Goal: Task Accomplishment & Management: Use online tool/utility

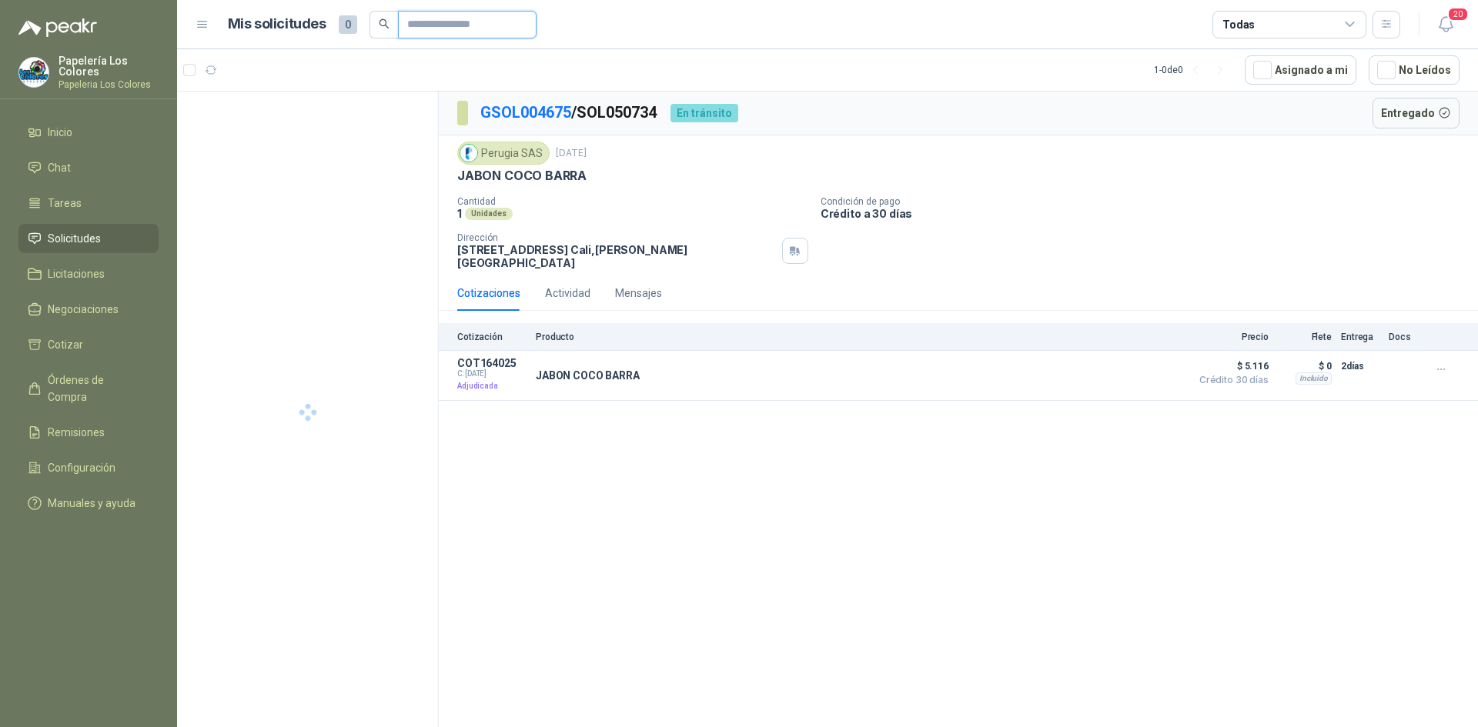
click at [461, 25] on input "text" at bounding box center [461, 25] width 108 height 26
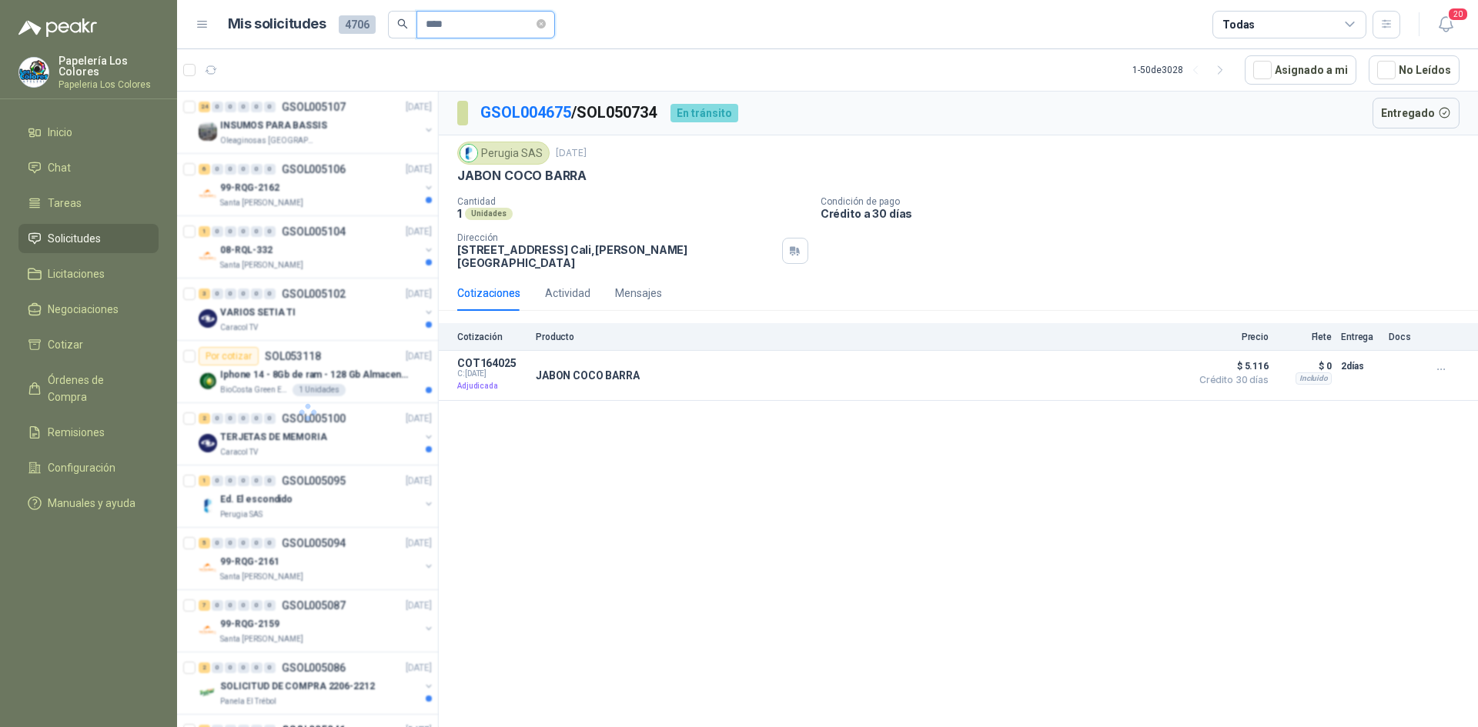
type input "****"
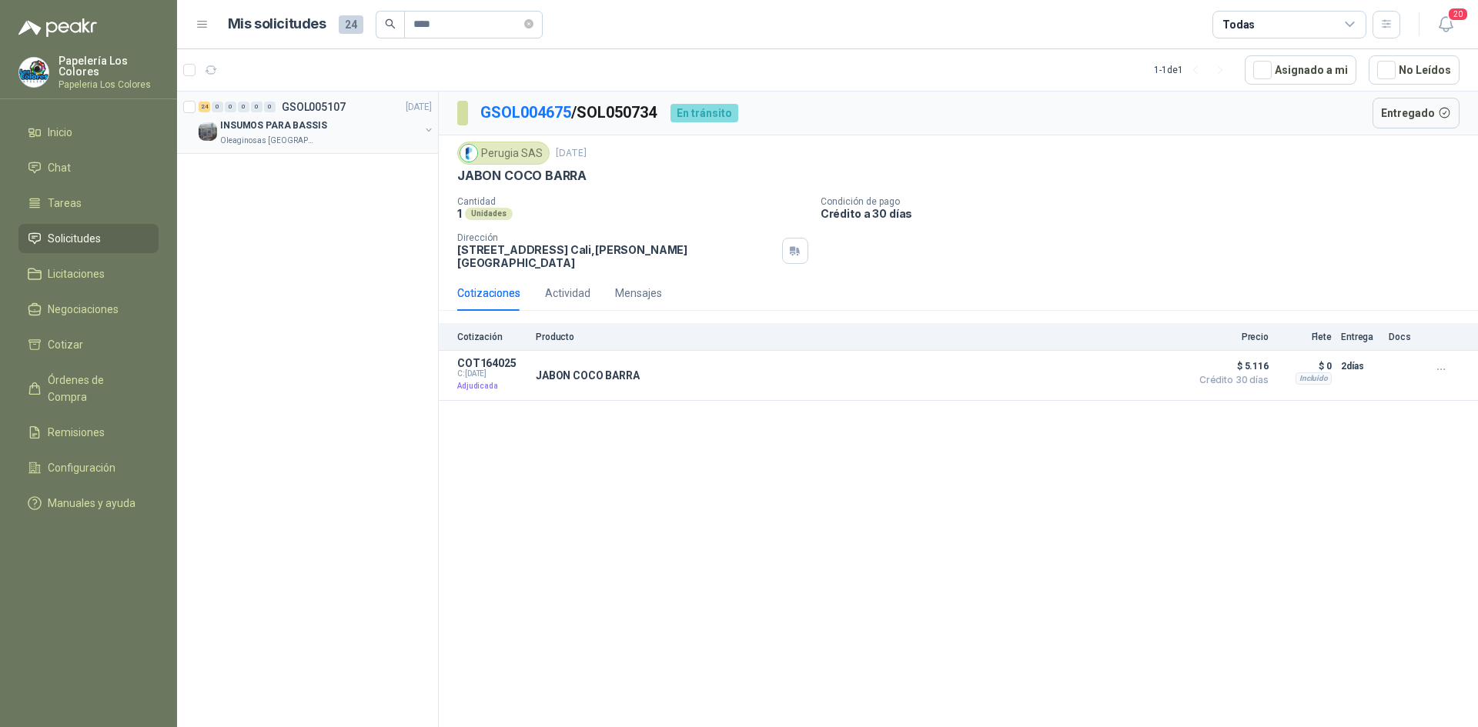
click at [351, 125] on div "INSUMOS PARA BASSIS" at bounding box center [319, 125] width 199 height 18
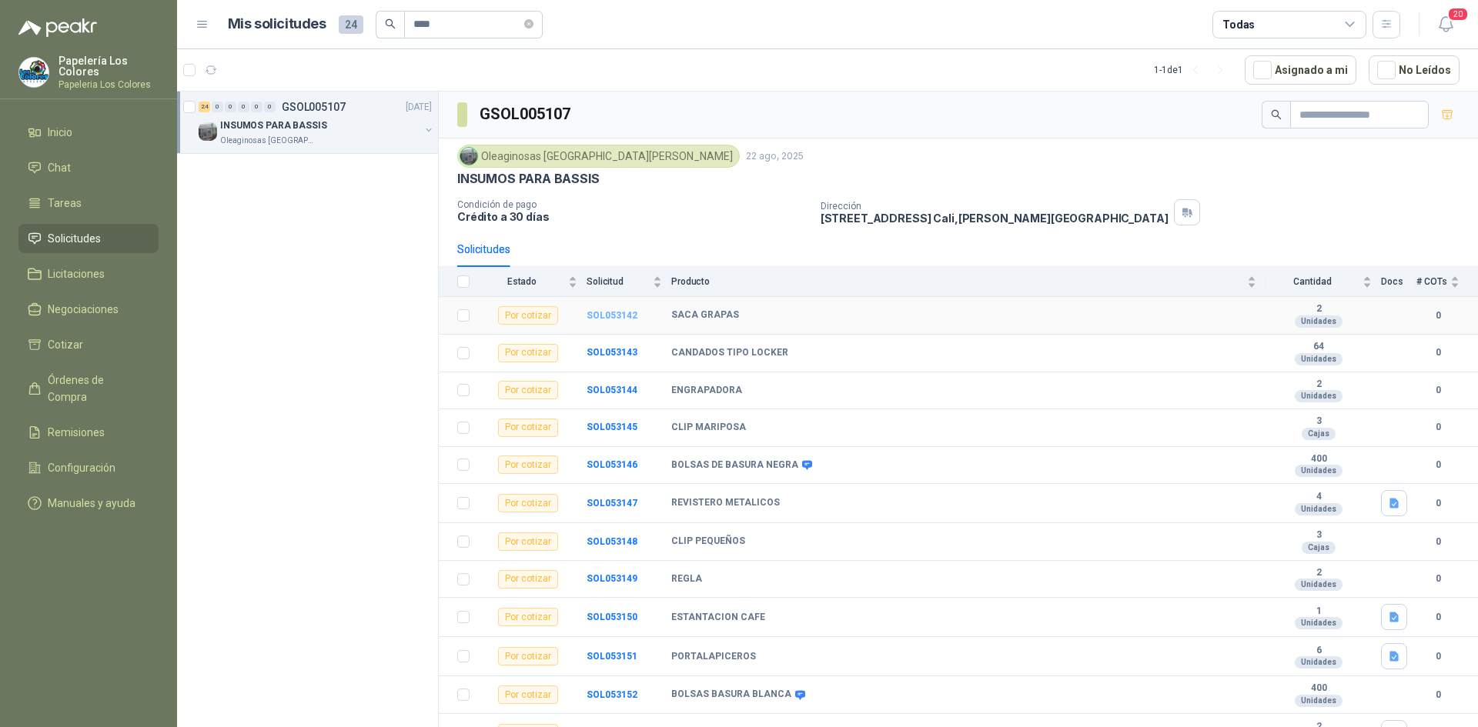
click at [609, 313] on b "SOL053142" at bounding box center [611, 315] width 51 height 11
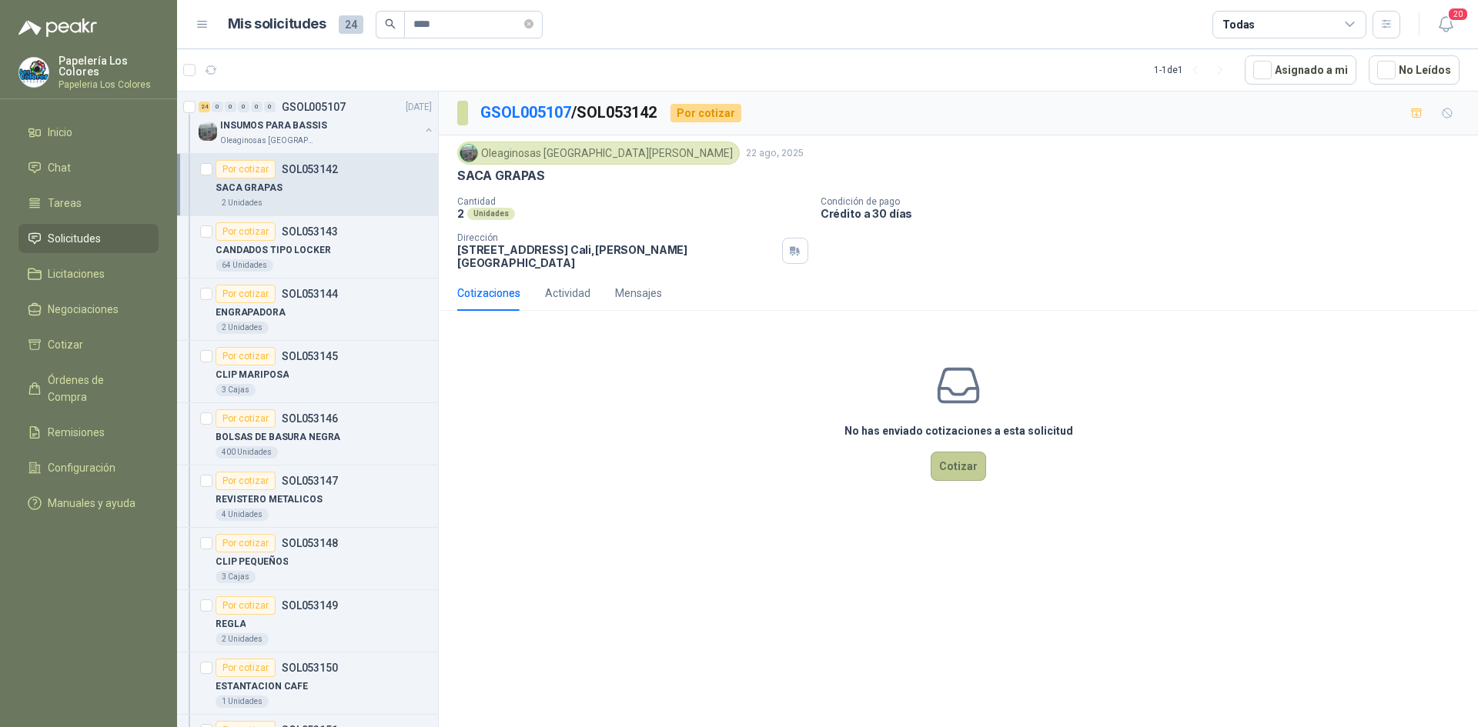
click at [959, 456] on button "Cotizar" at bounding box center [957, 466] width 55 height 29
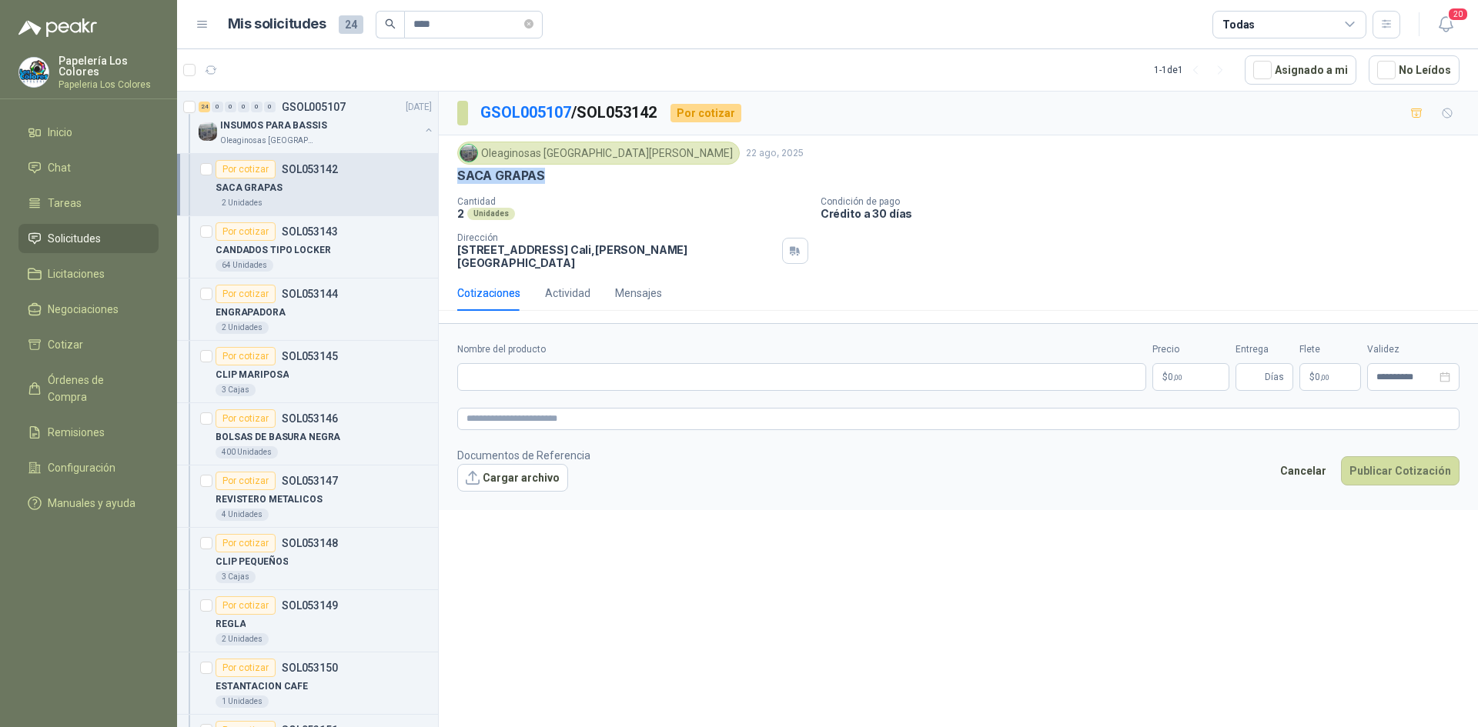
drag, startPoint x: 542, startPoint y: 175, endPoint x: 452, endPoint y: 184, distance: 90.4
click at [452, 184] on div "Oleaginosas [GEOGRAPHIC_DATA][PERSON_NAME] [DATE] SACA GRAPAS Cantidad 2 Unidad…" at bounding box center [958, 205] width 1039 height 140
copy p "SACA GRAPAS"
click at [582, 374] on input "Nombre del producto" at bounding box center [801, 377] width 689 height 28
paste input "**********"
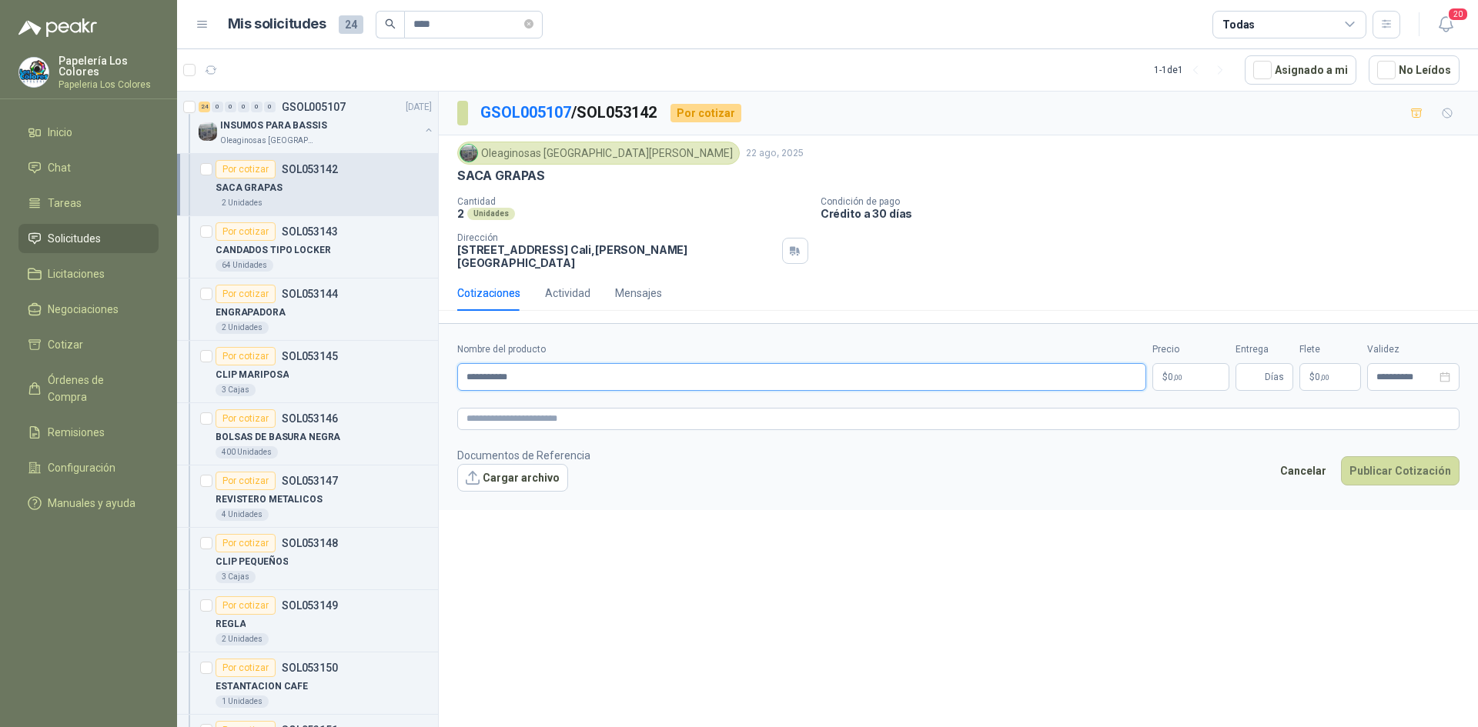
type input "**********"
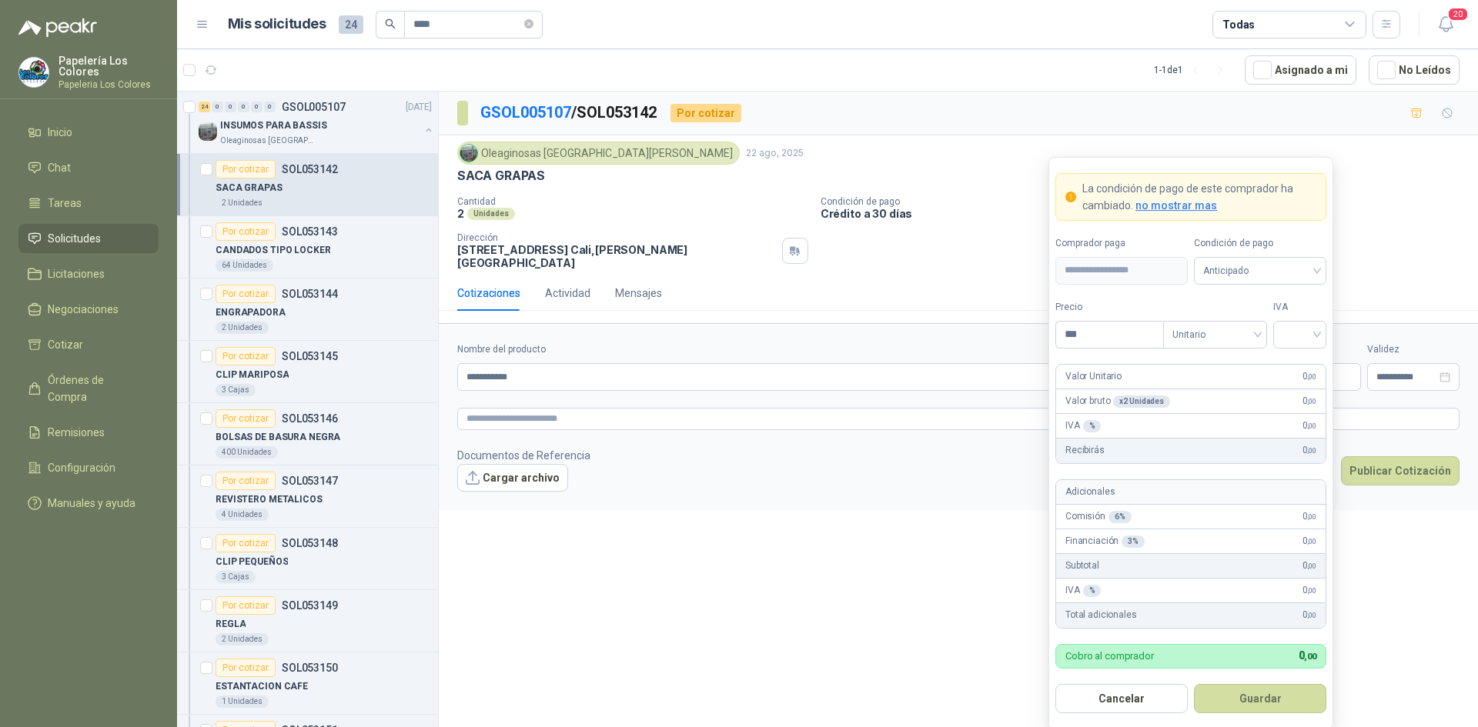
click at [1188, 362] on body "Papelería Los Colores Papeleria Los Colores Inicio Chat Tareas Solicitudes Lici…" at bounding box center [739, 363] width 1478 height 727
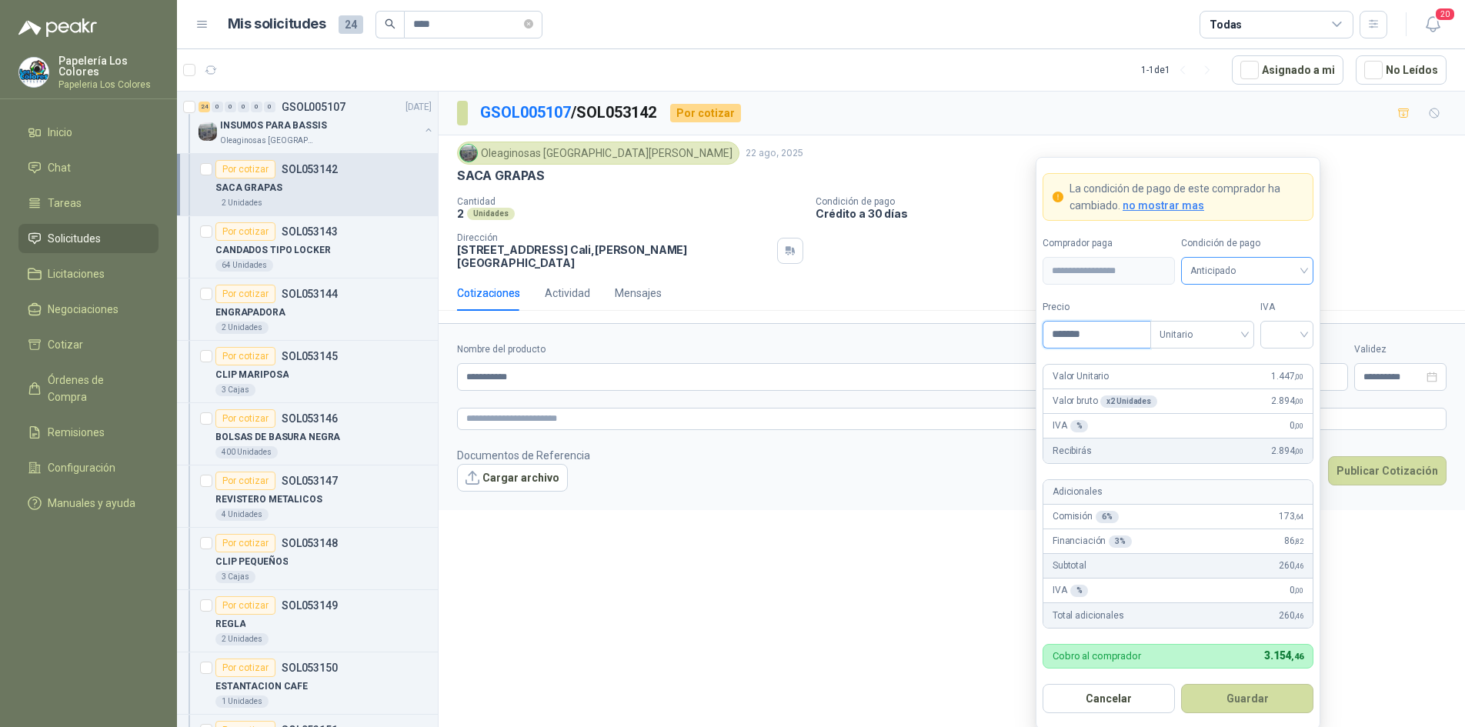
click at [1238, 260] on span "Anticipado" at bounding box center [1248, 270] width 114 height 23
type input "*******"
click at [1231, 328] on div "Crédito a 30 días" at bounding box center [1248, 327] width 108 height 17
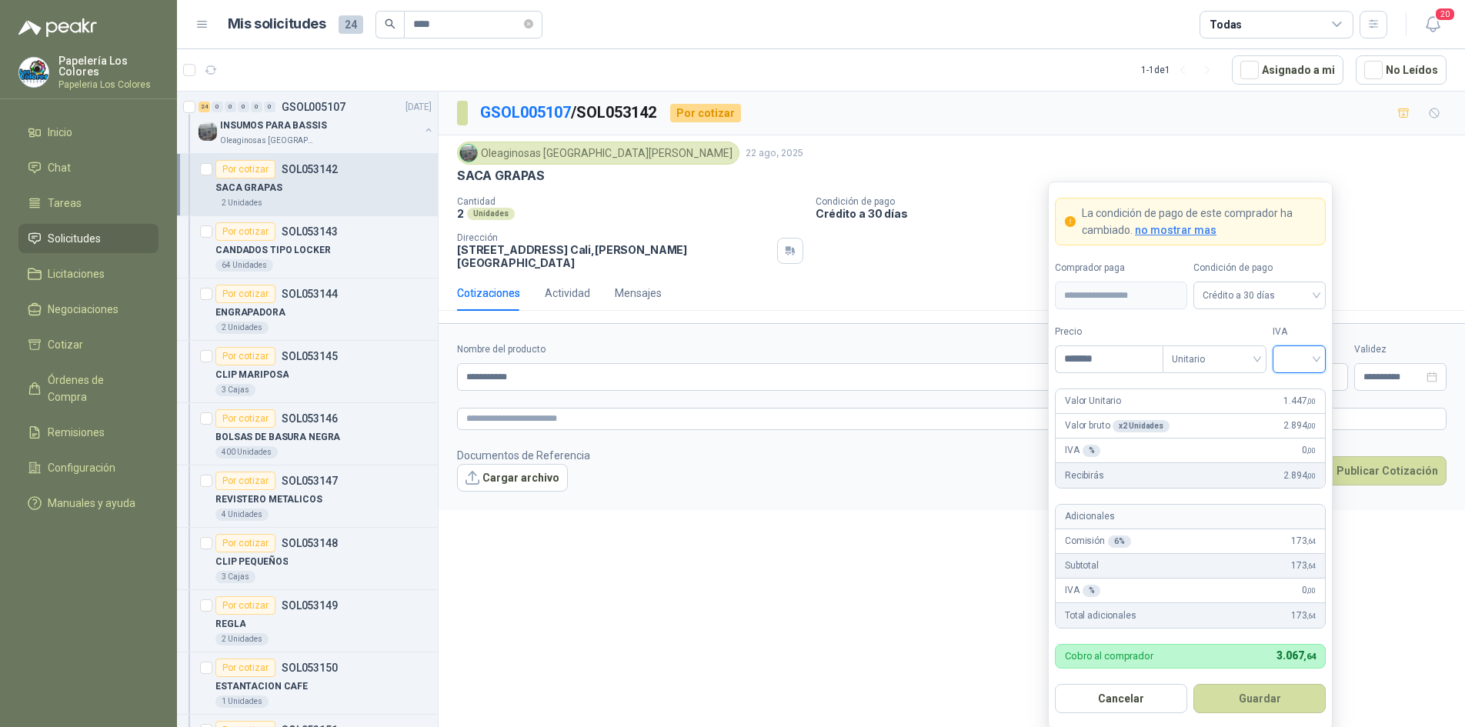
click at [1307, 356] on input "search" at bounding box center [1299, 357] width 35 height 23
click at [1296, 387] on div "19%" at bounding box center [1299, 391] width 28 height 17
click at [1264, 699] on button "Guardar" at bounding box center [1260, 698] width 132 height 29
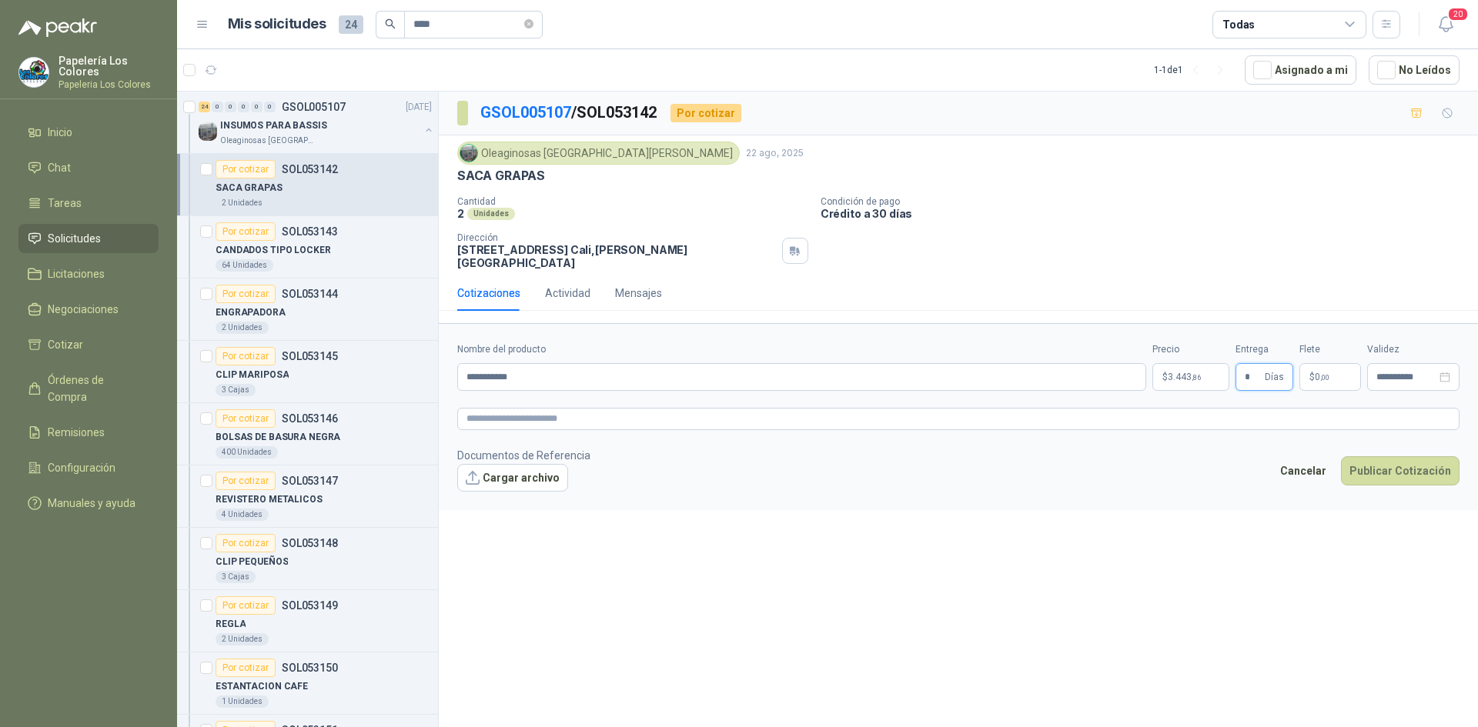
type input "*"
click at [1414, 459] on button "Publicar Cotización" at bounding box center [1400, 470] width 119 height 29
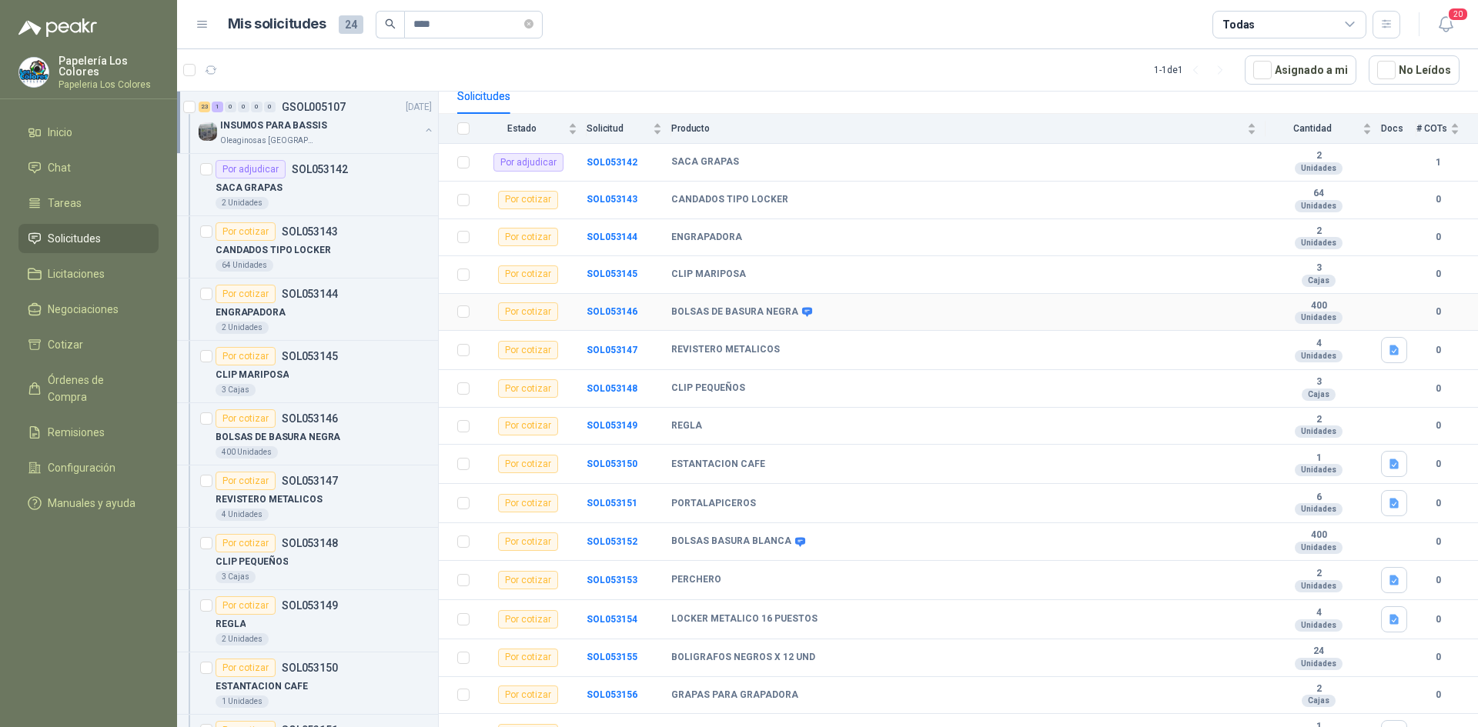
scroll to position [154, 0]
click at [603, 198] on b "SOL053143" at bounding box center [611, 198] width 51 height 11
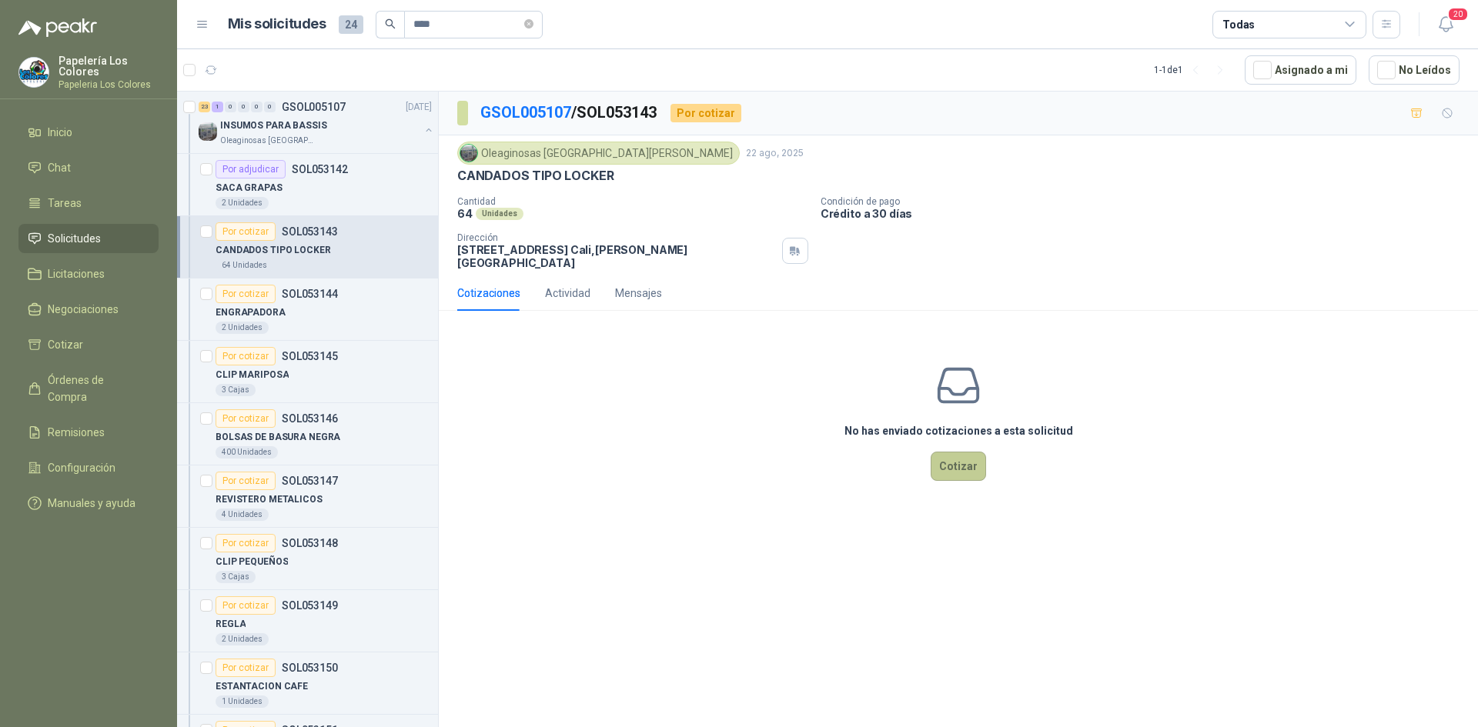
click at [962, 453] on button "Cotizar" at bounding box center [957, 466] width 55 height 29
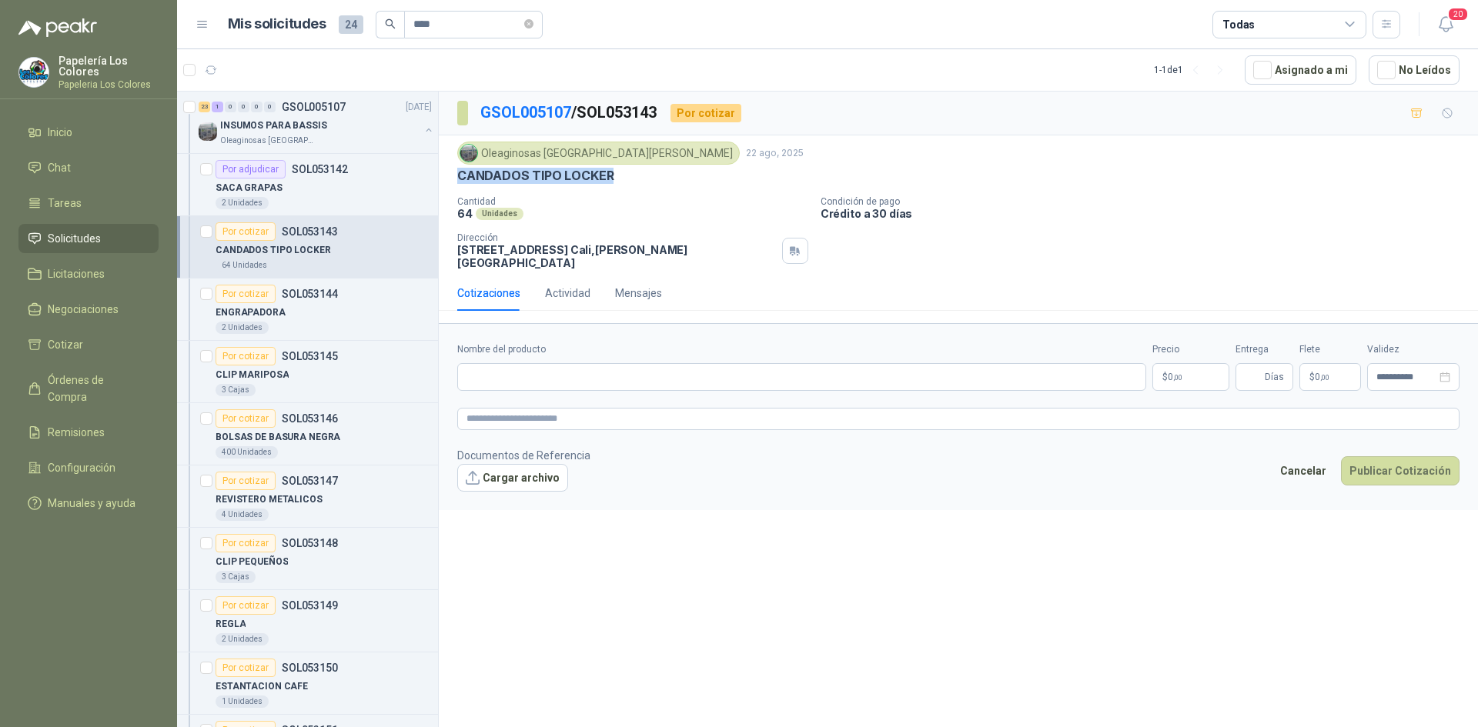
drag, startPoint x: 609, startPoint y: 176, endPoint x: 460, endPoint y: 183, distance: 149.5
click at [460, 183] on p "CANDADOS TIPO LOCKER" at bounding box center [535, 176] width 156 height 16
copy p "CANDADOS TIPO LOCKER"
click at [545, 367] on input "Nombre del producto" at bounding box center [801, 377] width 689 height 28
paste input "**********"
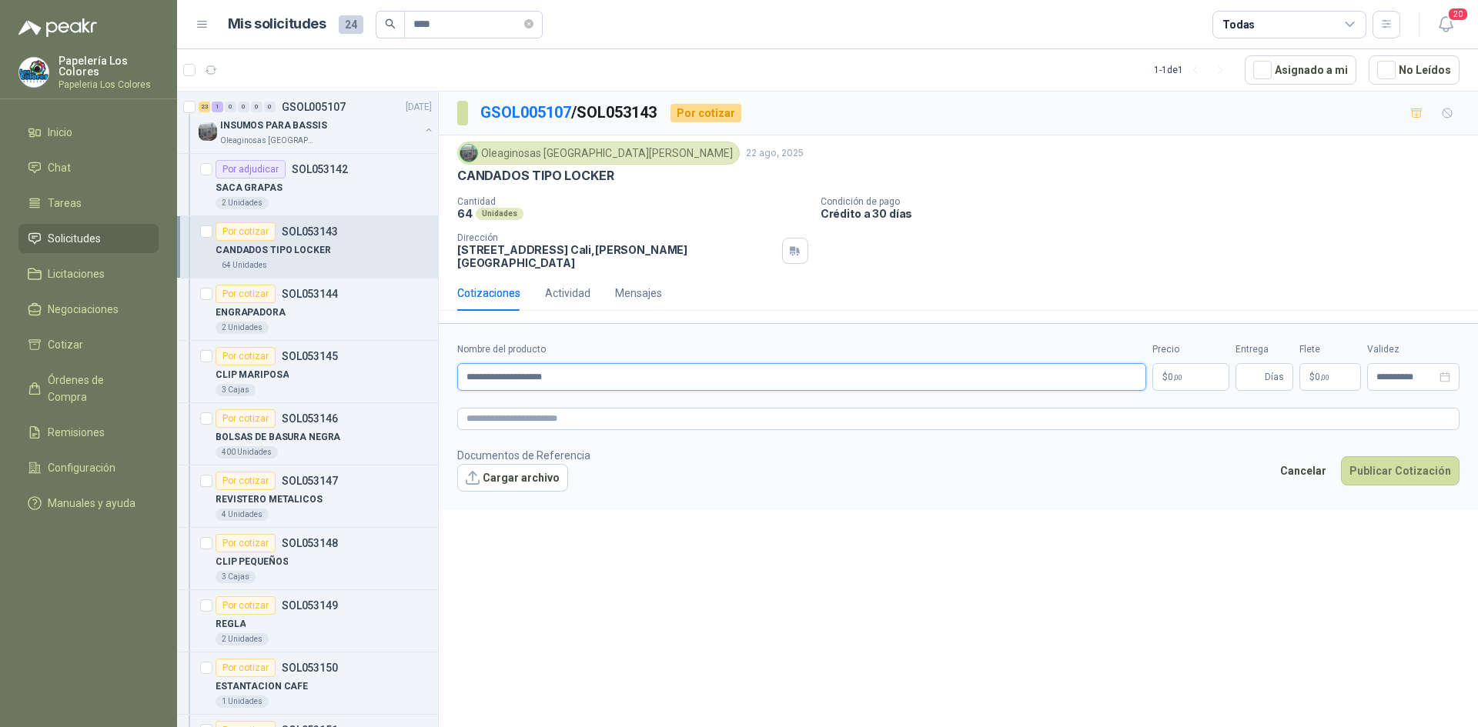
type input "**********"
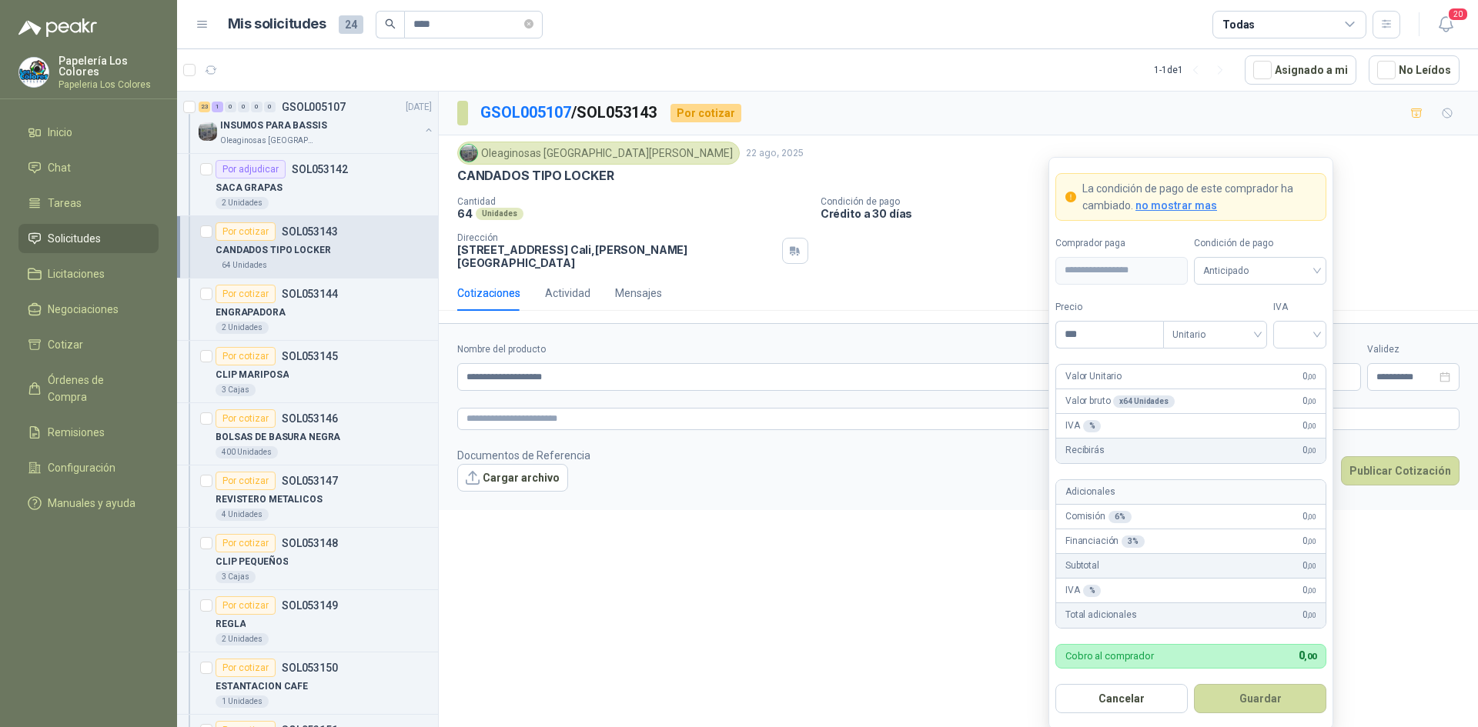
click at [1177, 369] on body "Papelería Los Colores Papeleria Los Colores Inicio Chat Tareas Solicitudes Lici…" at bounding box center [739, 363] width 1478 height 727
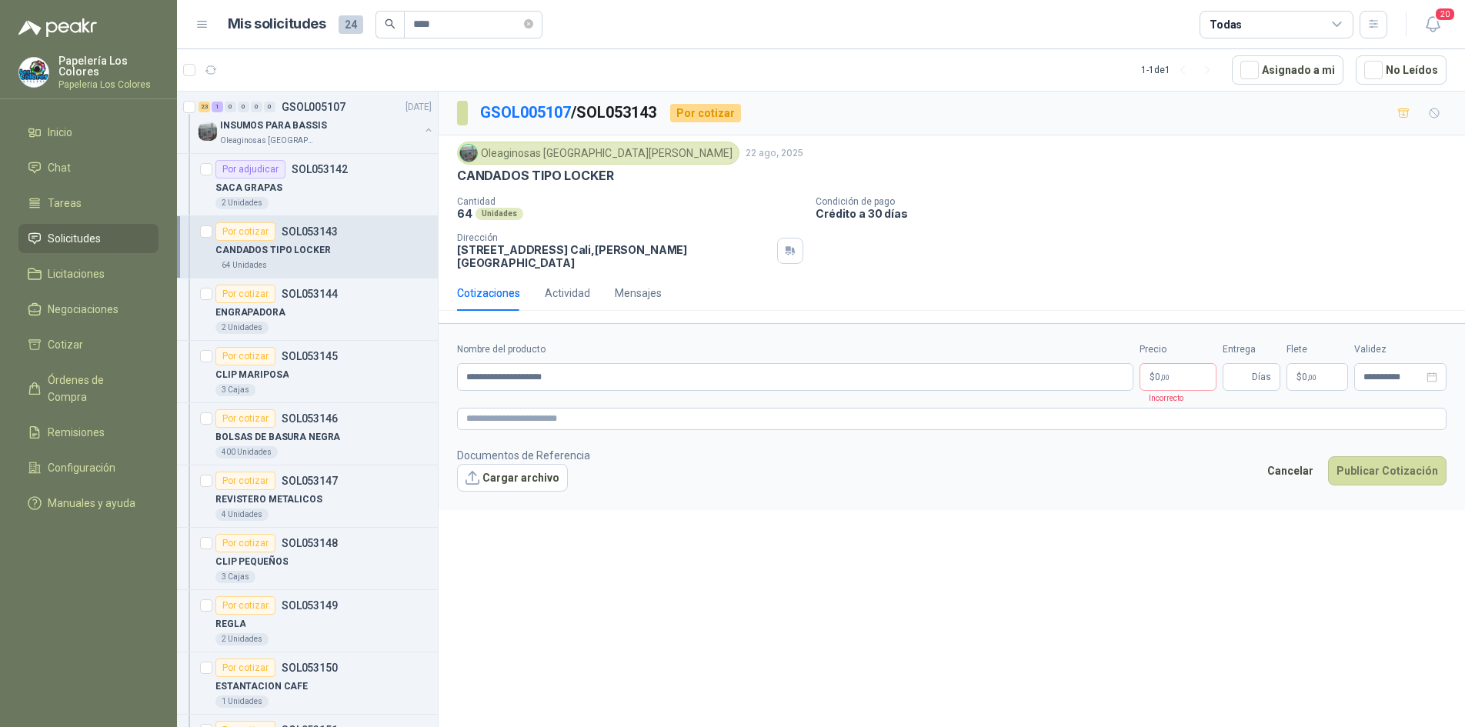
click at [761, 593] on div "**********" at bounding box center [952, 412] width 1027 height 641
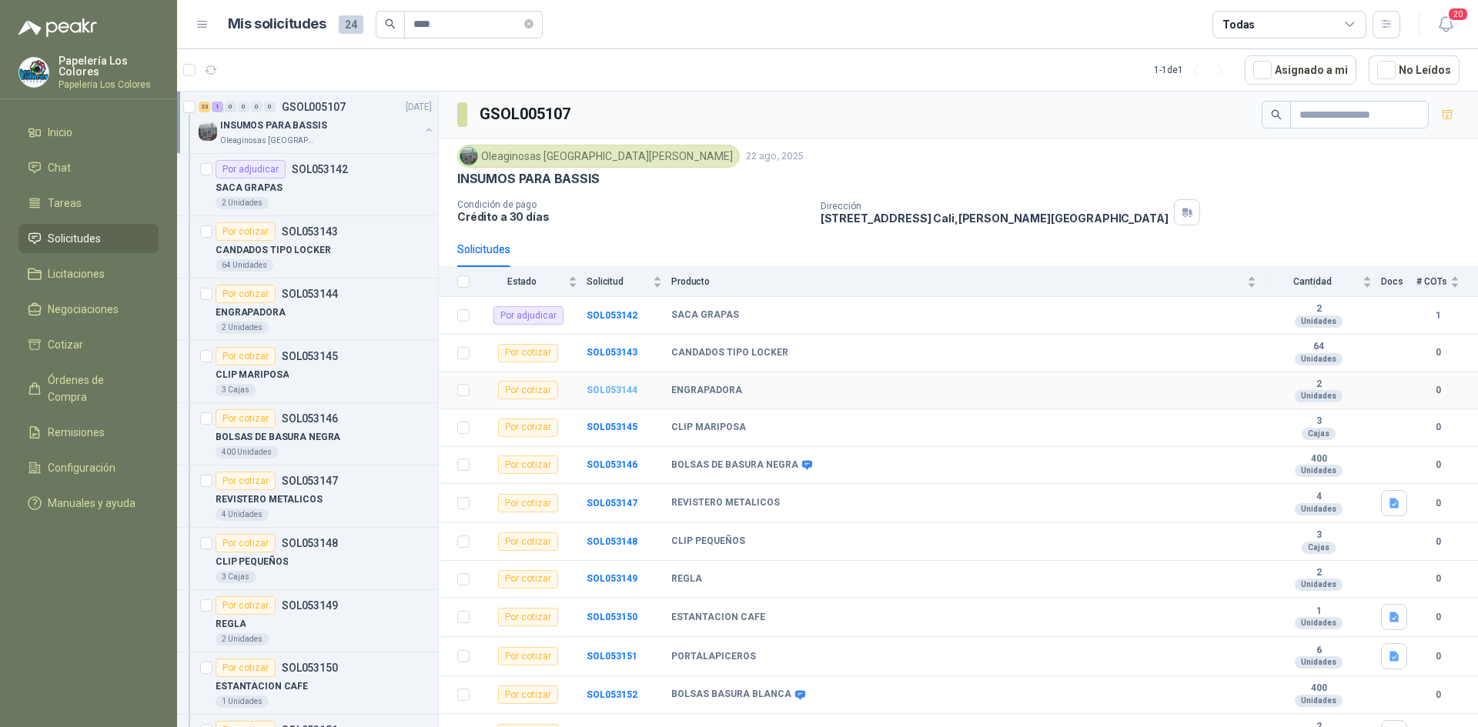
click at [617, 389] on b "SOL053144" at bounding box center [611, 390] width 51 height 11
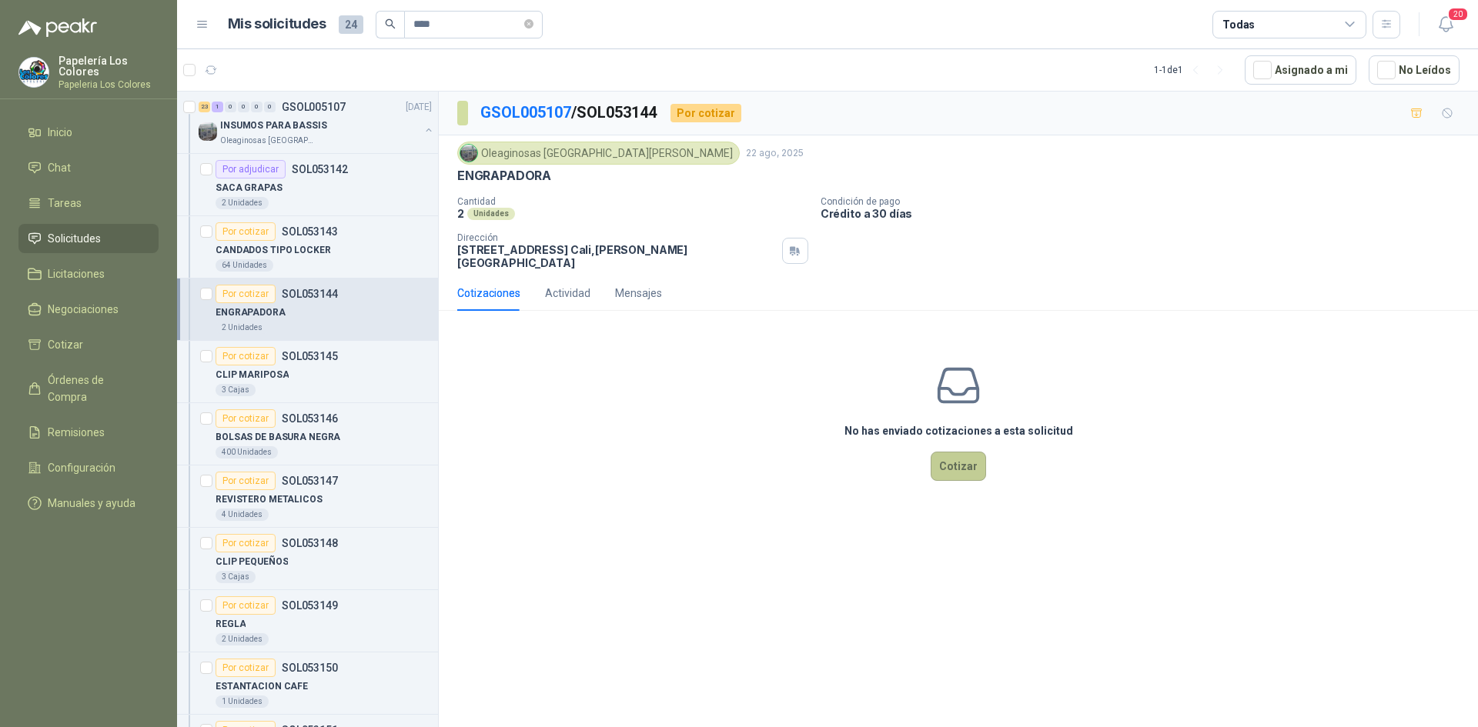
click at [970, 454] on button "Cotizar" at bounding box center [957, 466] width 55 height 29
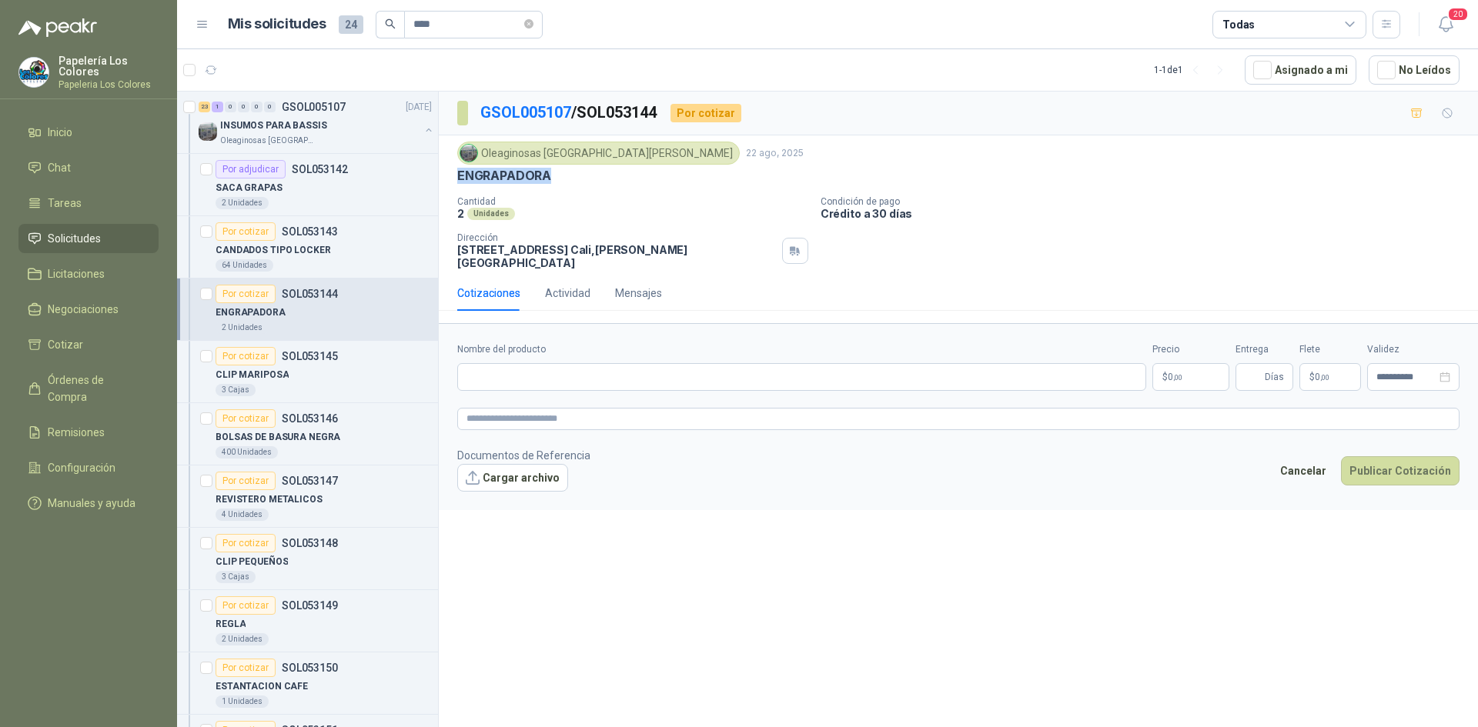
drag, startPoint x: 548, startPoint y: 175, endPoint x: 449, endPoint y: 180, distance: 98.7
click at [449, 180] on div "Oleaginosas [GEOGRAPHIC_DATA][PERSON_NAME] [DATE] ENGRAPADORA Cantidad 2 Unidad…" at bounding box center [958, 205] width 1039 height 140
copy p "ENGRAPADORA"
click at [569, 369] on input "Nombre del producto" at bounding box center [801, 377] width 689 height 28
paste input "**********"
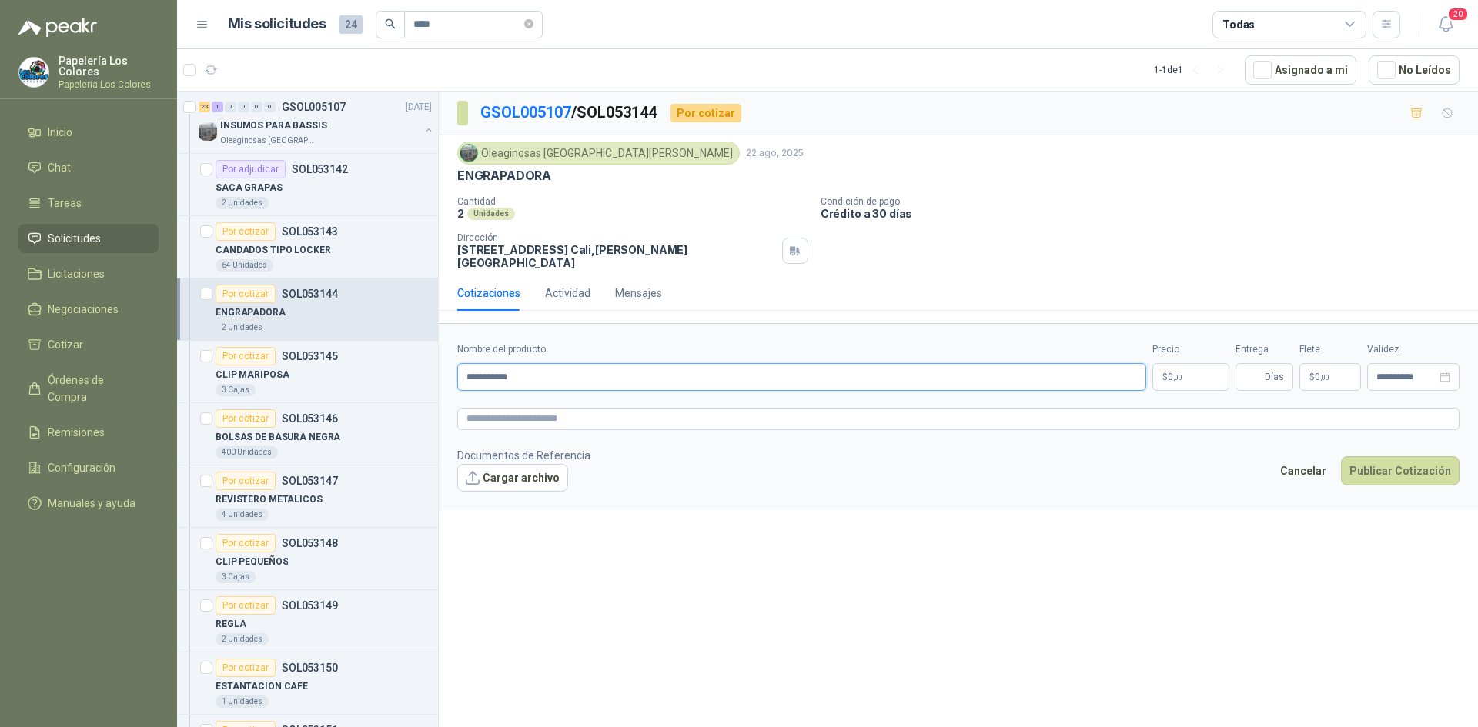
type input "**********"
click at [1191, 366] on body "Papelería Los Colores Papeleria Los Colores Inicio Chat Tareas Solicitudes Lici…" at bounding box center [739, 363] width 1478 height 727
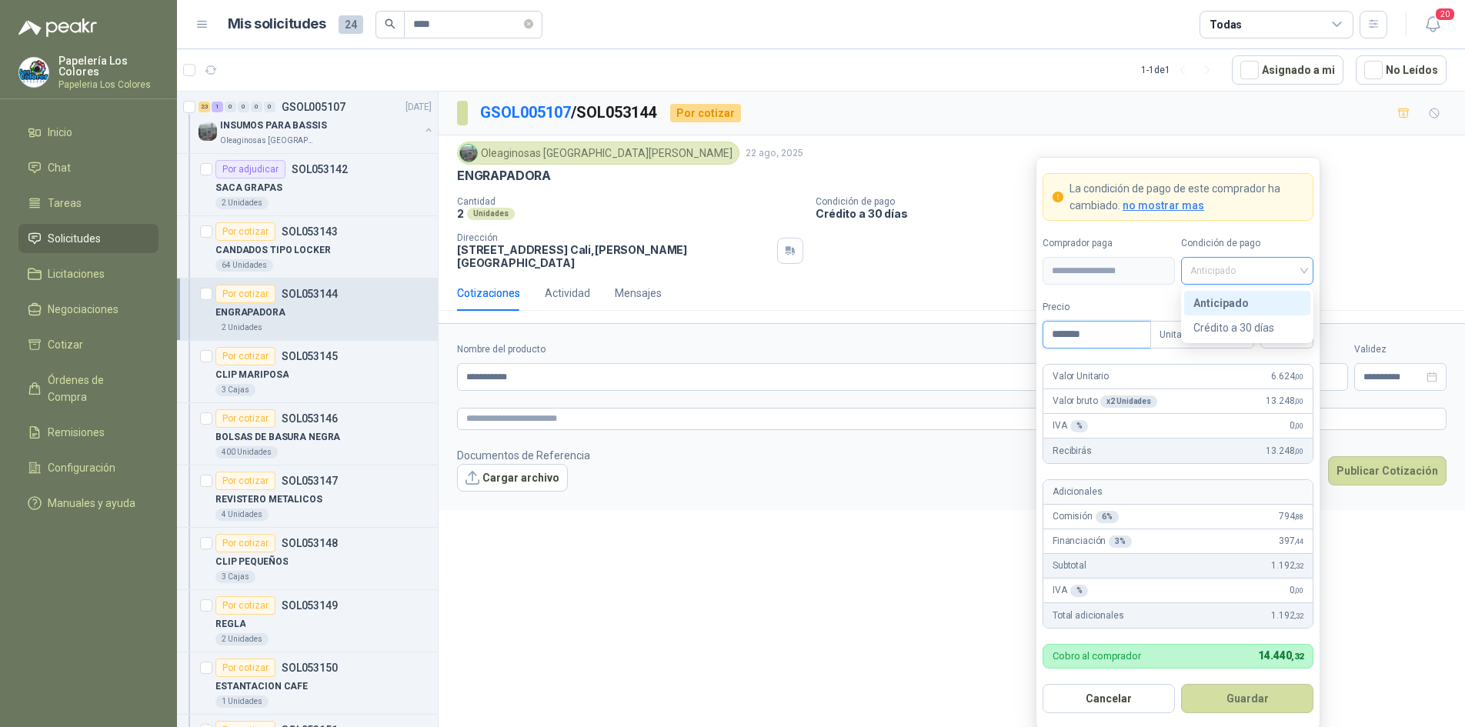
click at [1240, 259] on span "Anticipado" at bounding box center [1248, 270] width 114 height 23
type input "*******"
click at [1240, 321] on div "Crédito a 30 días" at bounding box center [1248, 327] width 108 height 17
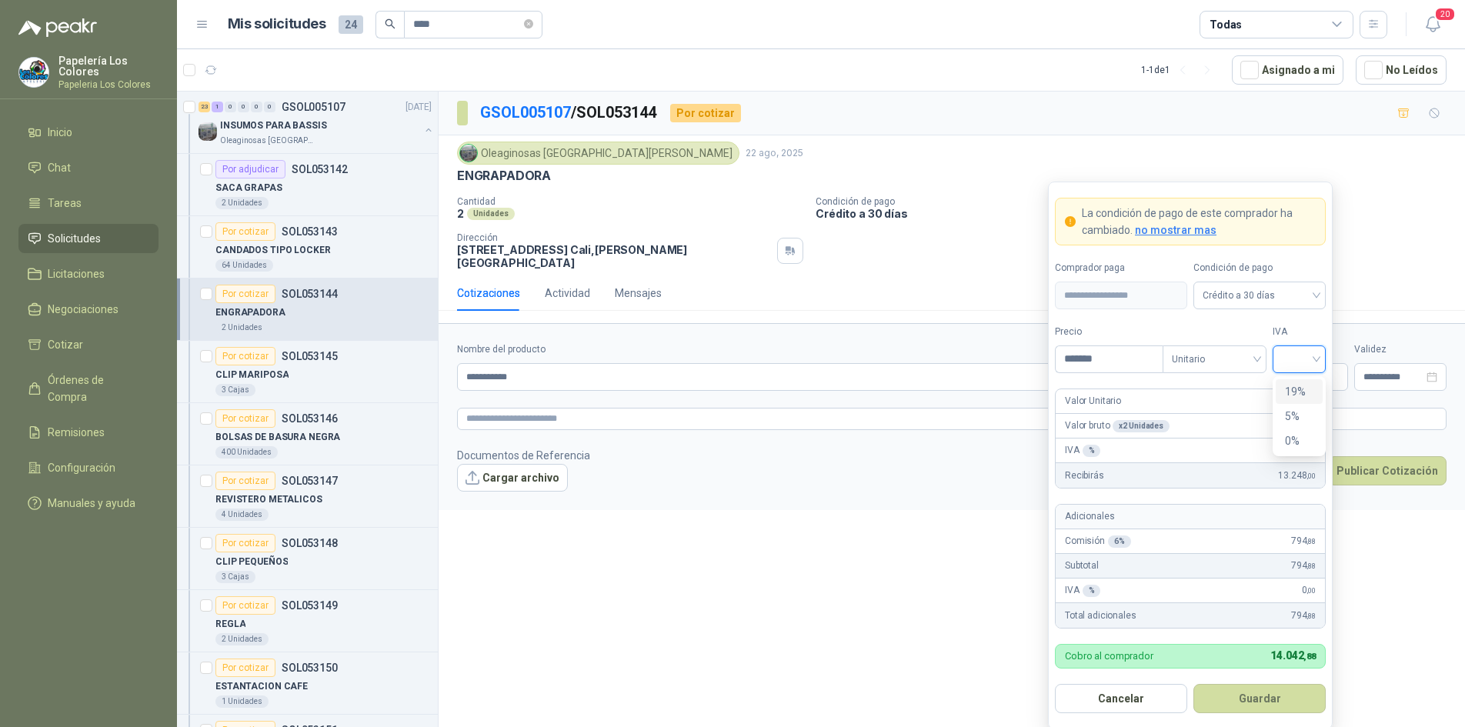
click at [1293, 350] on input "search" at bounding box center [1299, 357] width 35 height 23
click at [1291, 391] on div "19%" at bounding box center [1299, 391] width 28 height 17
click at [1248, 692] on button "Guardar" at bounding box center [1260, 698] width 132 height 29
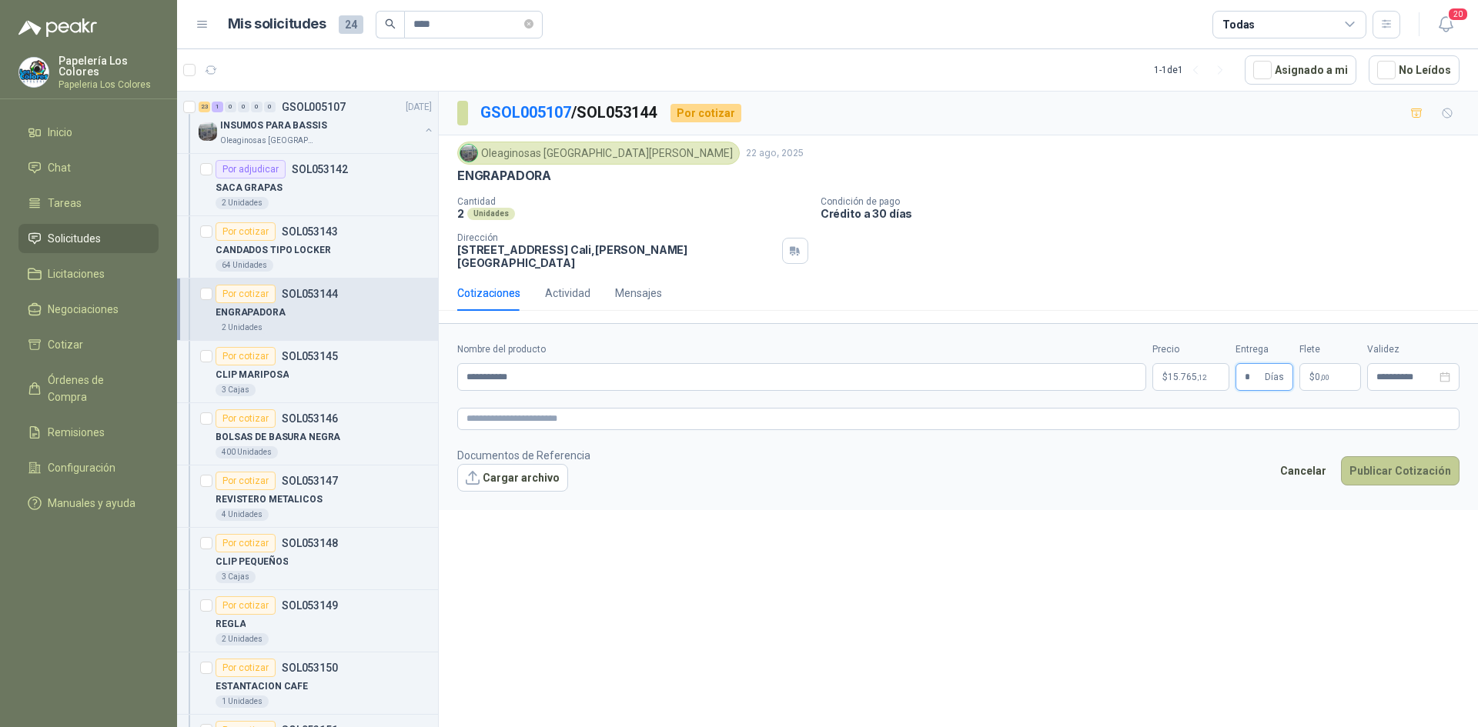
type input "*"
click at [1376, 459] on button "Publicar Cotización" at bounding box center [1400, 470] width 119 height 29
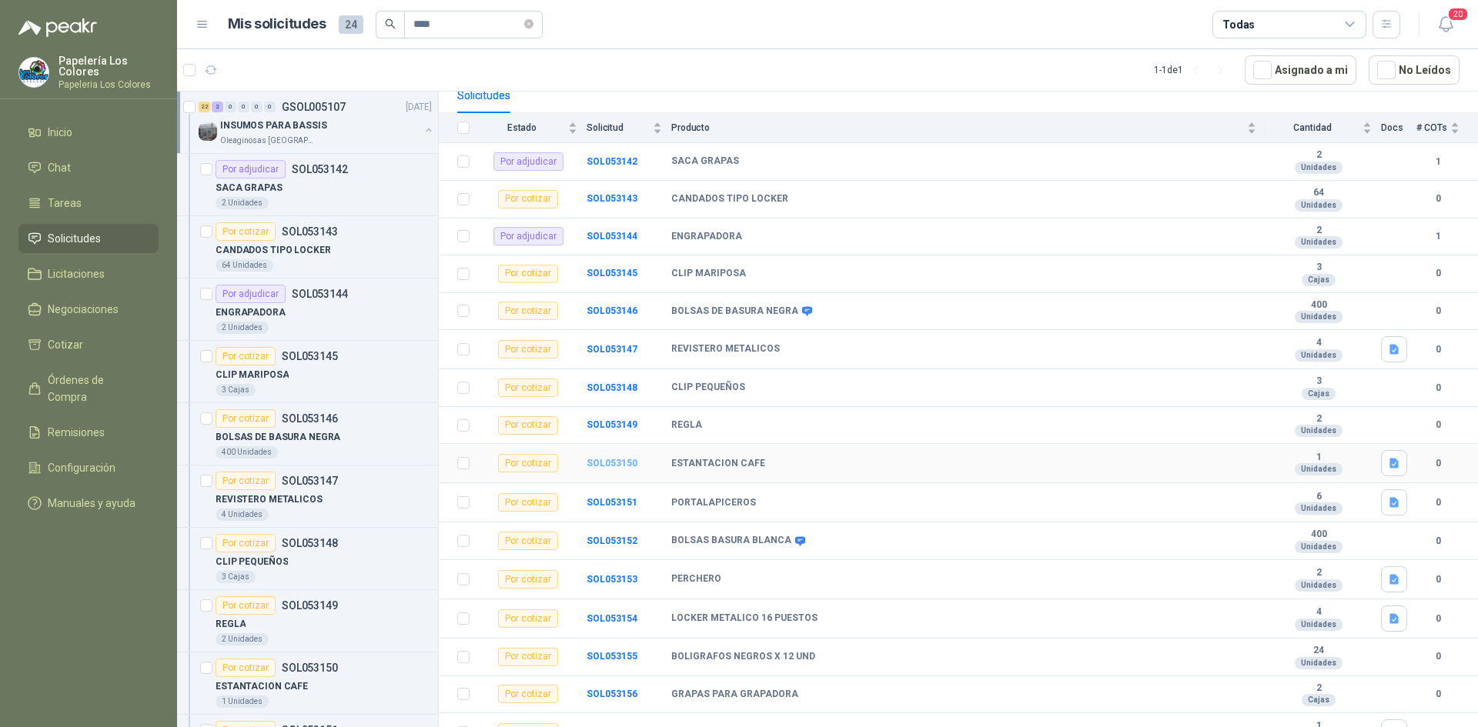
scroll to position [231, 0]
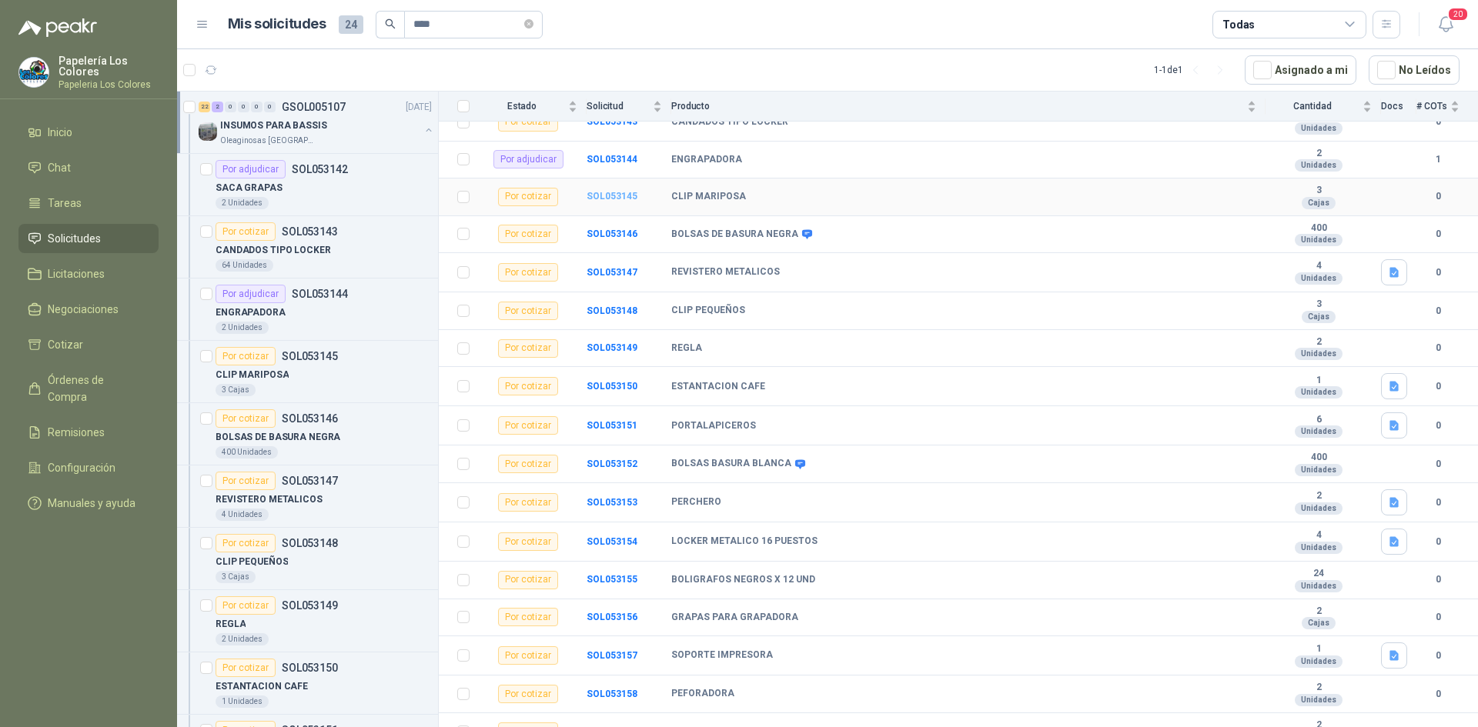
click at [609, 192] on b "SOL053145" at bounding box center [611, 196] width 51 height 11
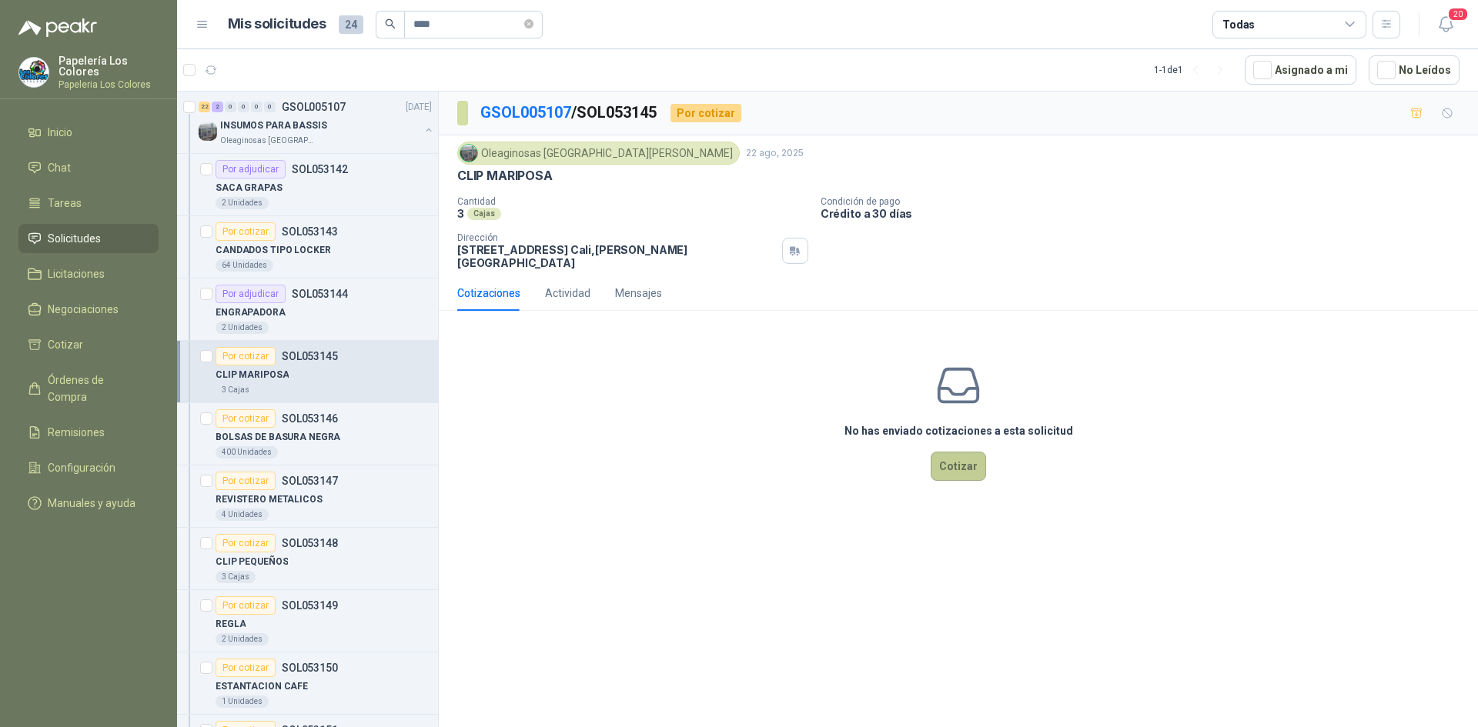
click at [965, 453] on button "Cotizar" at bounding box center [957, 466] width 55 height 29
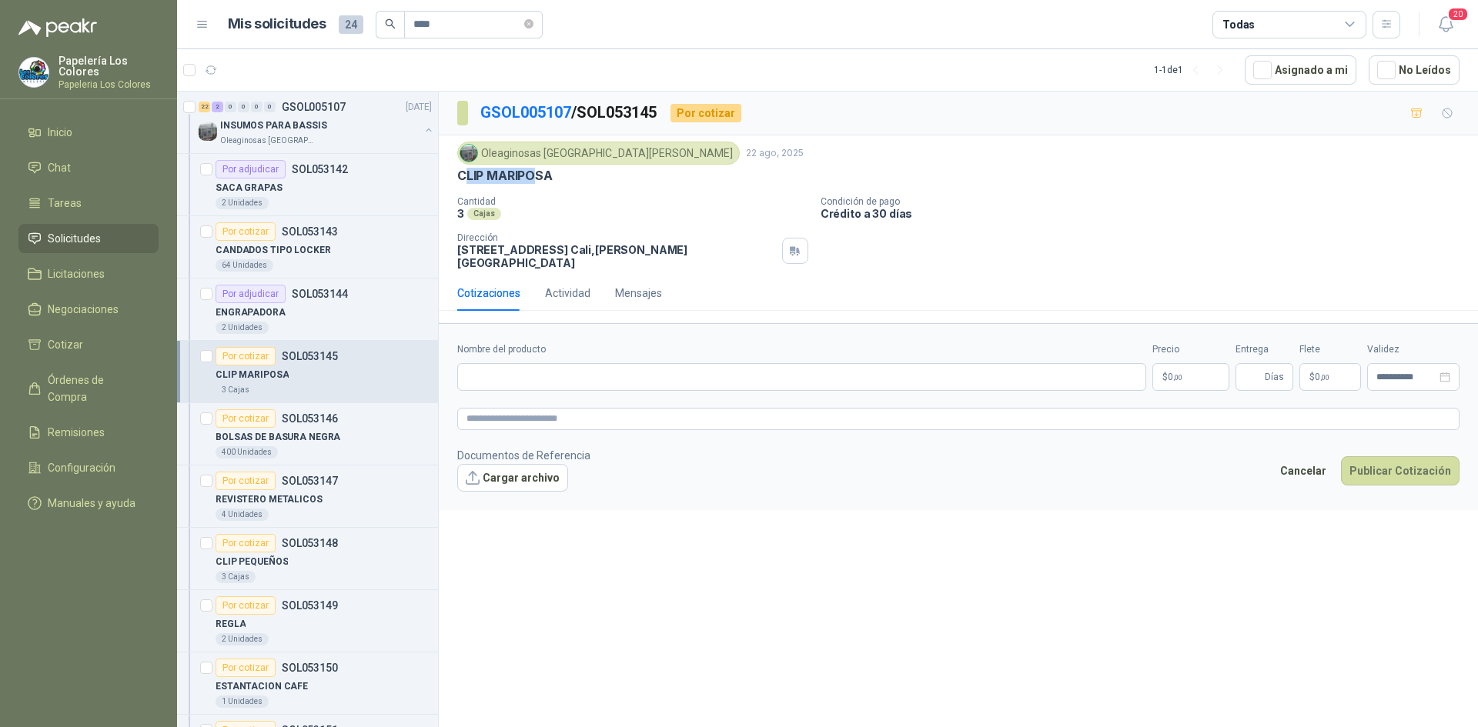
drag, startPoint x: 517, startPoint y: 175, endPoint x: 466, endPoint y: 176, distance: 50.8
click at [466, 176] on p "CLIP MARIPOSA" at bounding box center [504, 176] width 95 height 16
drag, startPoint x: 550, startPoint y: 177, endPoint x: 449, endPoint y: 185, distance: 101.9
click at [449, 185] on div "Oleaginosas San [PERSON_NAME] [DATE] CLIP MARIPOSA Cantidad 3 Cajas Condición d…" at bounding box center [958, 205] width 1039 height 140
copy p "CLIP MARIPOSA"
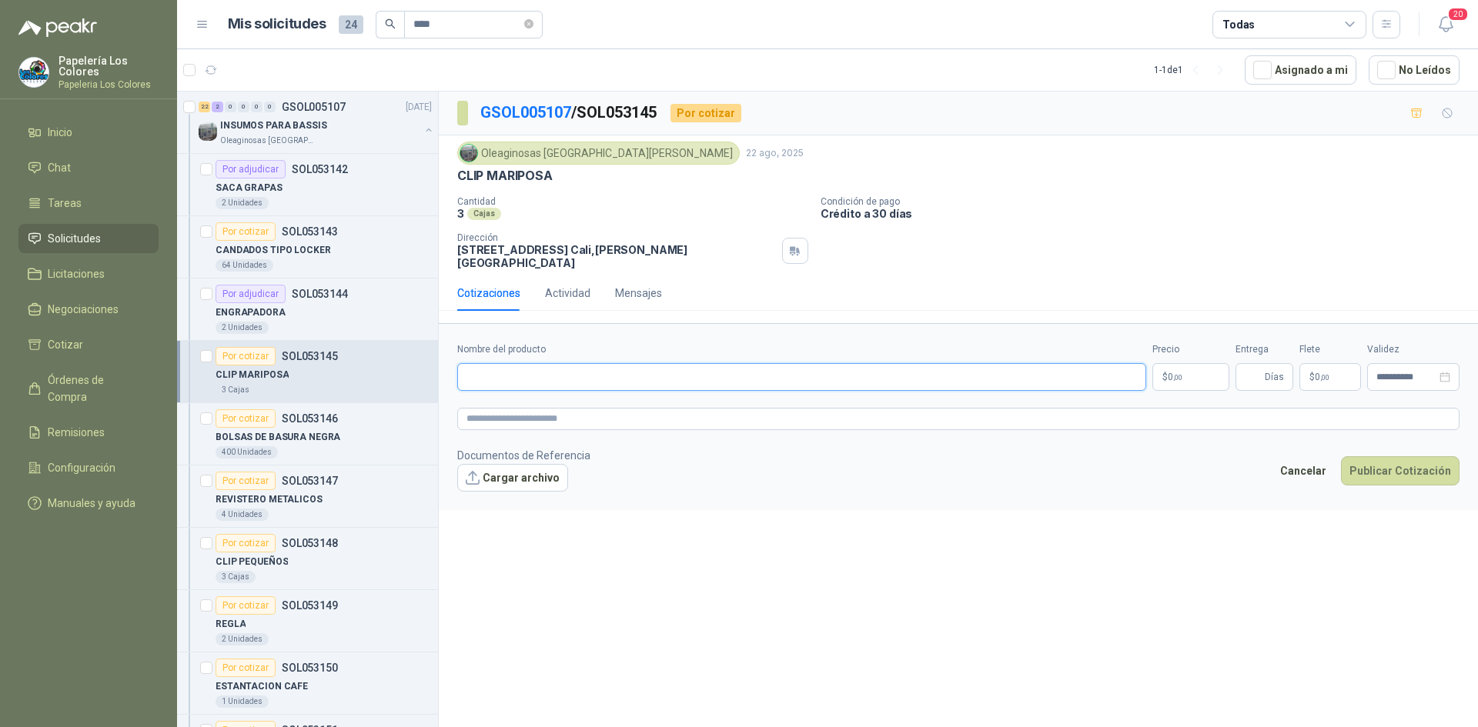
click at [543, 365] on input "Nombre del producto" at bounding box center [801, 377] width 689 height 28
paste input "**********"
type input "**********"
click at [1198, 363] on body "Papelería Los Colores Papeleria Los Colores Inicio Chat Tareas Solicitudes Lici…" at bounding box center [739, 363] width 1478 height 727
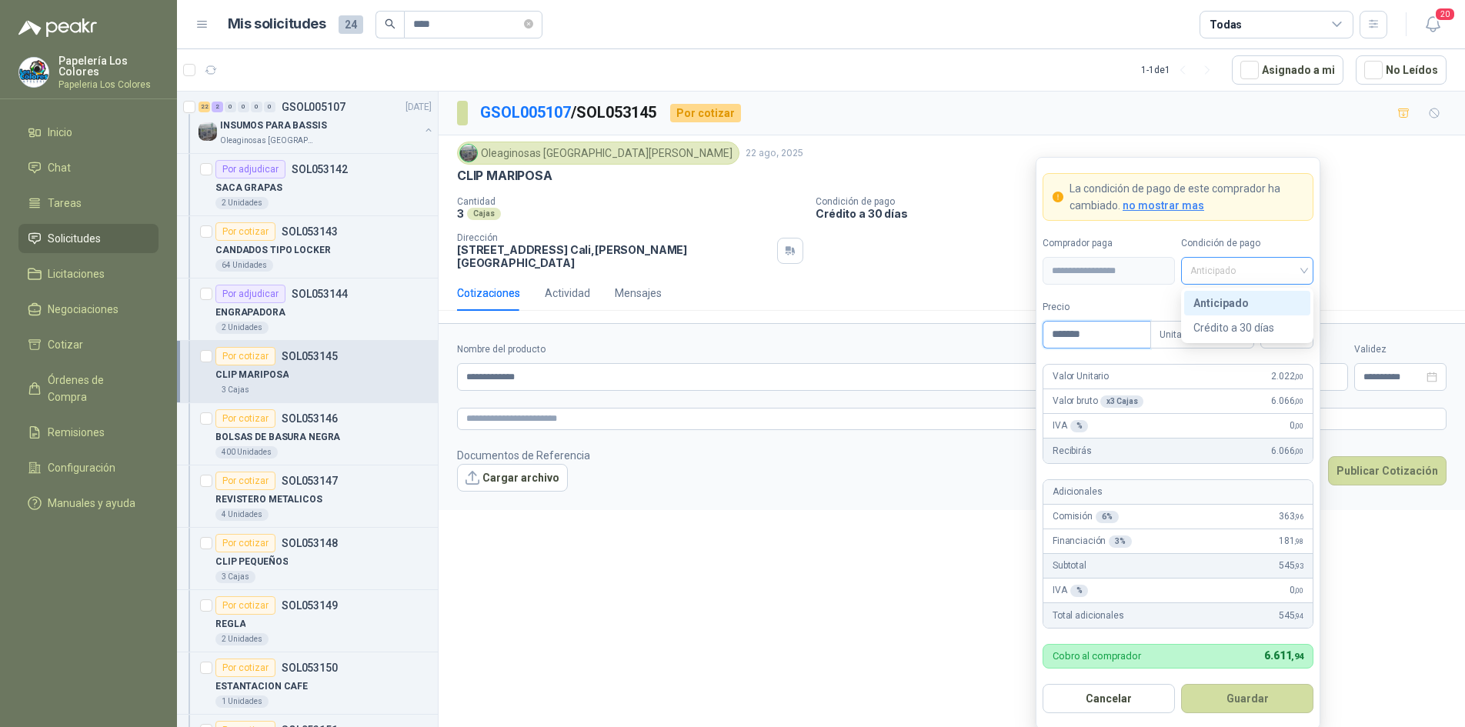
click at [1244, 274] on span "Anticipado" at bounding box center [1248, 270] width 114 height 23
type input "*******"
click at [1241, 325] on div "Crédito a 30 días" at bounding box center [1248, 327] width 108 height 17
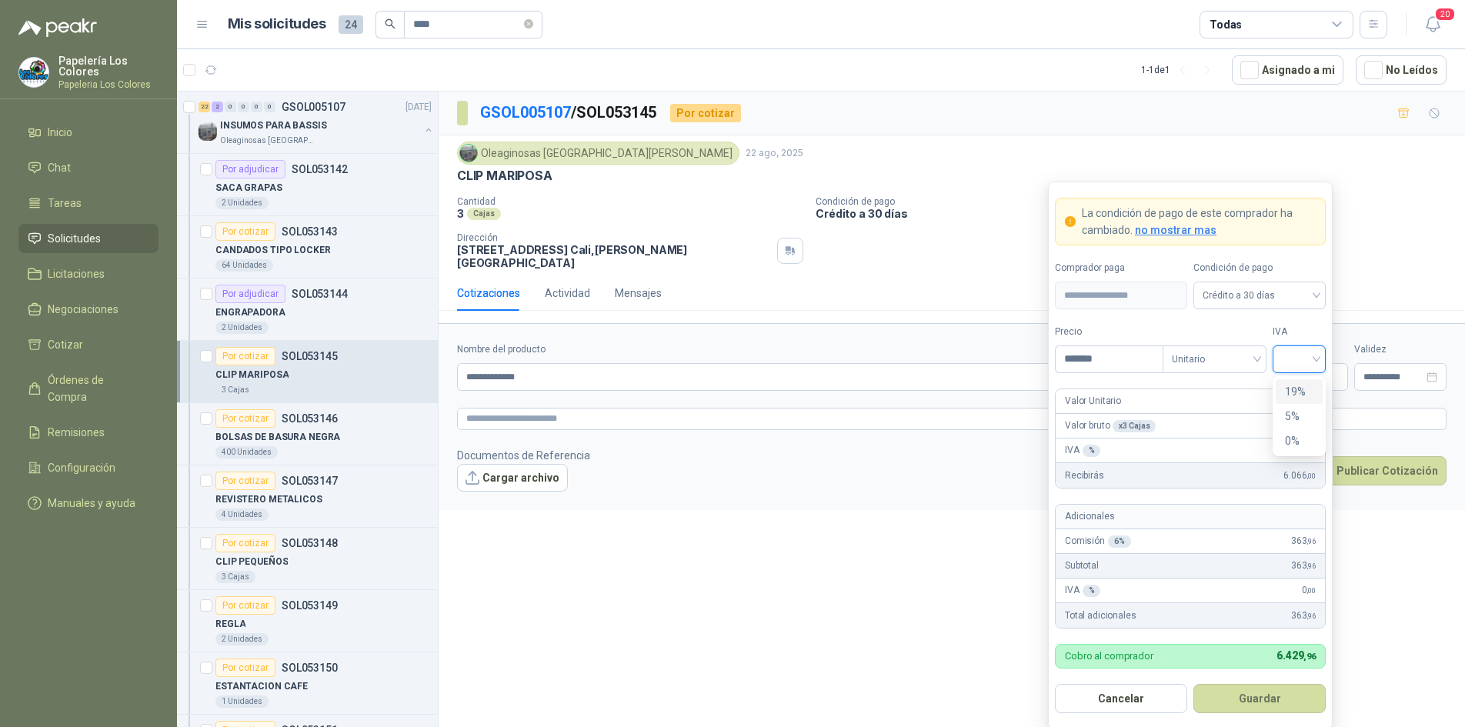
click at [1287, 354] on input "search" at bounding box center [1299, 357] width 35 height 23
click at [1294, 388] on div "19%" at bounding box center [1299, 391] width 28 height 17
click at [1261, 701] on button "Guardar" at bounding box center [1260, 698] width 132 height 29
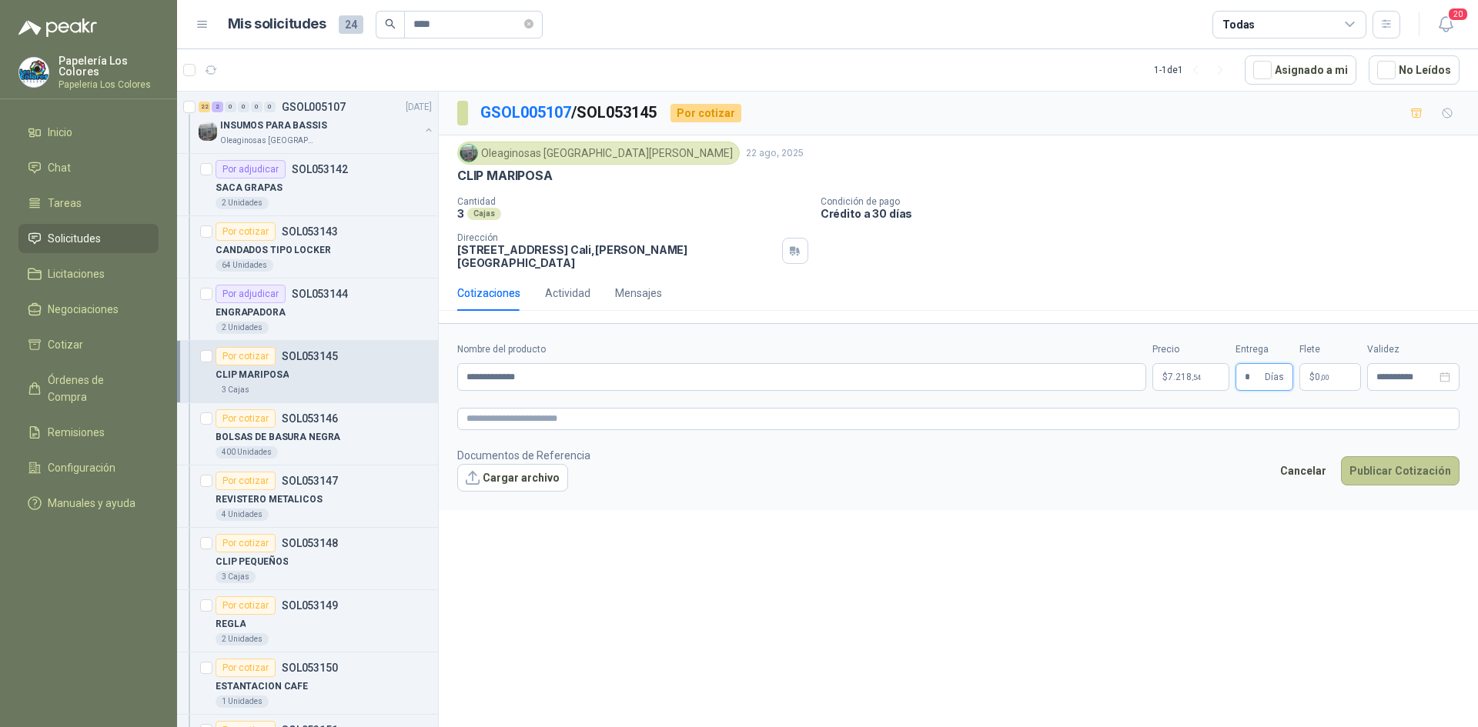
type input "*"
click at [1393, 457] on button "Publicar Cotización" at bounding box center [1400, 470] width 119 height 29
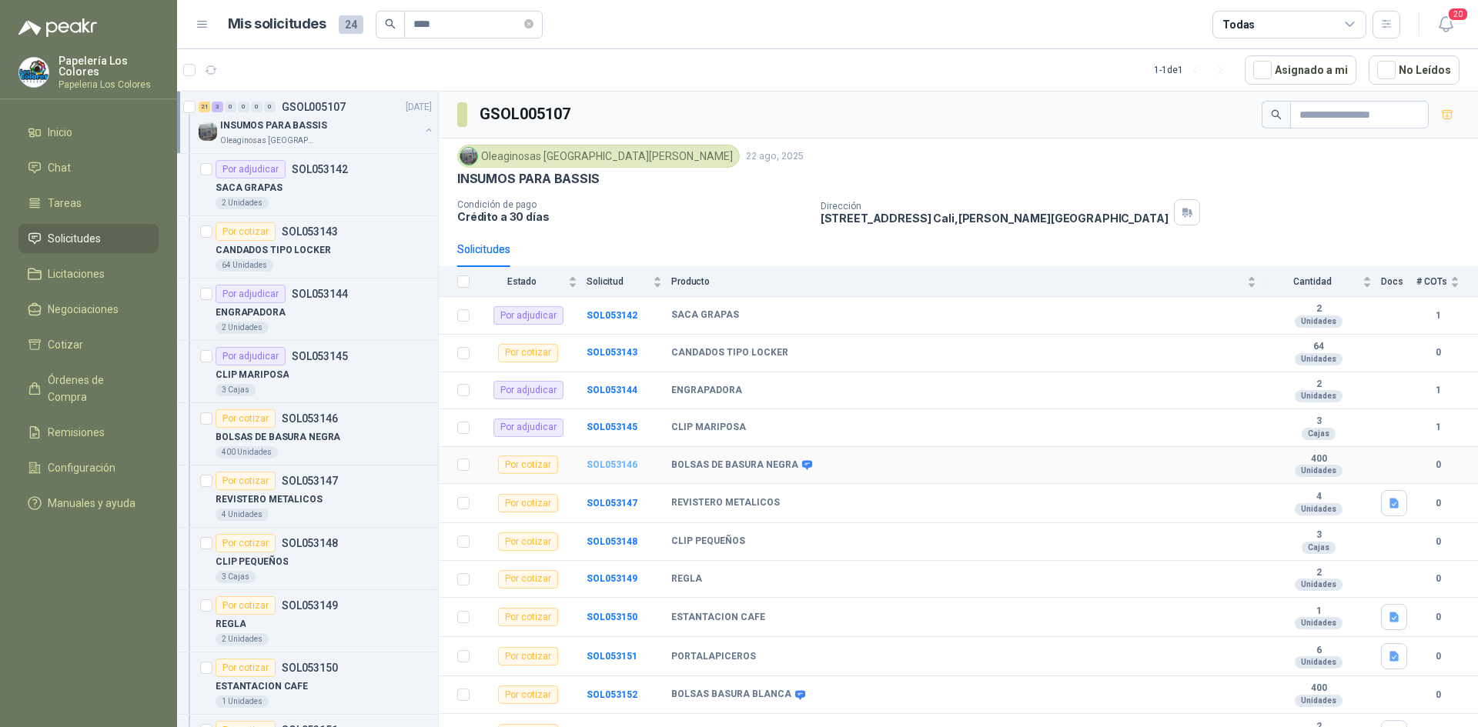
click at [613, 463] on b "SOL053146" at bounding box center [611, 464] width 51 height 11
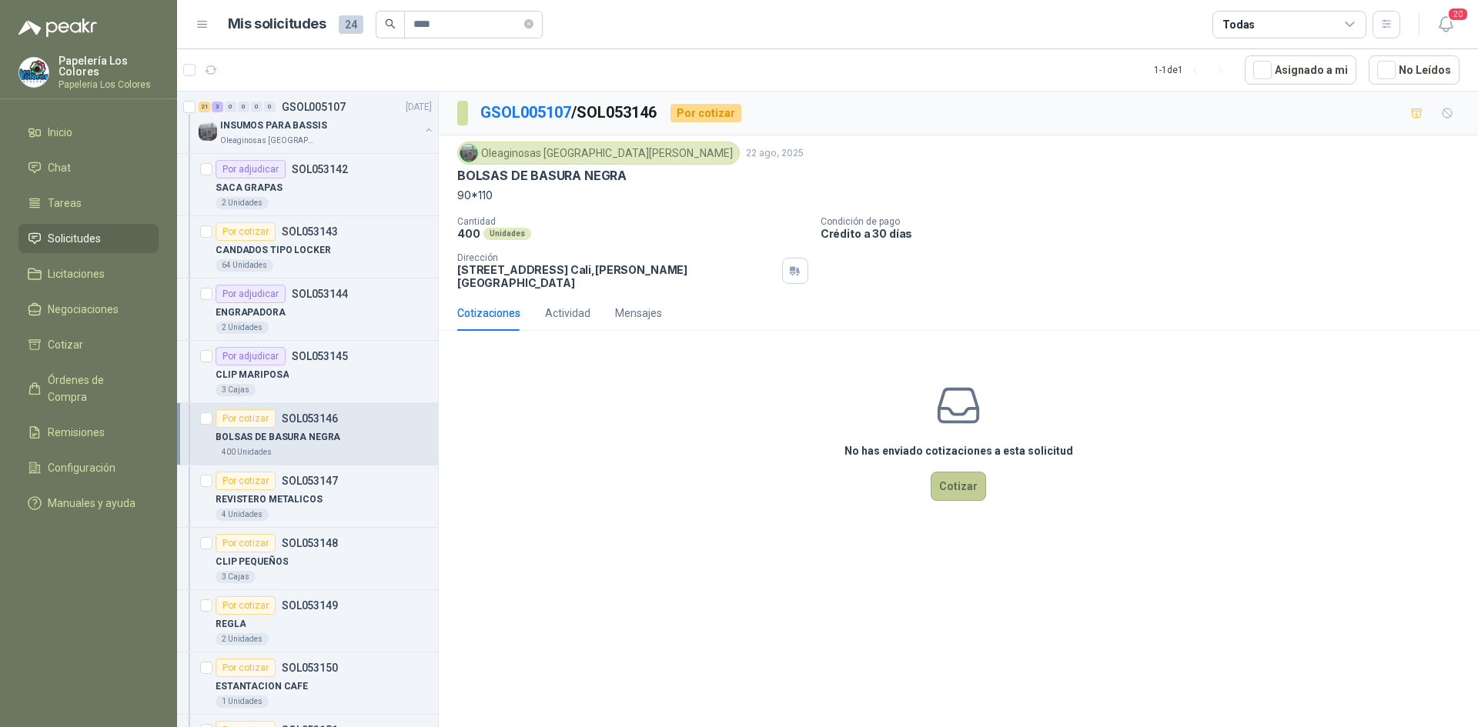
click at [964, 472] on button "Cotizar" at bounding box center [957, 486] width 55 height 29
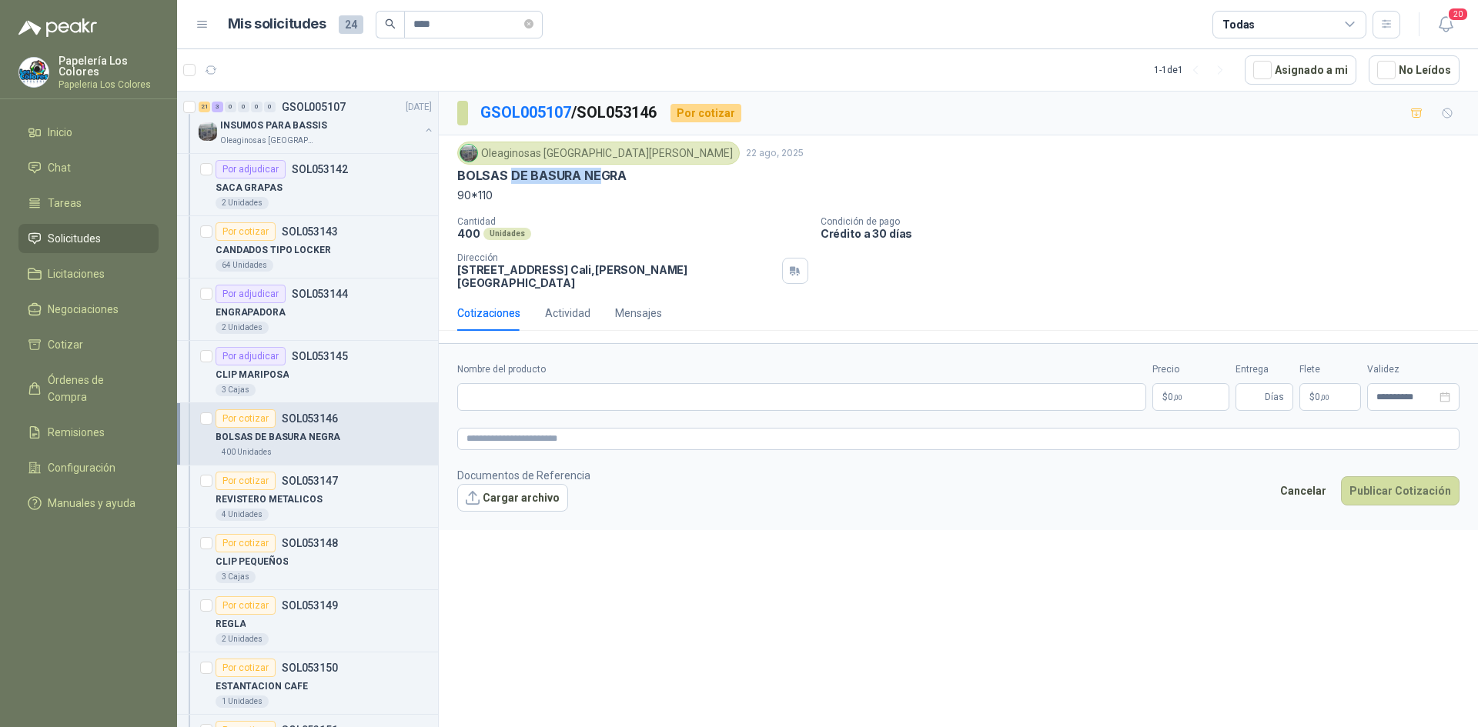
drag, startPoint x: 599, startPoint y: 173, endPoint x: 509, endPoint y: 177, distance: 90.1
click at [509, 177] on p "BOLSAS DE BASURA NEGRA" at bounding box center [541, 176] width 169 height 16
drag, startPoint x: 606, startPoint y: 178, endPoint x: 453, endPoint y: 178, distance: 152.4
click at [453, 178] on div "Oleaginosas [GEOGRAPHIC_DATA][PERSON_NAME] [DATE] BOLSAS DE BASURA NEGRA 90*110…" at bounding box center [958, 215] width 1039 height 160
copy p "BOLSAS DE BASURA NEGRA"
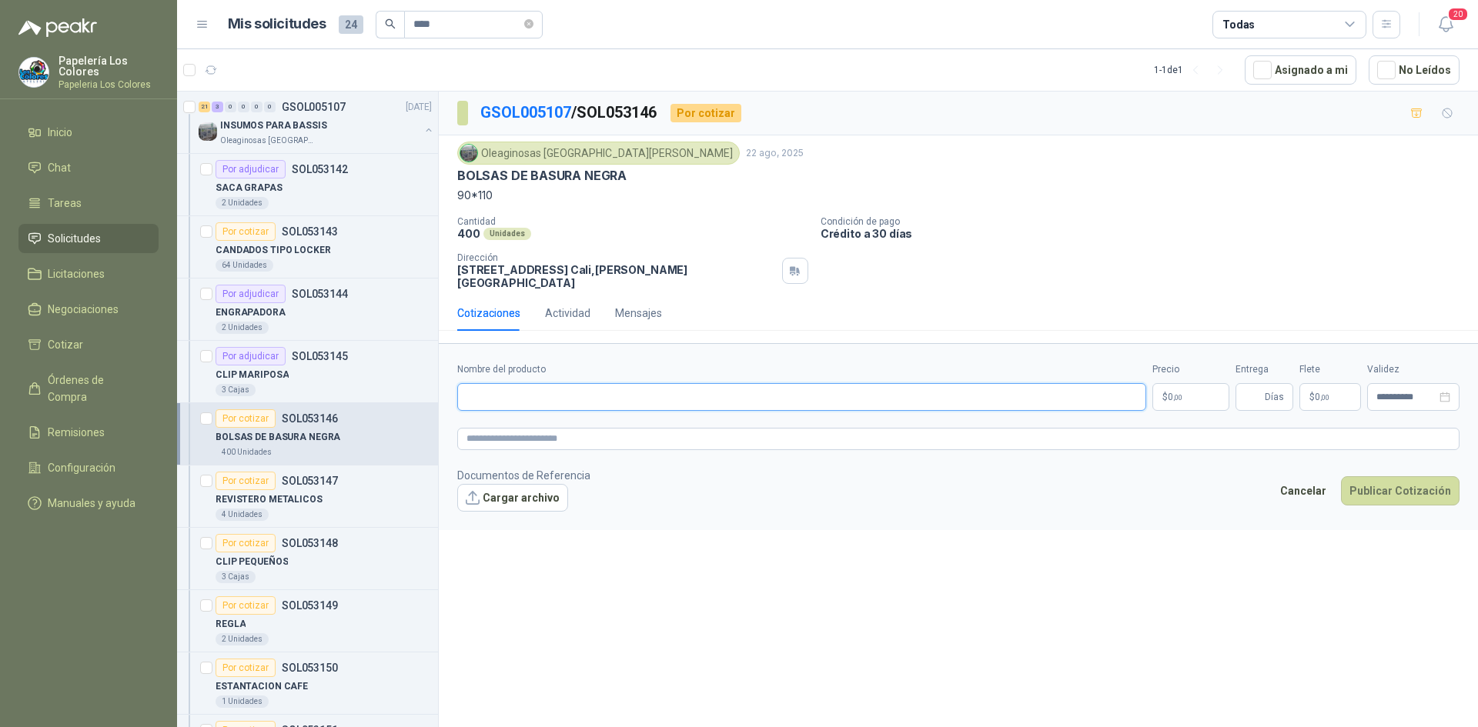
click at [532, 383] on input "Nombre del producto" at bounding box center [801, 397] width 689 height 28
paste input "**********"
type input "**********"
click at [1176, 384] on body "Papelería Los Colores Papeleria Los Colores Inicio Chat Tareas Solicitudes Lici…" at bounding box center [739, 363] width 1478 height 727
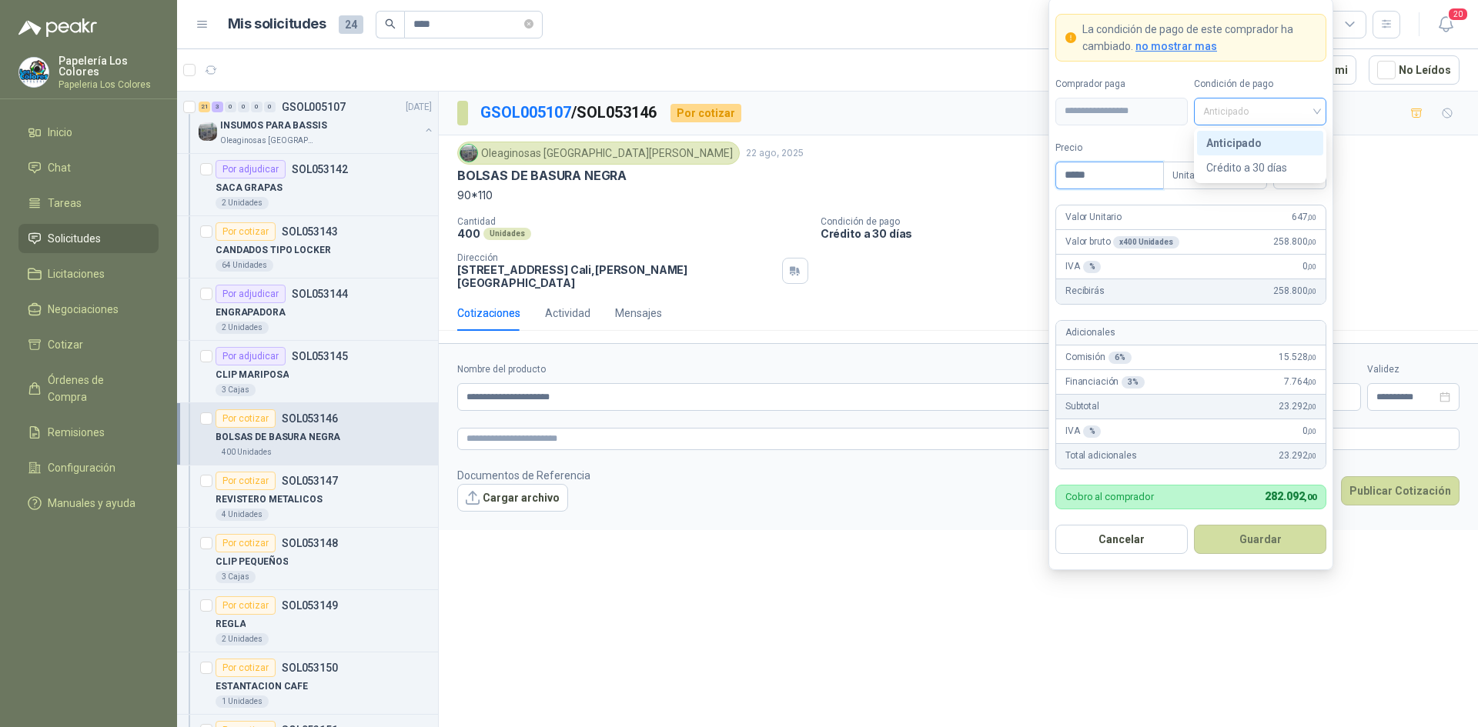
click at [1282, 110] on span "Anticipado" at bounding box center [1260, 111] width 114 height 23
type input "*****"
click at [1237, 166] on div "Crédito a 30 días" at bounding box center [1260, 167] width 108 height 17
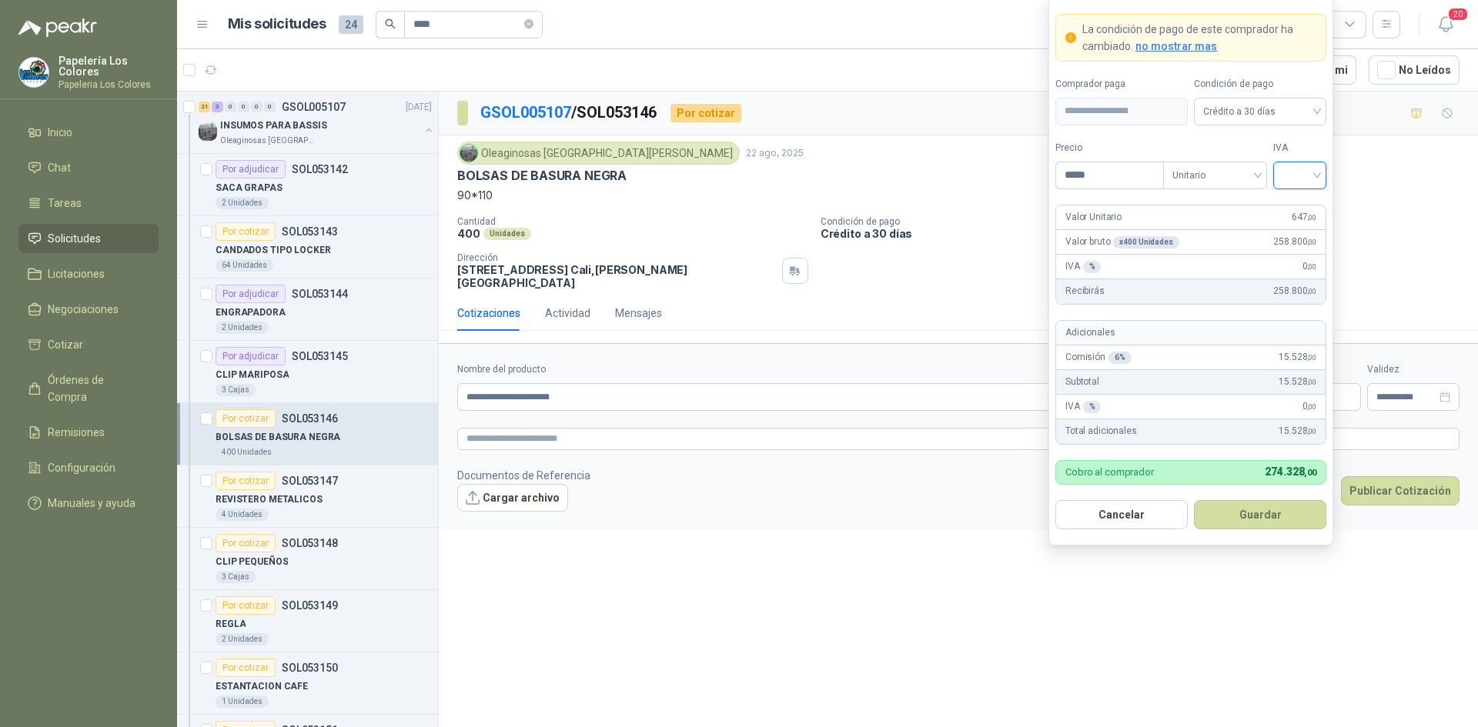
click at [1311, 172] on input "search" at bounding box center [1299, 173] width 35 height 23
click at [1291, 205] on div "19%" at bounding box center [1299, 207] width 28 height 17
click at [1246, 506] on button "Guardar" at bounding box center [1260, 514] width 132 height 29
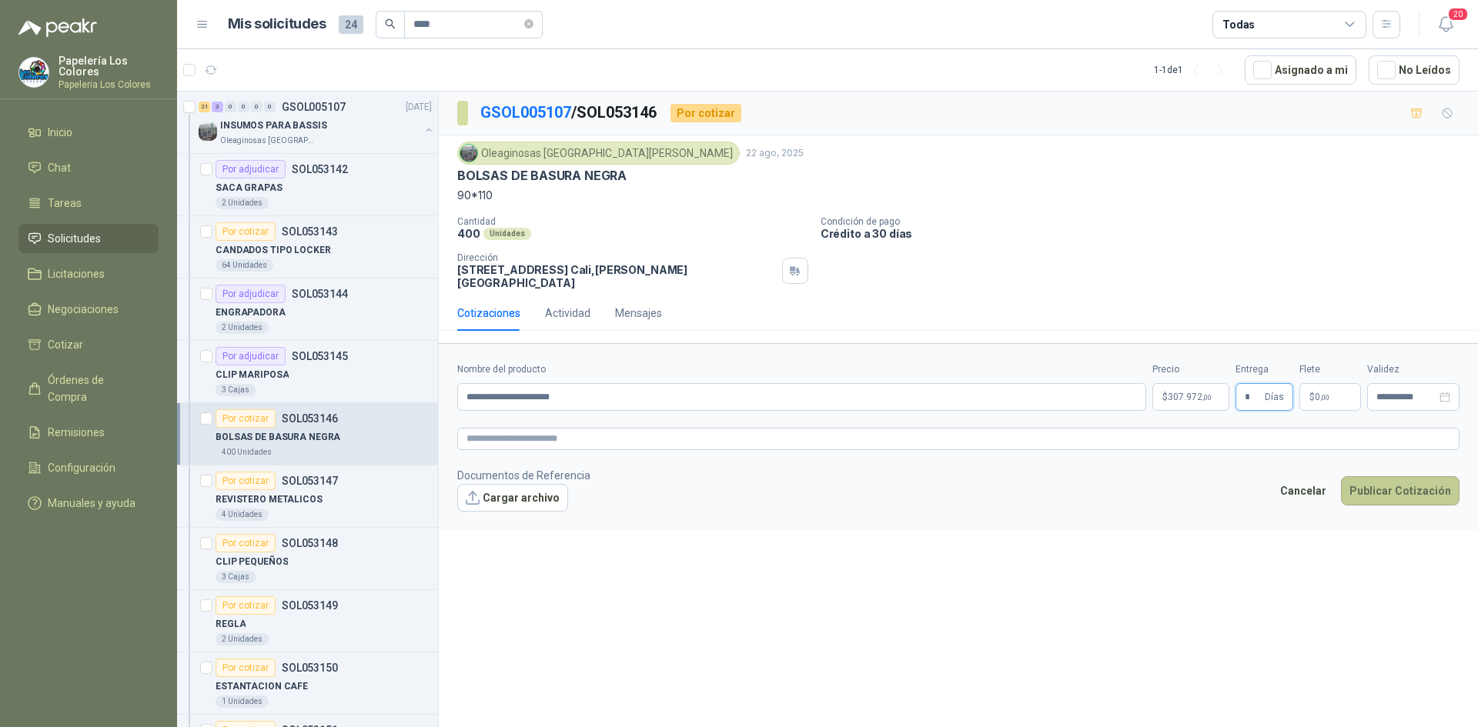
type input "*"
click at [1384, 480] on button "Publicar Cotización" at bounding box center [1400, 490] width 119 height 29
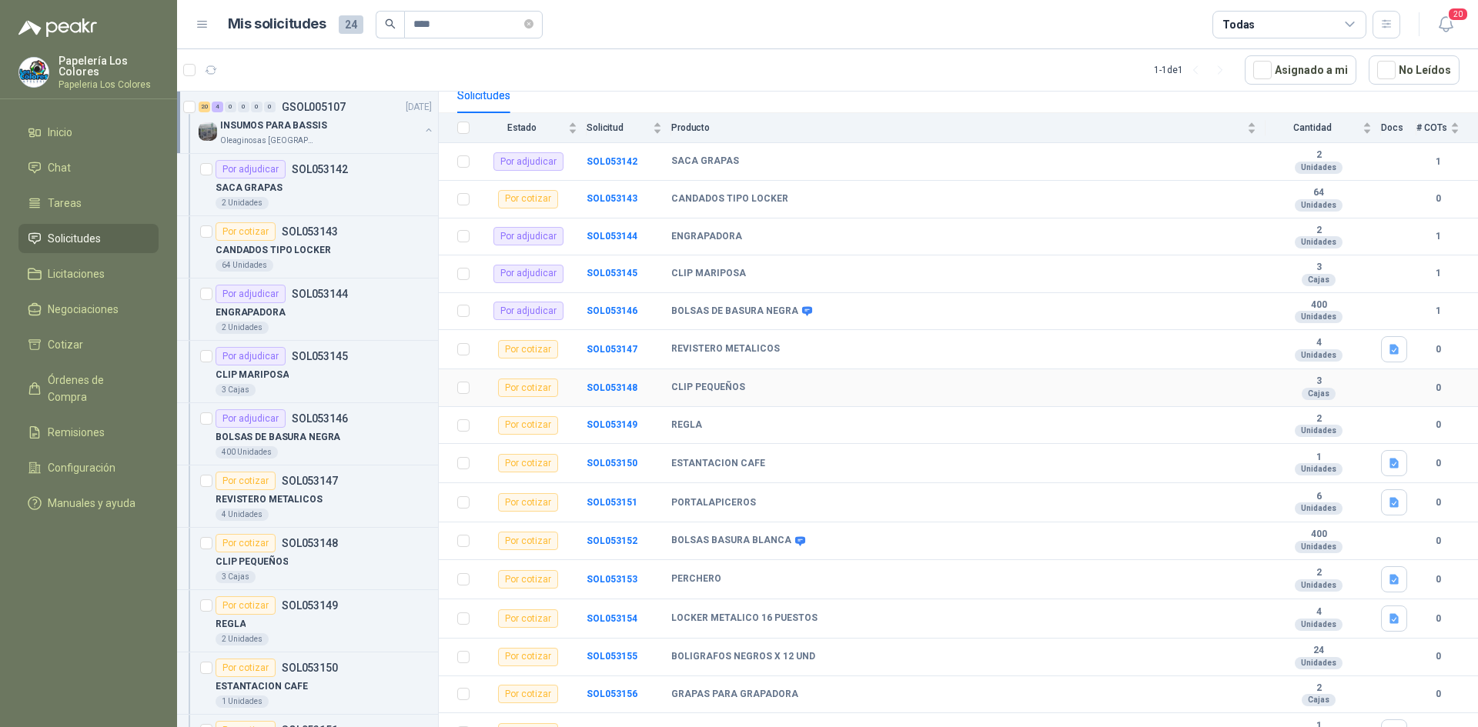
scroll to position [308, 0]
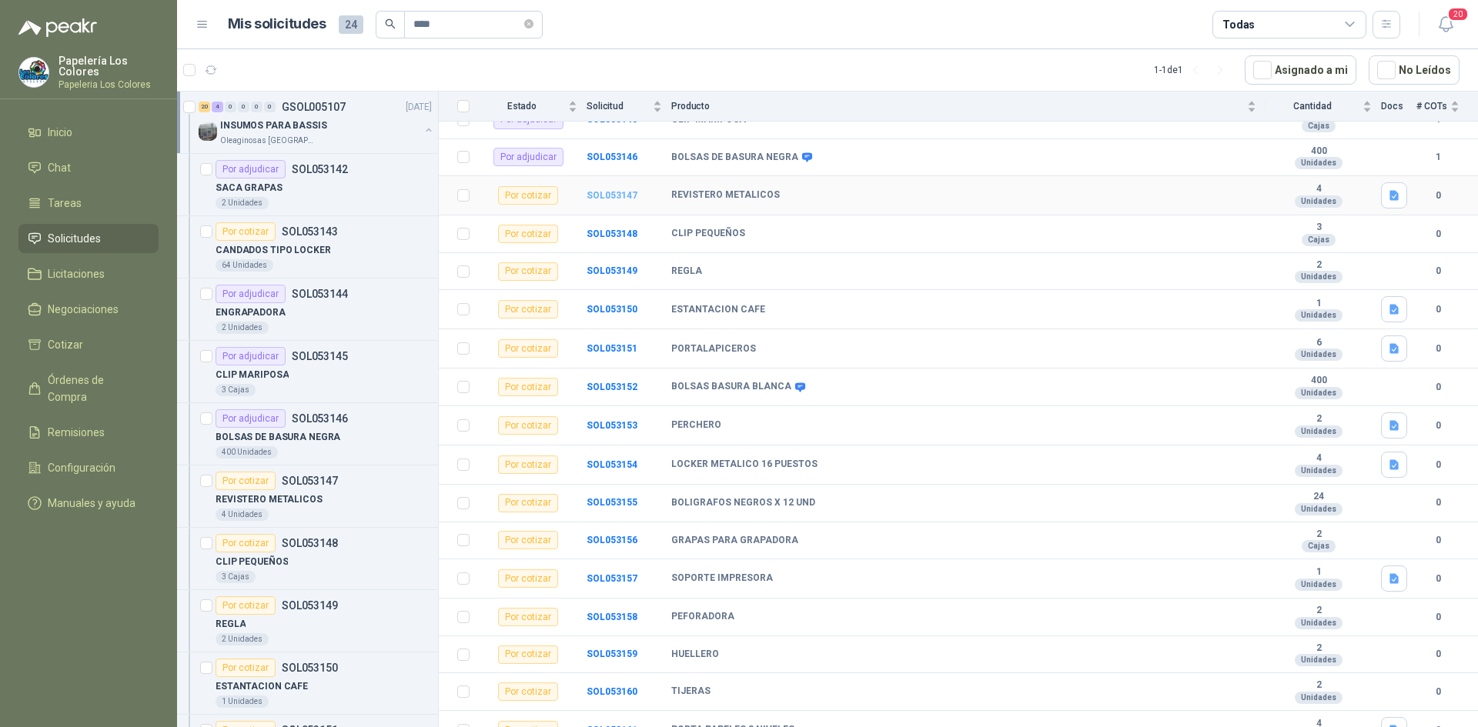
click at [614, 191] on b "SOL053147" at bounding box center [611, 195] width 51 height 11
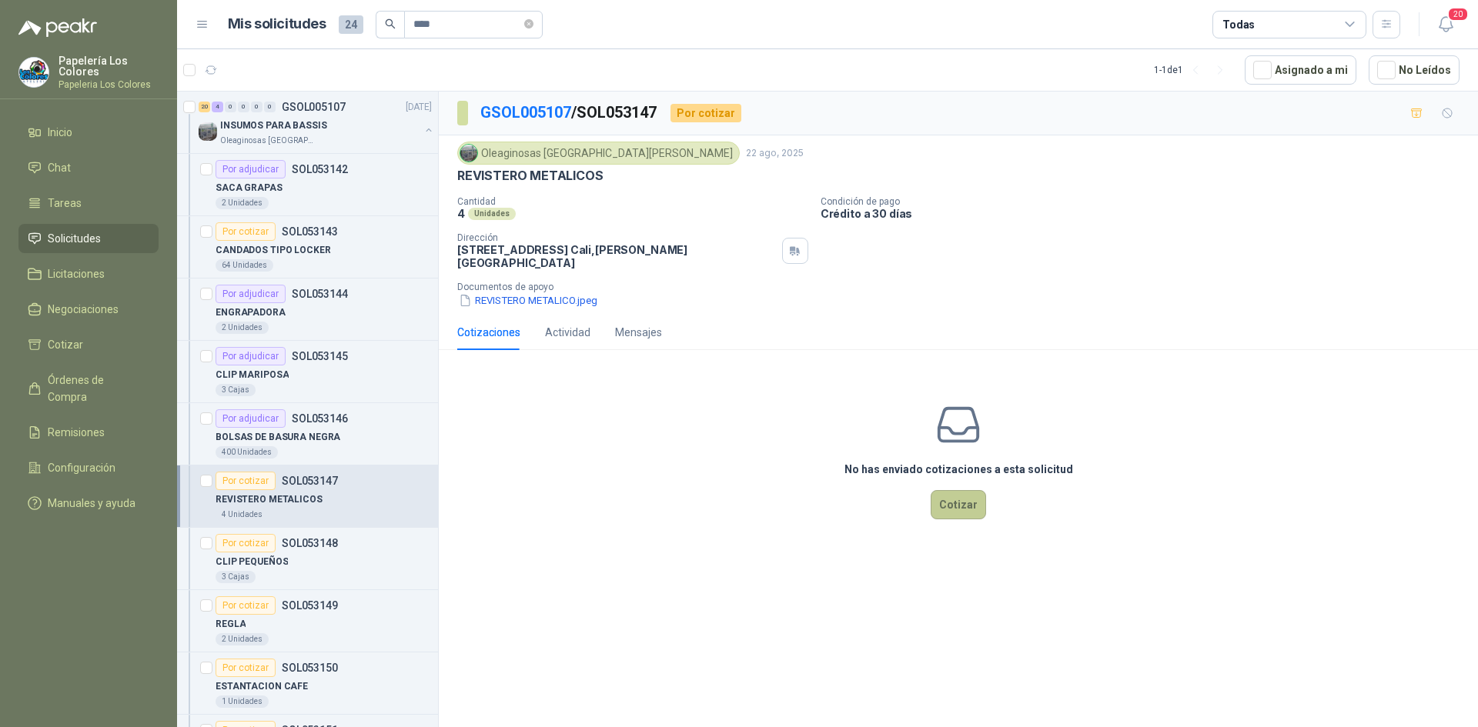
click at [963, 494] on button "Cotizar" at bounding box center [957, 504] width 55 height 29
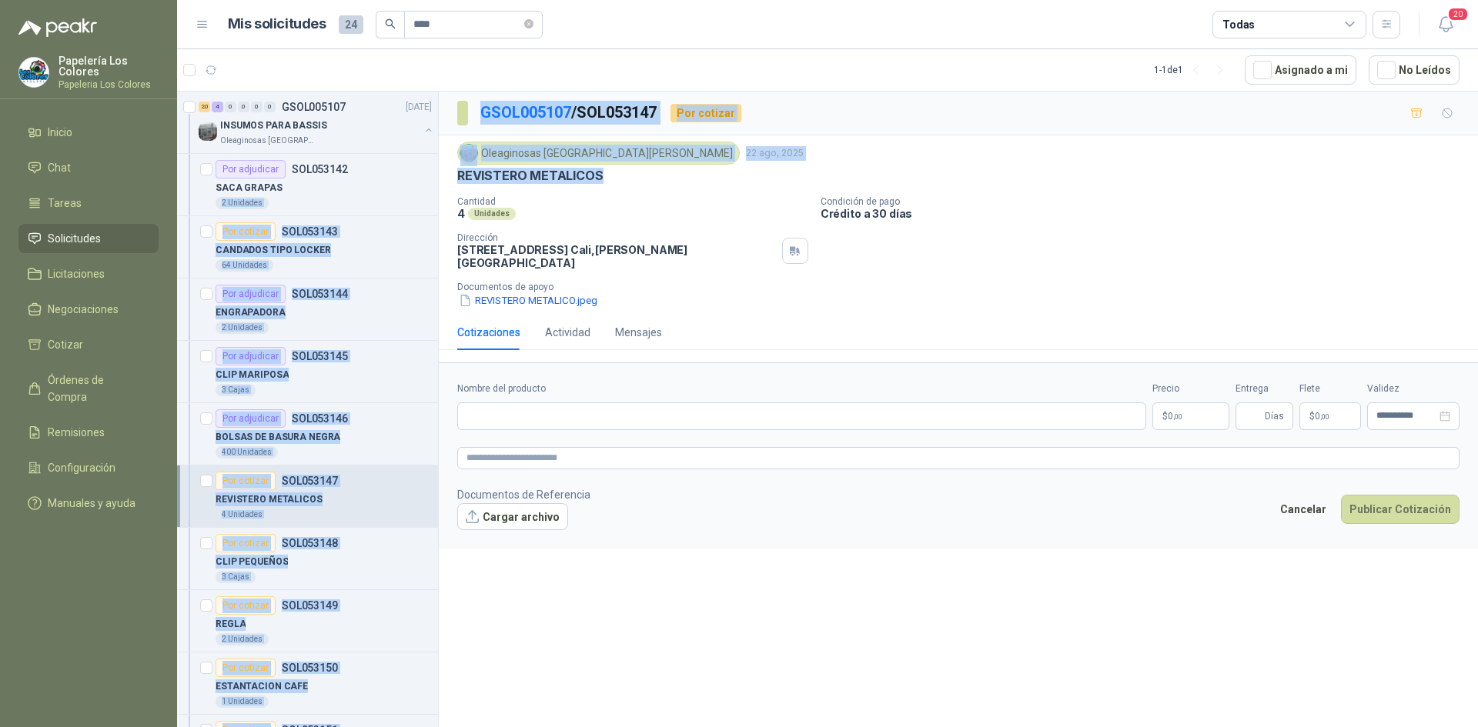
drag, startPoint x: 598, startPoint y: 176, endPoint x: 434, endPoint y: 193, distance: 164.8
click at [434, 193] on div "20 4 0 0 0 0 GSOL005107 [DATE] INSUMOS PARA BASSIS Oleaginosas San [PERSON_NAME…" at bounding box center [827, 412] width 1301 height 642
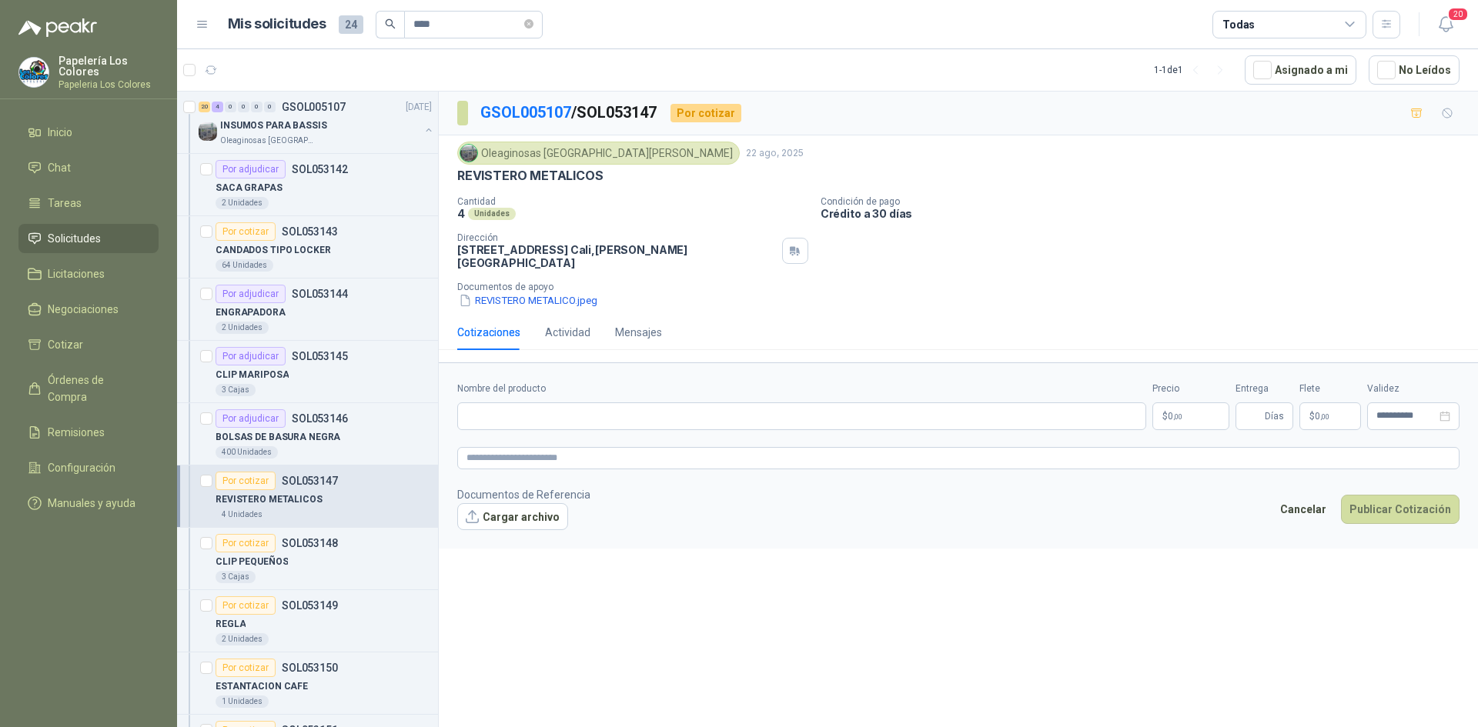
click at [617, 193] on div "Oleaginosas [GEOGRAPHIC_DATA][PERSON_NAME] [DATE] REVISTERO METALICOS Cantidad …" at bounding box center [958, 225] width 1002 height 167
drag, startPoint x: 599, startPoint y: 175, endPoint x: 458, endPoint y: 175, distance: 140.8
click at [458, 175] on p "REVISTERO METALICOS" at bounding box center [530, 176] width 146 height 16
copy p "REVISTERO METALICOS"
click at [580, 402] on input "Nombre del producto" at bounding box center [801, 416] width 689 height 28
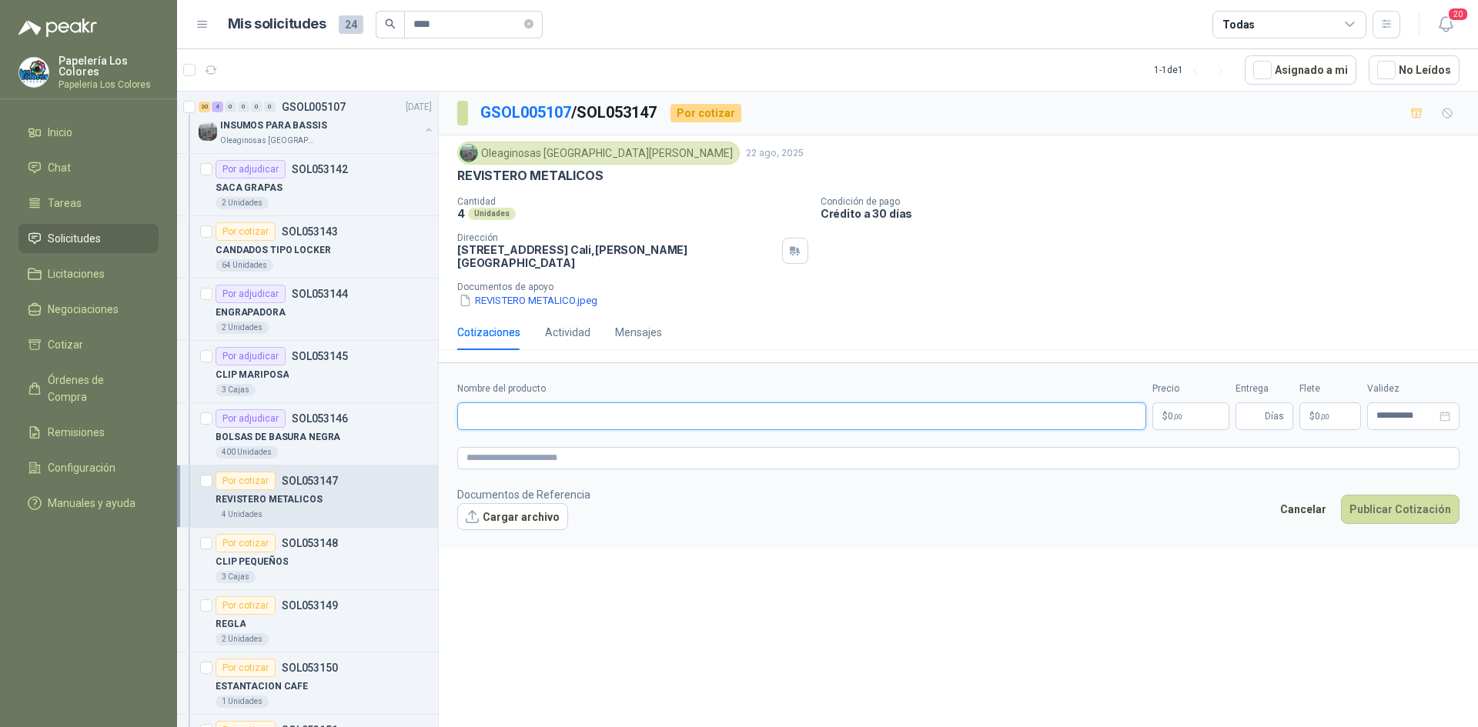
paste input "**********"
type input "**********"
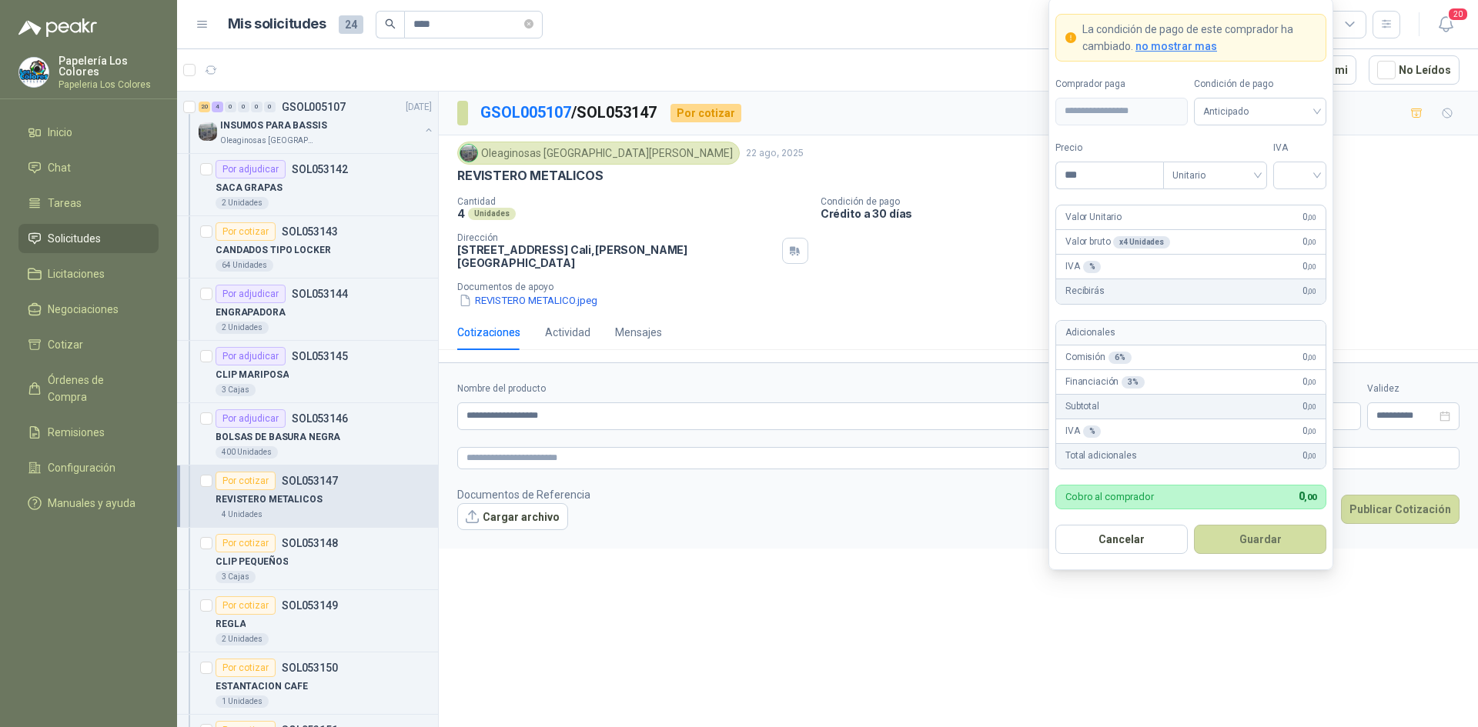
click at [1184, 399] on body "Papelería Los Colores Papeleria Los Colores Inicio Chat Tareas Solicitudes Lici…" at bounding box center [739, 363] width 1478 height 727
click at [1281, 120] on span "Anticipado" at bounding box center [1260, 111] width 114 height 23
type input "********"
click at [1264, 165] on div "Crédito a 30 días" at bounding box center [1260, 167] width 108 height 17
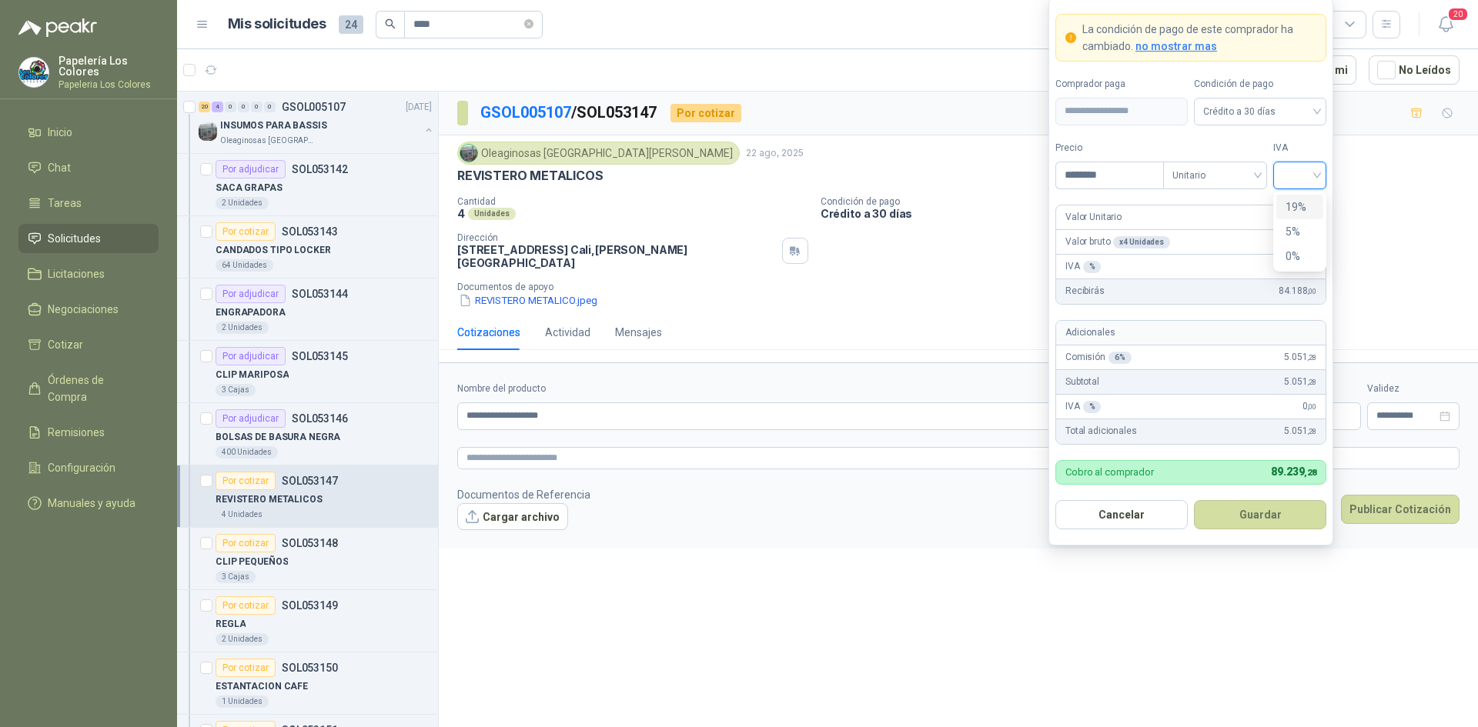
click at [1292, 176] on input "search" at bounding box center [1299, 173] width 35 height 23
click at [1297, 205] on div "19%" at bounding box center [1299, 207] width 28 height 17
click at [1240, 514] on button "Guardar" at bounding box center [1260, 514] width 132 height 29
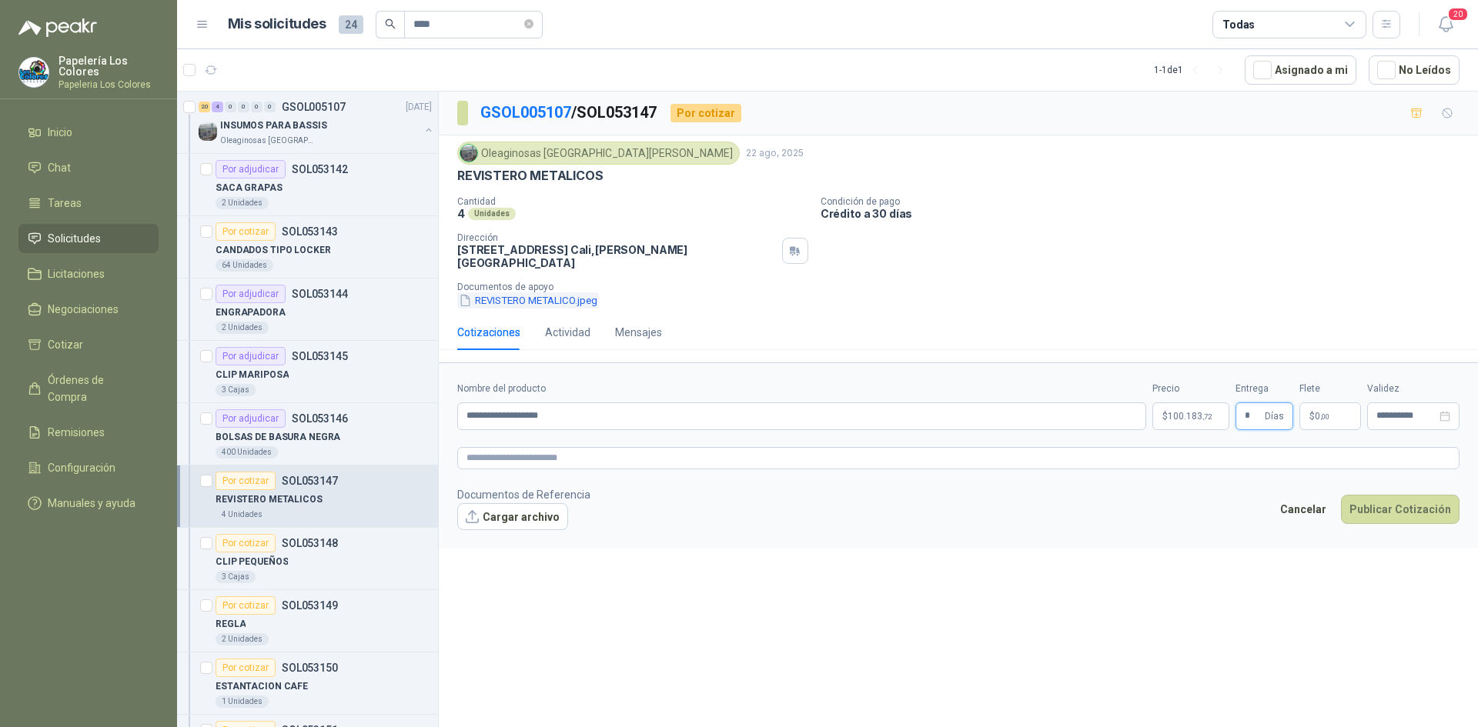
type input "*"
click at [535, 292] on button "REVISTERO METALICO.jpeg" at bounding box center [528, 300] width 142 height 16
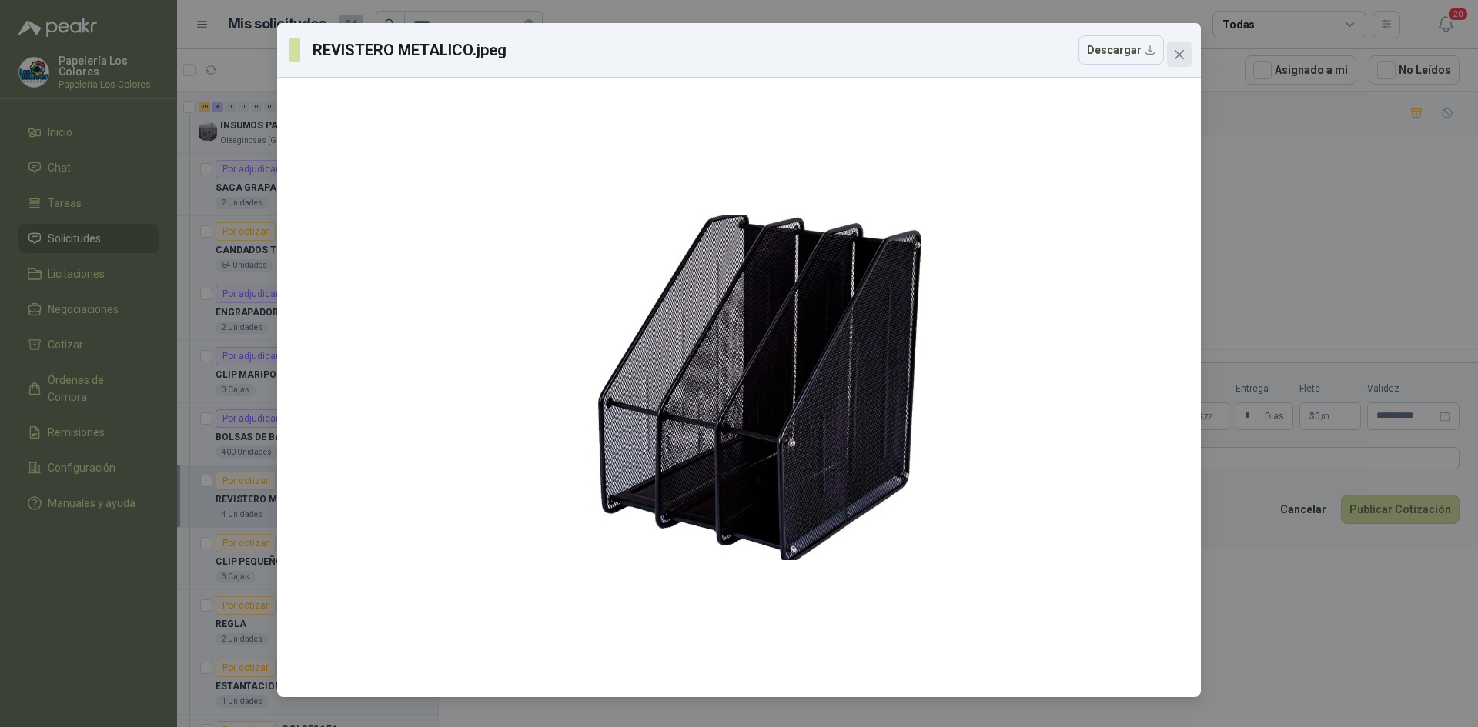
click at [1182, 57] on icon "close" at bounding box center [1178, 54] width 9 height 9
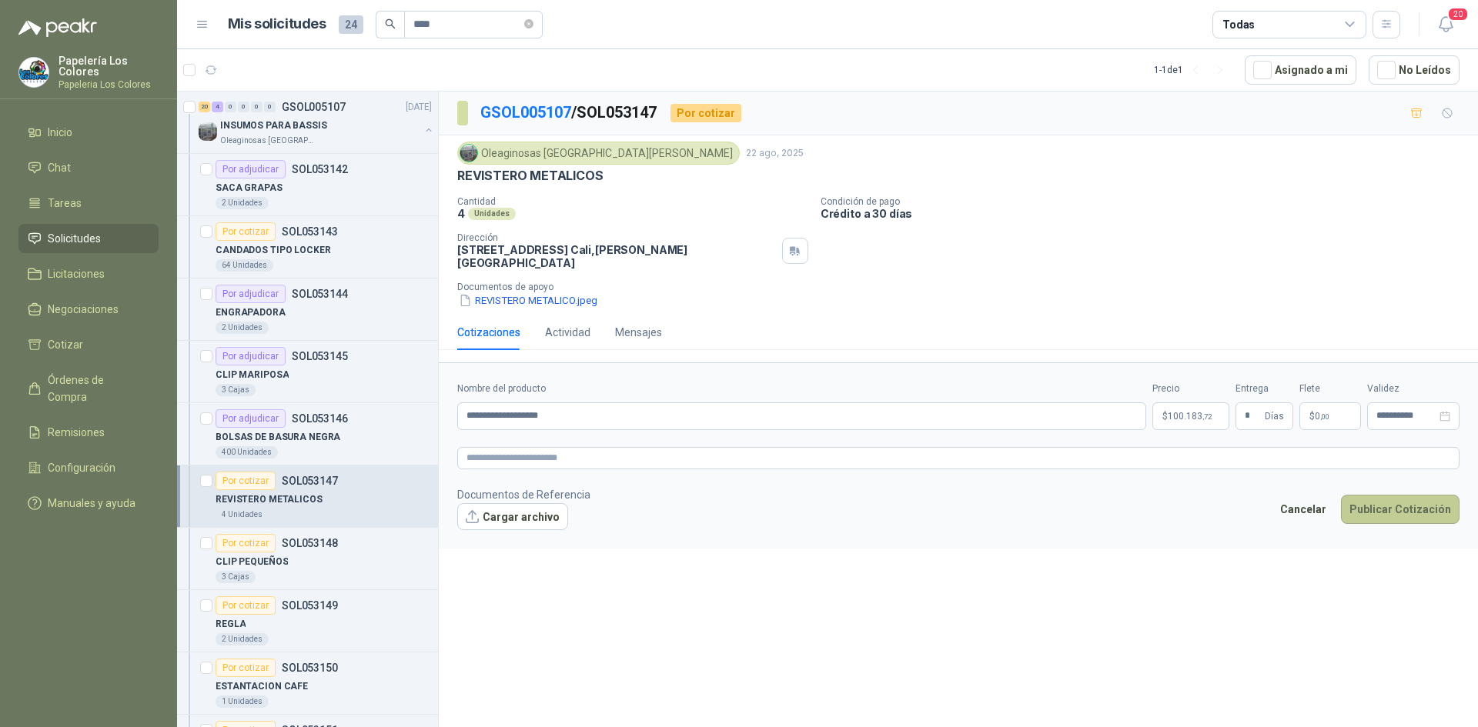
click at [1374, 495] on button "Publicar Cotización" at bounding box center [1400, 509] width 119 height 29
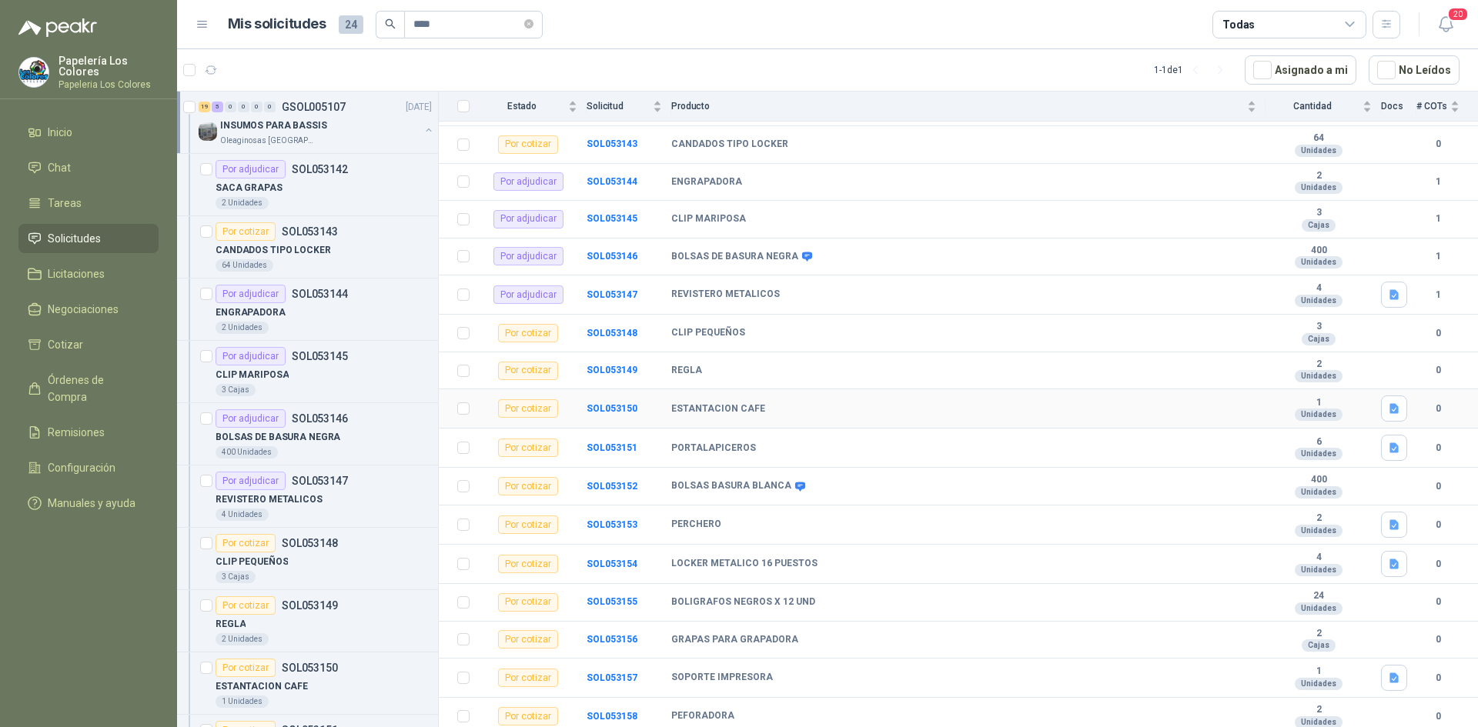
scroll to position [231, 0]
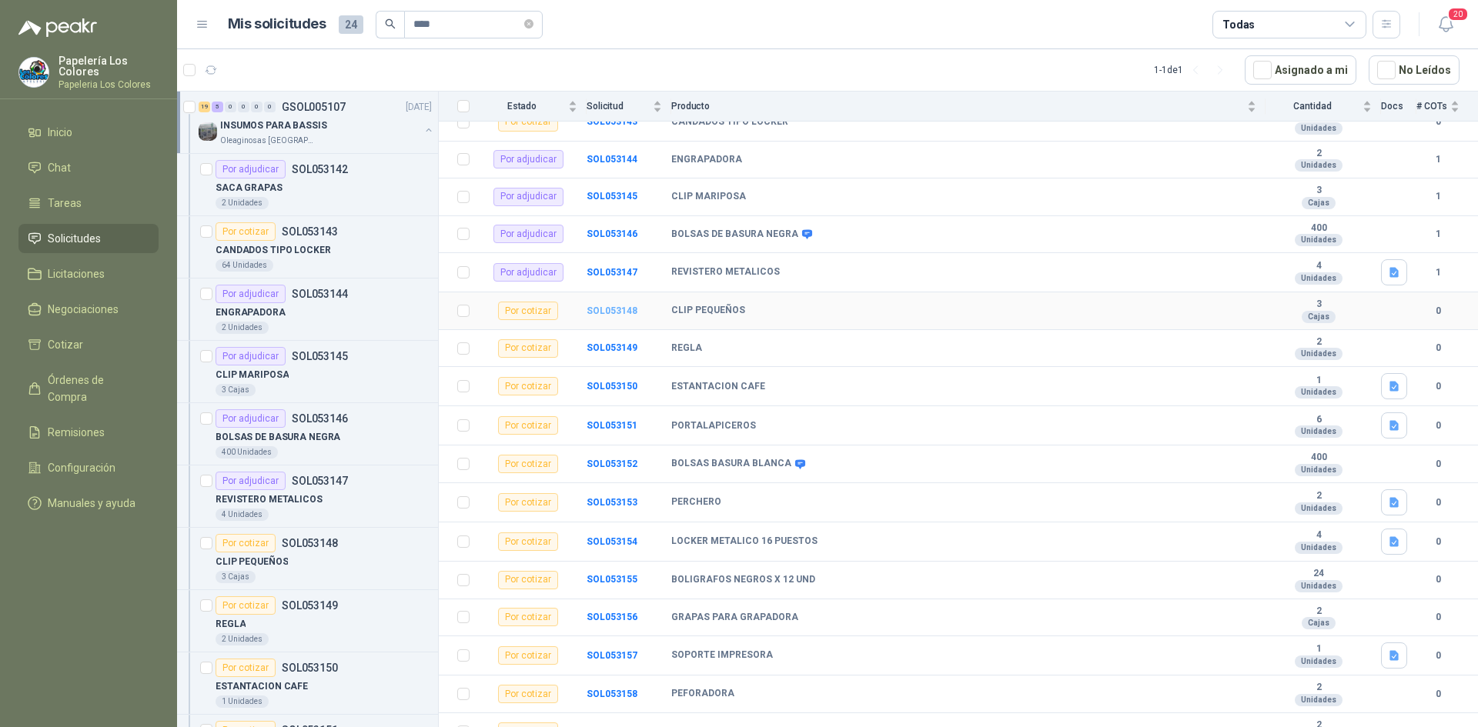
click at [600, 309] on b "SOL053148" at bounding box center [611, 311] width 51 height 11
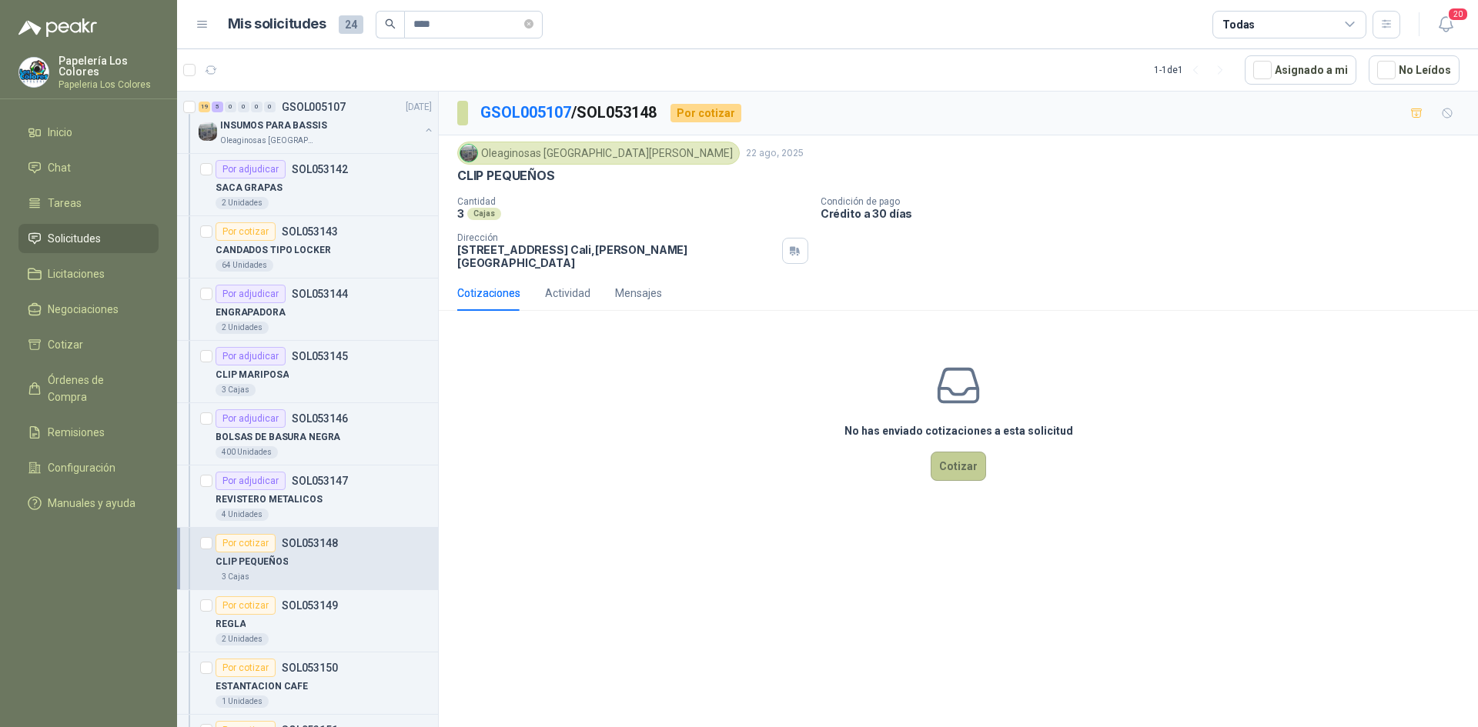
click at [975, 455] on button "Cotizar" at bounding box center [957, 466] width 55 height 29
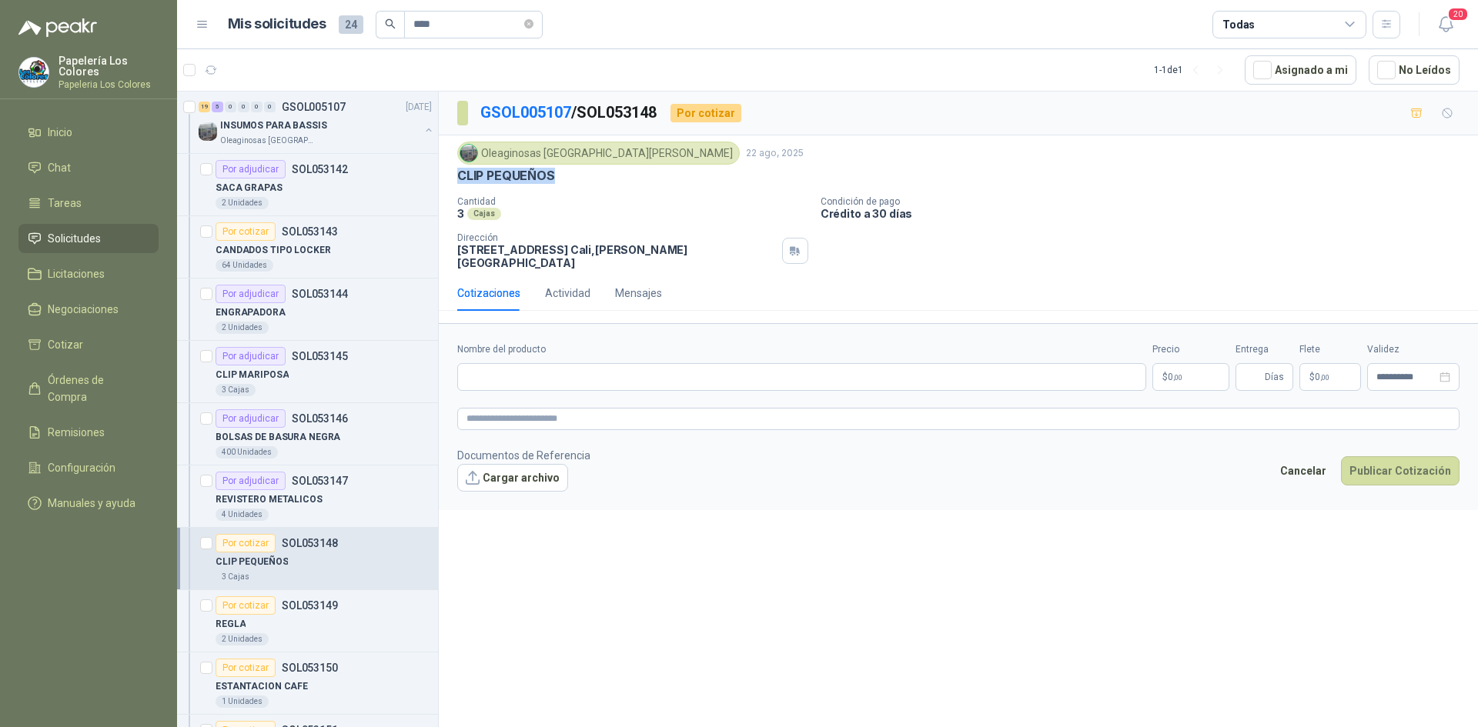
drag, startPoint x: 552, startPoint y: 174, endPoint x: 456, endPoint y: 182, distance: 96.5
click at [456, 182] on div "Oleaginosas [GEOGRAPHIC_DATA][PERSON_NAME] [DATE] CLIP PEQUEÑOS Cantidad 3 Caja…" at bounding box center [958, 205] width 1039 height 140
copy p "CLIP PEQUEÑOS"
click at [549, 369] on input "Nombre del producto" at bounding box center [801, 377] width 689 height 28
paste input "**********"
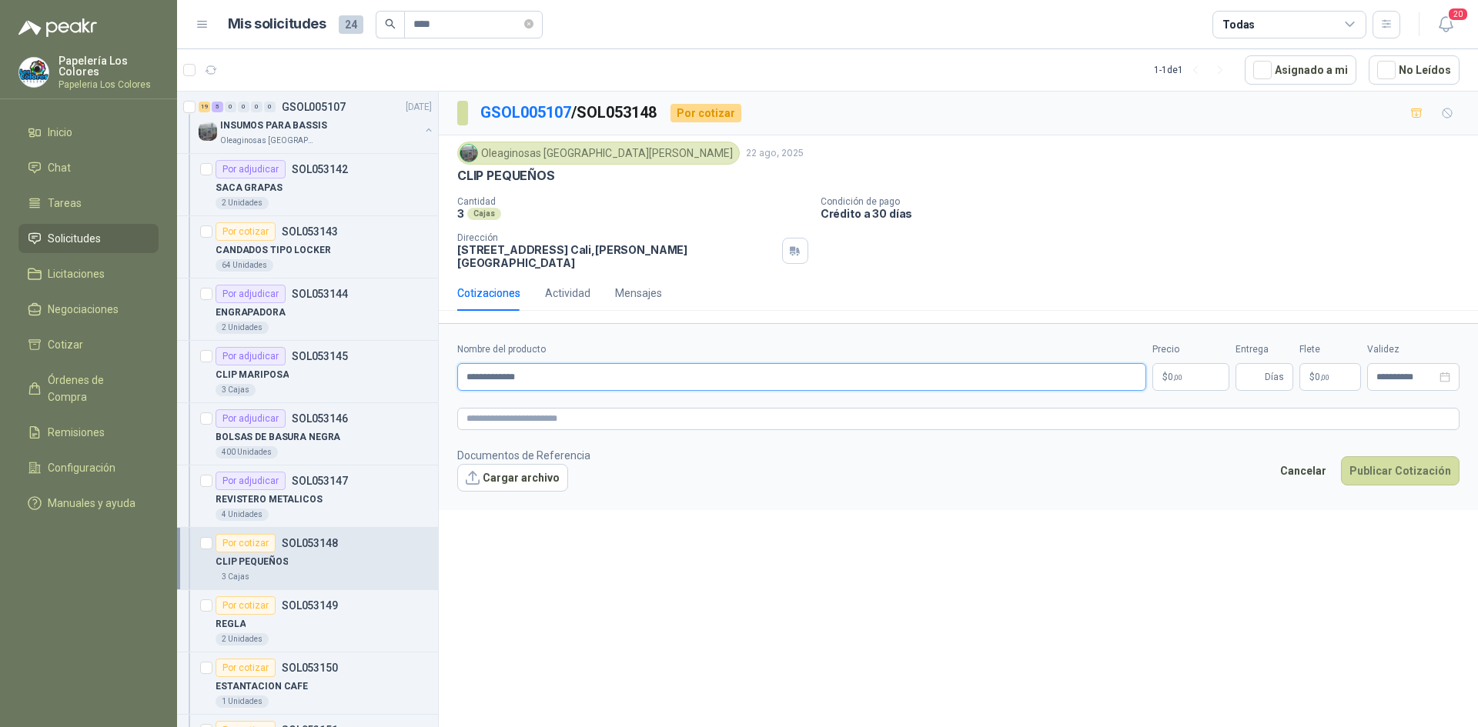
type input "**********"
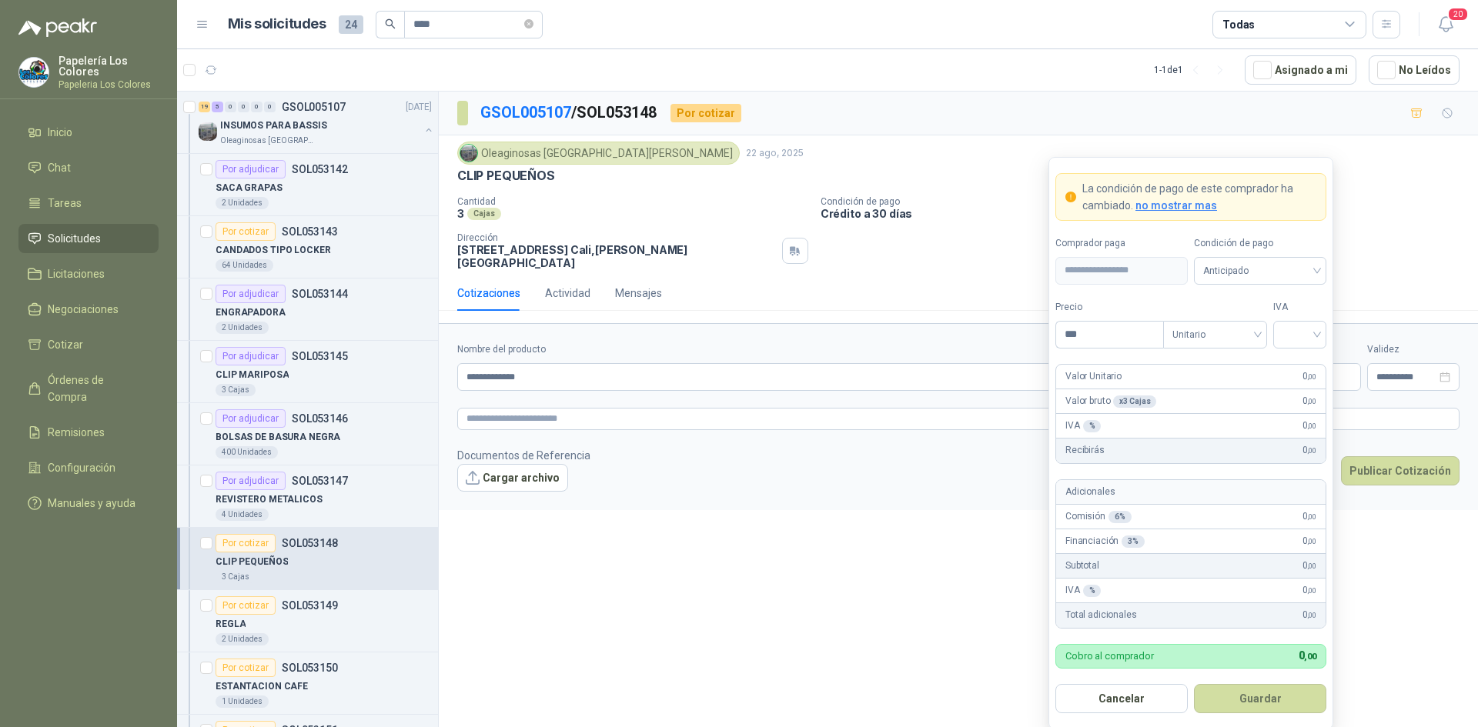
click at [1181, 359] on body "Papelería Los Colores Papeleria Los Colores Inicio Chat Tareas Solicitudes Lici…" at bounding box center [739, 363] width 1478 height 727
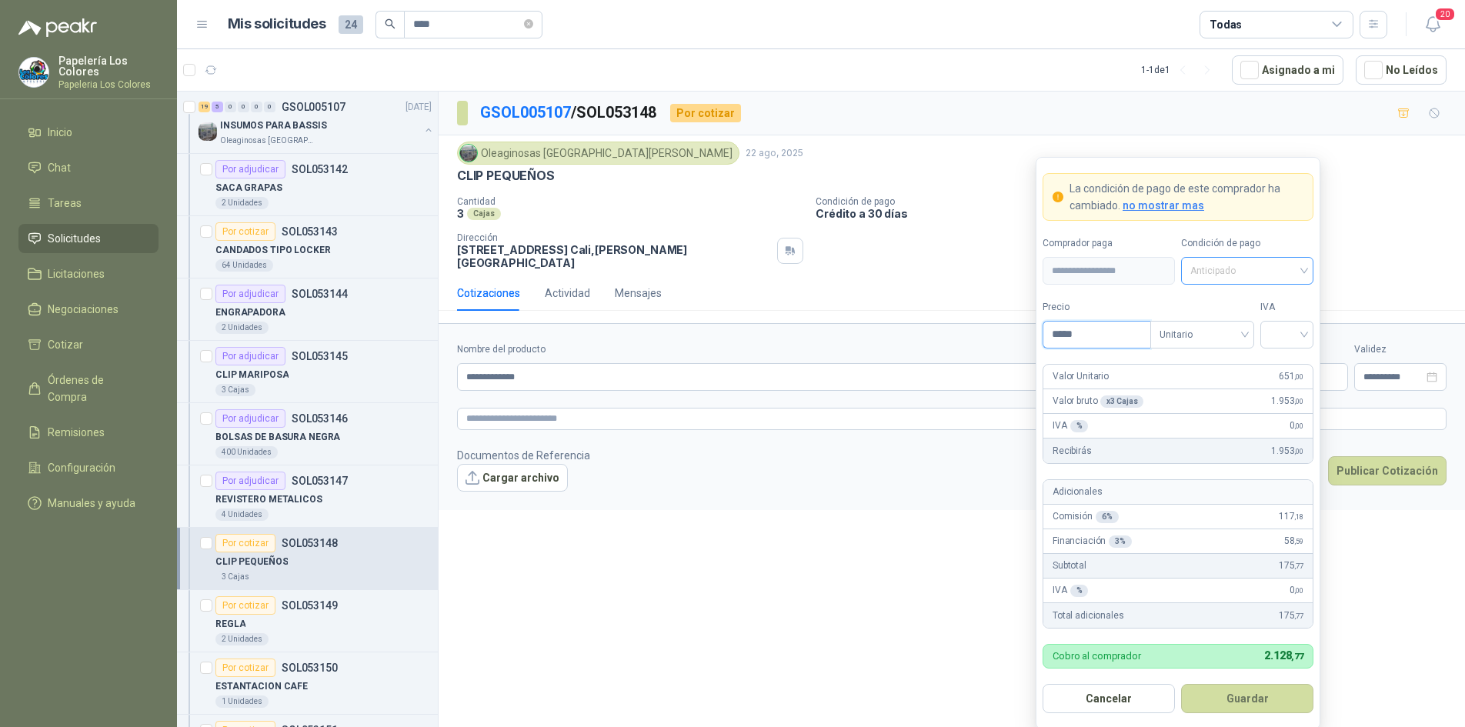
click at [1226, 265] on span "Anticipado" at bounding box center [1248, 270] width 114 height 23
type input "*****"
click at [1236, 325] on div "Crédito a 30 días" at bounding box center [1248, 327] width 108 height 17
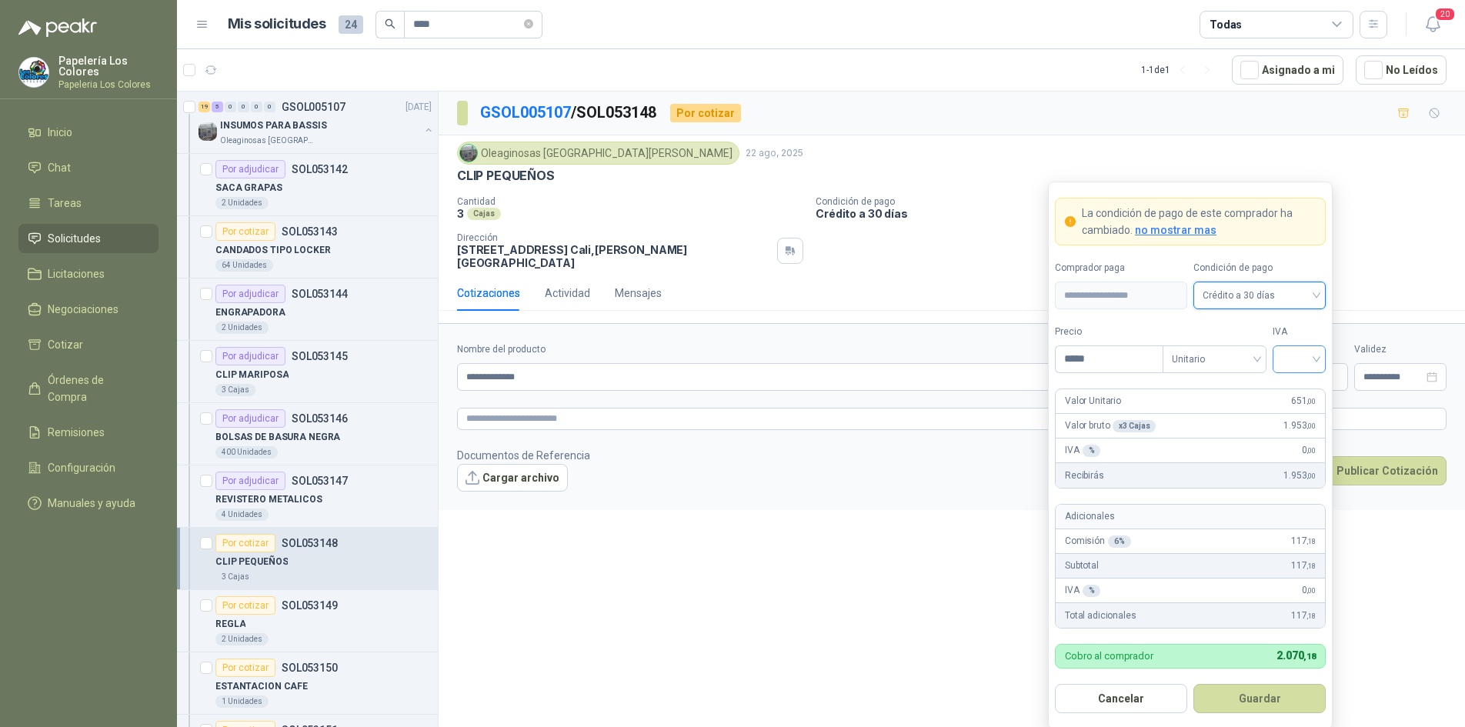
click at [1283, 357] on input "search" at bounding box center [1299, 357] width 35 height 23
click at [1294, 390] on div "19%" at bounding box center [1299, 391] width 28 height 17
click at [1247, 699] on button "Guardar" at bounding box center [1260, 698] width 132 height 29
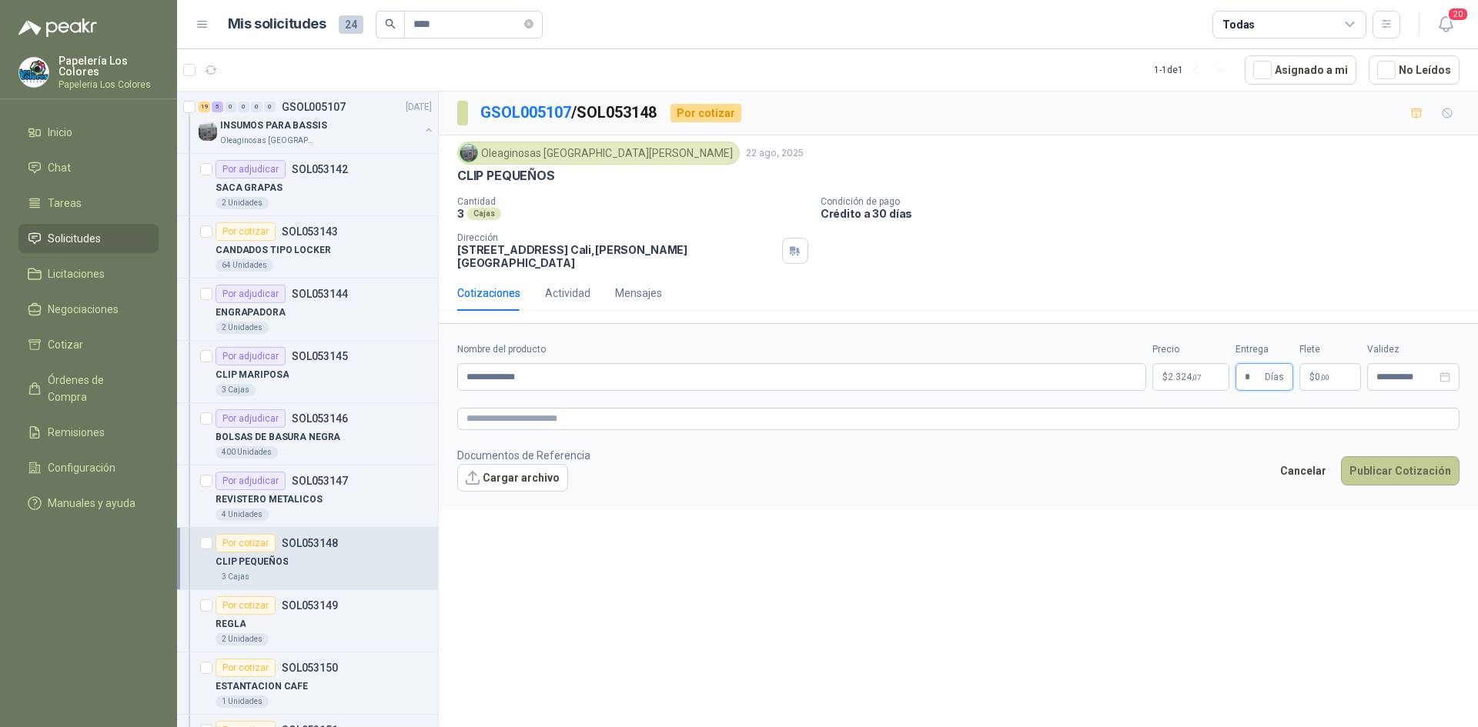
type input "*"
click at [1392, 458] on button "Publicar Cotización" at bounding box center [1400, 470] width 119 height 29
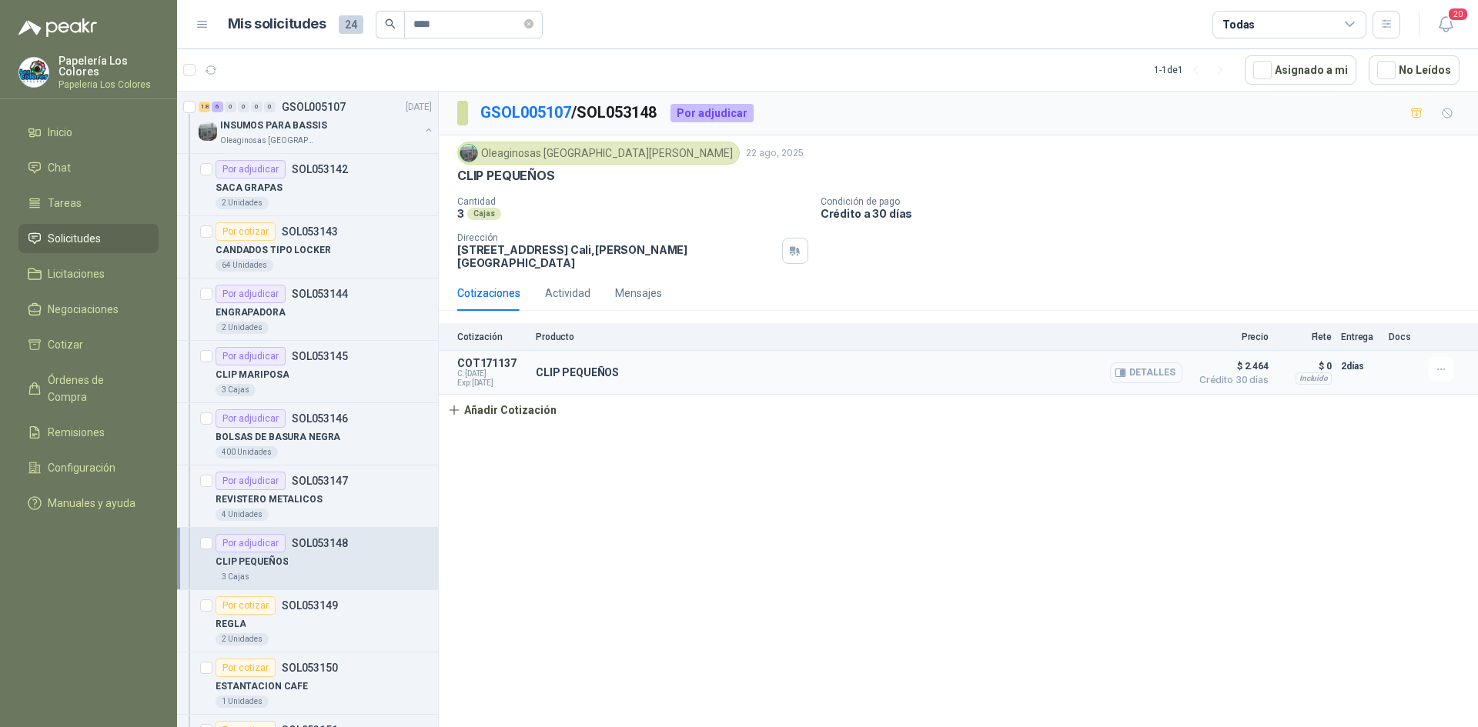
click at [1149, 362] on button "Detalles" at bounding box center [1146, 372] width 72 height 21
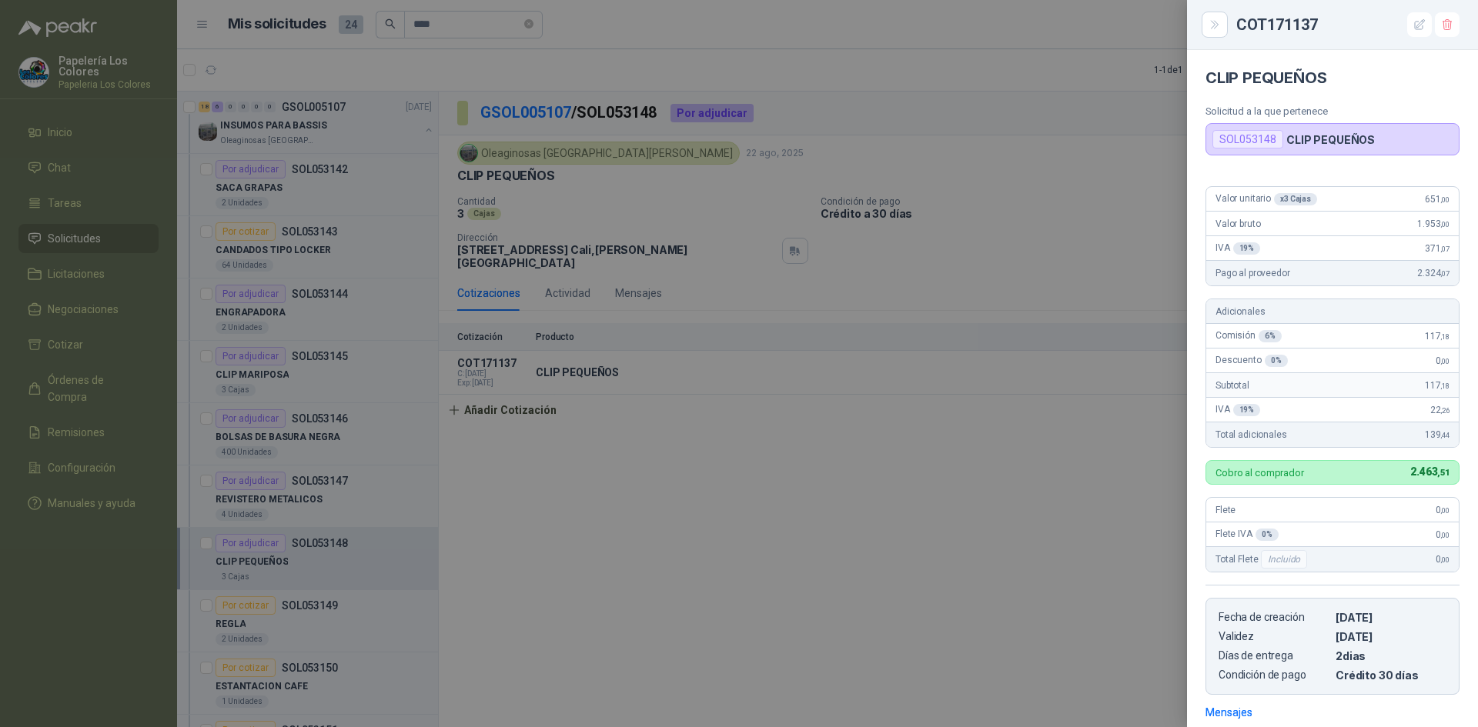
drag, startPoint x: 1062, startPoint y: 475, endPoint x: 941, endPoint y: 503, distance: 124.0
click at [1061, 475] on div at bounding box center [739, 363] width 1478 height 727
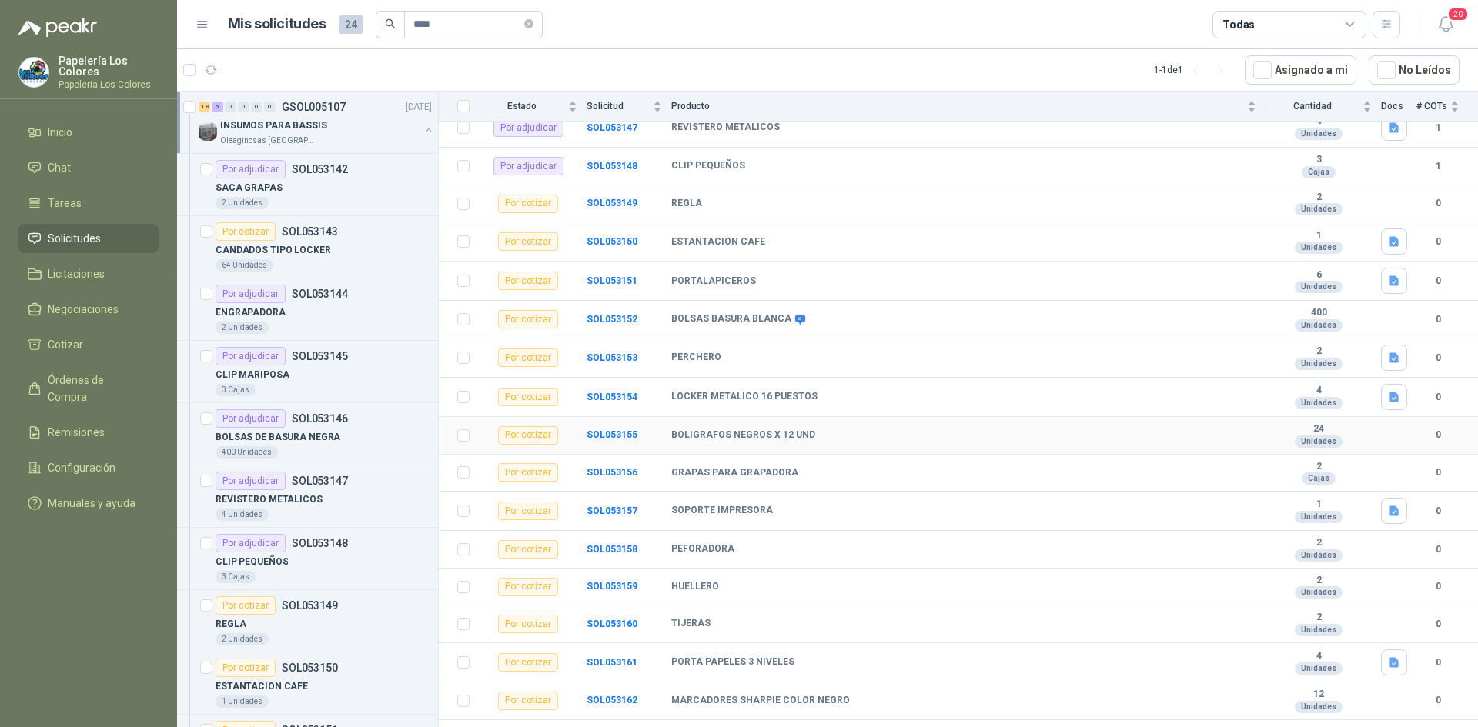
scroll to position [400, 0]
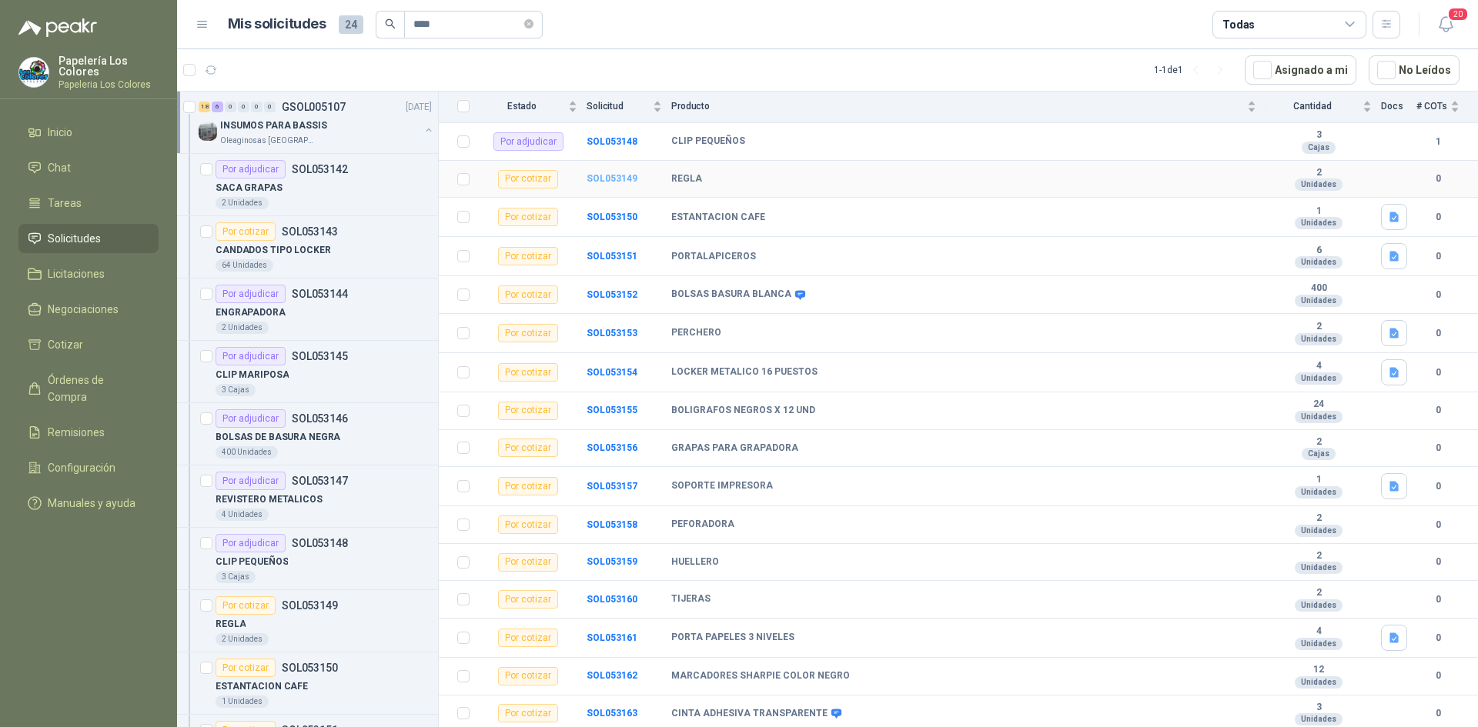
click at [617, 176] on b "SOL053149" at bounding box center [611, 178] width 51 height 11
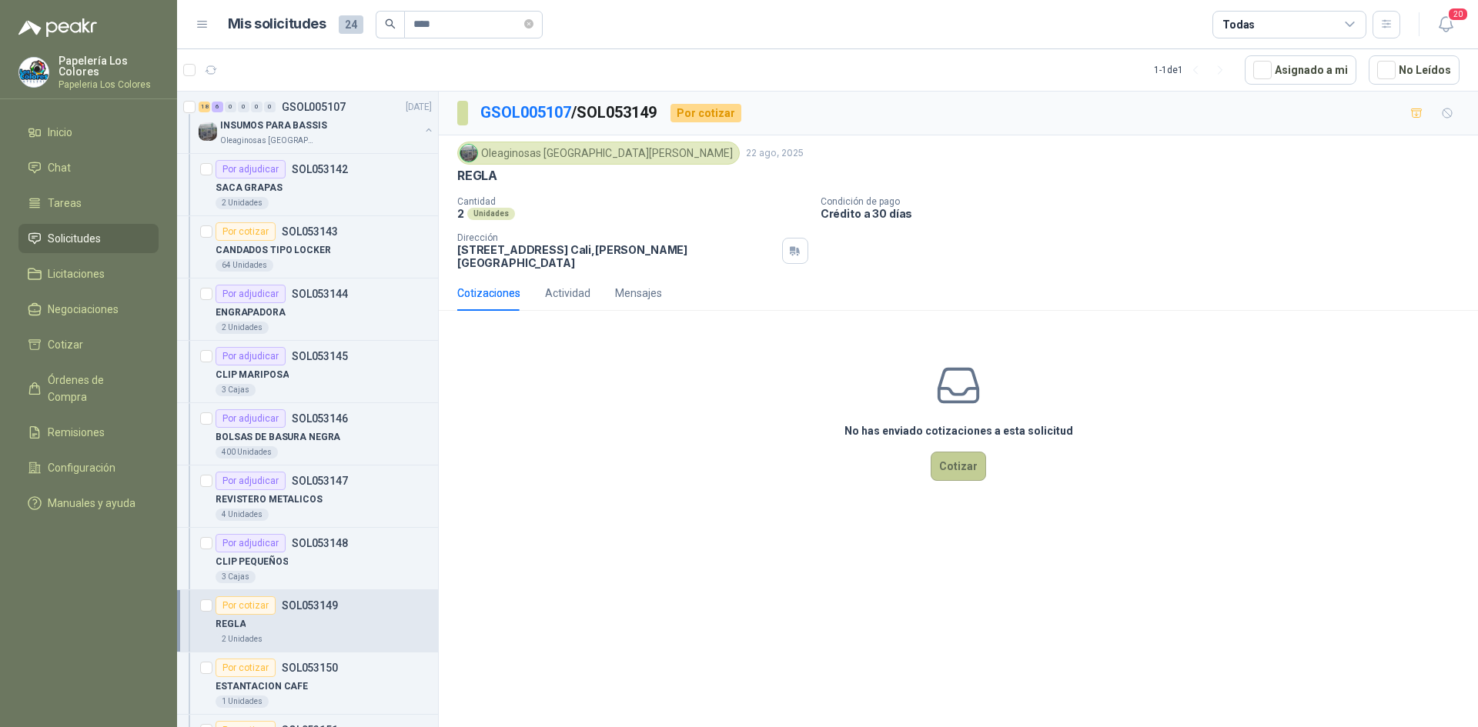
click at [968, 455] on button "Cotizar" at bounding box center [957, 466] width 55 height 29
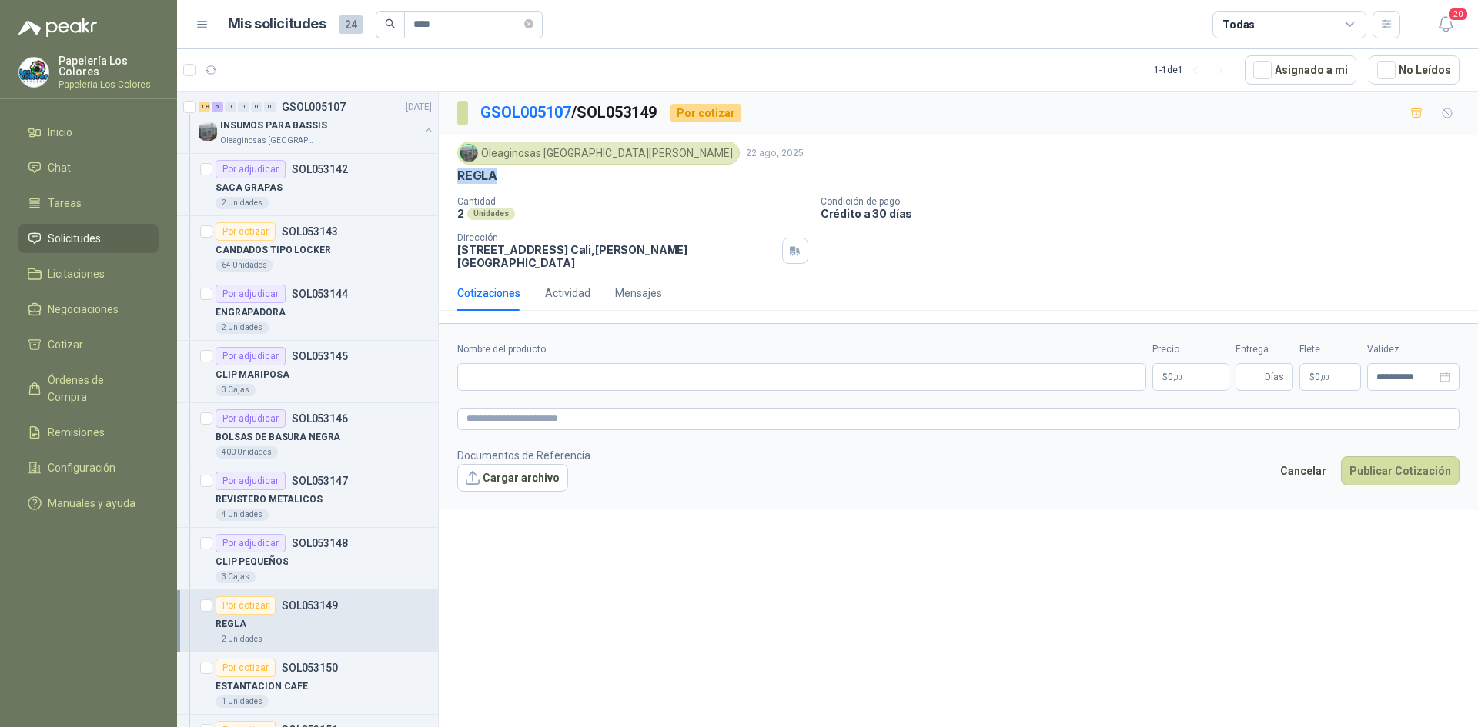
drag, startPoint x: 496, startPoint y: 174, endPoint x: 453, endPoint y: 177, distance: 43.2
click at [453, 177] on div "Oleaginosas [GEOGRAPHIC_DATA][PERSON_NAME] [DATE] REGLA Cantidad 2 Unidades Con…" at bounding box center [958, 205] width 1039 height 140
copy p "REGLA"
click at [578, 368] on input "Nombre del producto" at bounding box center [801, 377] width 689 height 28
paste input "*****"
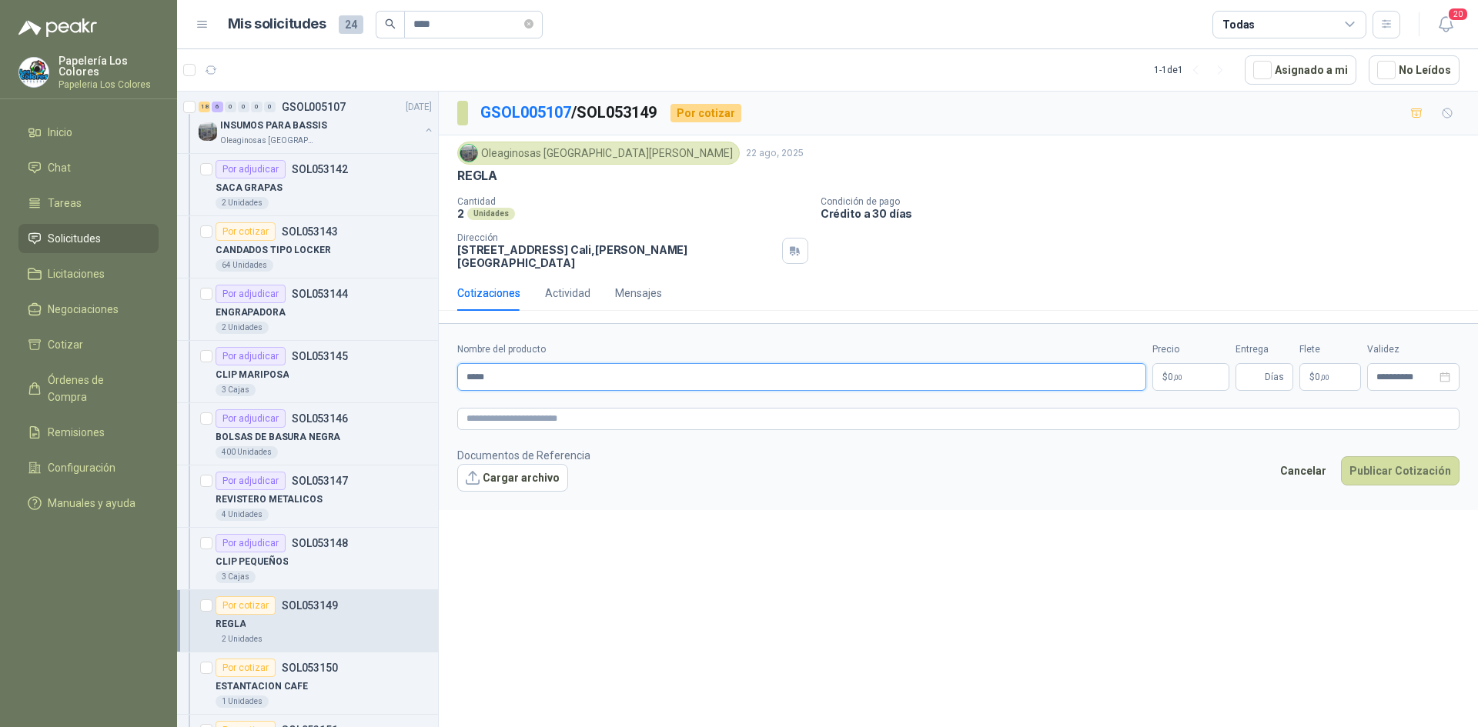
type input "*****"
click at [1180, 359] on body "Papelería Los Colores Papeleria Los Colores Inicio Chat Tareas Solicitudes Lici…" at bounding box center [739, 363] width 1478 height 727
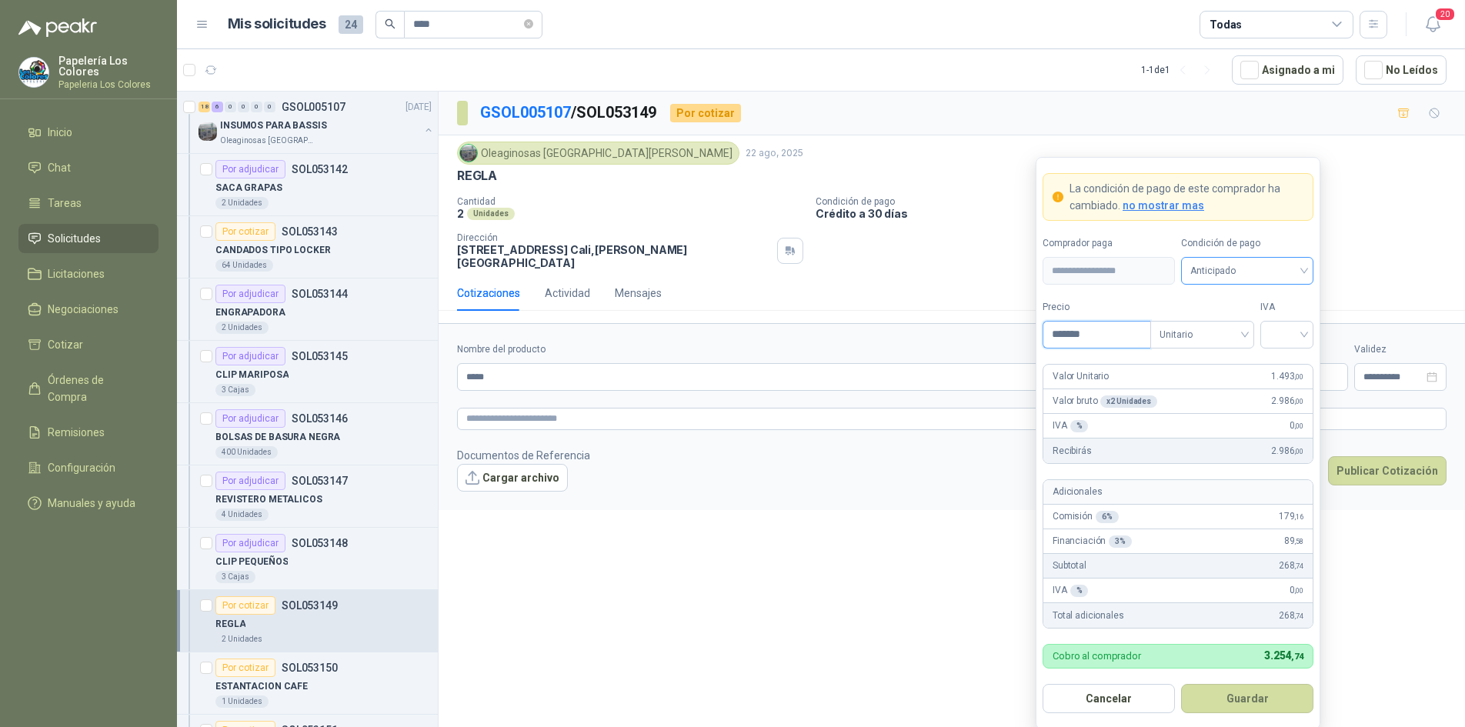
click at [1230, 276] on span "Anticipado" at bounding box center [1248, 270] width 114 height 23
type input "*******"
click at [1227, 322] on div "Crédito a 30 días" at bounding box center [1248, 327] width 108 height 17
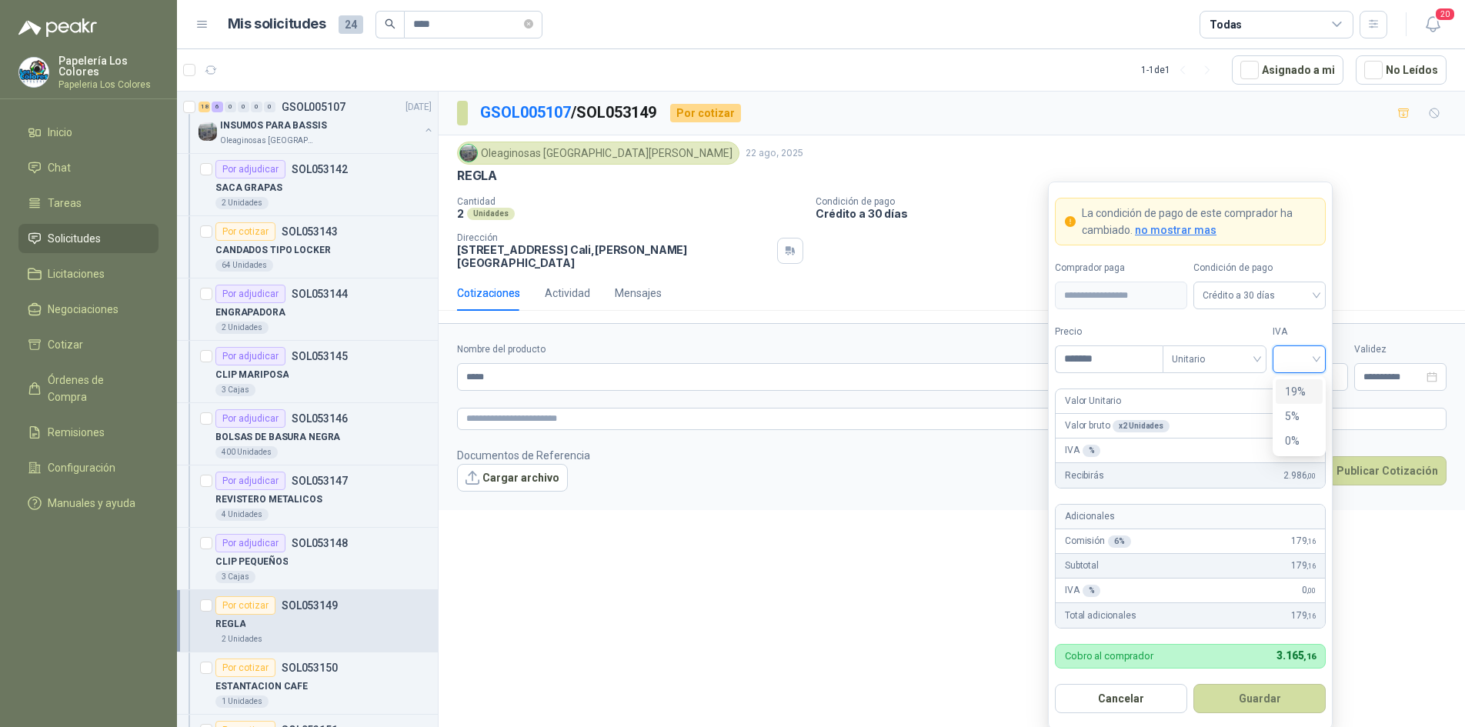
click at [1292, 352] on input "search" at bounding box center [1299, 357] width 35 height 23
click at [1294, 389] on div "19%" at bounding box center [1299, 391] width 28 height 17
click at [1264, 697] on button "Guardar" at bounding box center [1260, 698] width 132 height 29
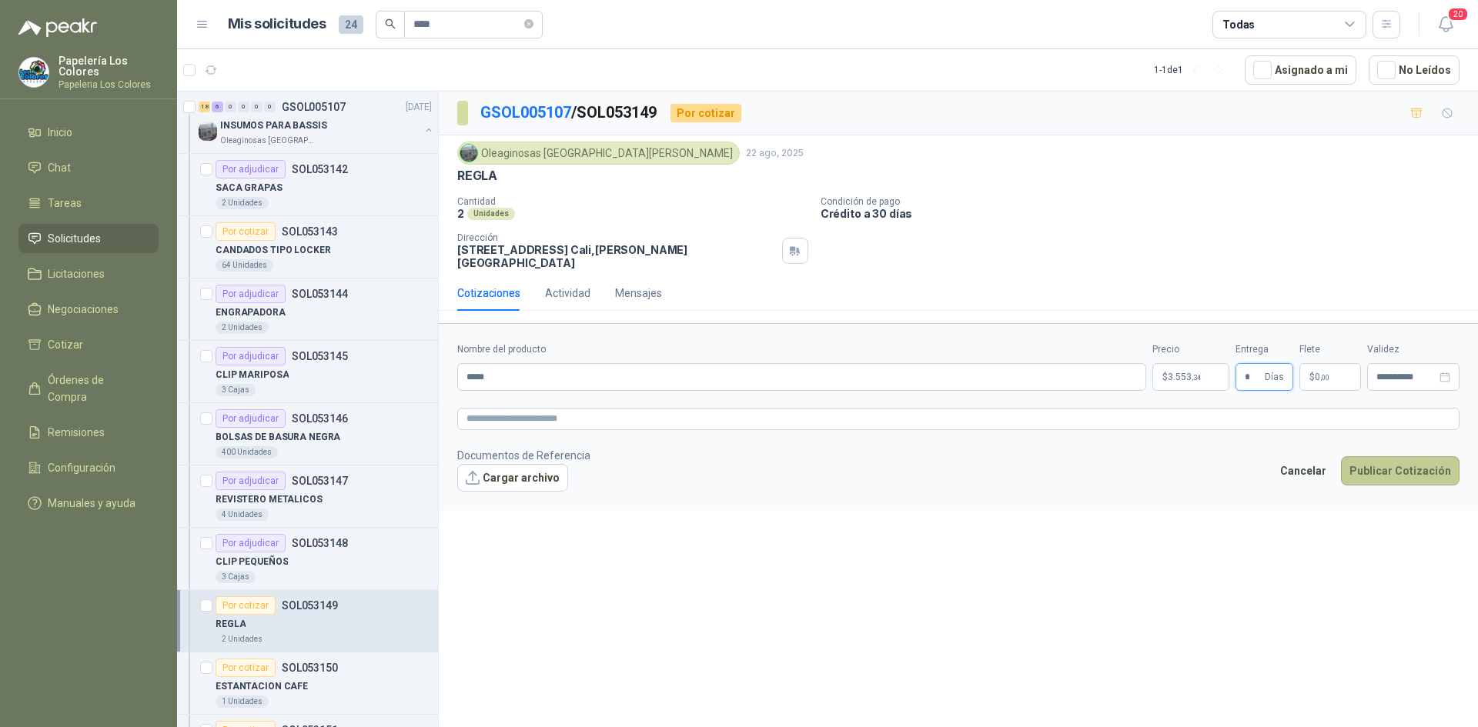
type input "*"
click at [1406, 456] on button "Publicar Cotización" at bounding box center [1400, 470] width 119 height 29
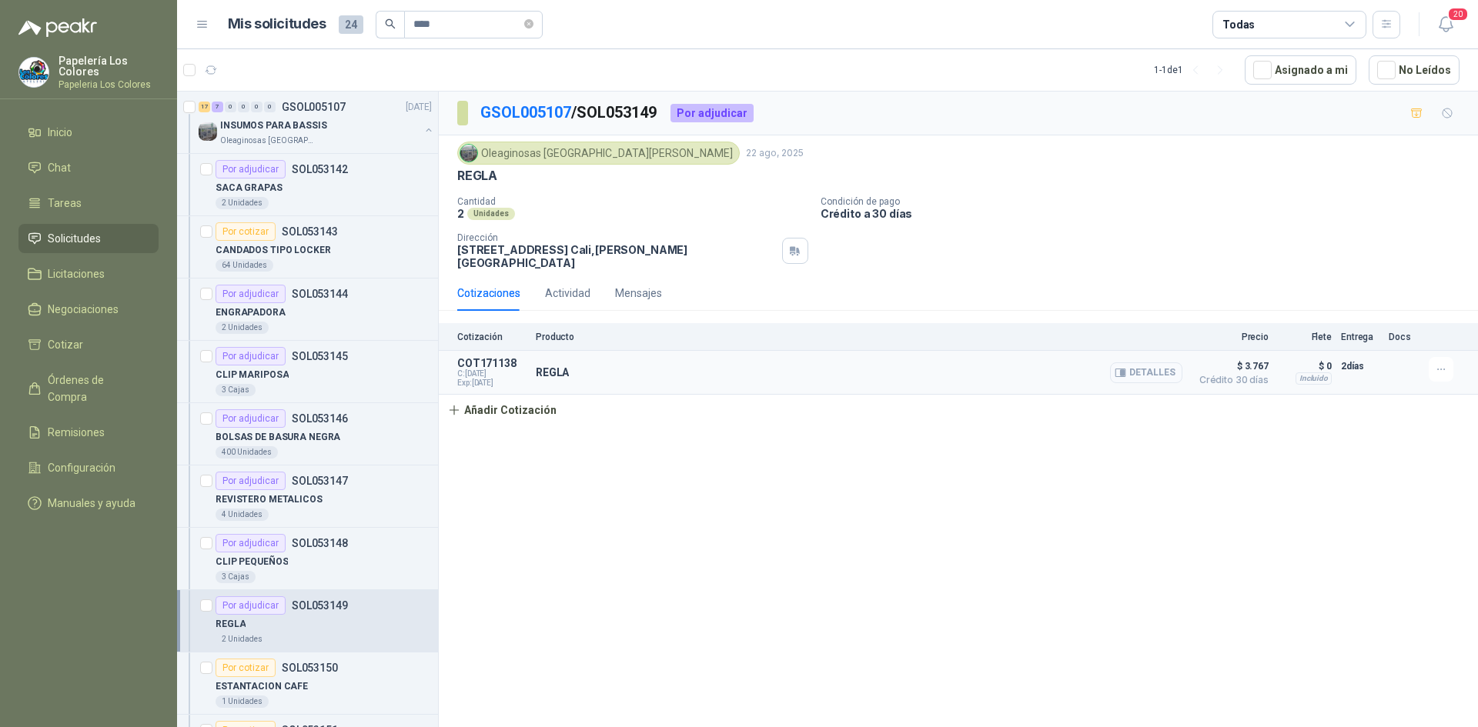
click at [1169, 363] on button "Detalles" at bounding box center [1146, 372] width 72 height 21
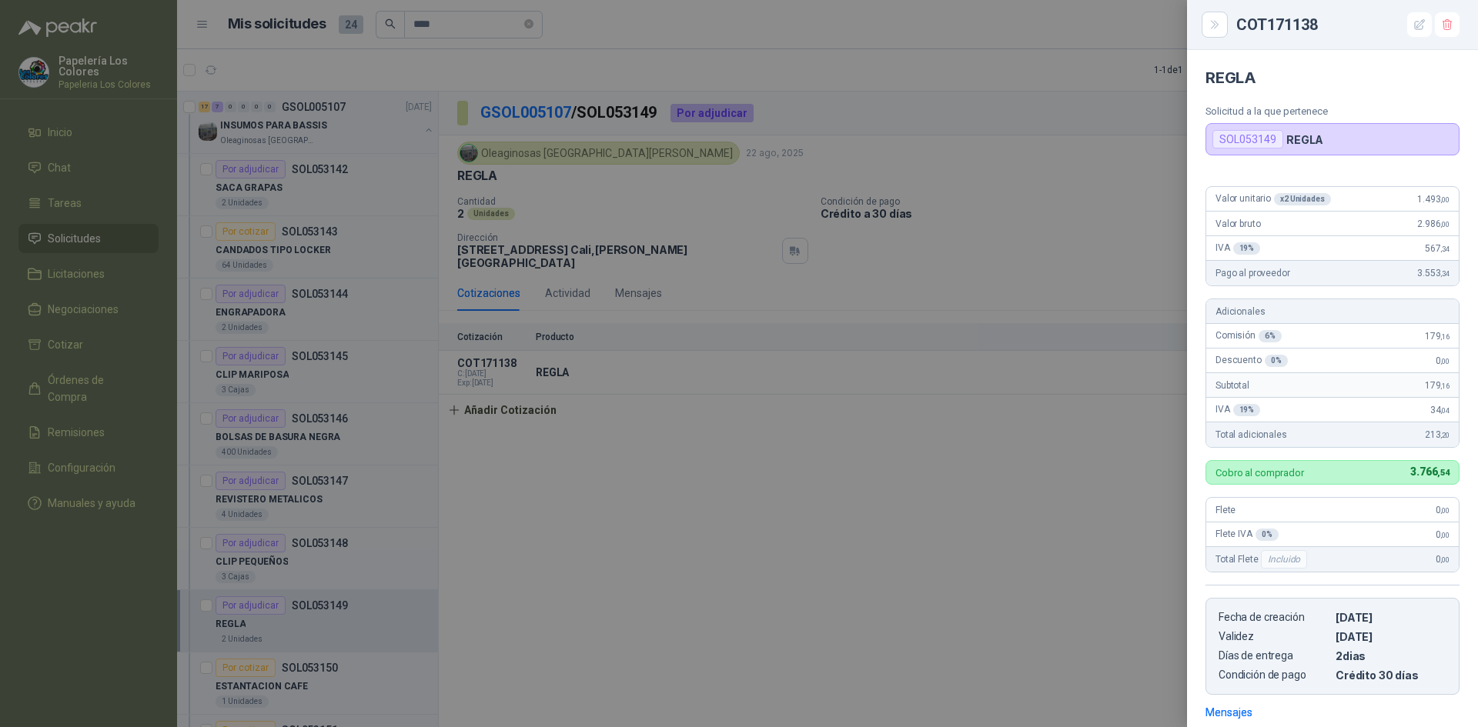
click at [1039, 406] on div at bounding box center [739, 363] width 1478 height 727
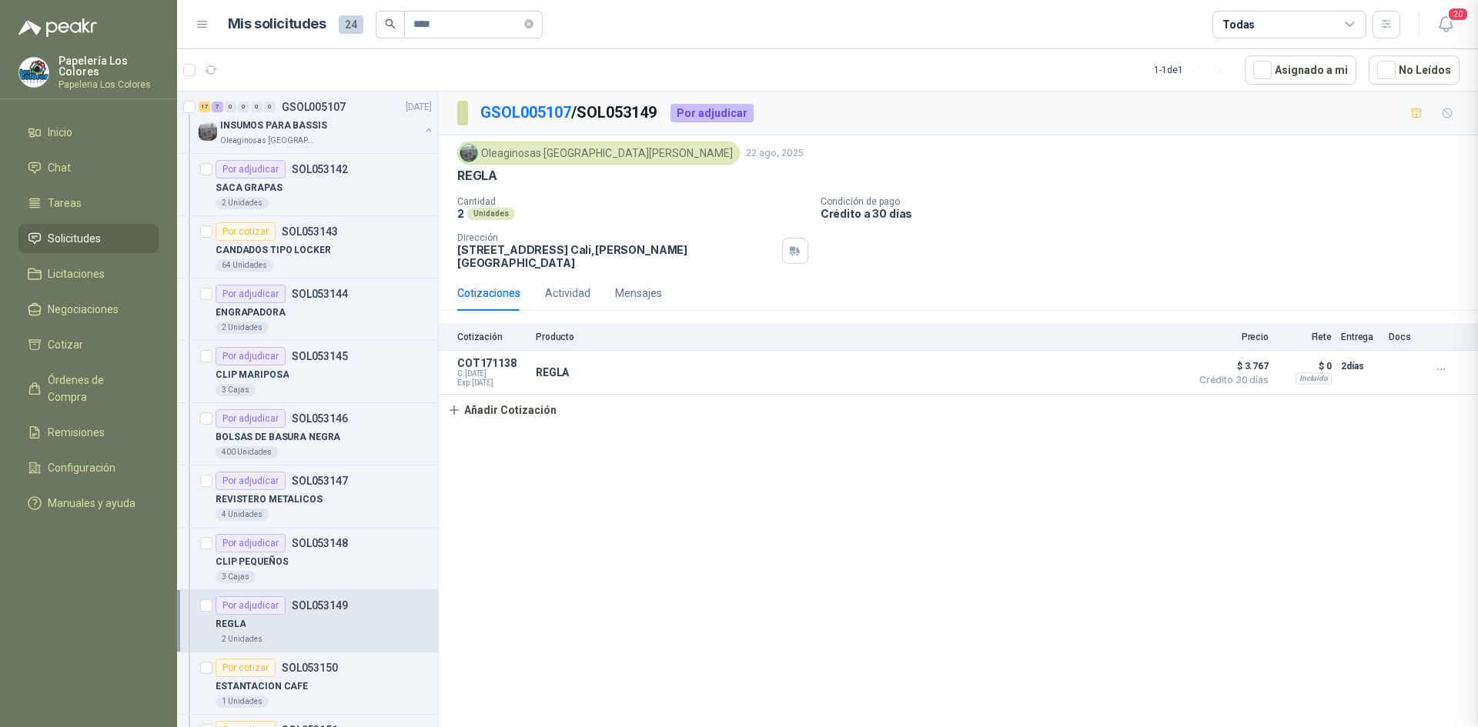
scroll to position [223, 0]
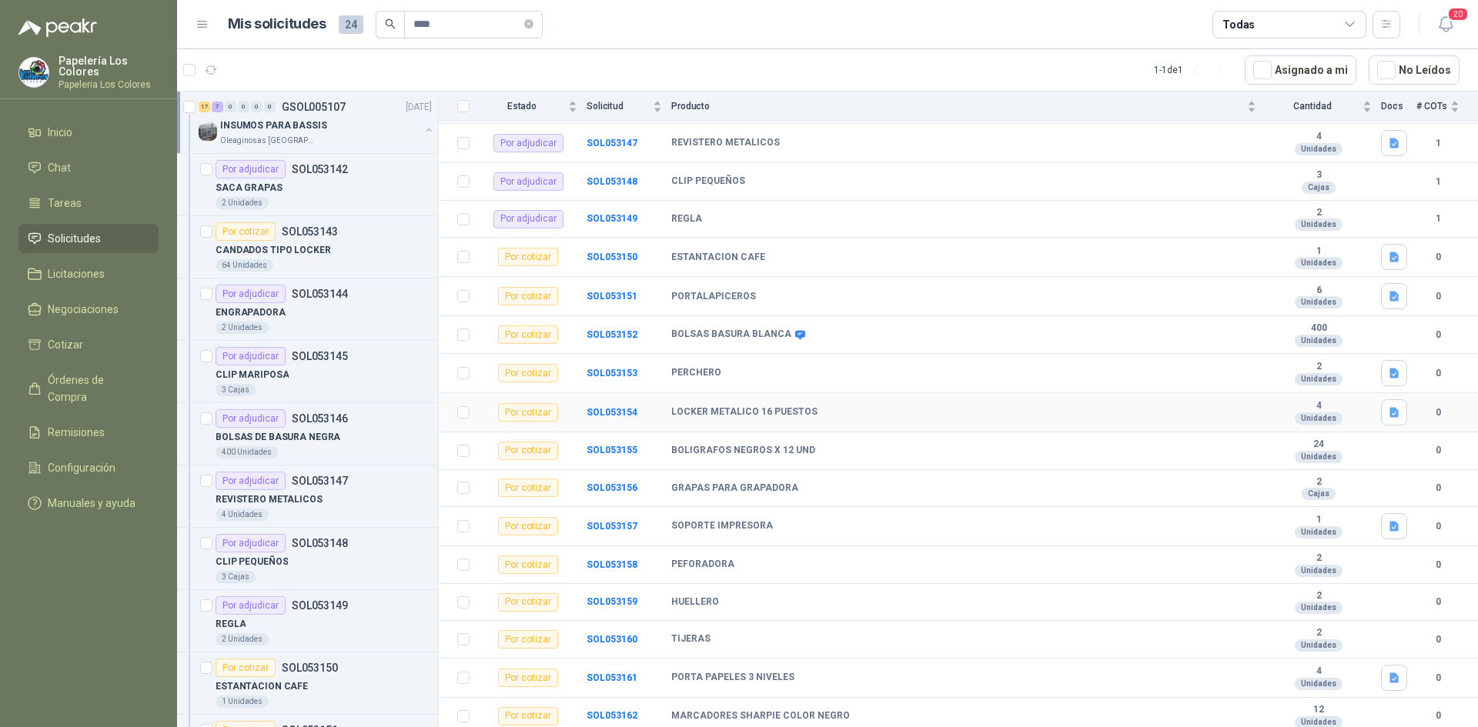
scroll to position [385, 0]
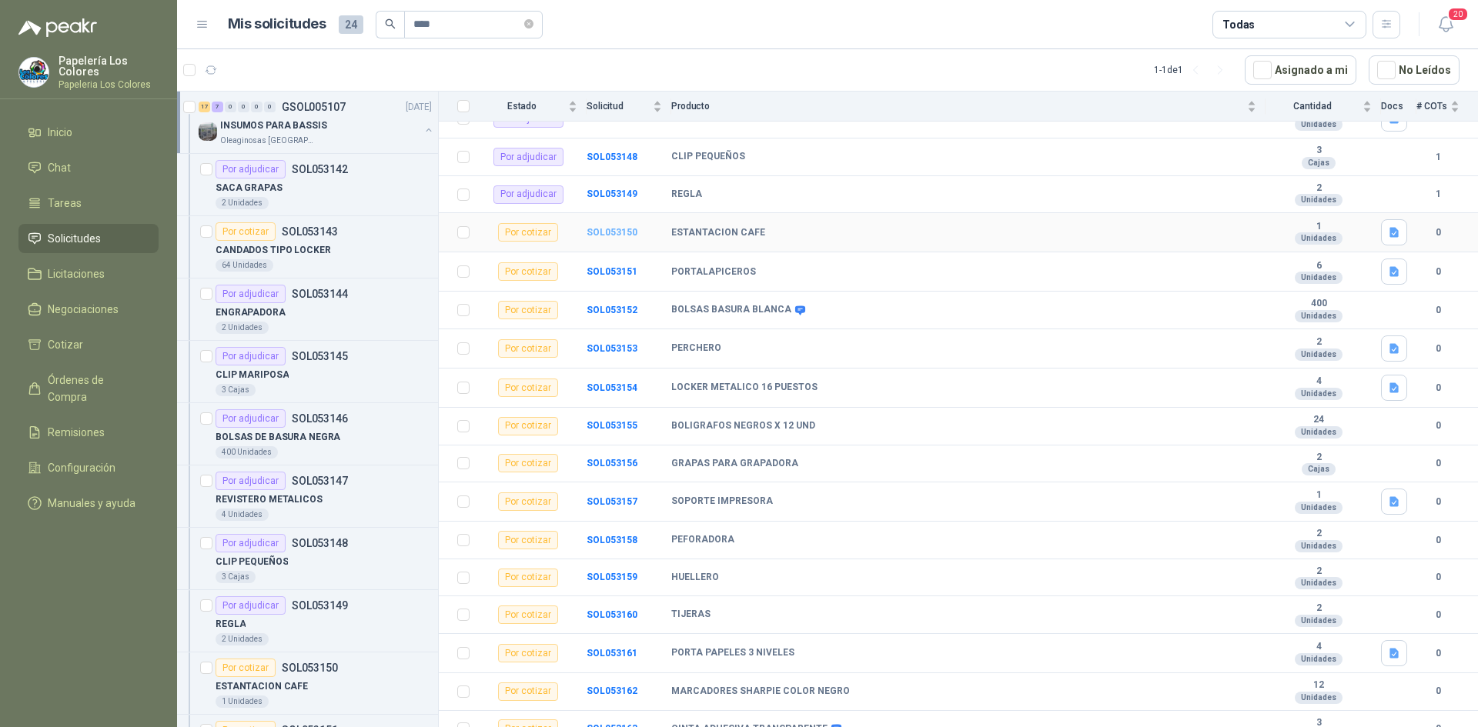
click at [605, 232] on b "SOL053150" at bounding box center [611, 232] width 51 height 11
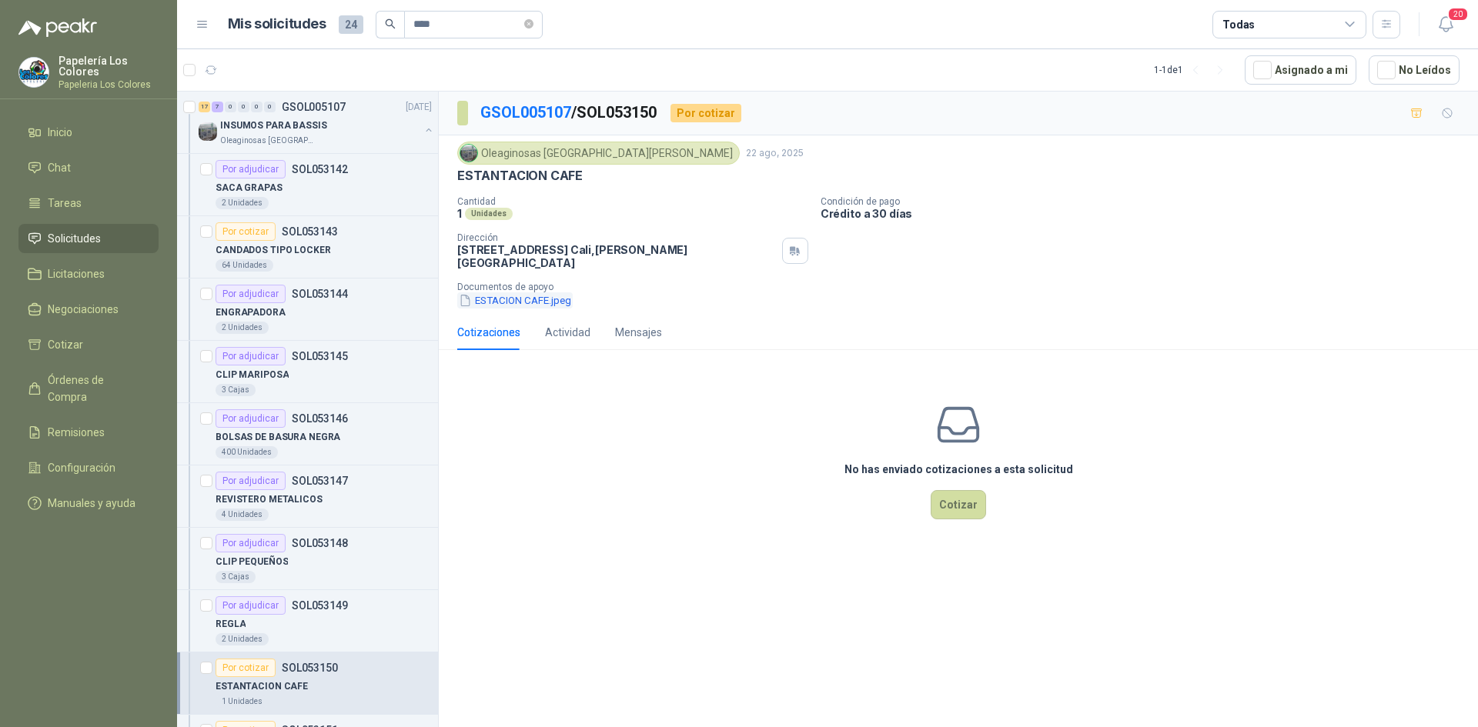
click at [513, 292] on button "ESTACION CAFE.jpeg" at bounding box center [514, 300] width 115 height 16
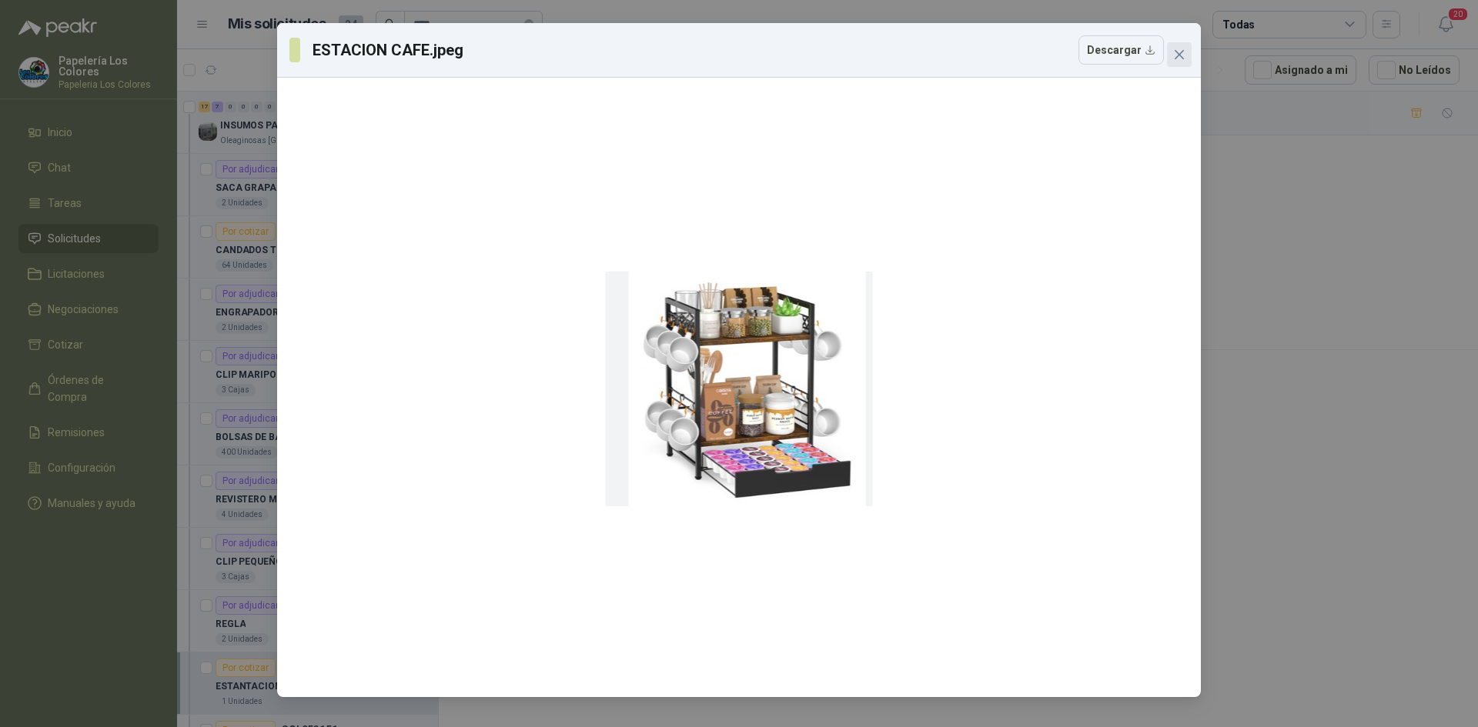
click at [1177, 57] on icon "close" at bounding box center [1178, 54] width 9 height 9
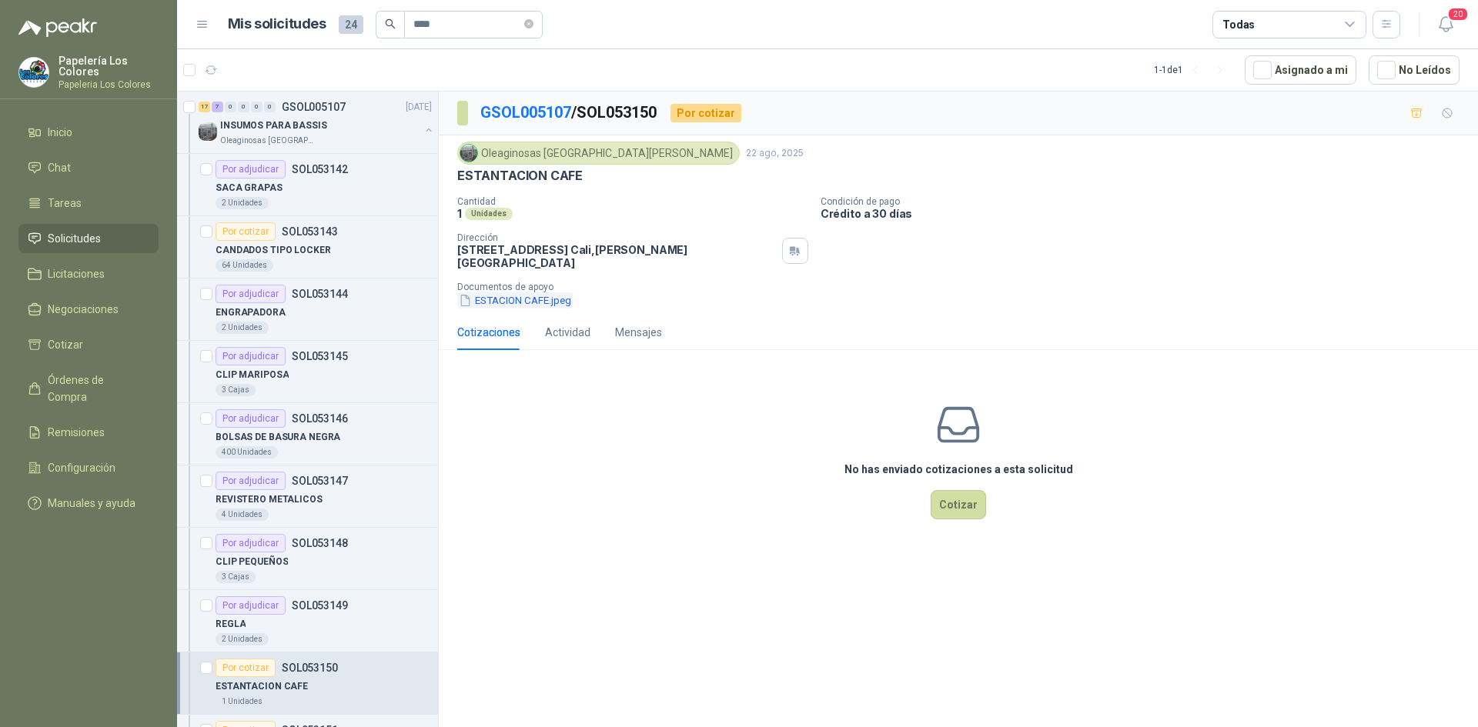
click at [509, 292] on button "ESTACION CAFE.jpeg" at bounding box center [514, 300] width 115 height 16
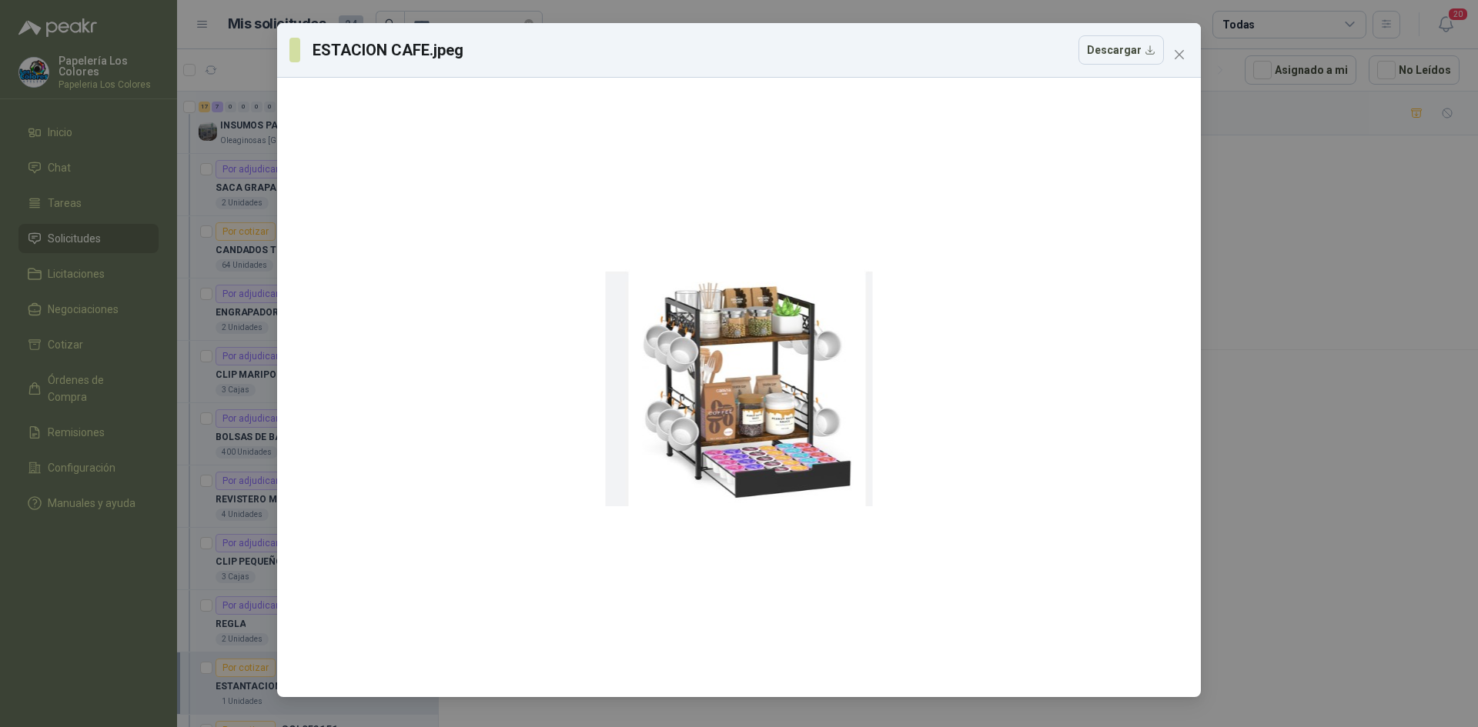
click at [1174, 67] on div "ESTACION CAFE.jpeg Descargar" at bounding box center [738, 50] width 923 height 55
click at [1176, 62] on button "Close" at bounding box center [1179, 54] width 25 height 25
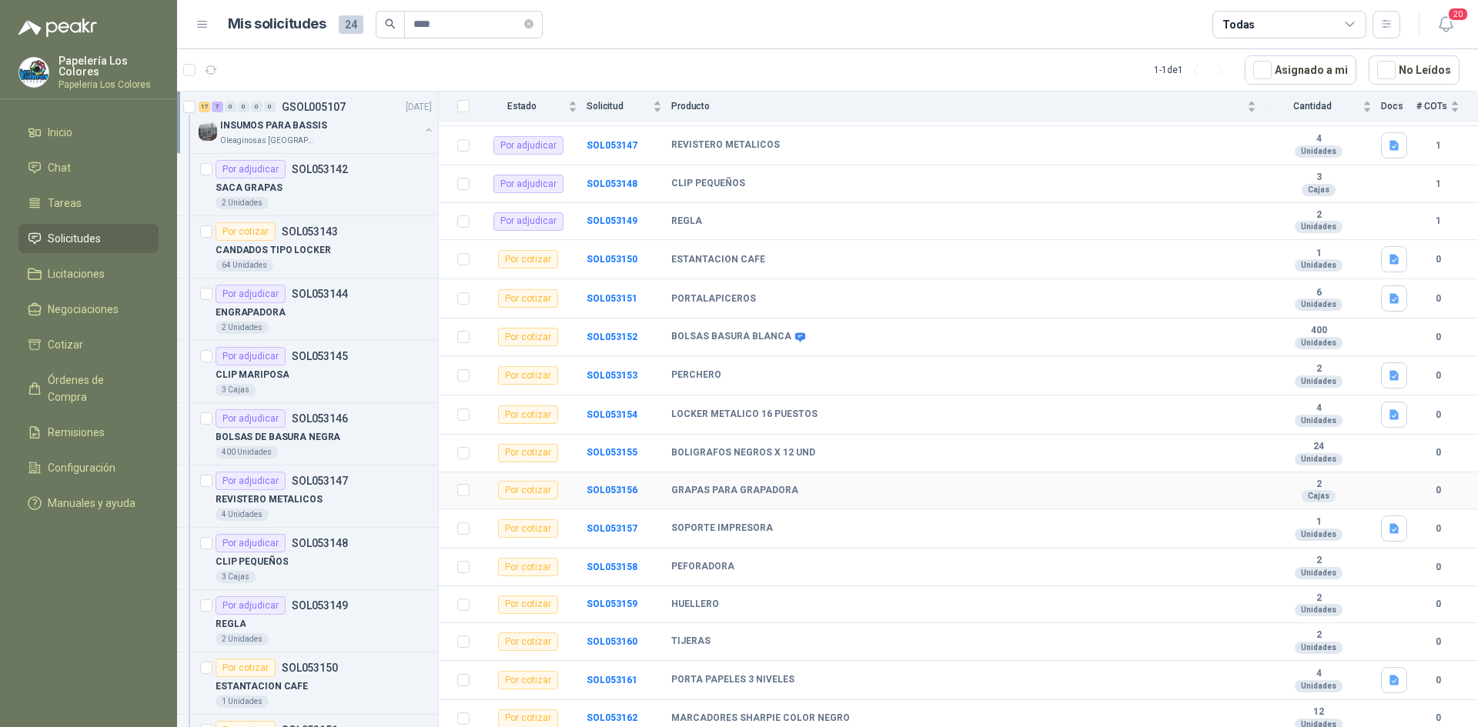
scroll to position [385, 0]
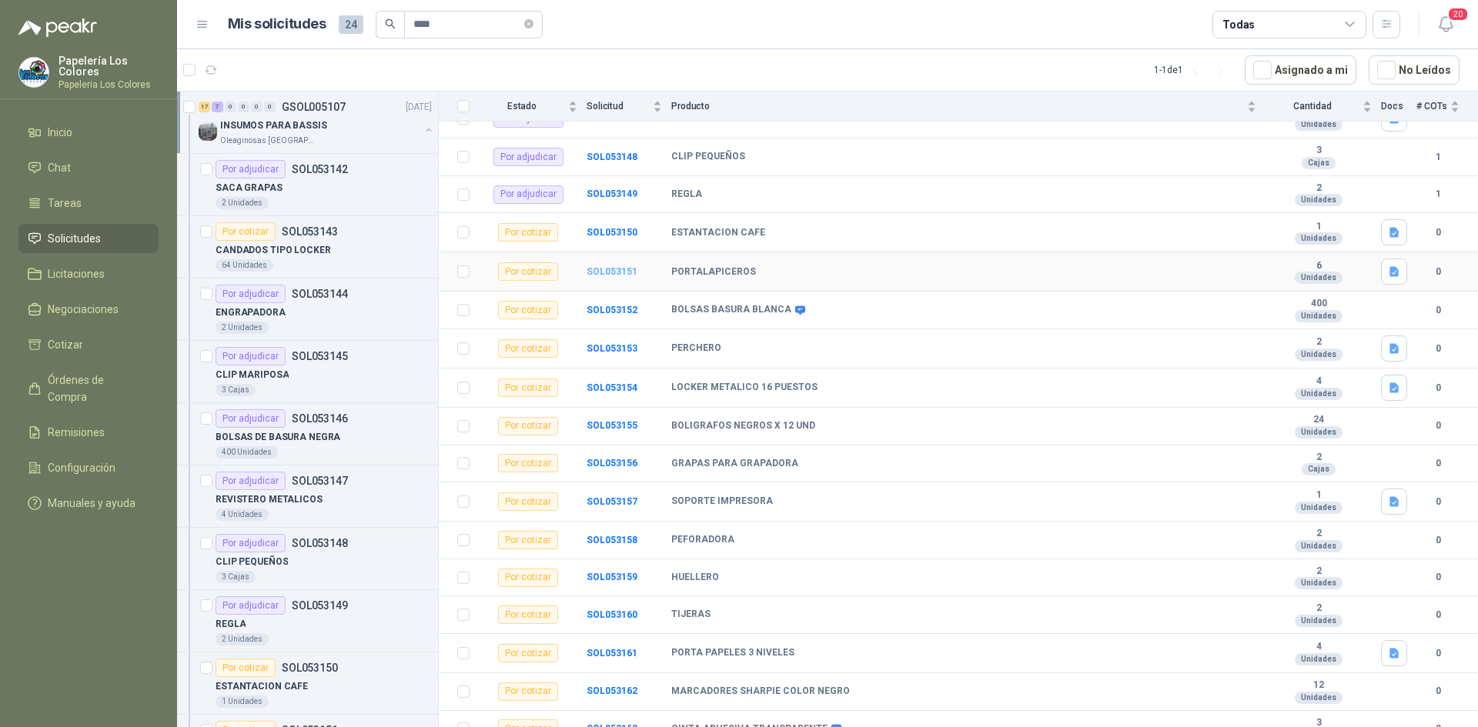
click at [613, 272] on b "SOL053151" at bounding box center [611, 271] width 51 height 11
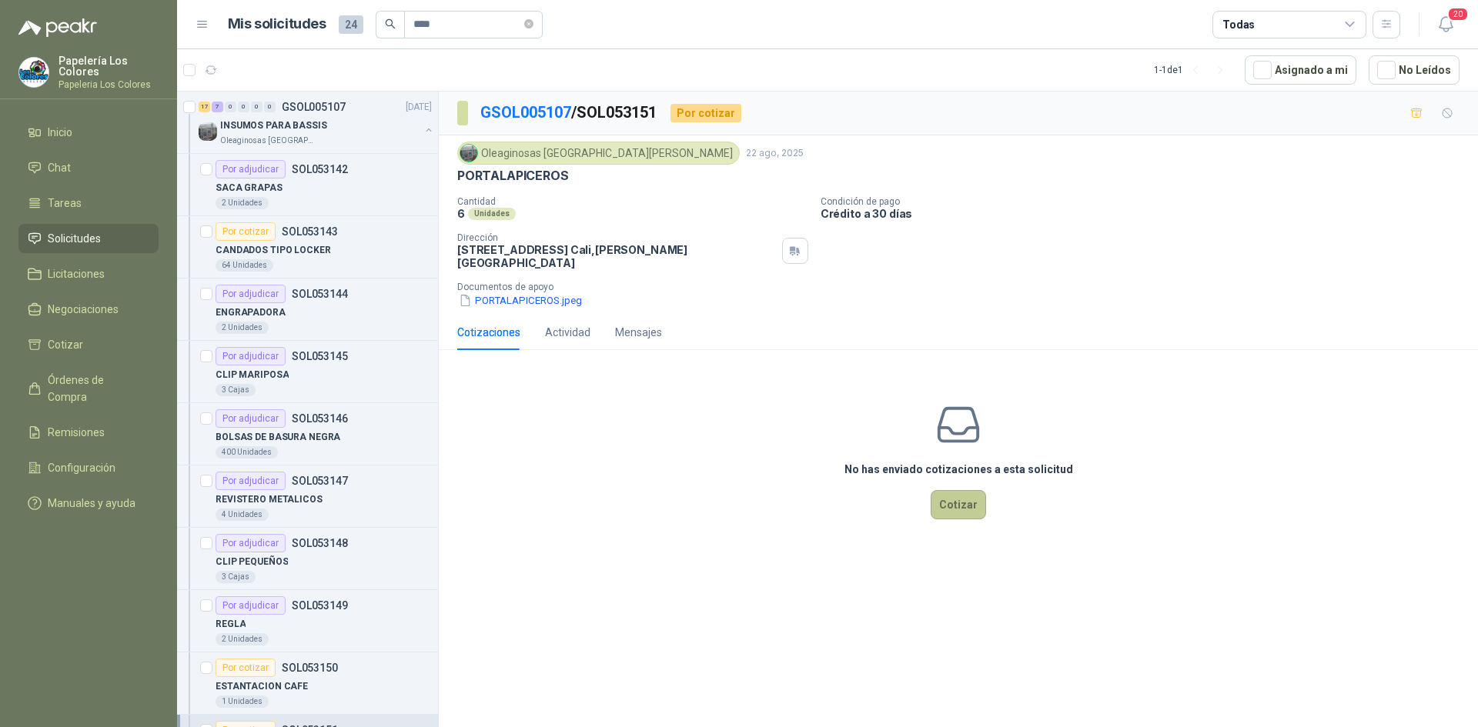
click at [956, 490] on button "Cotizar" at bounding box center [957, 504] width 55 height 29
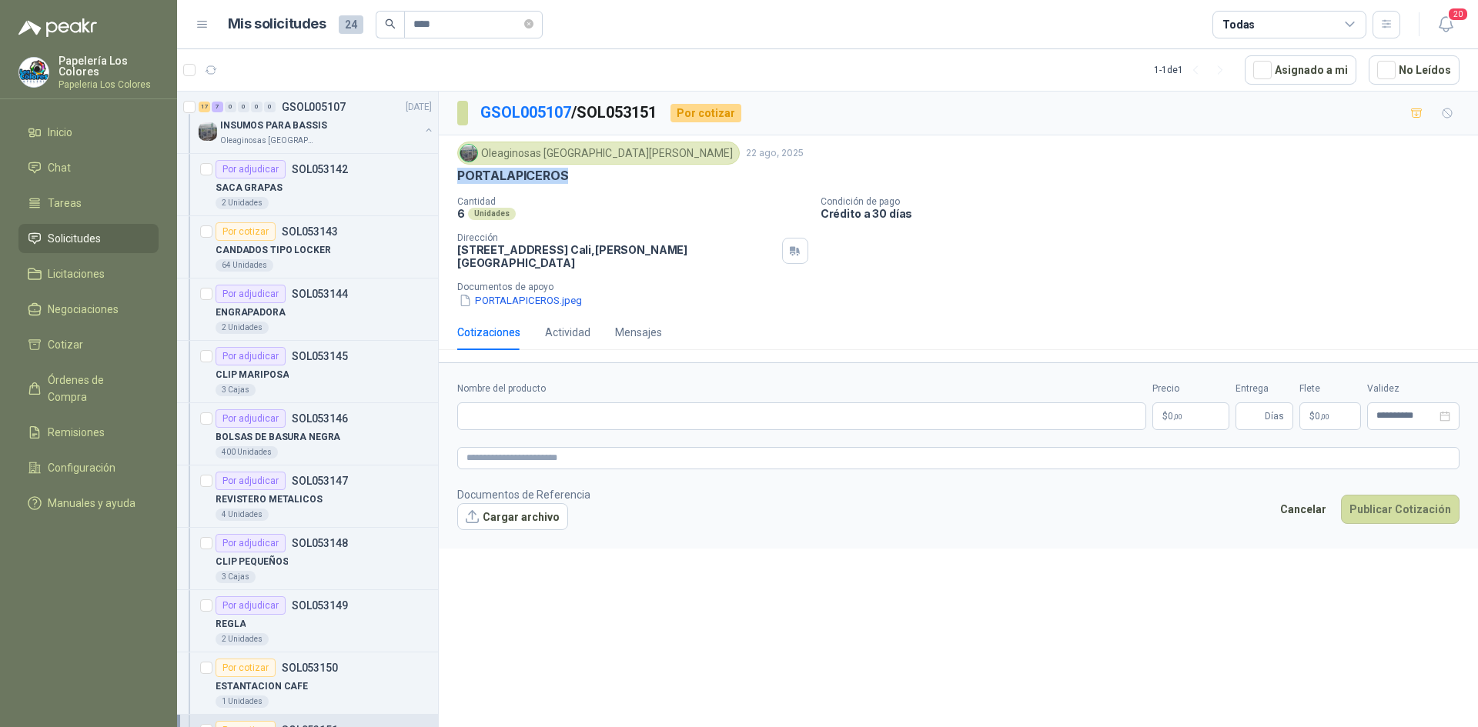
drag, startPoint x: 565, startPoint y: 172, endPoint x: 459, endPoint y: 179, distance: 106.4
click at [459, 179] on p "PORTALAPICEROS" at bounding box center [512, 176] width 111 height 16
copy p "PORTALAPICEROS"
click at [571, 406] on input "Nombre del producto" at bounding box center [801, 416] width 689 height 28
paste input "**********"
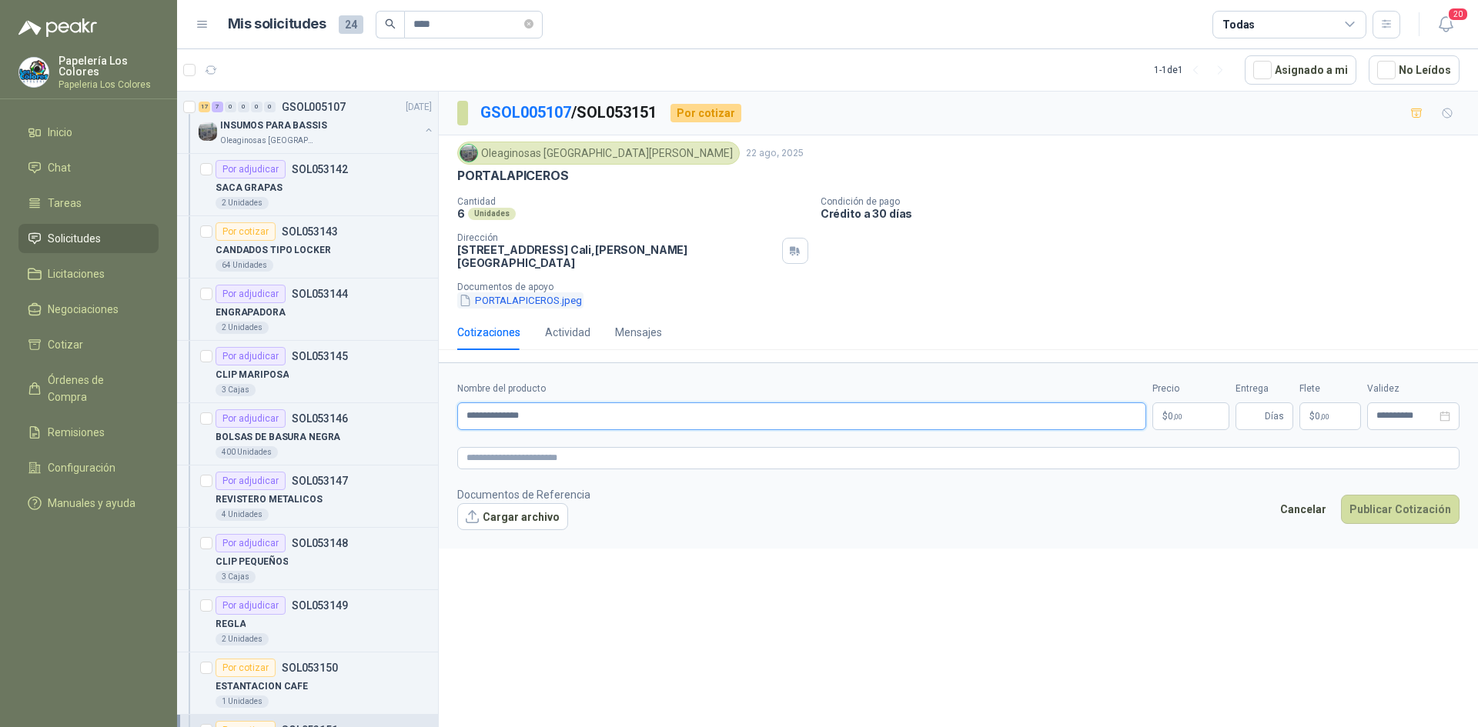
type input "**********"
click at [527, 292] on button "PORTALAPICEROS.jpeg" at bounding box center [520, 300] width 126 height 16
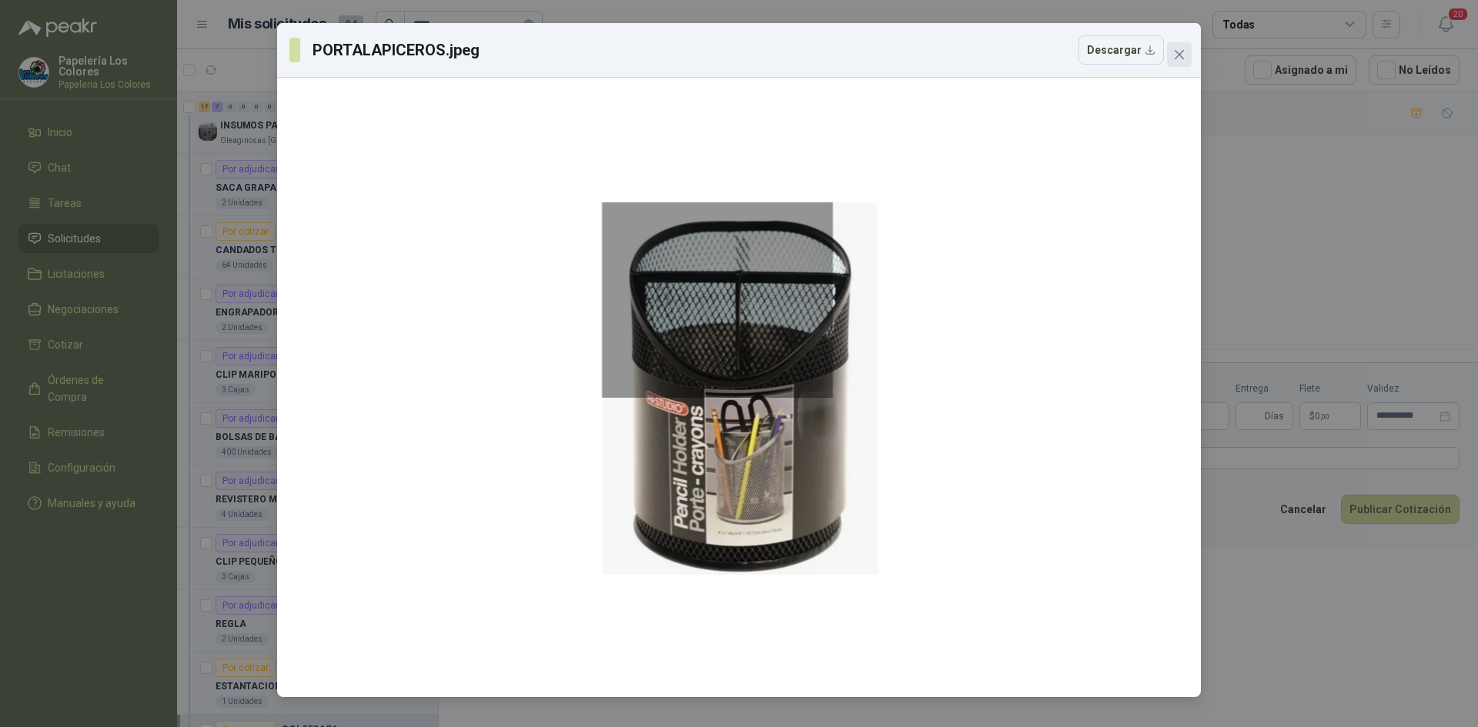
click at [1177, 51] on icon "close" at bounding box center [1179, 54] width 12 height 12
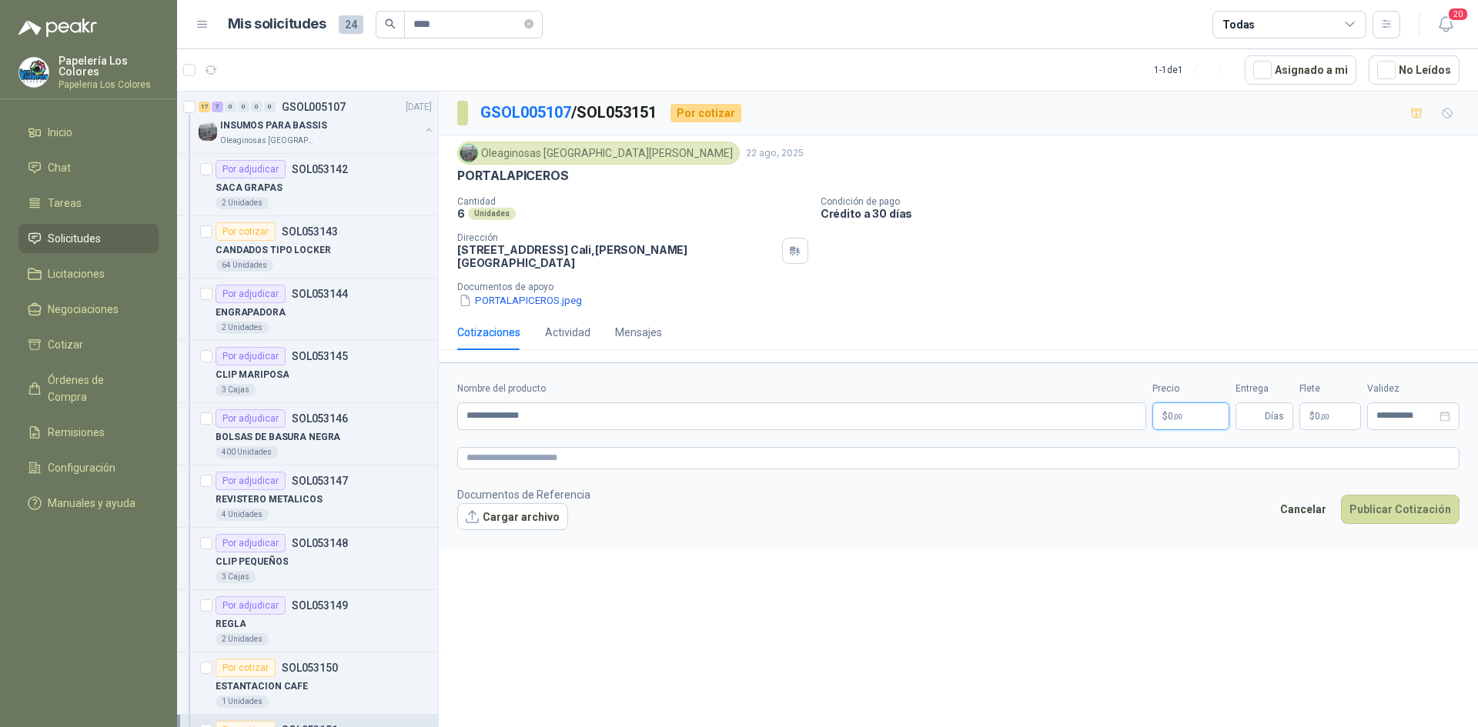
click at [1171, 408] on body "Papelería Los Colores Papeleria Los Colores Inicio Chat Tareas Solicitudes Lici…" at bounding box center [739, 363] width 1478 height 727
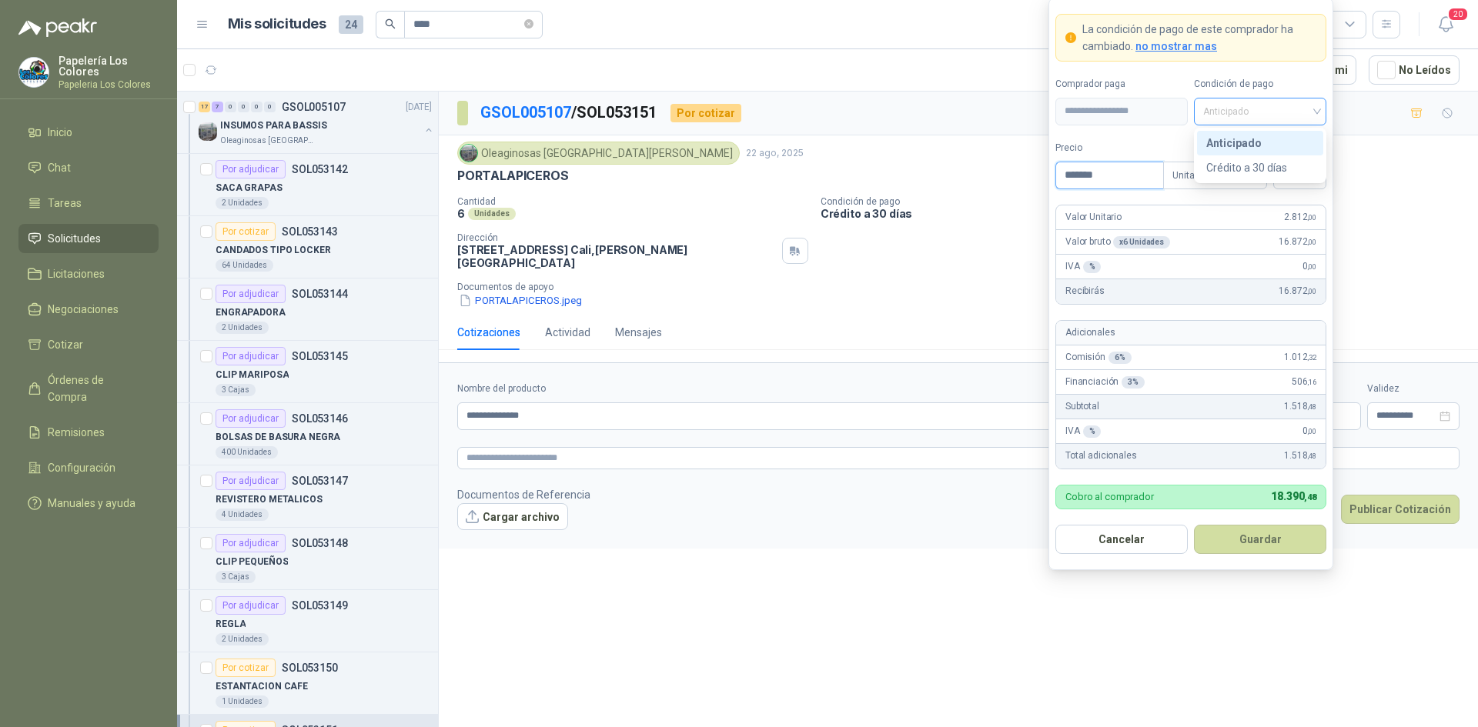
click at [1258, 110] on span "Anticipado" at bounding box center [1260, 111] width 114 height 23
type input "*******"
click at [1252, 164] on div "Crédito a 30 días" at bounding box center [1260, 167] width 108 height 17
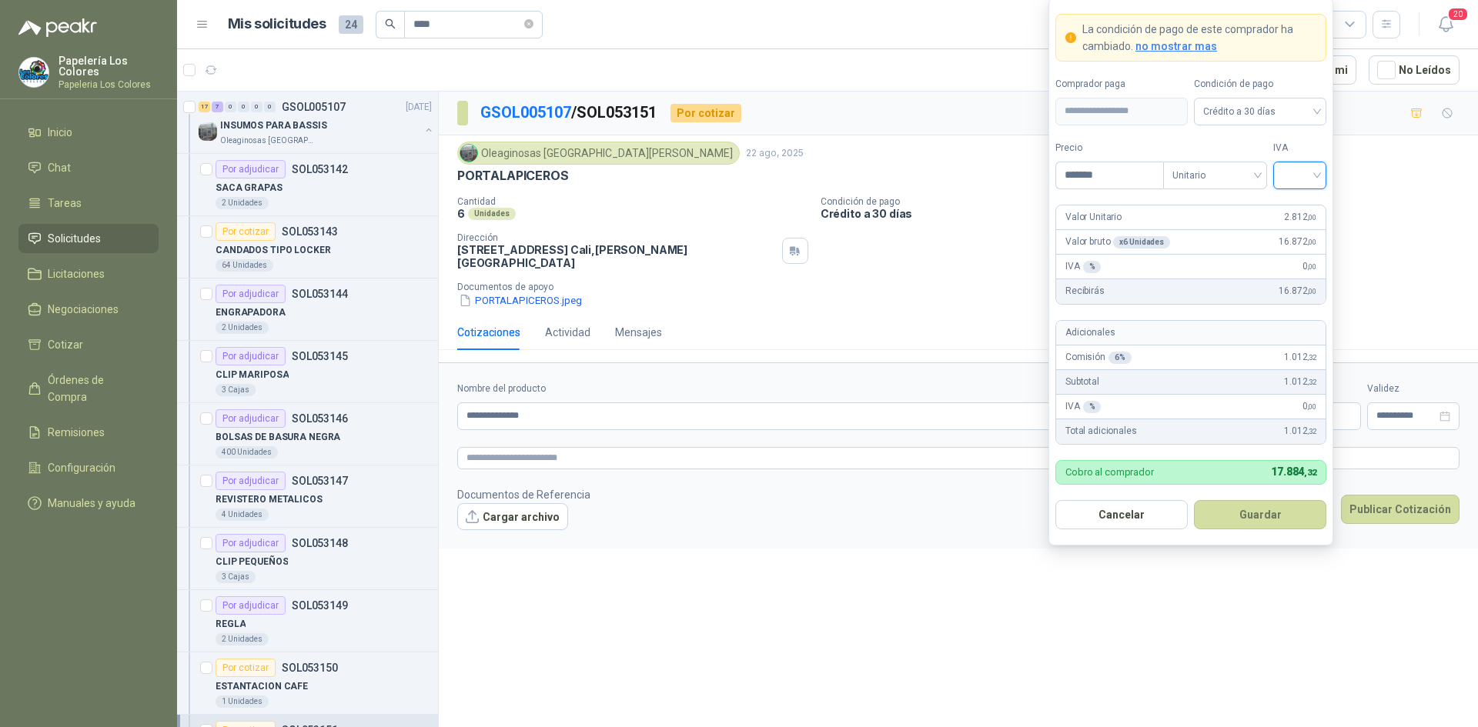
click at [1302, 179] on input "search" at bounding box center [1299, 173] width 35 height 23
click at [1298, 205] on div "19%" at bounding box center [1299, 207] width 28 height 17
click at [1267, 512] on button "Guardar" at bounding box center [1260, 514] width 132 height 29
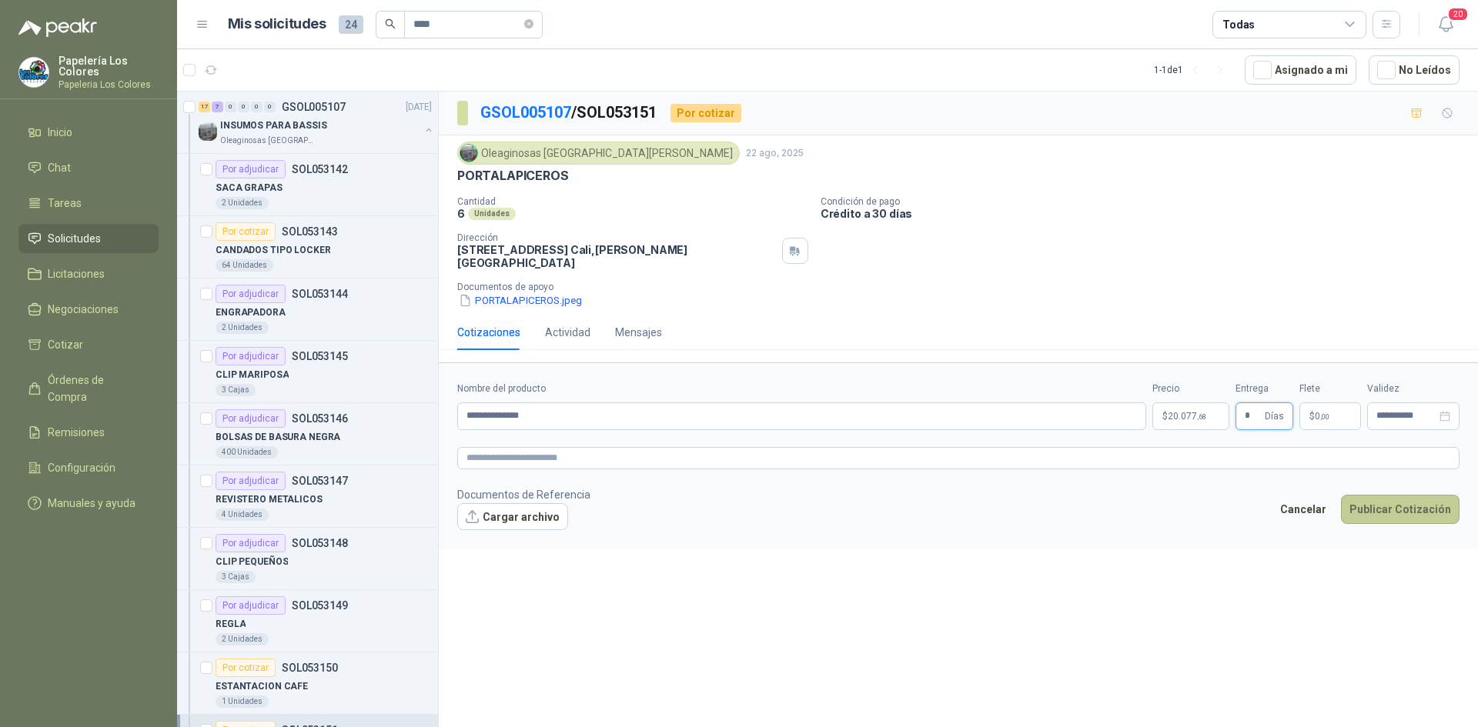
type input "*"
click at [1391, 495] on button "Publicar Cotización" at bounding box center [1400, 509] width 119 height 29
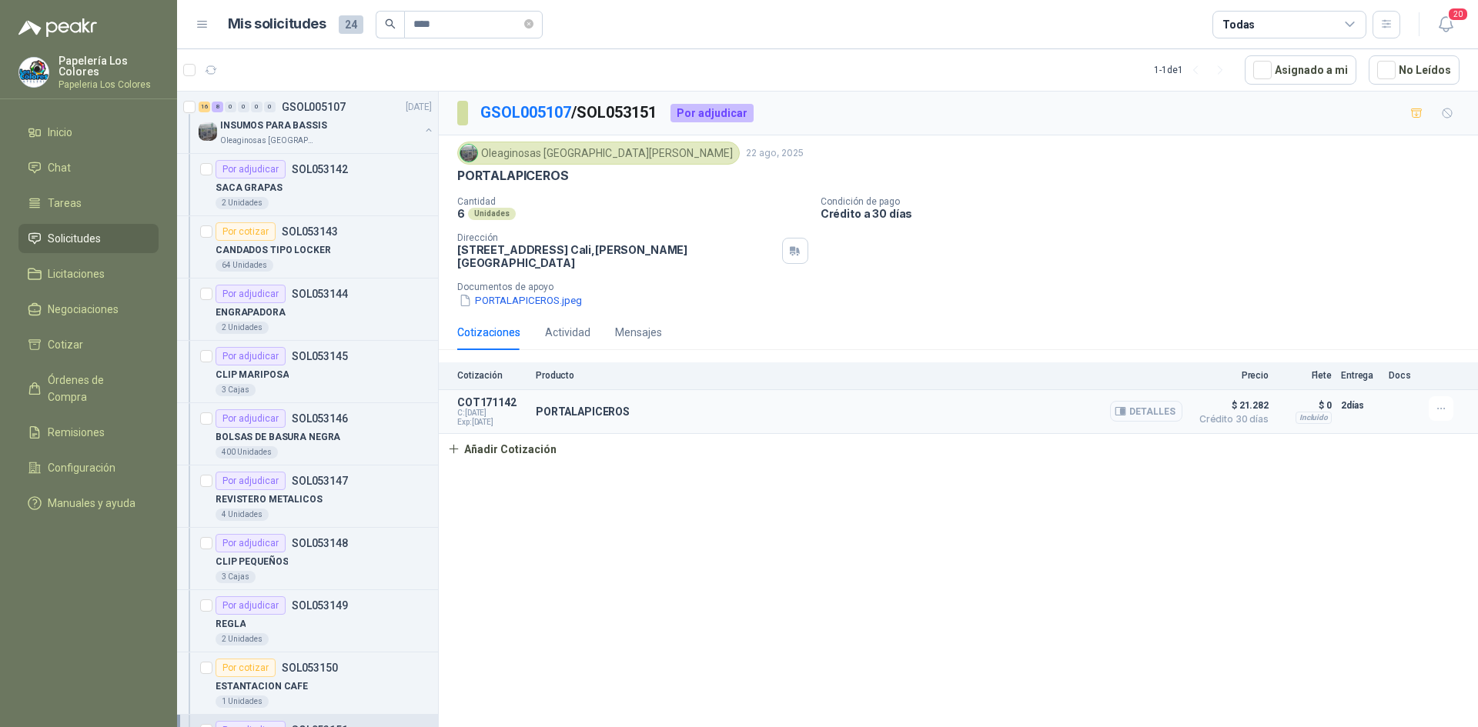
click at [1145, 401] on button "Detalles" at bounding box center [1146, 411] width 72 height 21
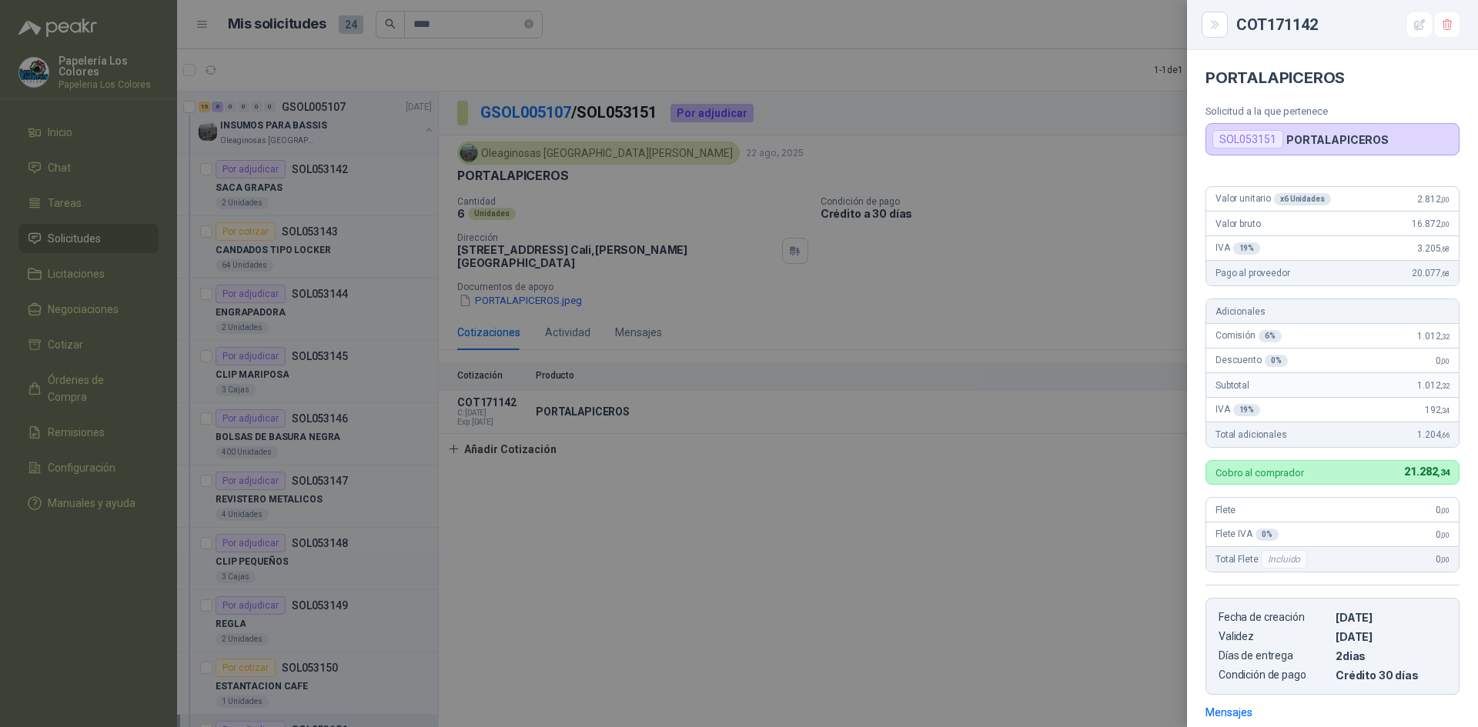
click at [1044, 523] on div at bounding box center [739, 363] width 1478 height 727
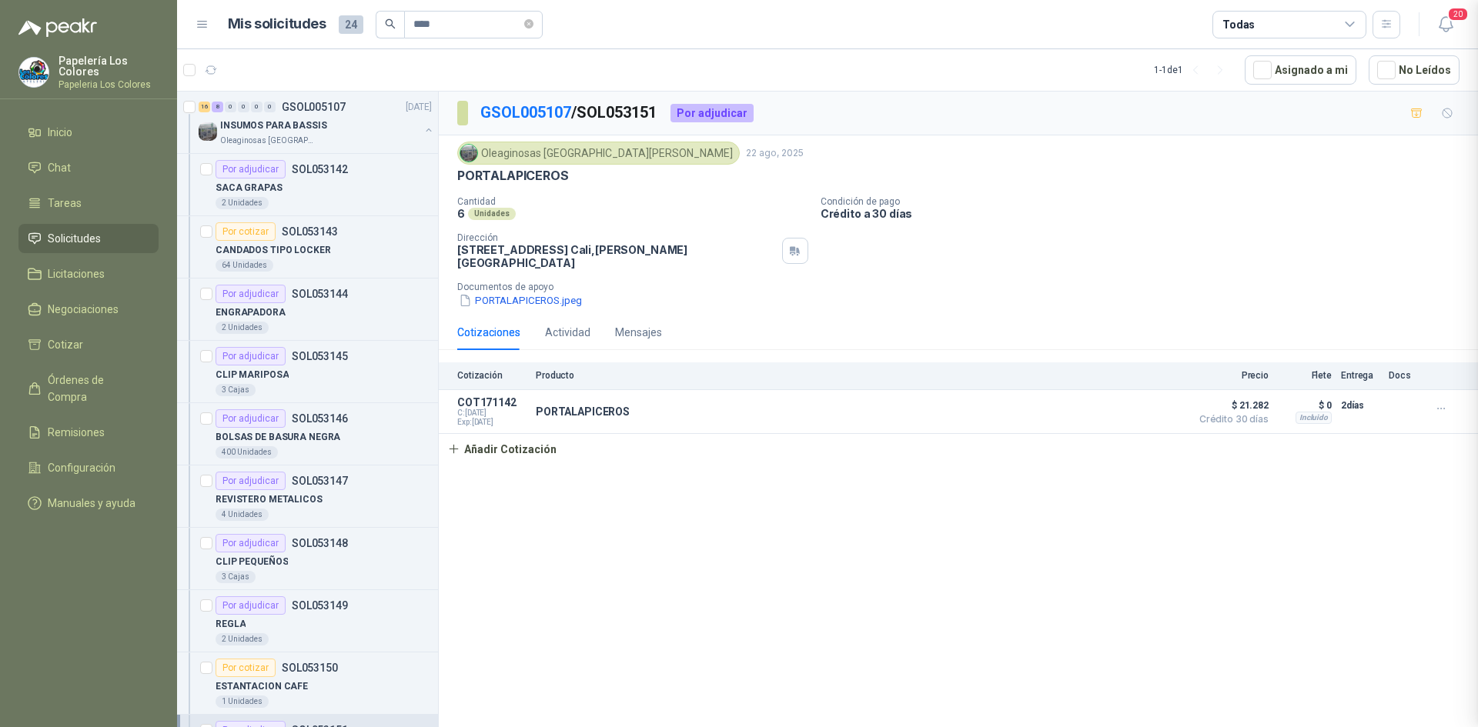
scroll to position [223, 0]
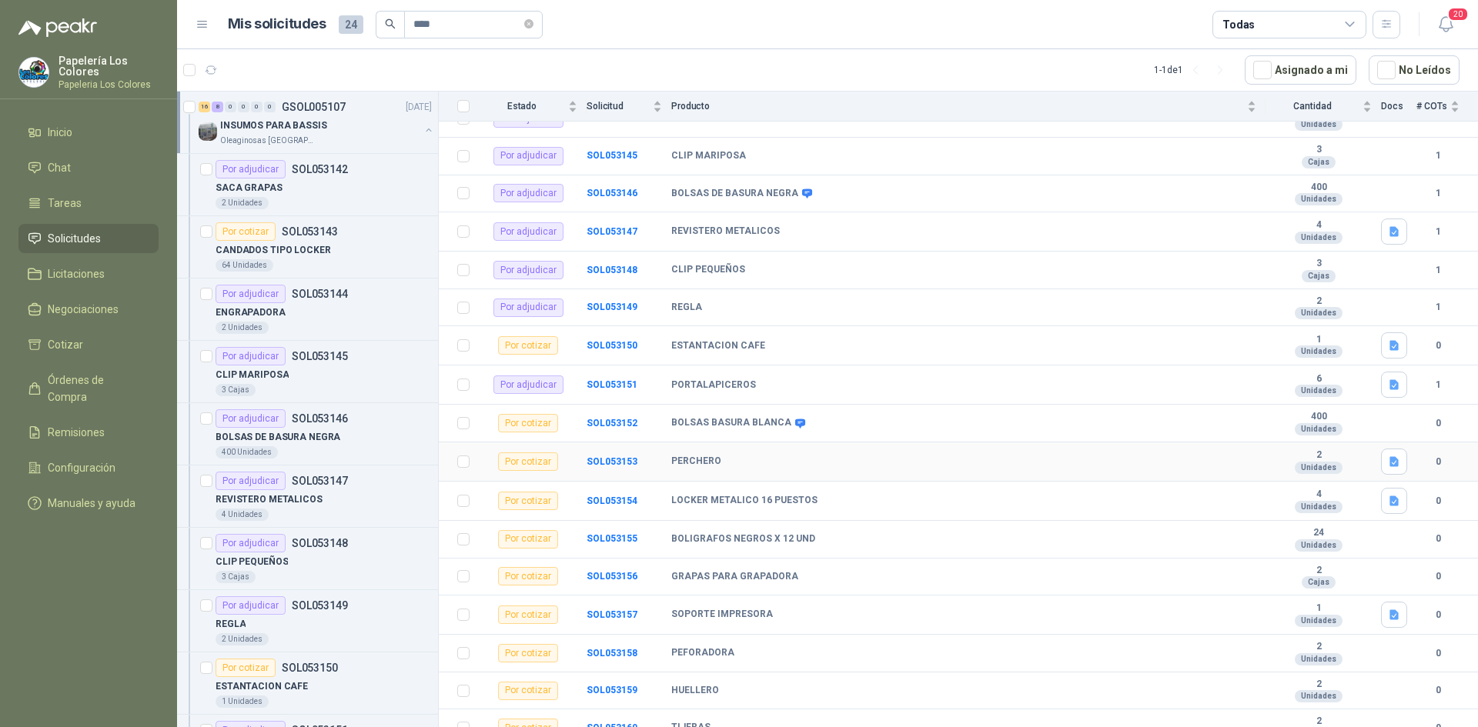
scroll to position [308, 0]
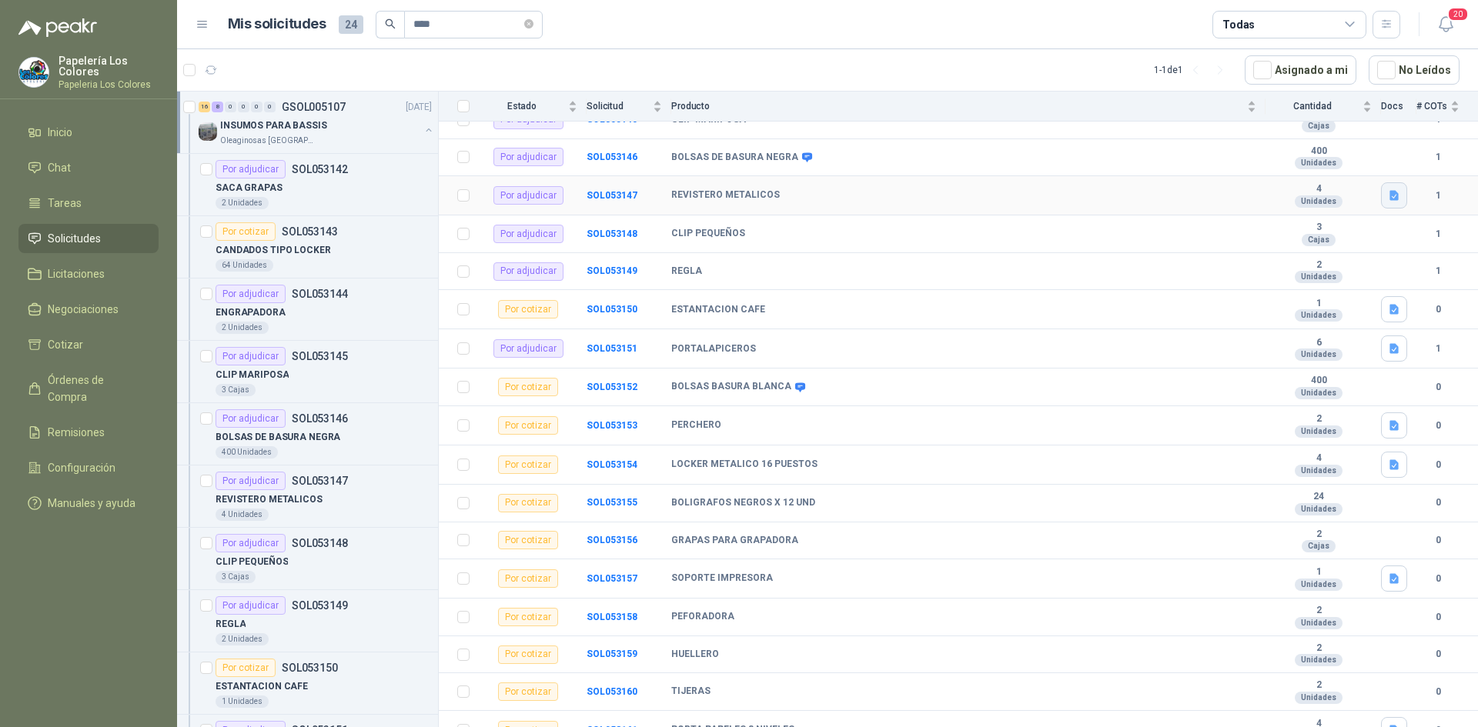
click at [1389, 196] on icon "button" at bounding box center [1393, 196] width 9 height 10
click at [1181, 236] on div "CLIP PEQUEÑOS" at bounding box center [963, 234] width 585 height 12
click at [1388, 349] on icon "button" at bounding box center [1394, 348] width 13 height 13
click at [870, 356] on td "PORTALAPICEROS" at bounding box center [968, 348] width 594 height 39
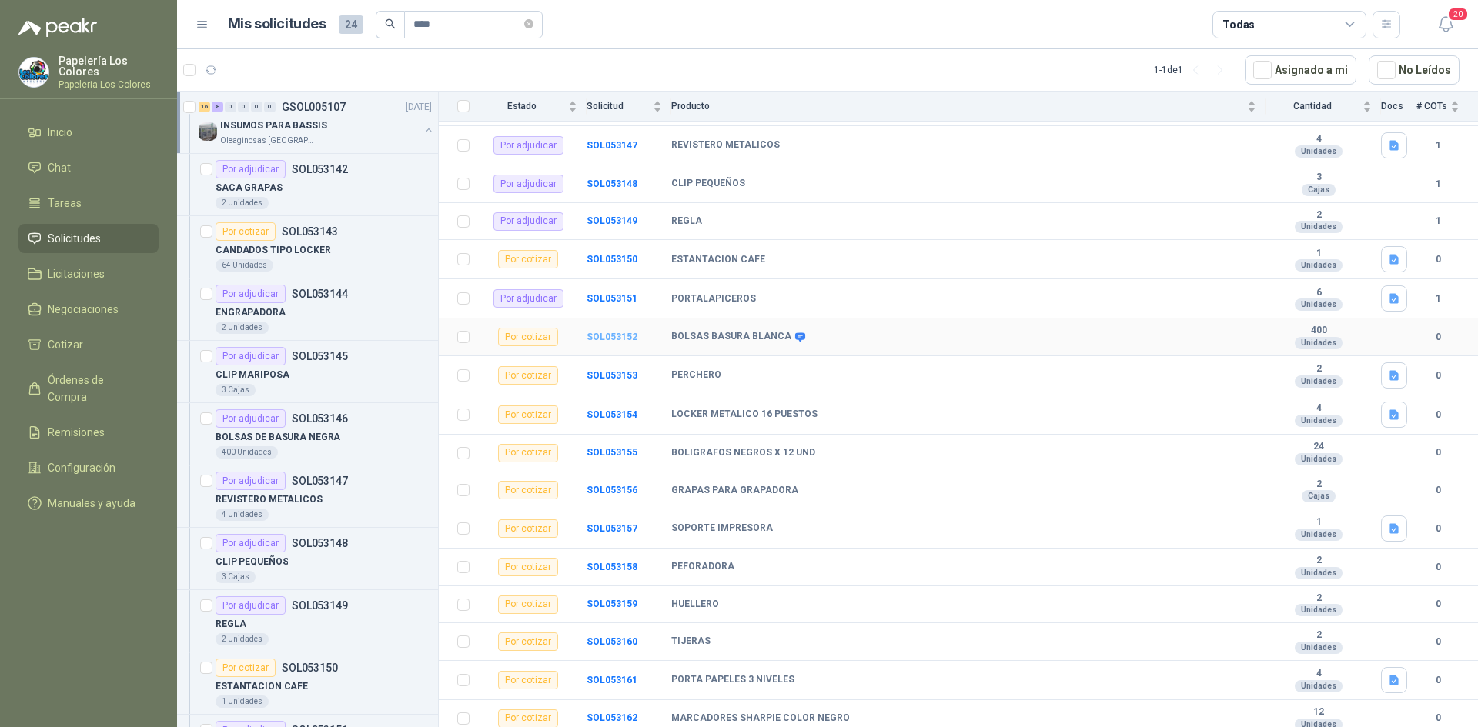
scroll to position [385, 0]
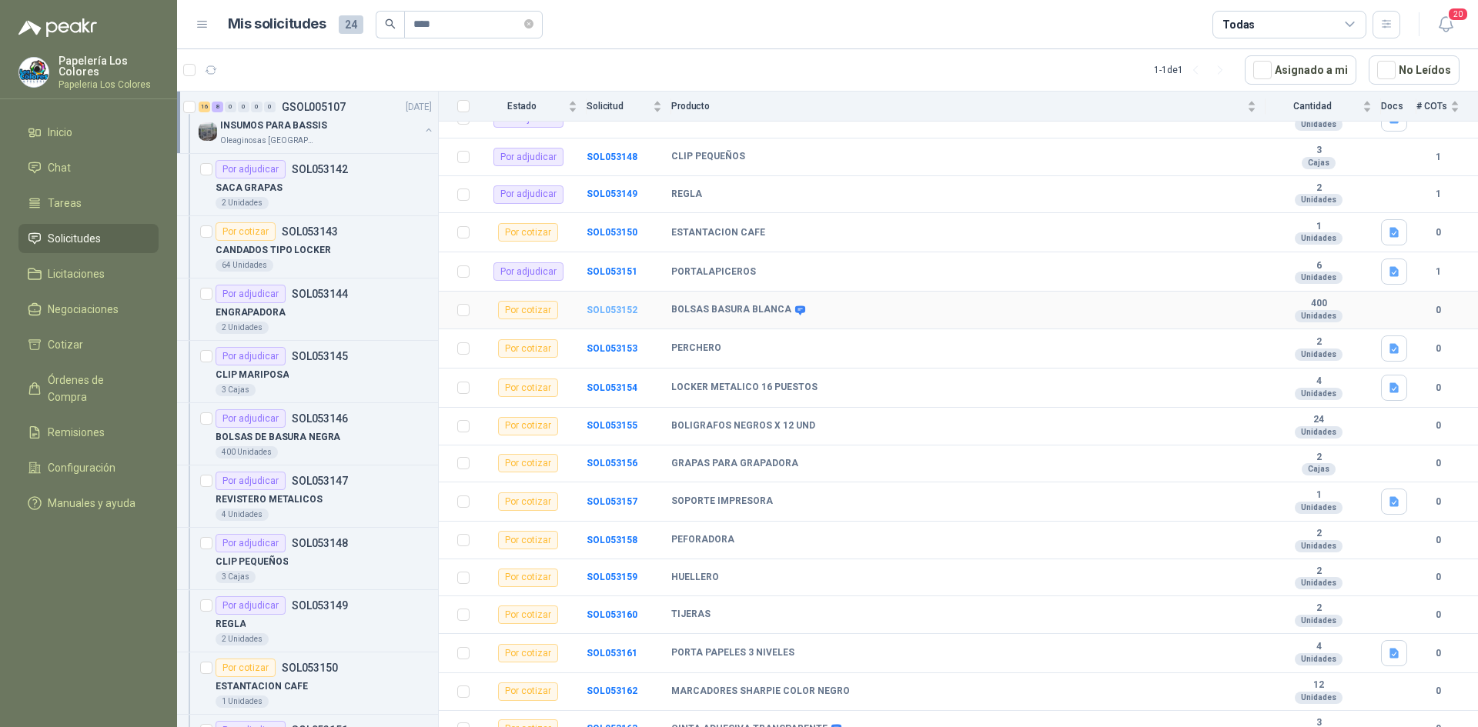
click at [604, 305] on b "SOL053152" at bounding box center [611, 310] width 51 height 11
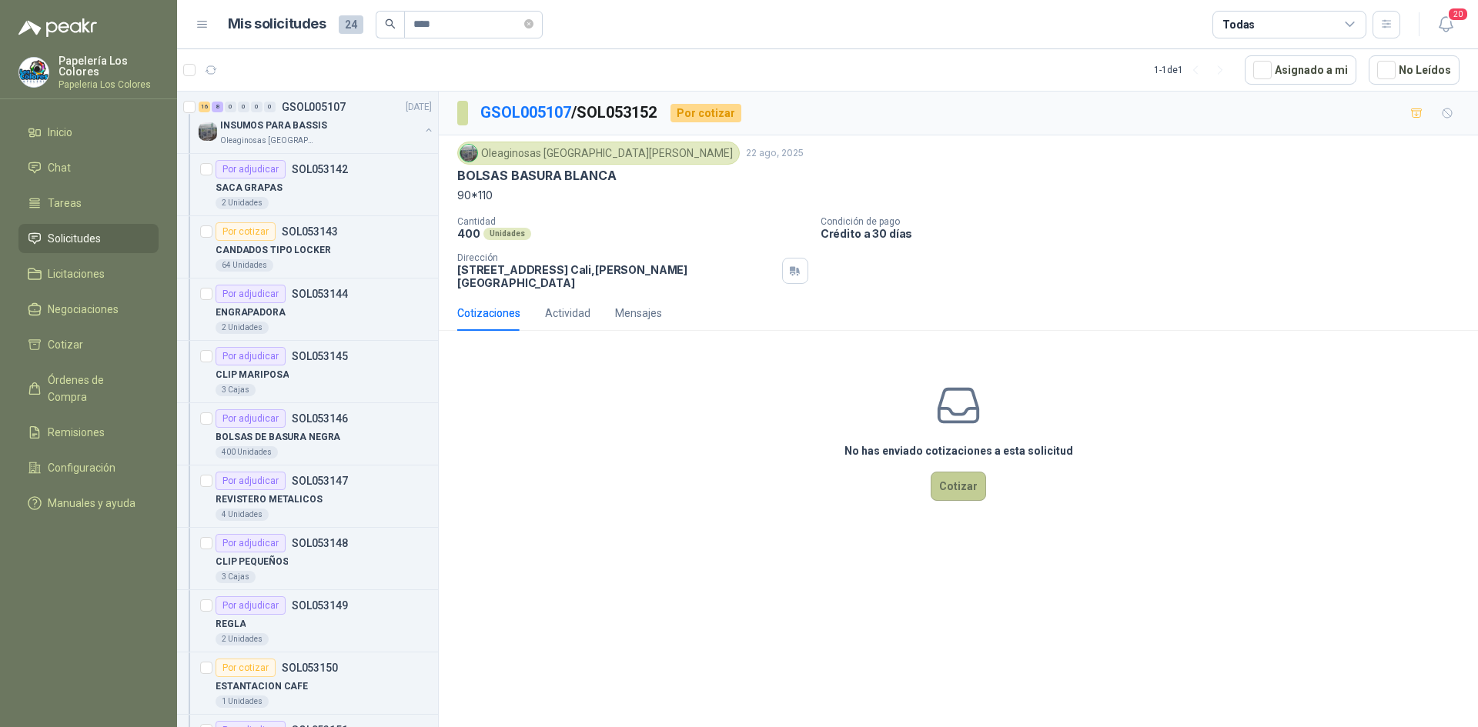
click at [957, 475] on button "Cotizar" at bounding box center [957, 486] width 55 height 29
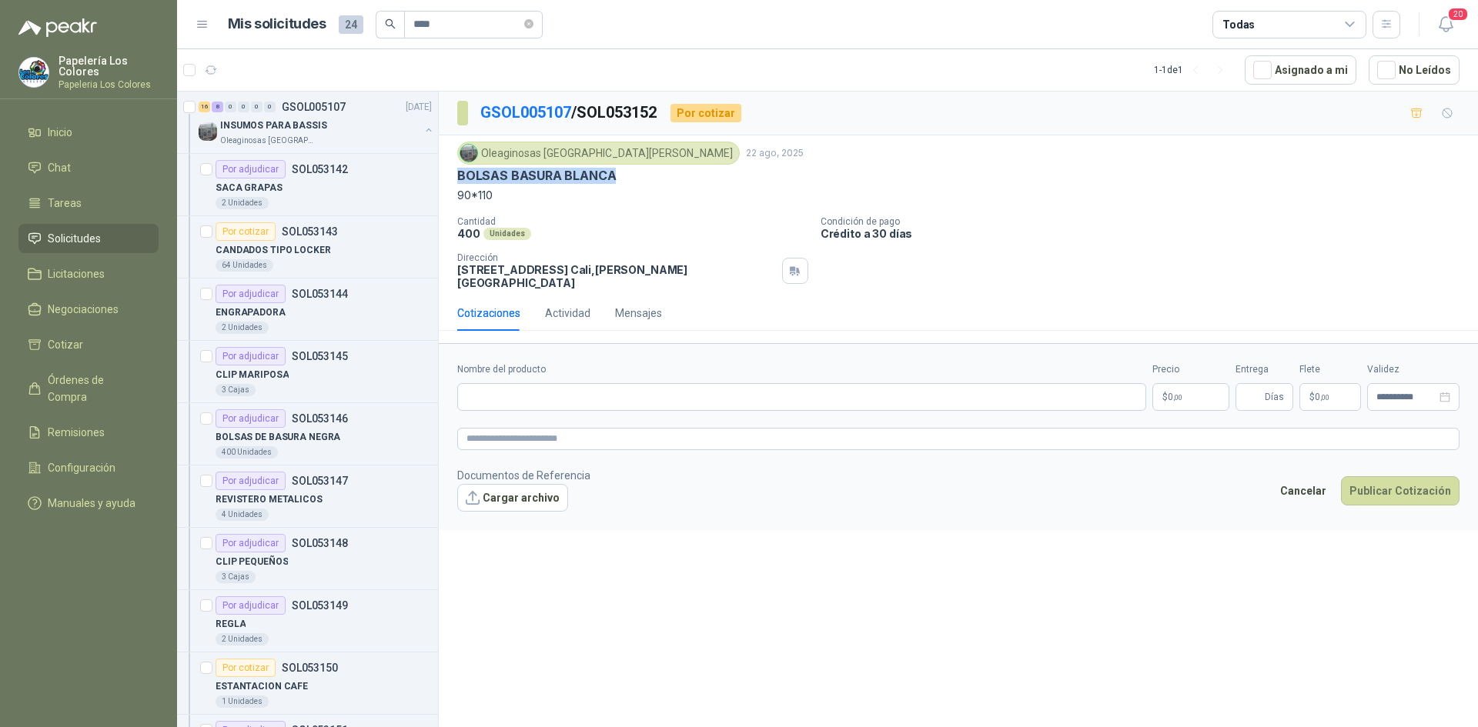
drag, startPoint x: 612, startPoint y: 177, endPoint x: 456, endPoint y: 180, distance: 156.3
click at [456, 180] on div "Oleaginosas [GEOGRAPHIC_DATA][PERSON_NAME] [DATE] BOLSAS BASURA BLANCA 90*110 C…" at bounding box center [958, 215] width 1039 height 160
copy p "BOLSAS BASURA BLANCA"
click at [599, 391] on input "Nombre del producto" at bounding box center [801, 397] width 689 height 28
paste input "**********"
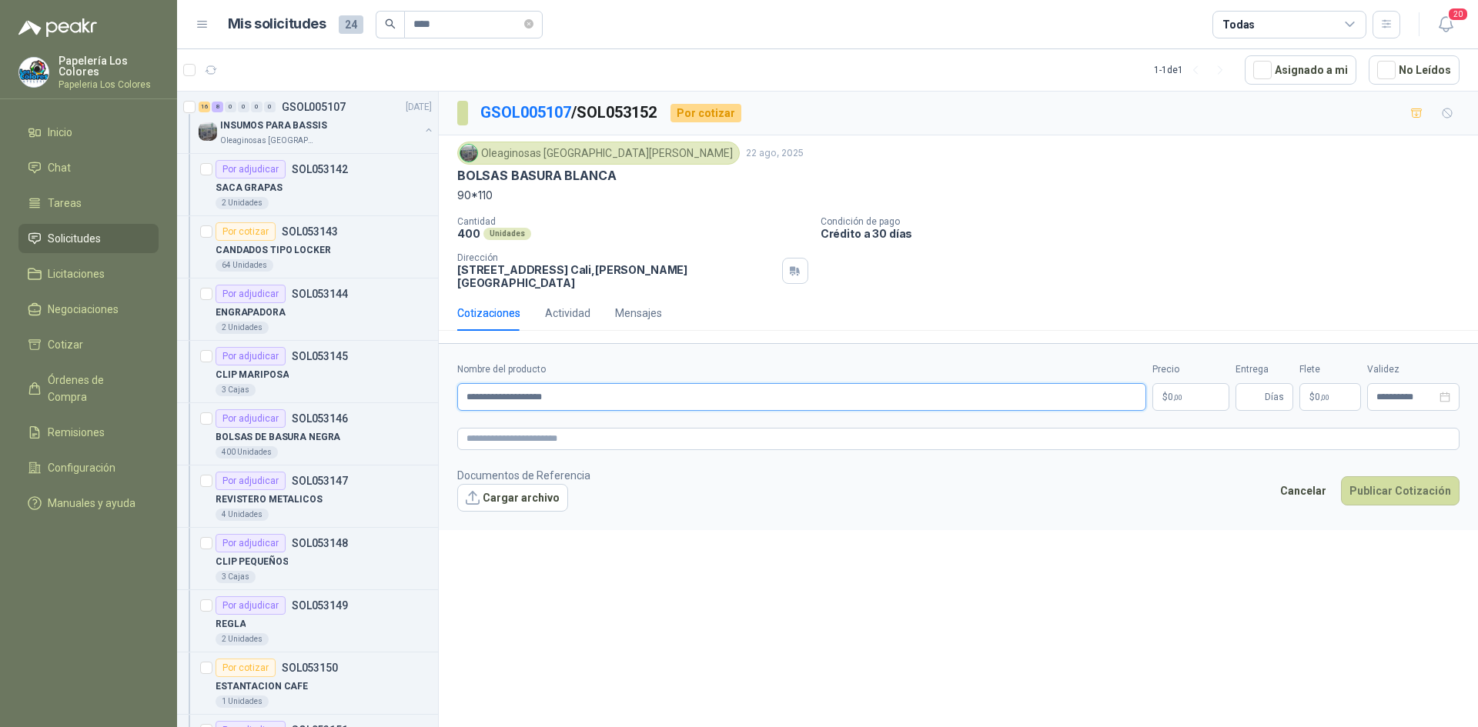
type input "**********"
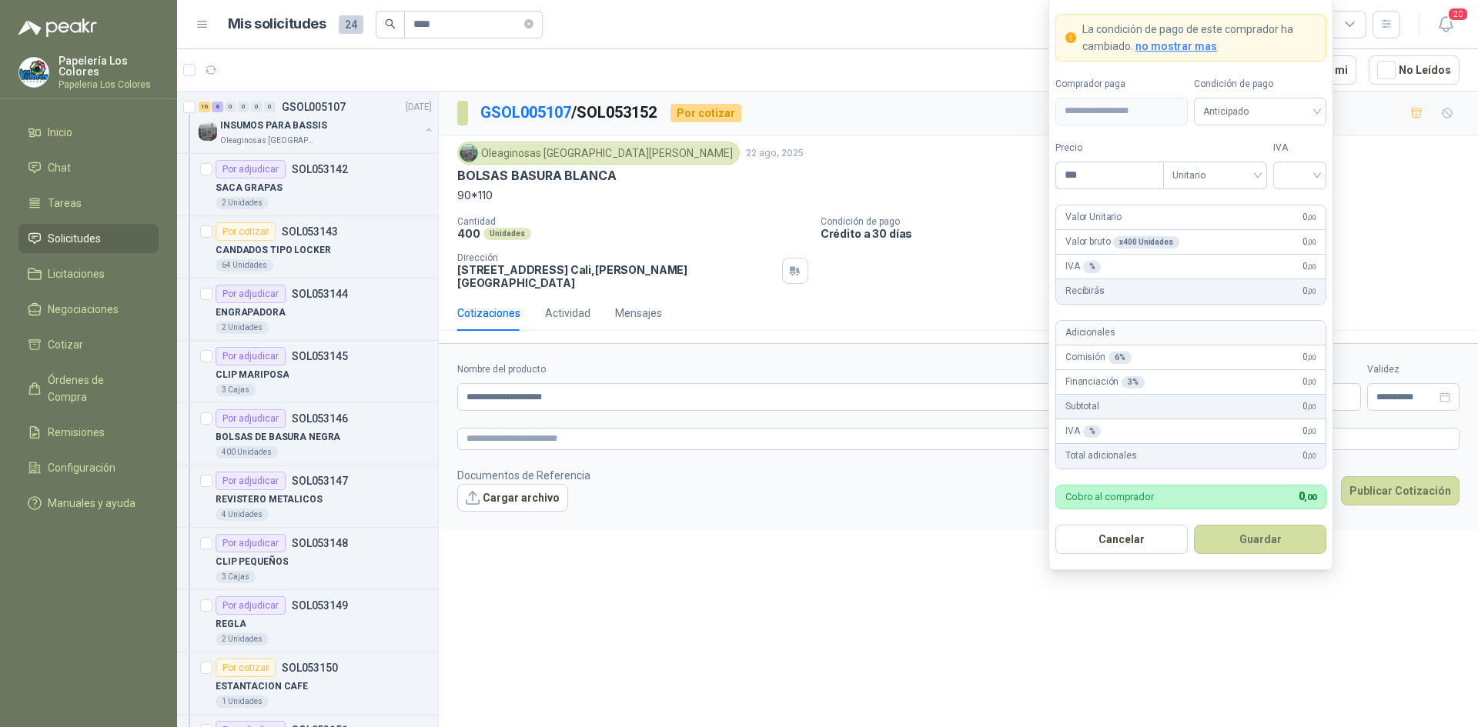
click at [1188, 381] on body "Papelería Los Colores Papeleria Los Colores Inicio Chat Tareas Solicitudes Lici…" at bounding box center [739, 363] width 1478 height 727
click at [1277, 110] on span "Anticipado" at bounding box center [1260, 111] width 114 height 23
type input "*****"
click at [1257, 165] on div "Crédito a 30 días" at bounding box center [1260, 167] width 108 height 17
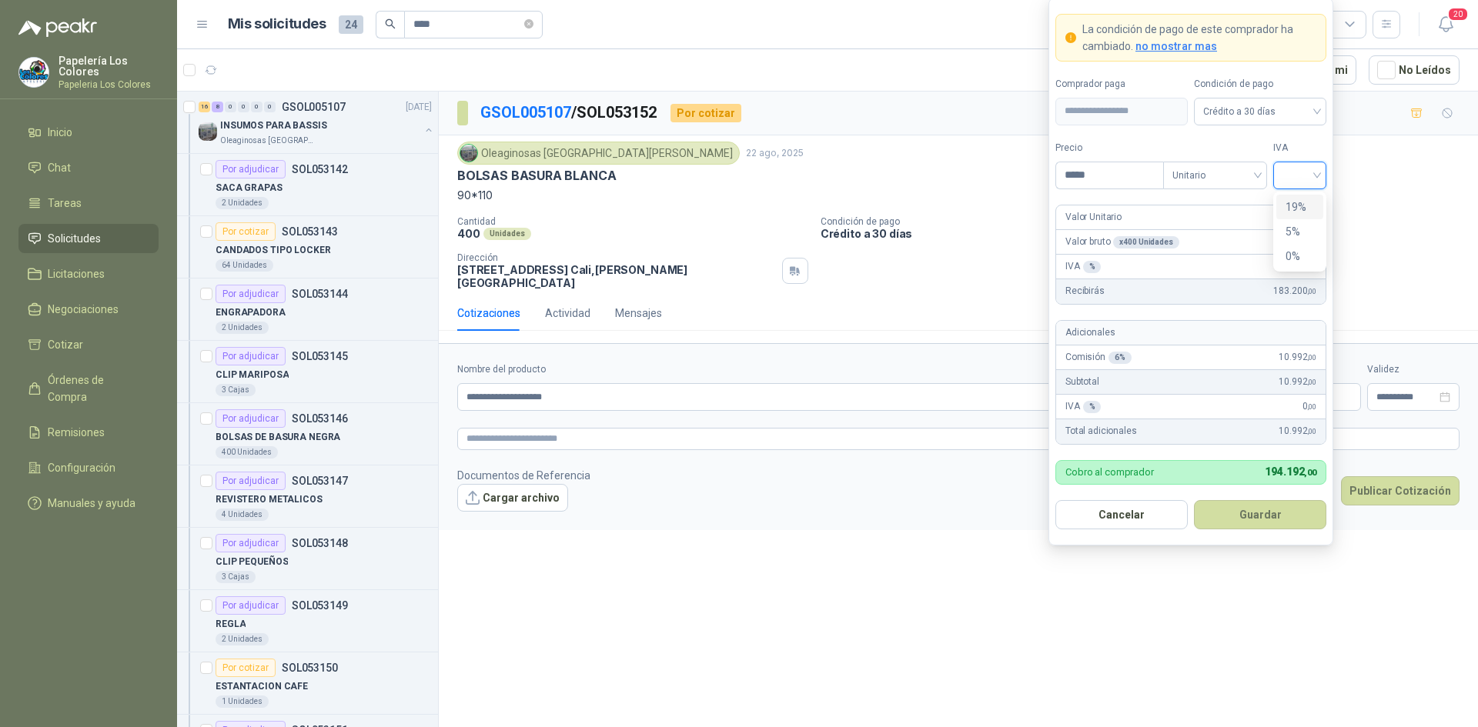
click at [1294, 175] on input "search" at bounding box center [1299, 173] width 35 height 23
click at [1295, 205] on div "19%" at bounding box center [1299, 207] width 28 height 17
click at [1263, 509] on button "Guardar" at bounding box center [1260, 514] width 132 height 29
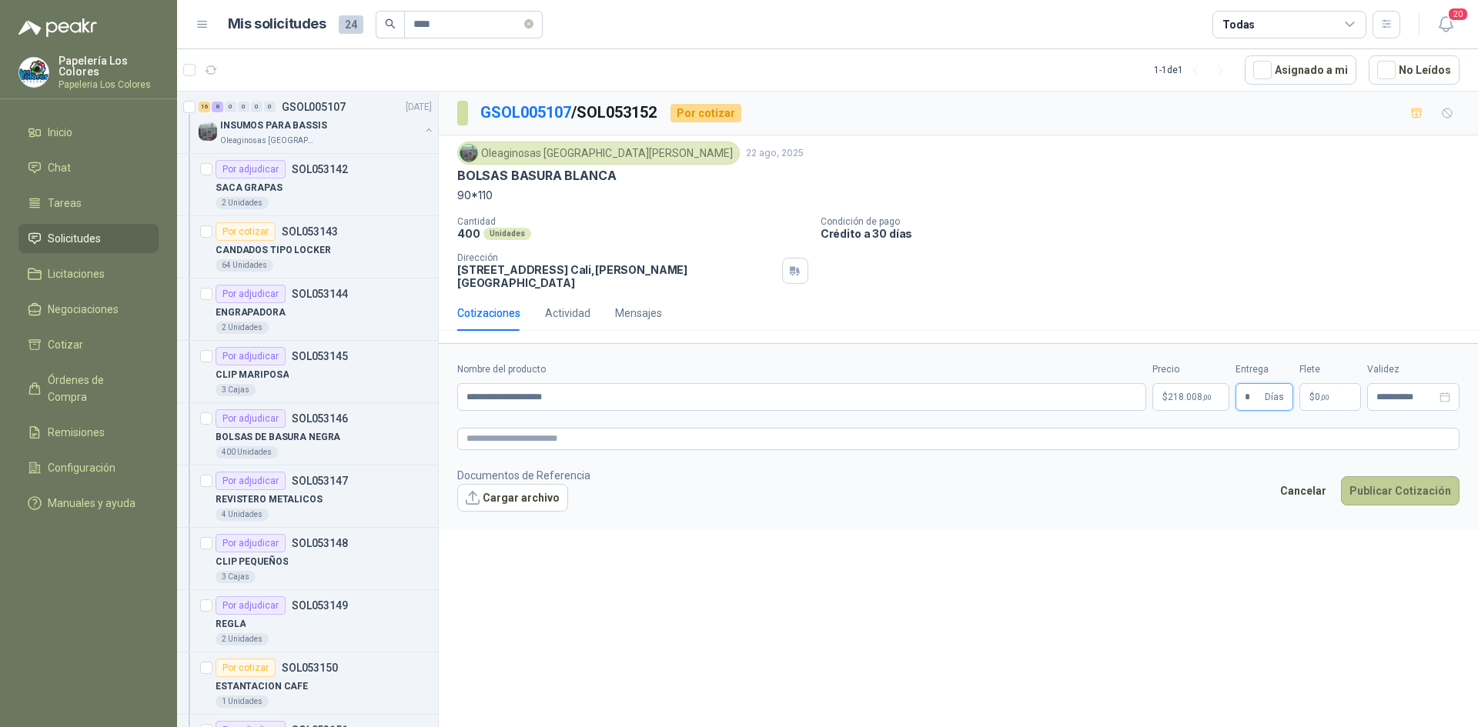
type input "*"
click at [1394, 476] on button "Publicar Cotización" at bounding box center [1400, 490] width 119 height 29
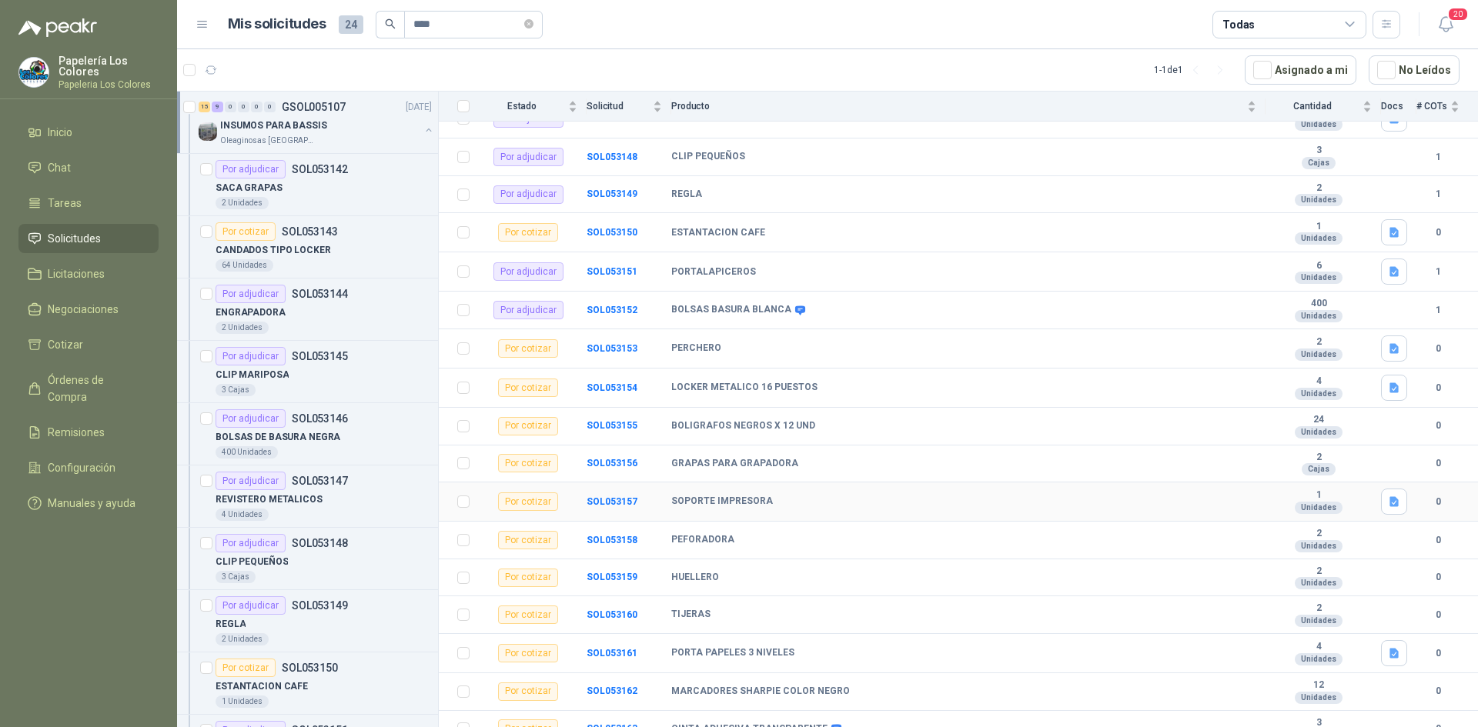
scroll to position [462, 0]
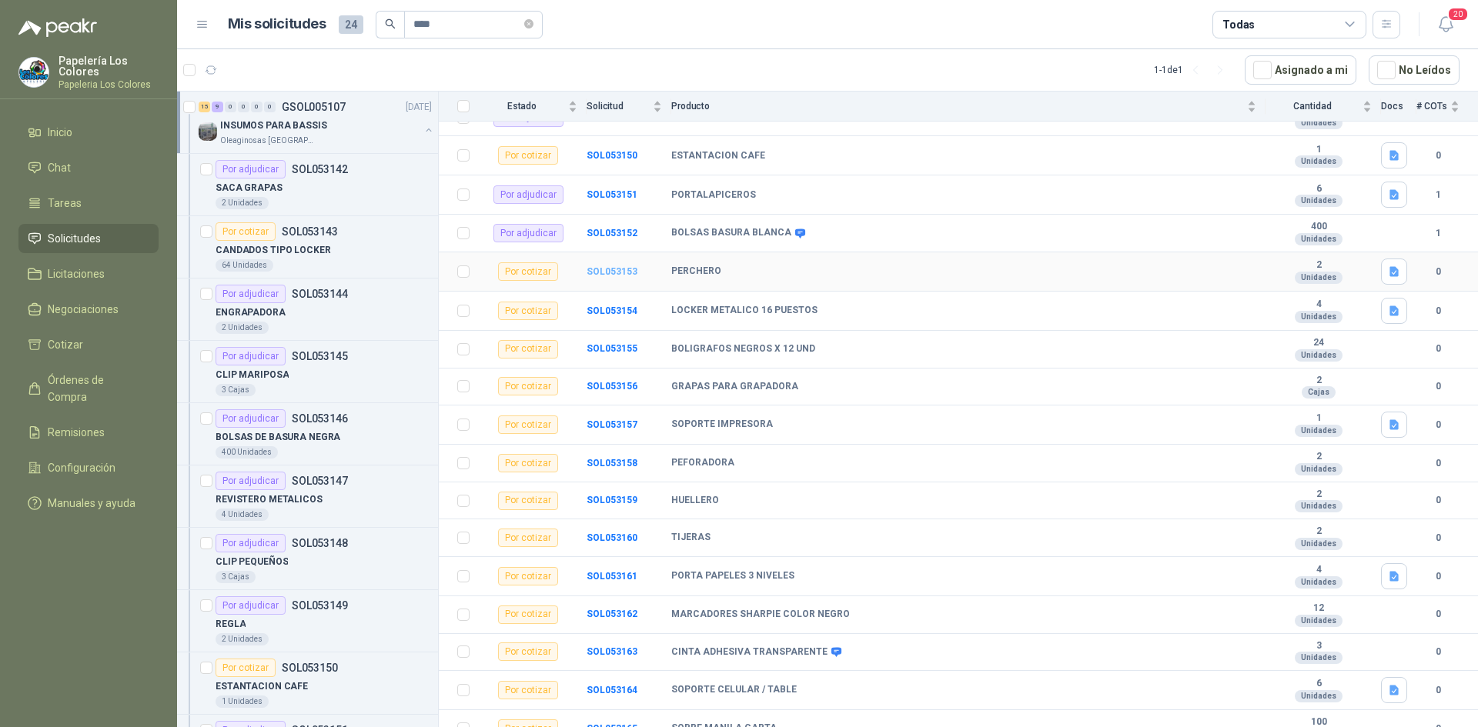
click at [618, 269] on b "SOL053153" at bounding box center [611, 271] width 51 height 11
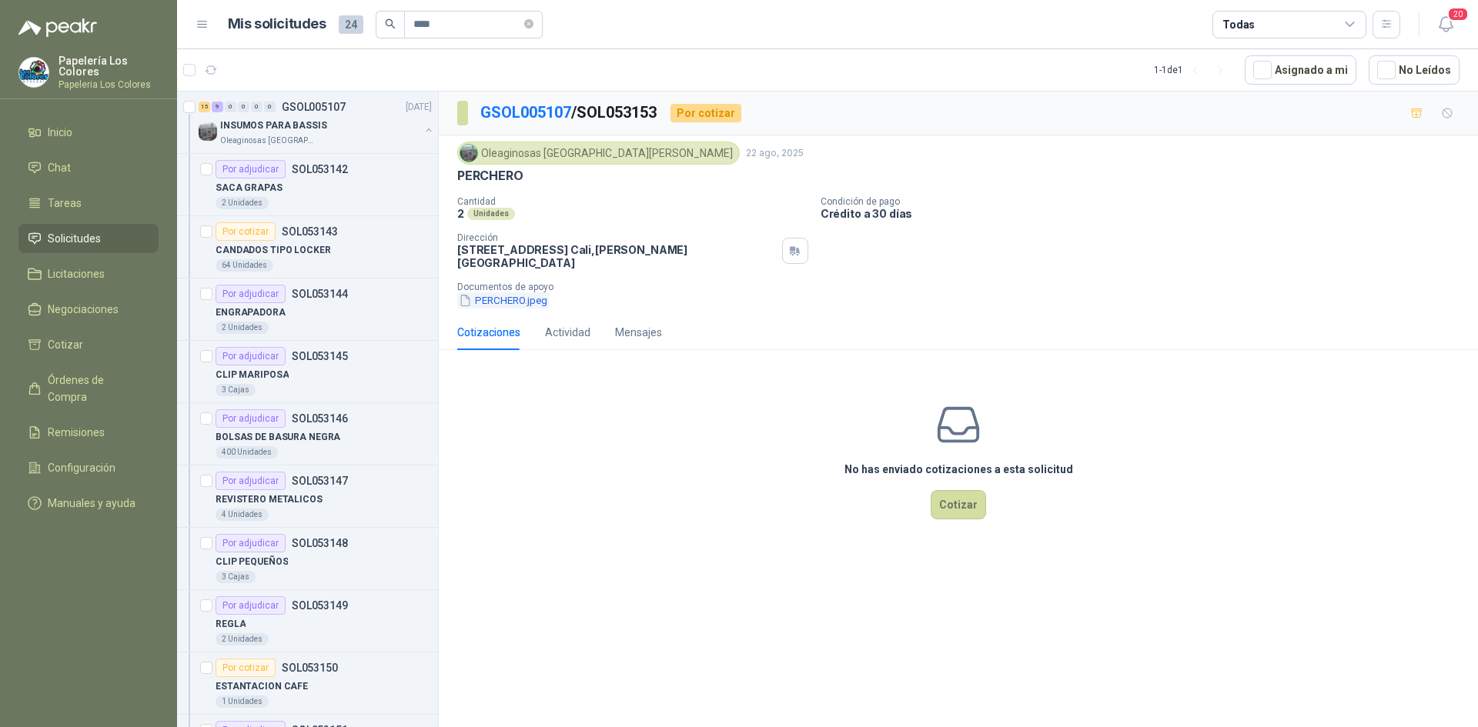
click at [490, 292] on button "PERCHERO.jpeg" at bounding box center [503, 300] width 92 height 16
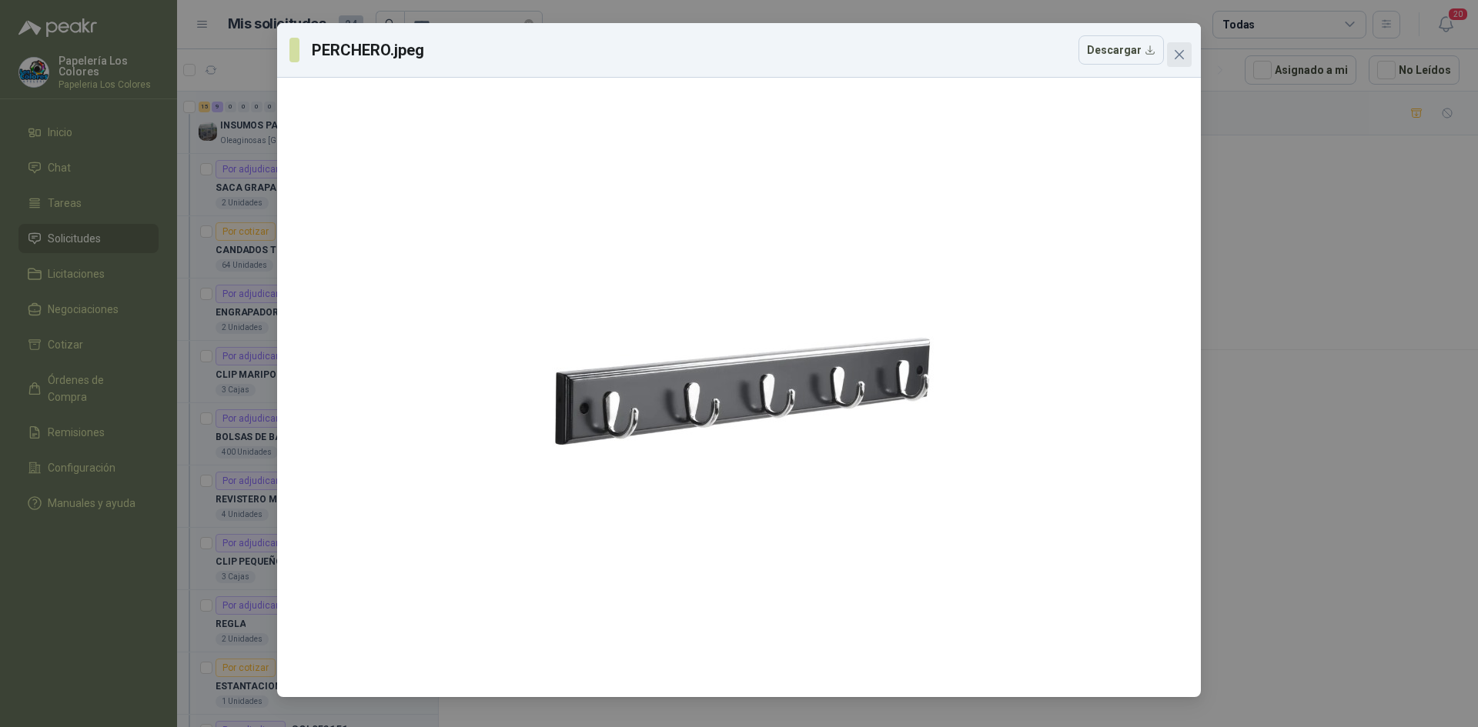
click at [1181, 48] on icon "close" at bounding box center [1179, 54] width 12 height 12
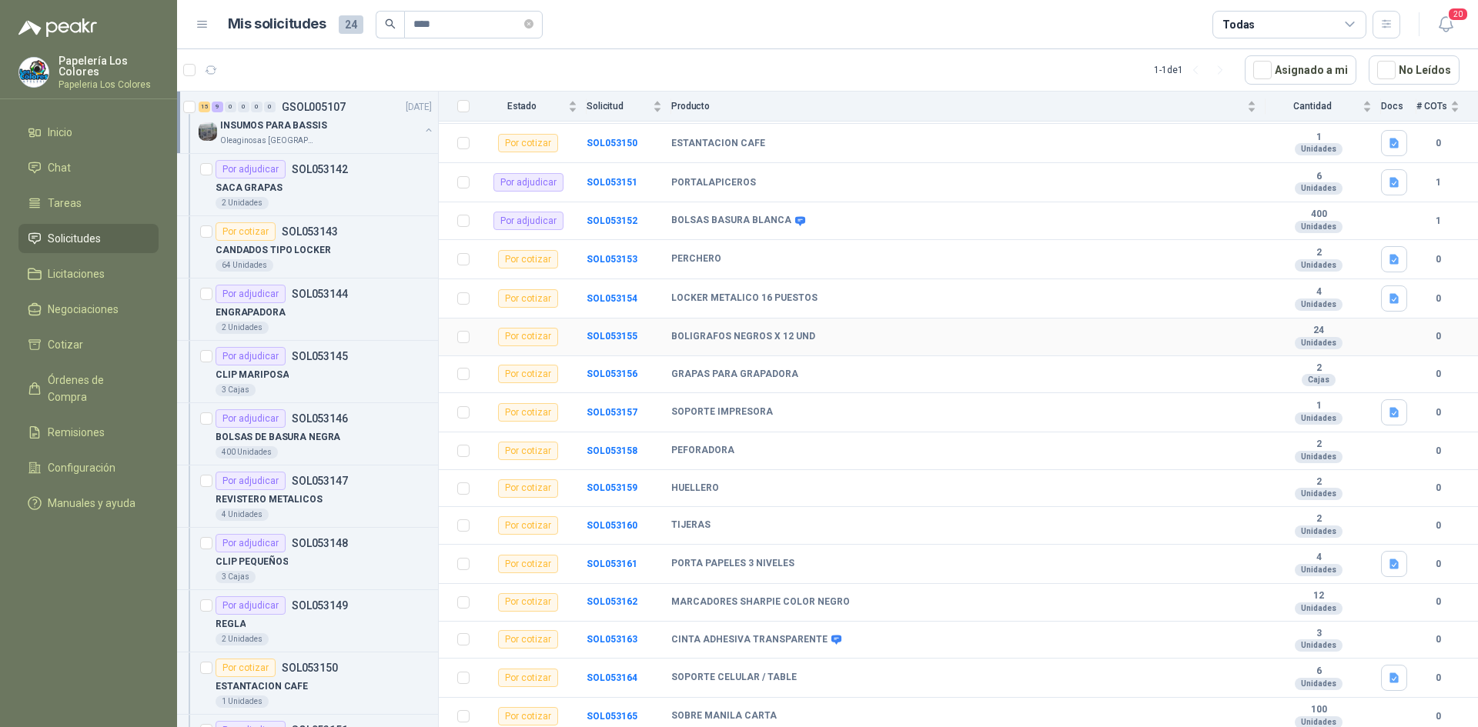
scroll to position [477, 0]
click at [613, 293] on b "SOL053154" at bounding box center [611, 295] width 51 height 11
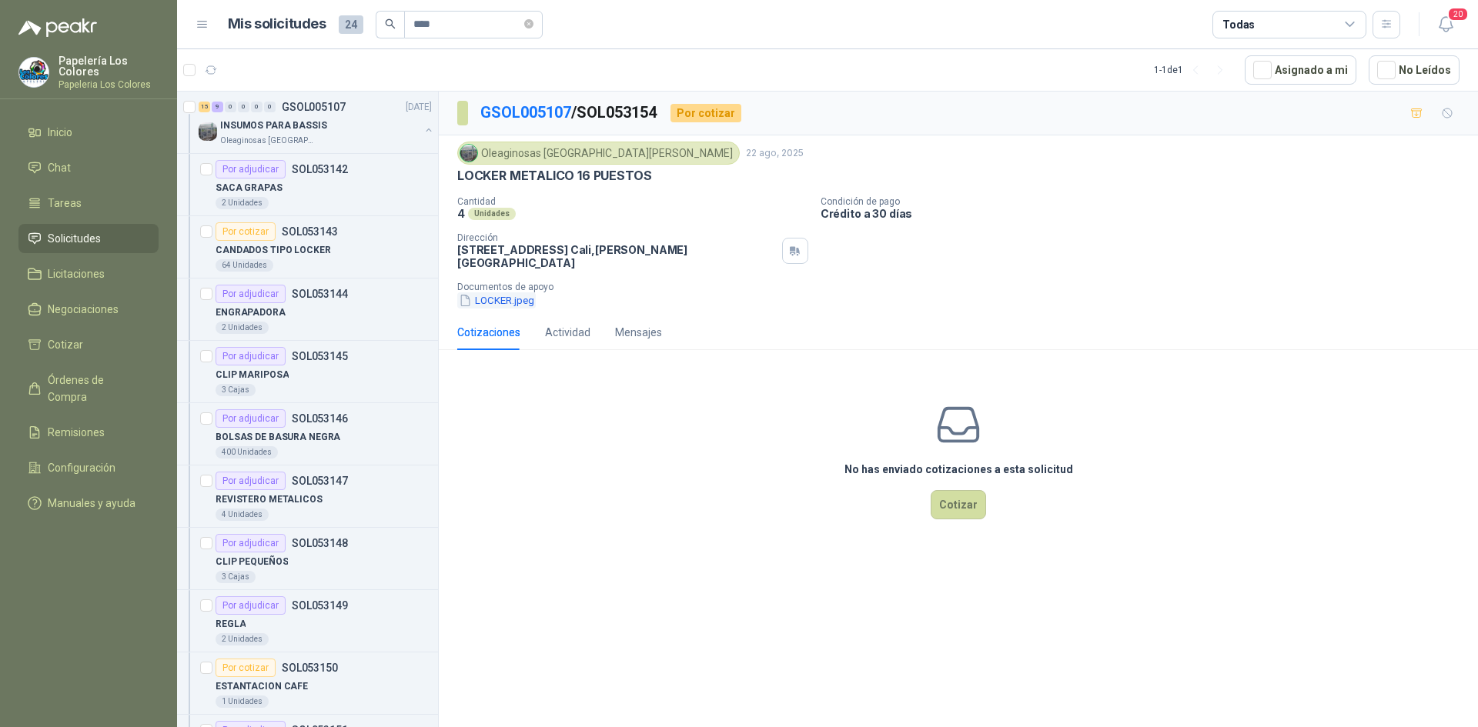
click at [503, 292] on button "LOCKER.jpeg" at bounding box center [496, 300] width 78 height 16
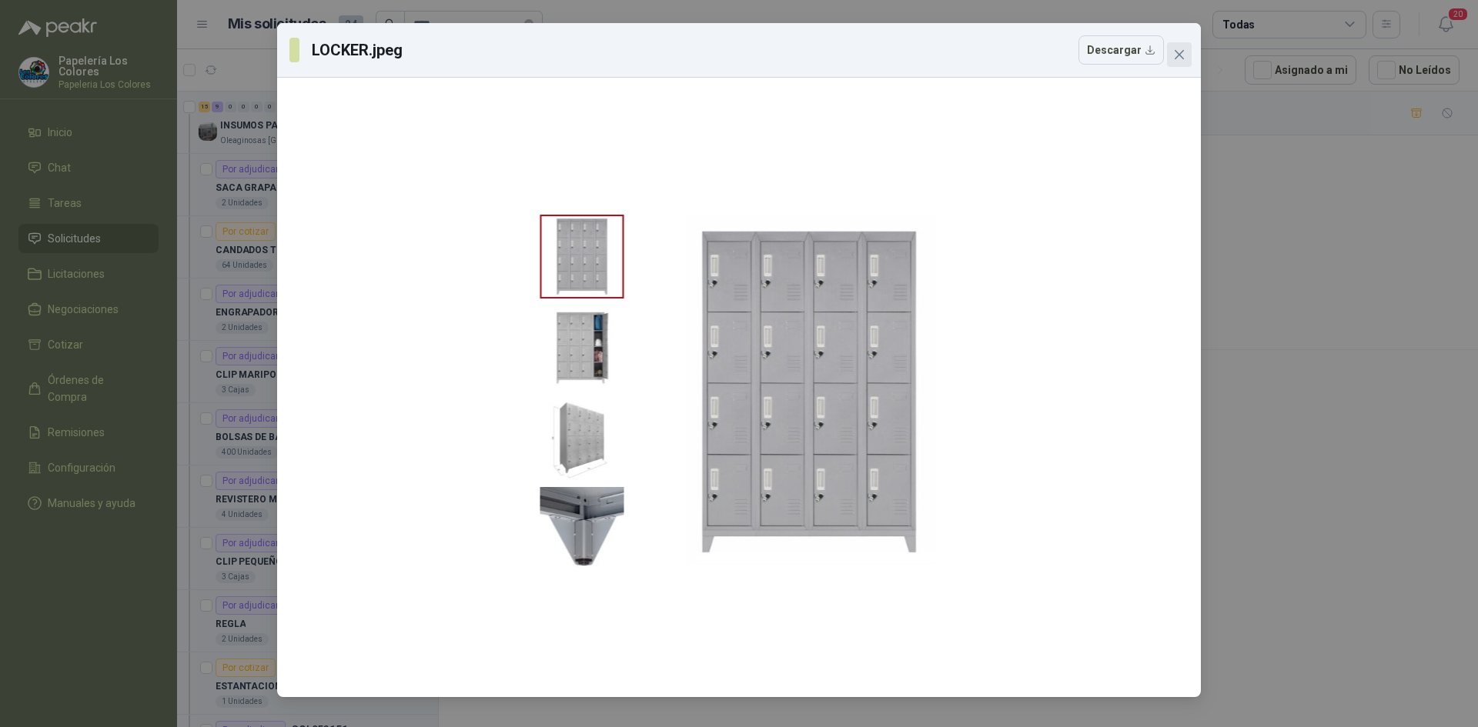
click at [1185, 58] on span "Close" at bounding box center [1179, 54] width 25 height 12
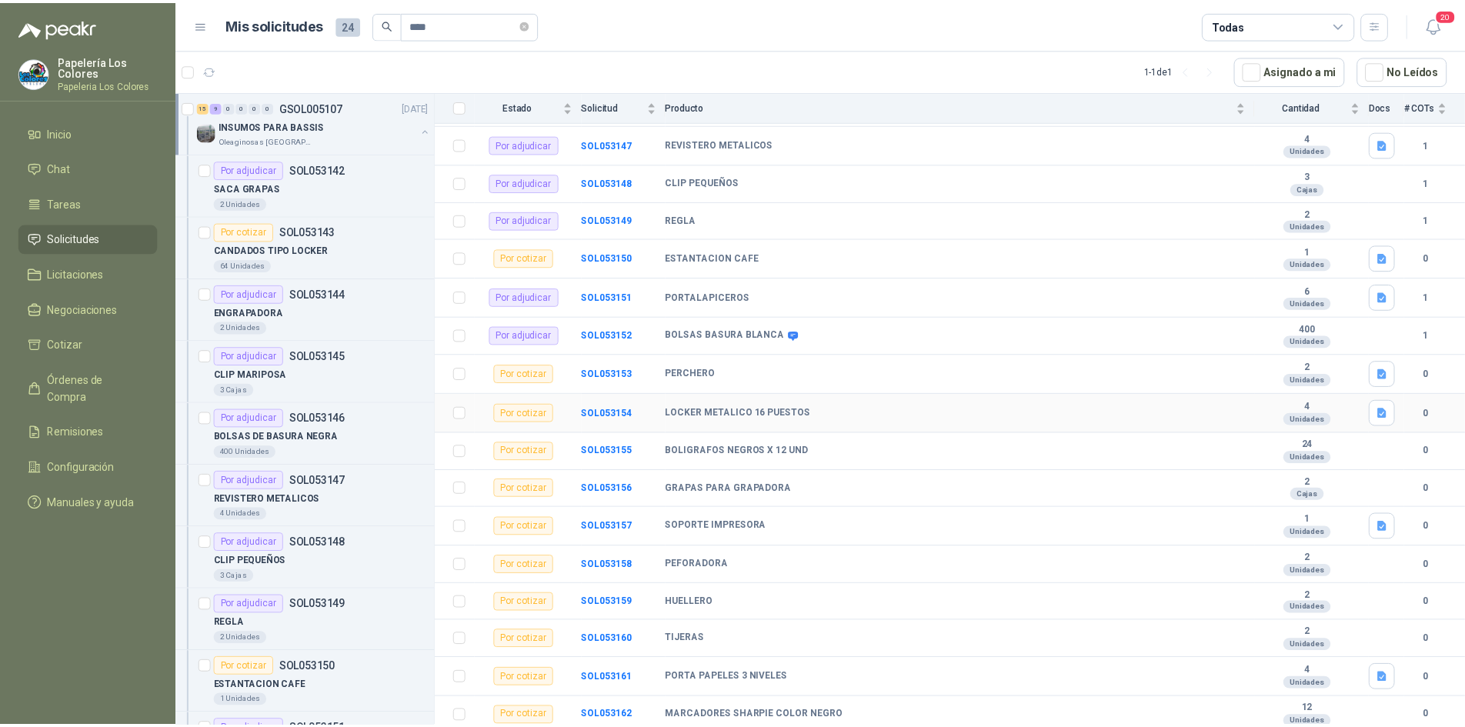
scroll to position [385, 0]
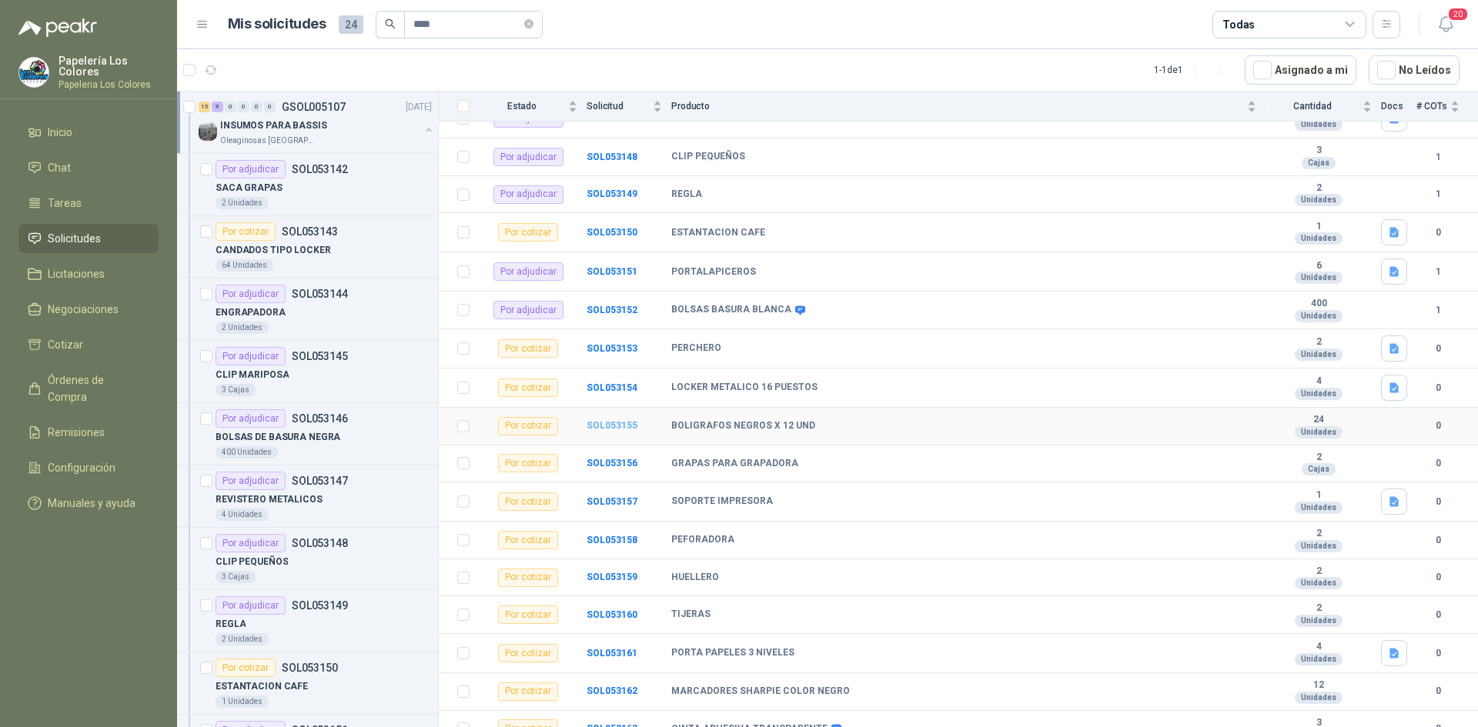
click at [604, 427] on b "SOL053155" at bounding box center [611, 425] width 51 height 11
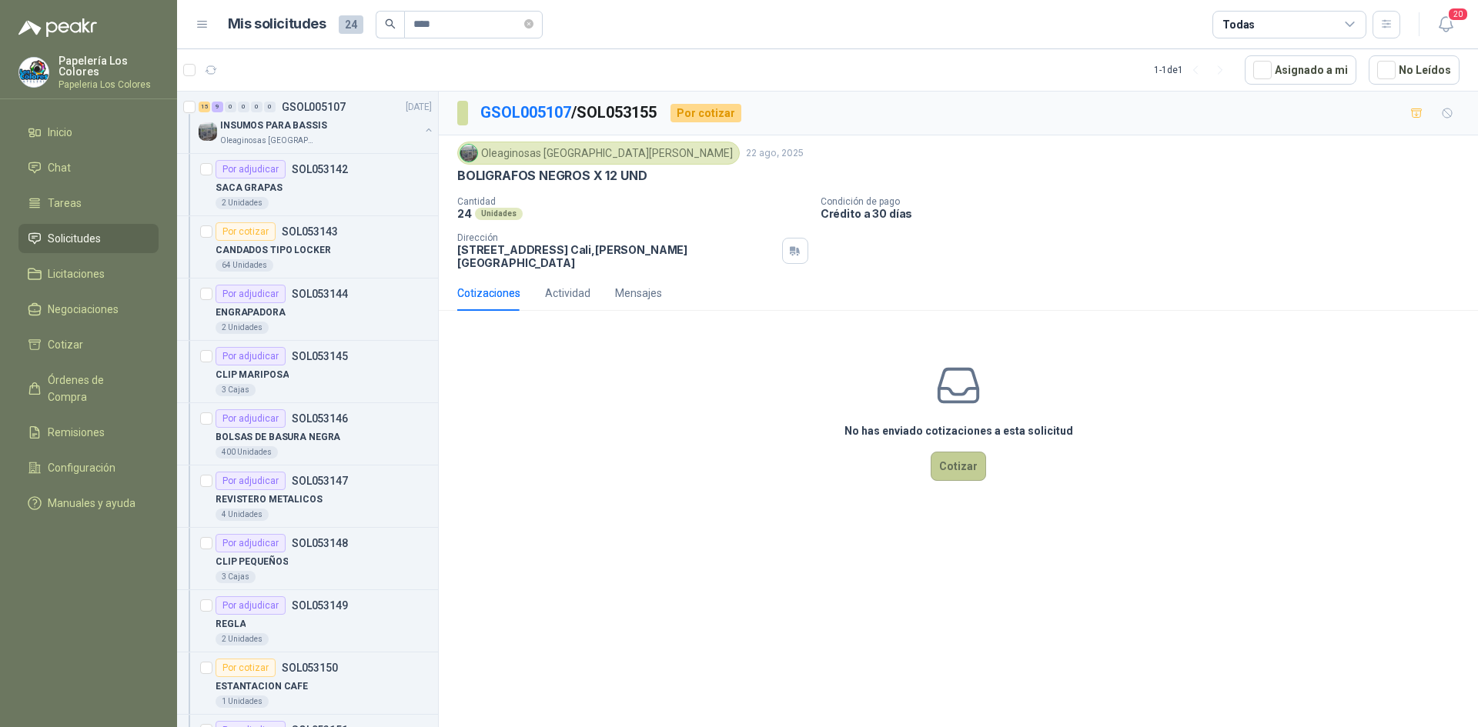
click at [950, 460] on button "Cotizar" at bounding box center [957, 466] width 55 height 29
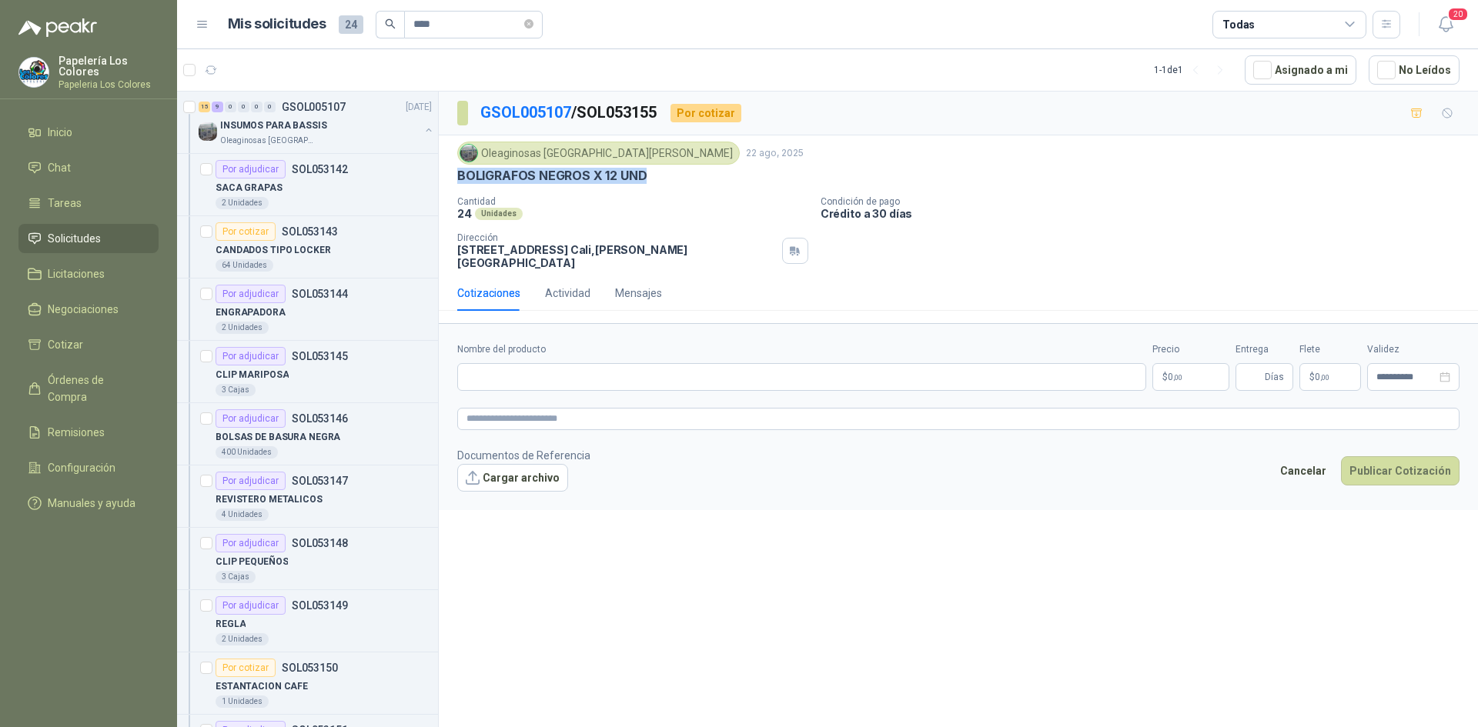
drag, startPoint x: 644, startPoint y: 176, endPoint x: 456, endPoint y: 181, distance: 187.8
click at [456, 181] on div "Oleaginosas [GEOGRAPHIC_DATA][PERSON_NAME] [DATE] BOLIGRAFOS NEGROS X 12 UND Ca…" at bounding box center [958, 205] width 1039 height 140
click at [541, 363] on input "Nombre del producto" at bounding box center [801, 377] width 689 height 28
paste input "**********"
type input "**********"
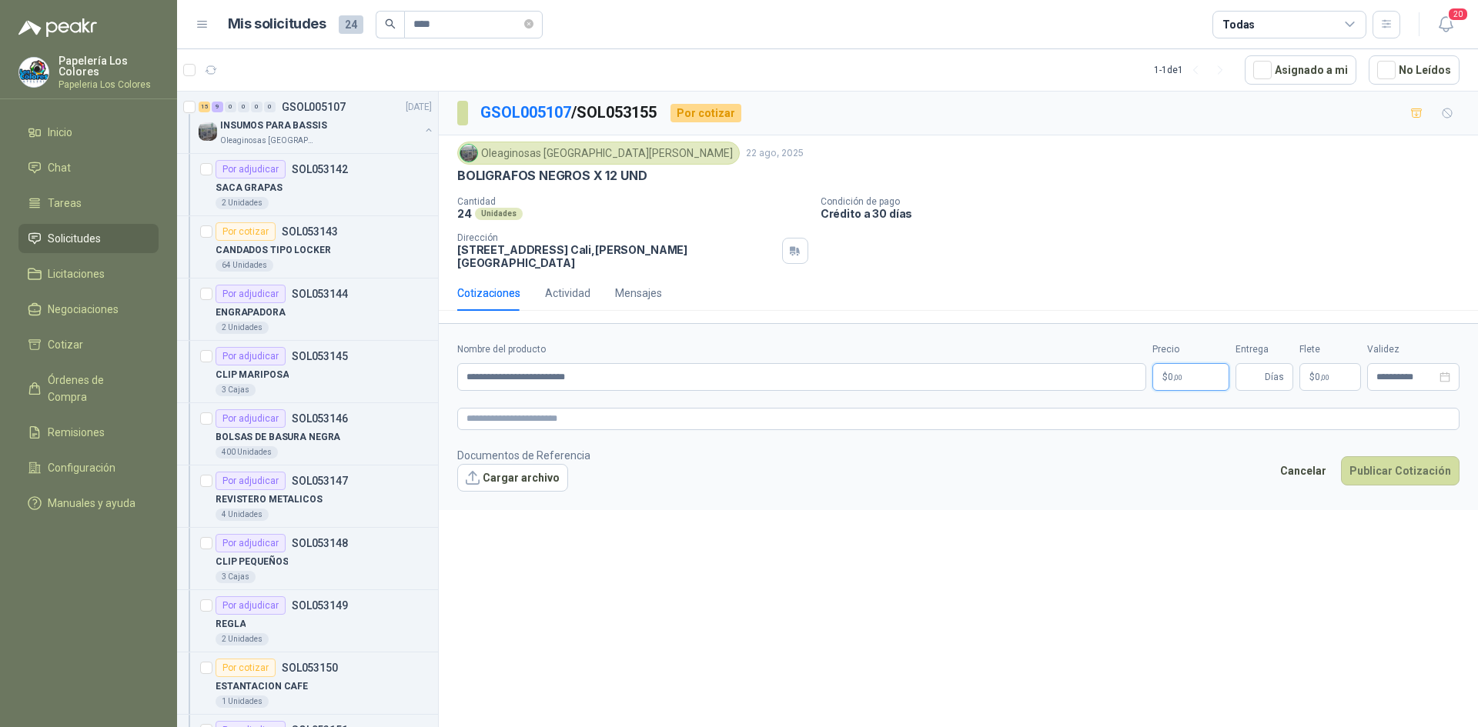
click at [1191, 362] on body "Papelería Los Colores Papeleria Los Colores Inicio Chat Tareas Solicitudes Lici…" at bounding box center [739, 363] width 1478 height 727
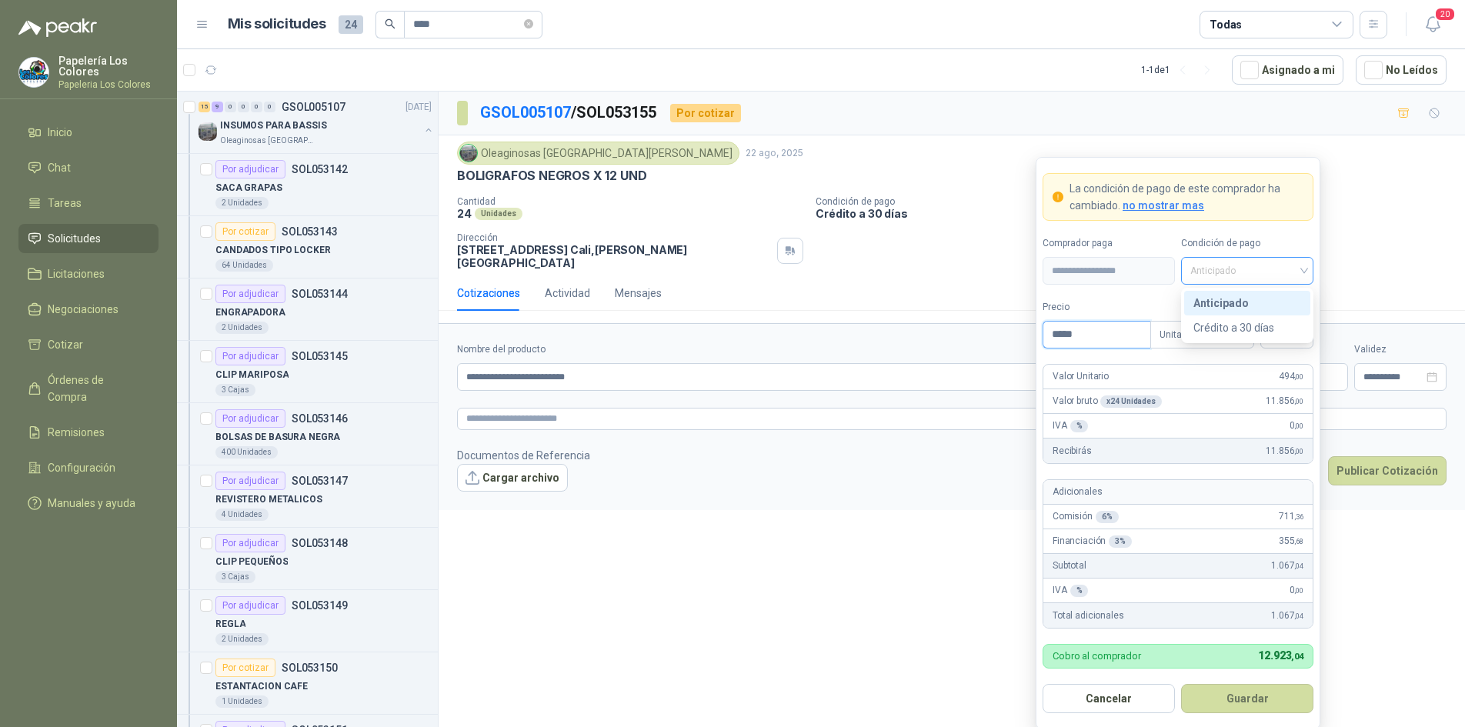
click at [1242, 272] on span "Anticipado" at bounding box center [1248, 270] width 114 height 23
type input "*****"
click at [1234, 328] on div "Crédito a 30 días" at bounding box center [1248, 327] width 108 height 17
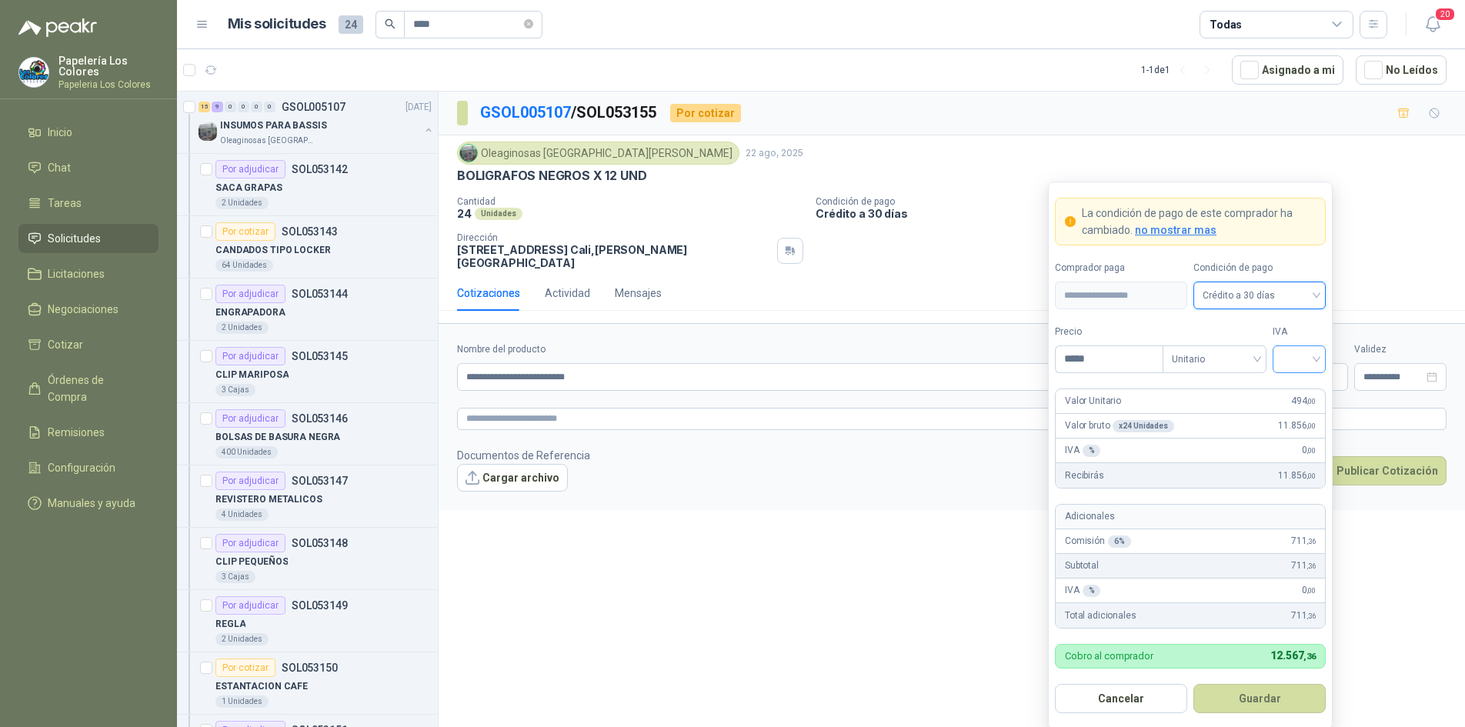
click at [1291, 356] on input "search" at bounding box center [1299, 357] width 35 height 23
click at [1294, 389] on div "19%" at bounding box center [1299, 391] width 28 height 17
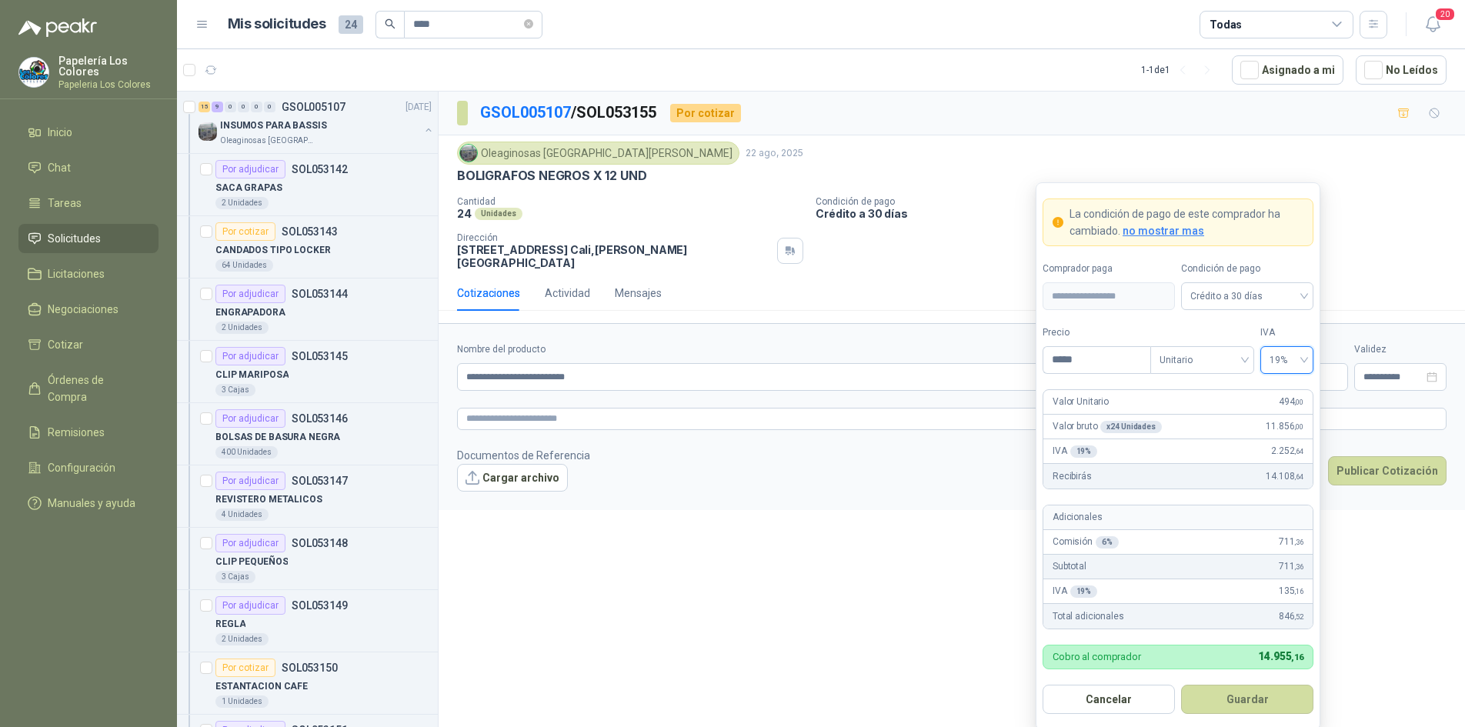
scroll to position [3, 0]
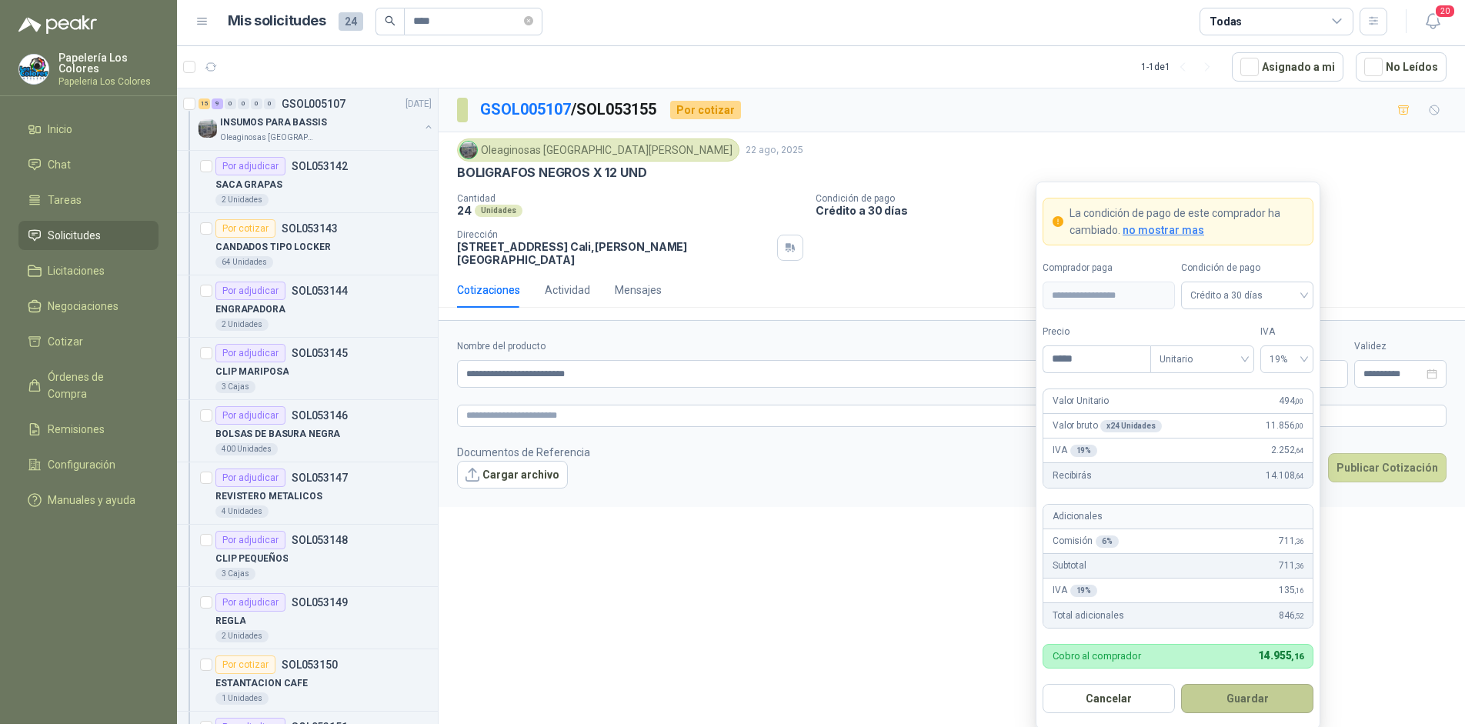
click at [1237, 703] on button "Guardar" at bounding box center [1247, 698] width 132 height 29
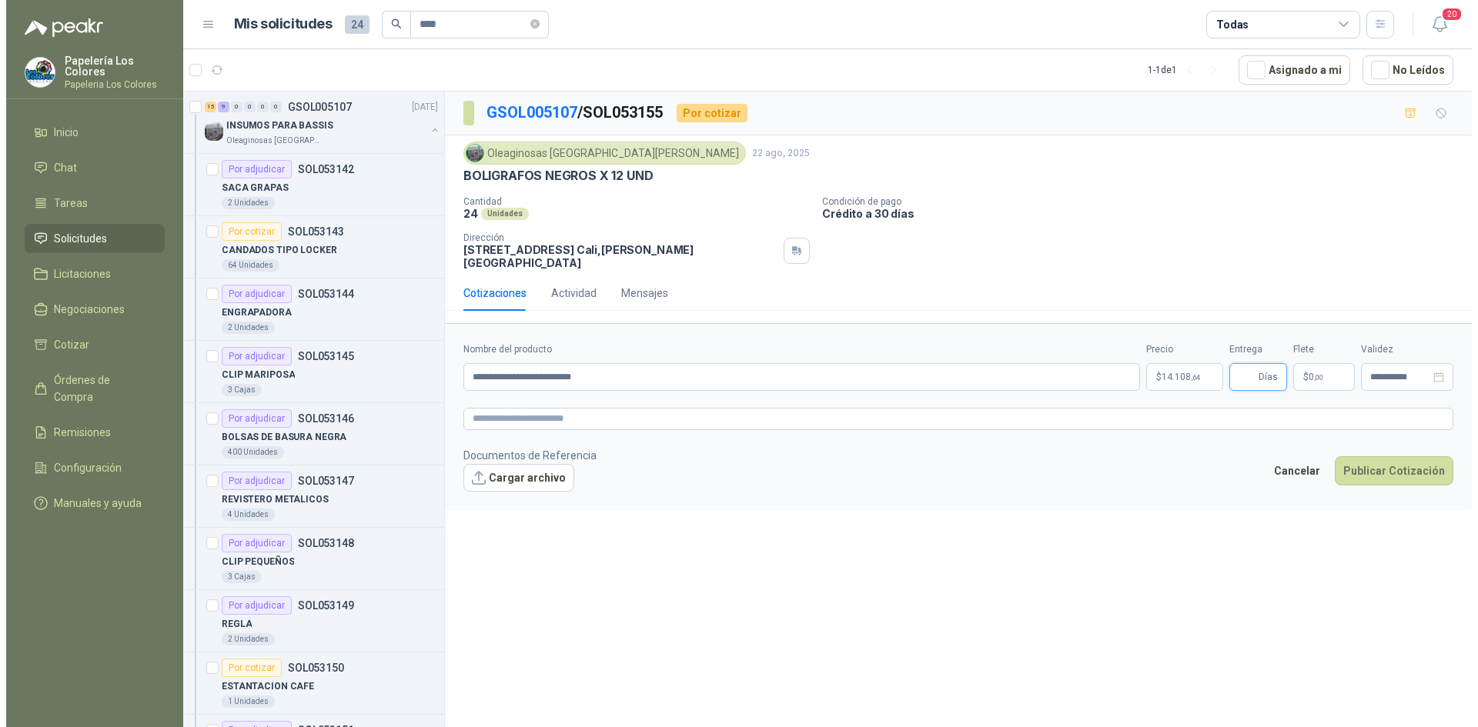
scroll to position [0, 0]
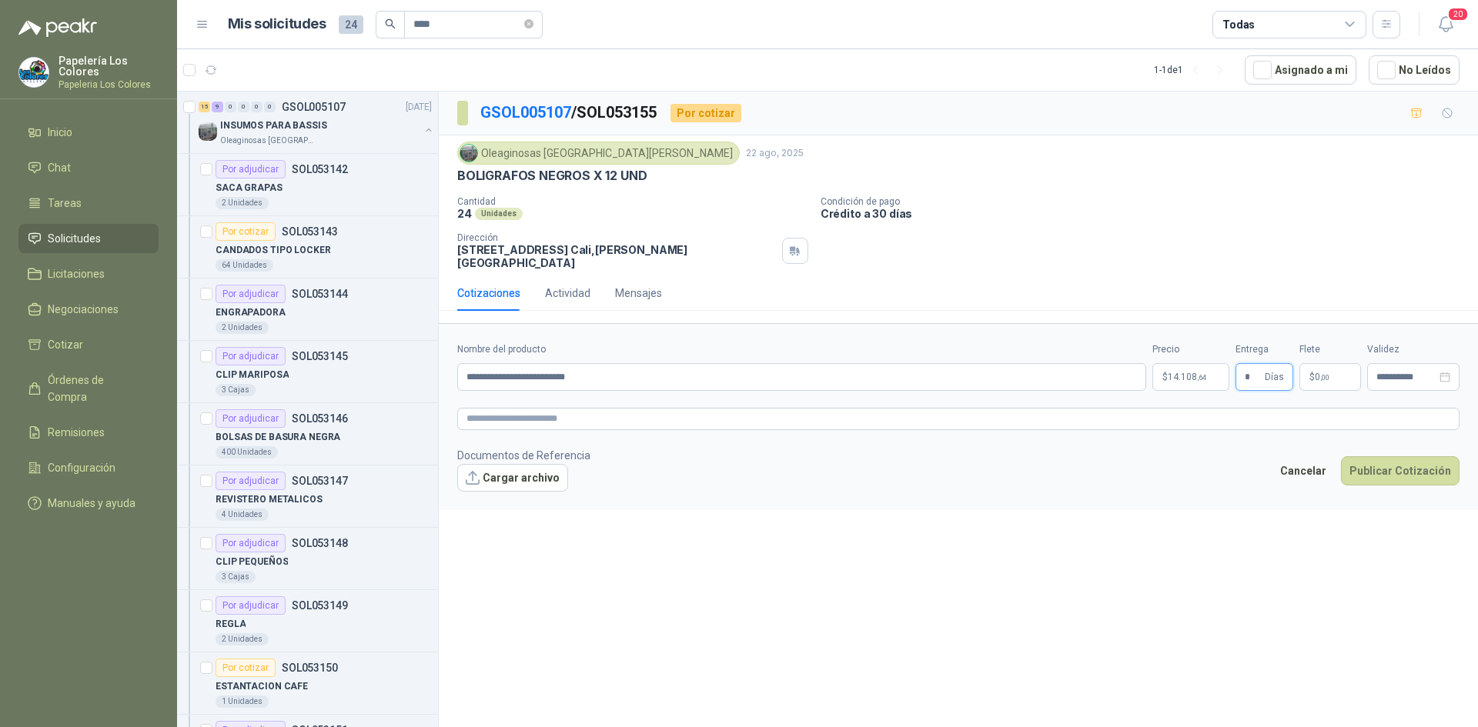
type input "*"
click at [557, 408] on textarea at bounding box center [958, 419] width 1002 height 22
paste textarea "**********"
type textarea "**********"
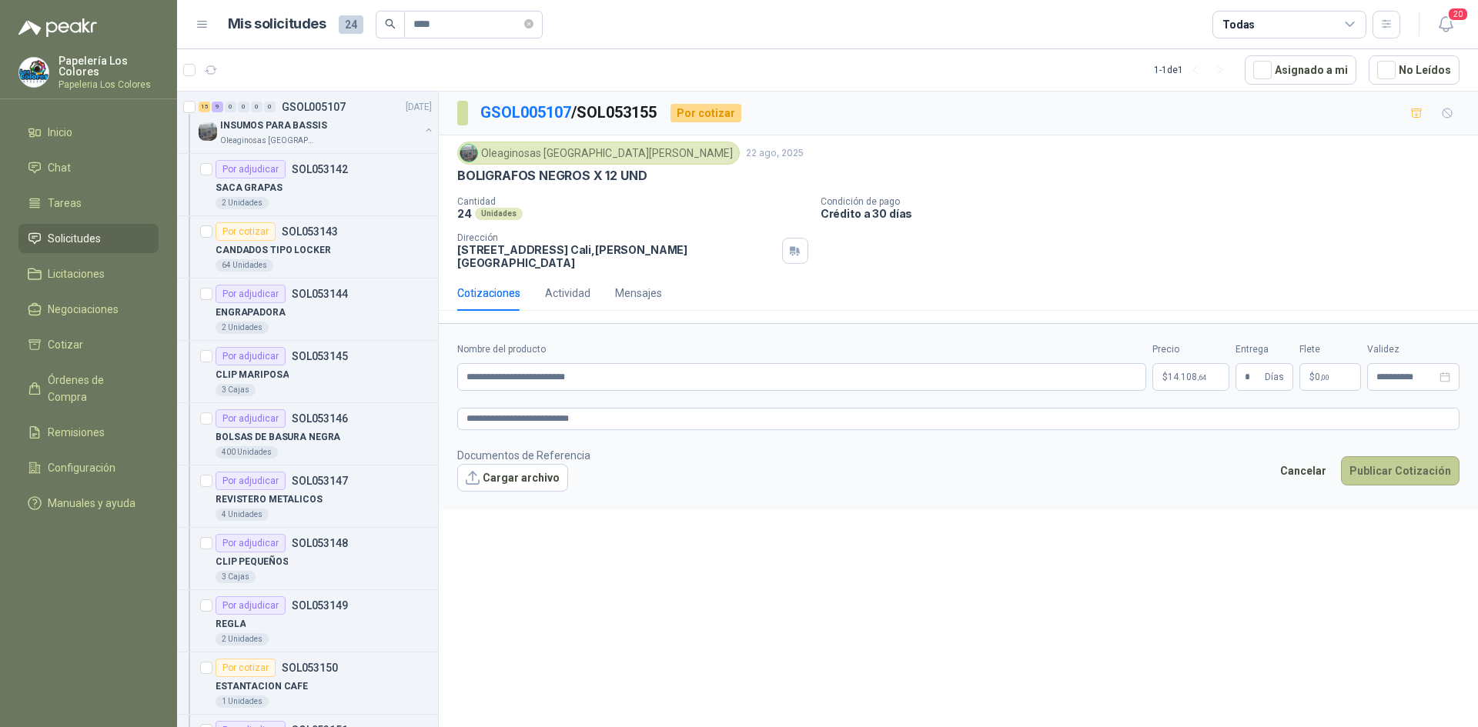
click at [1393, 456] on button "Publicar Cotización" at bounding box center [1400, 470] width 119 height 29
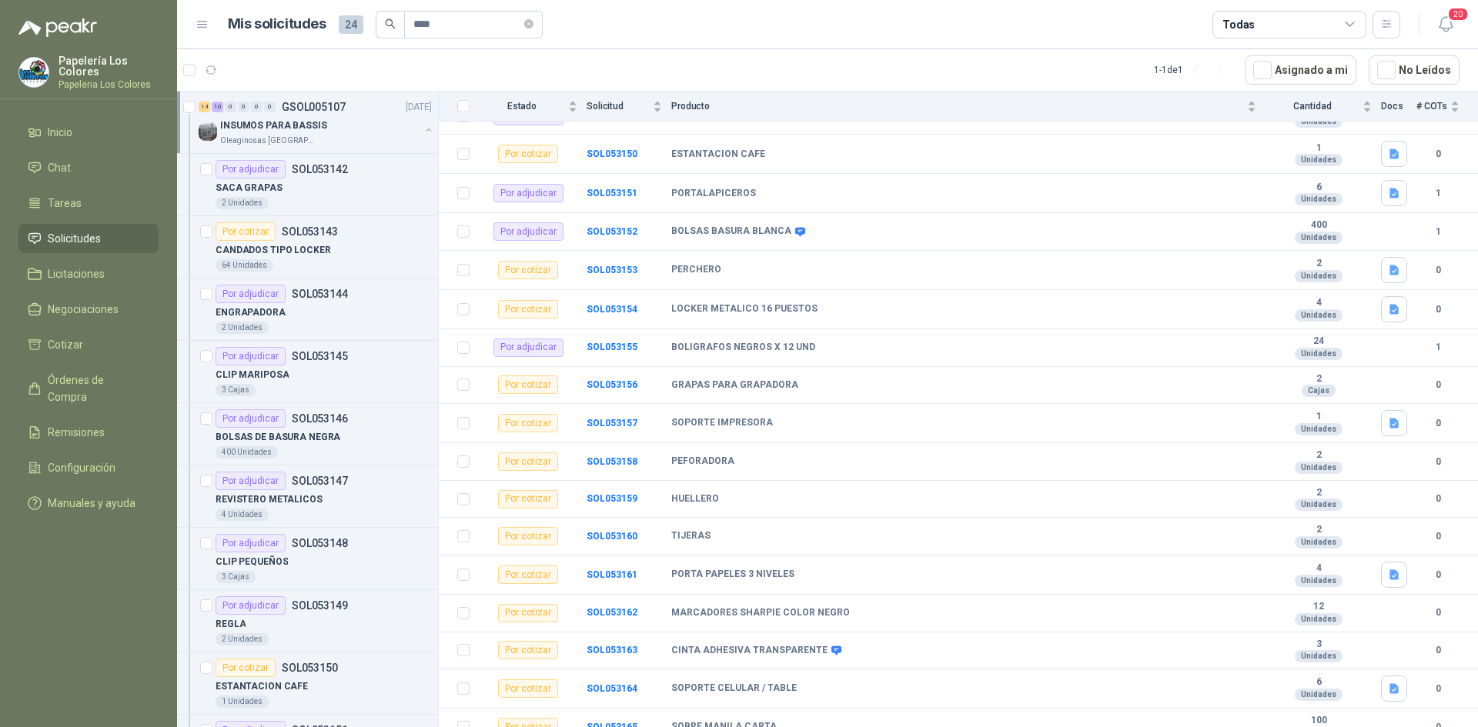
scroll to position [477, 0]
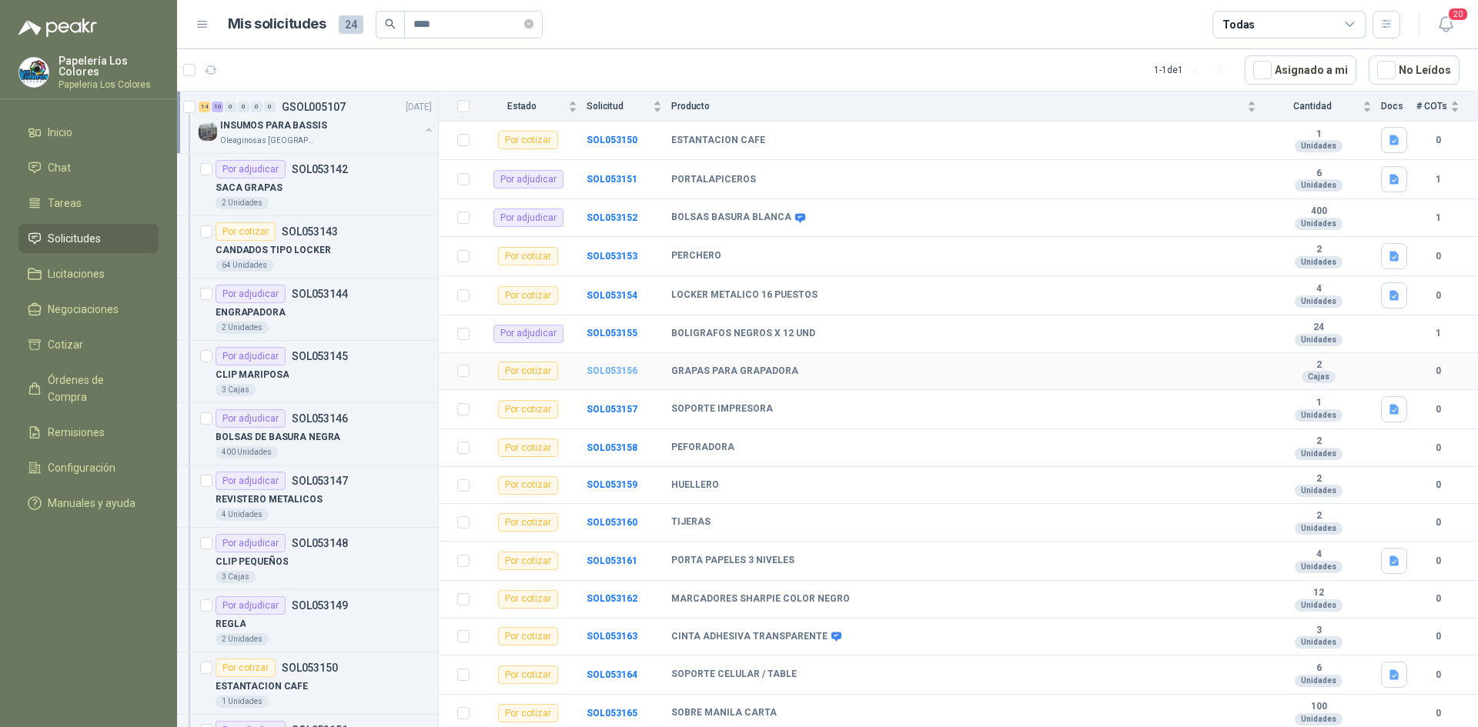
click at [606, 369] on b "SOL053156" at bounding box center [611, 371] width 51 height 11
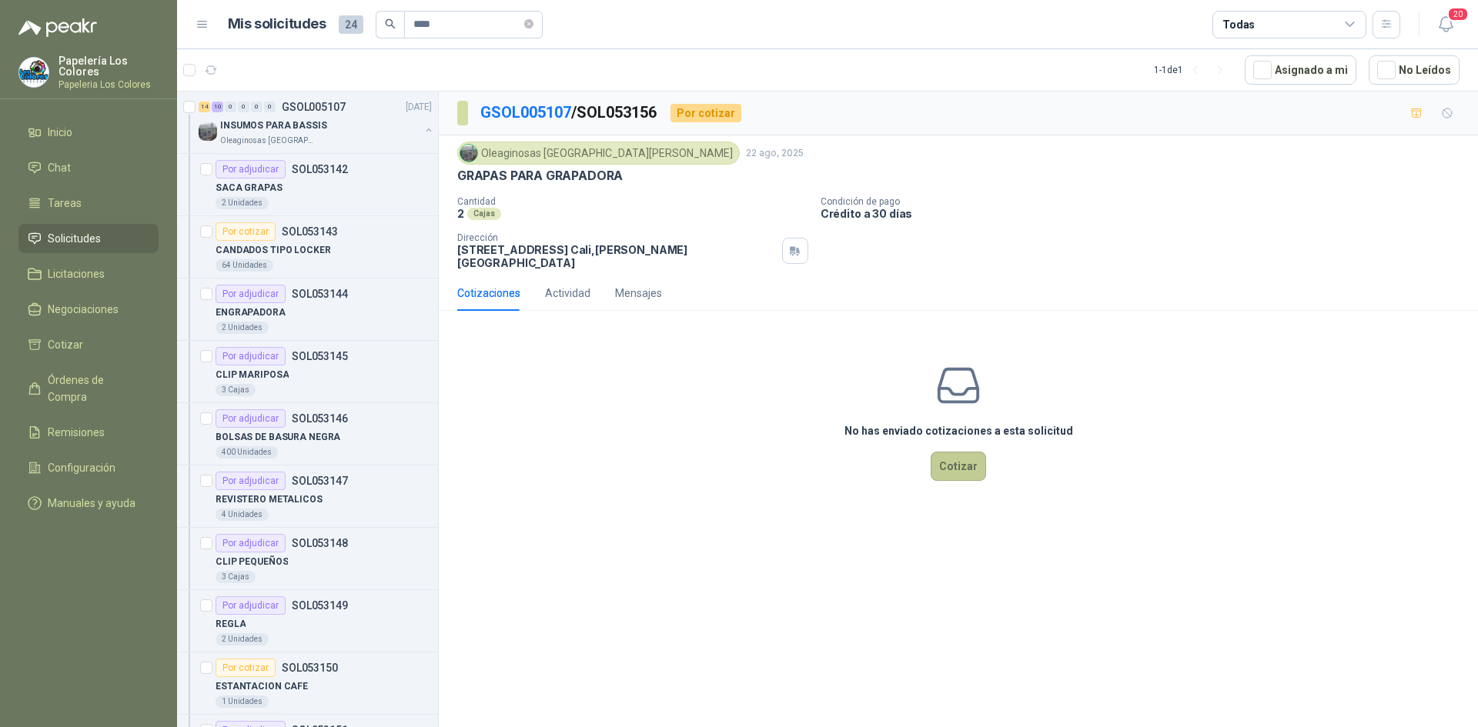
click at [978, 452] on button "Cotizar" at bounding box center [957, 466] width 55 height 29
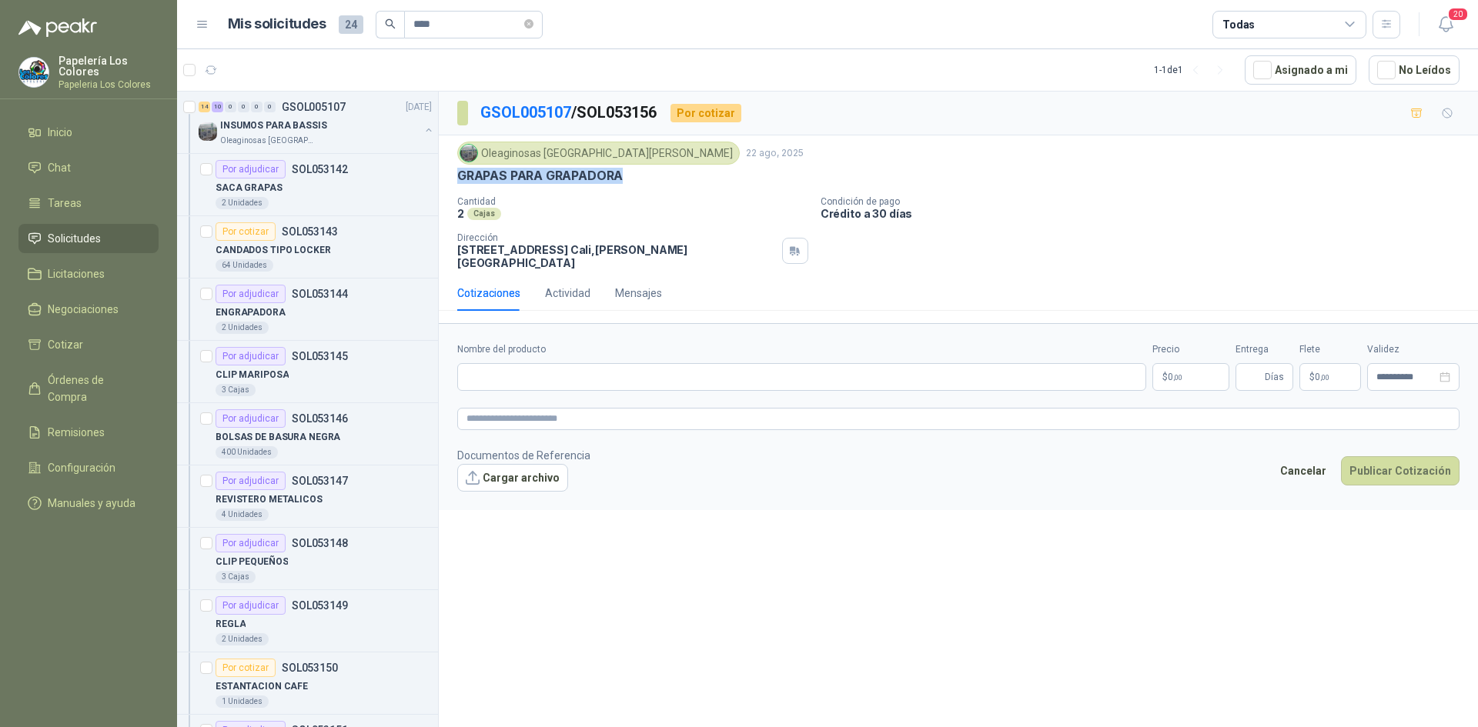
drag, startPoint x: 618, startPoint y: 175, endPoint x: 457, endPoint y: 175, distance: 160.8
click at [457, 175] on p "GRAPAS PARA GRAPADORA" at bounding box center [539, 176] width 165 height 16
click at [559, 363] on input "Nombre del producto" at bounding box center [801, 377] width 689 height 28
paste input "**********"
type input "**********"
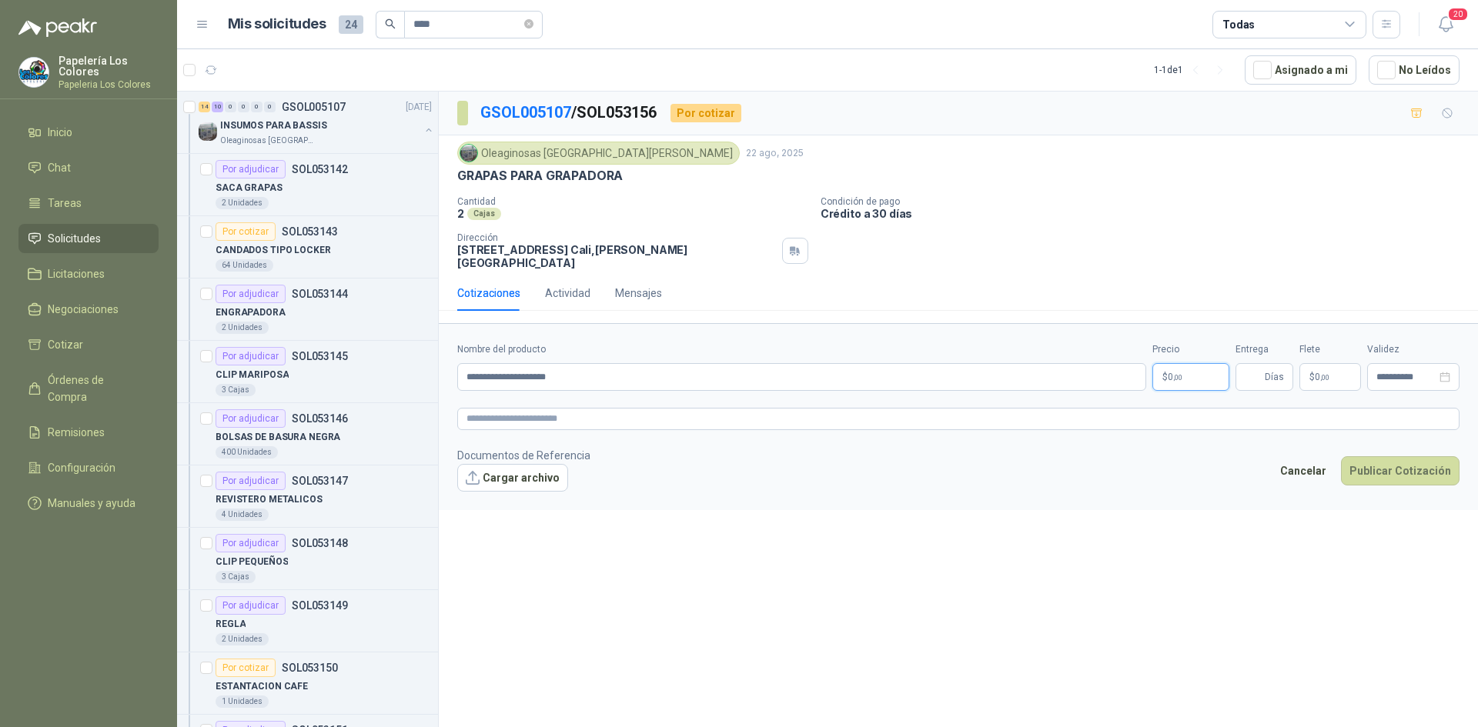
click at [1177, 357] on body "Papelería Los Colores Papeleria Los Colores Inicio Chat Tareas Solicitudes Lici…" at bounding box center [739, 363] width 1478 height 727
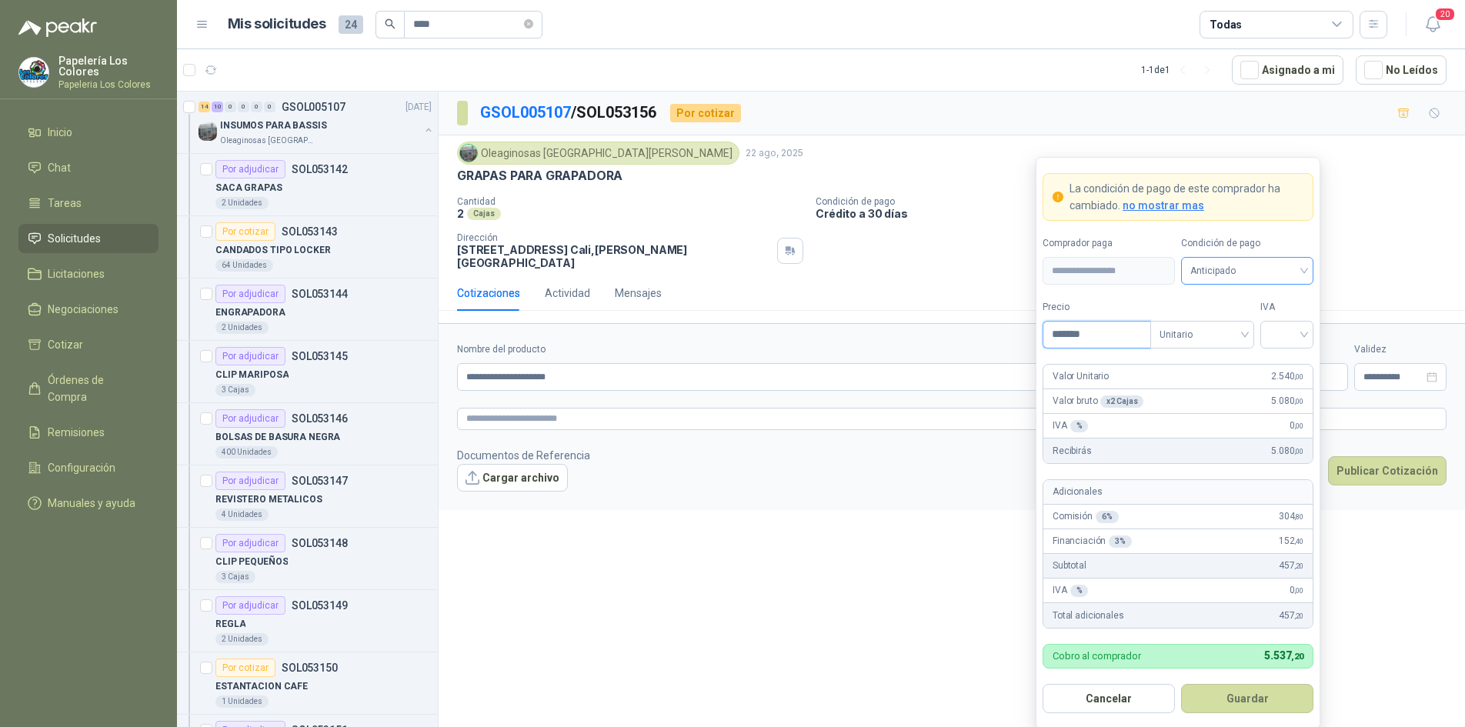
click at [1226, 274] on span "Anticipado" at bounding box center [1248, 270] width 114 height 23
type input "*******"
click at [1249, 332] on div "Crédito a 30 días" at bounding box center [1248, 327] width 108 height 17
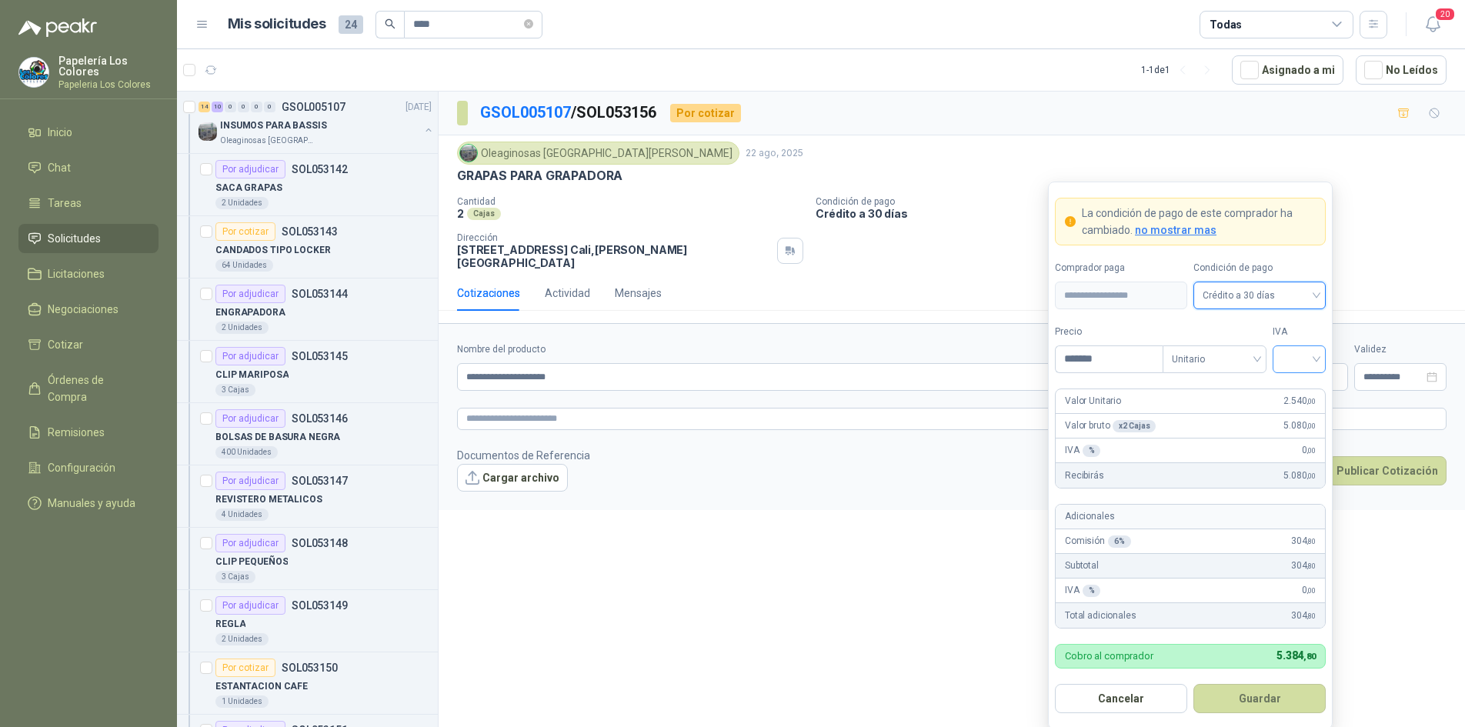
click at [1299, 360] on input "search" at bounding box center [1299, 357] width 35 height 23
click at [1296, 392] on div "19%" at bounding box center [1299, 391] width 28 height 17
click at [1253, 698] on button "Guardar" at bounding box center [1260, 698] width 132 height 29
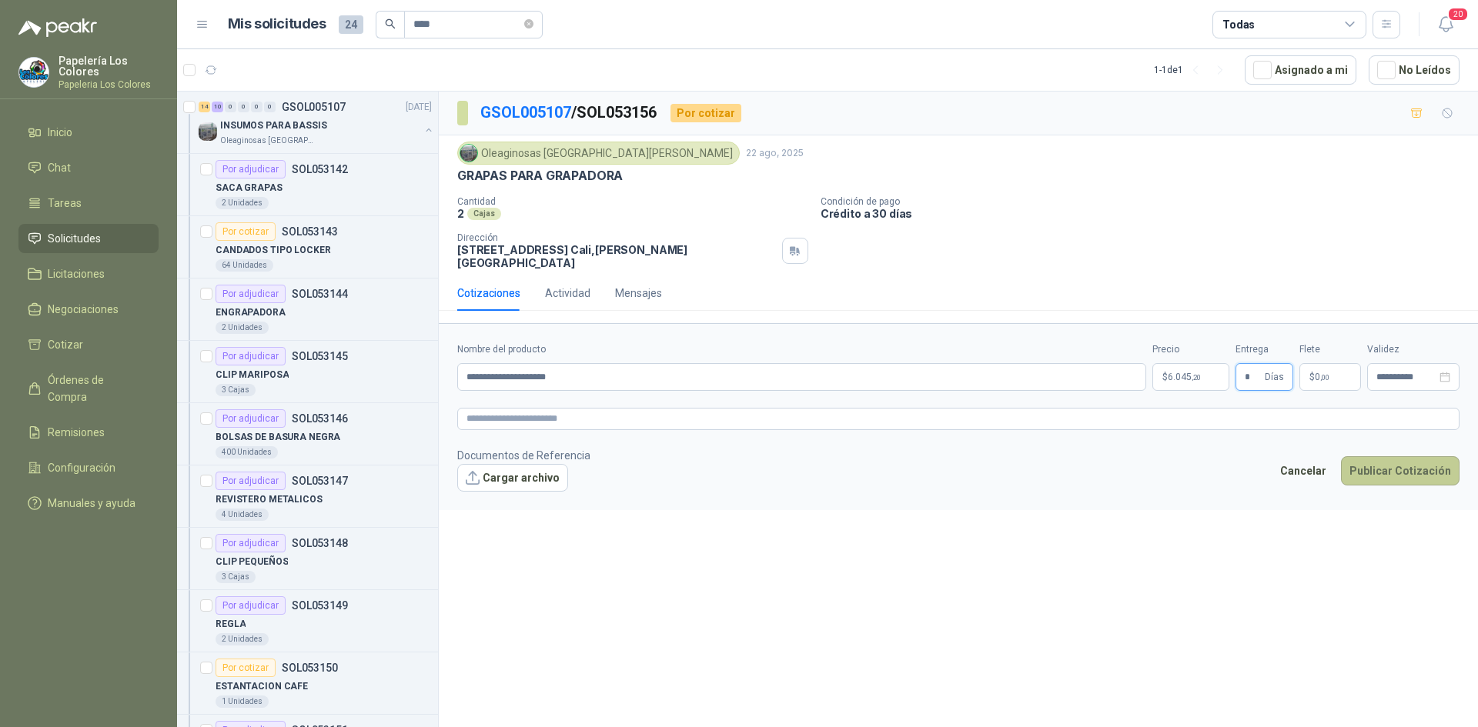
type input "*"
click at [1391, 456] on button "Publicar Cotización" at bounding box center [1400, 470] width 119 height 29
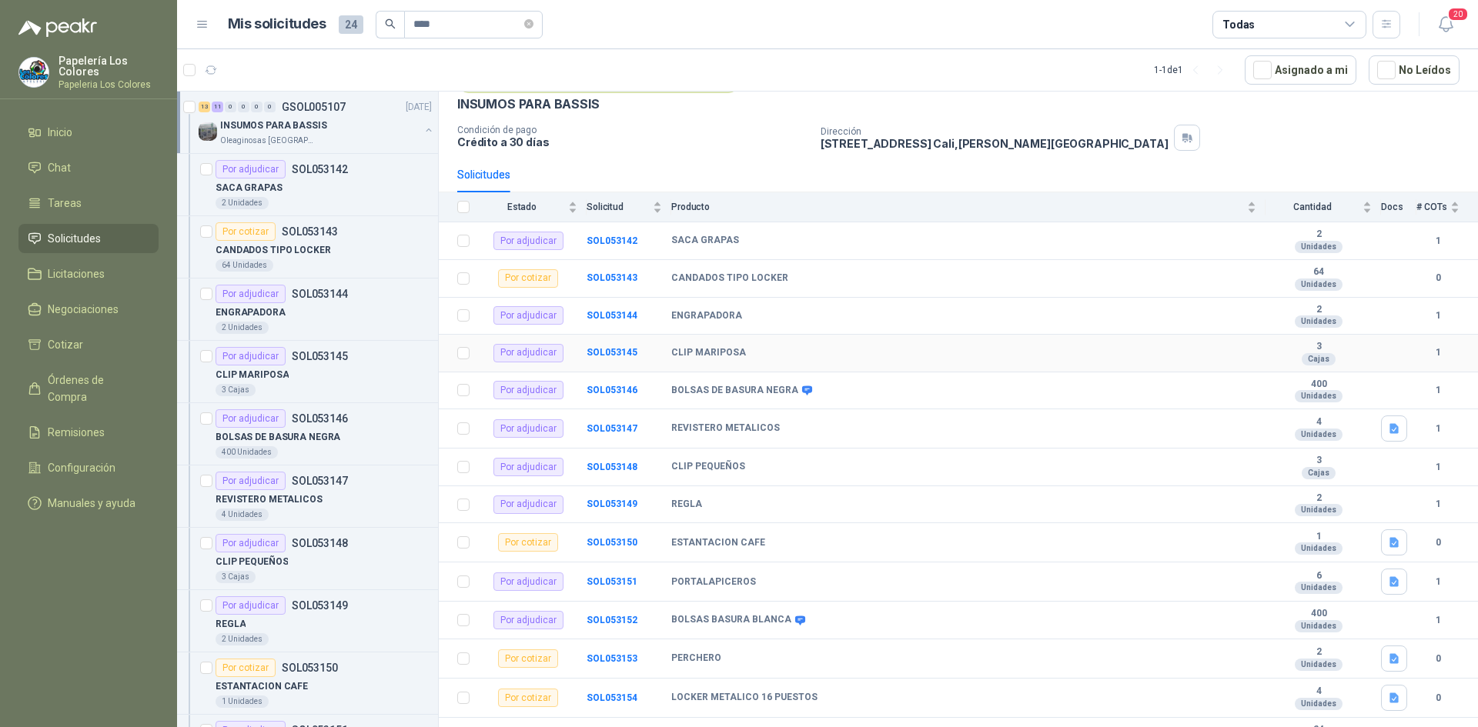
scroll to position [477, 0]
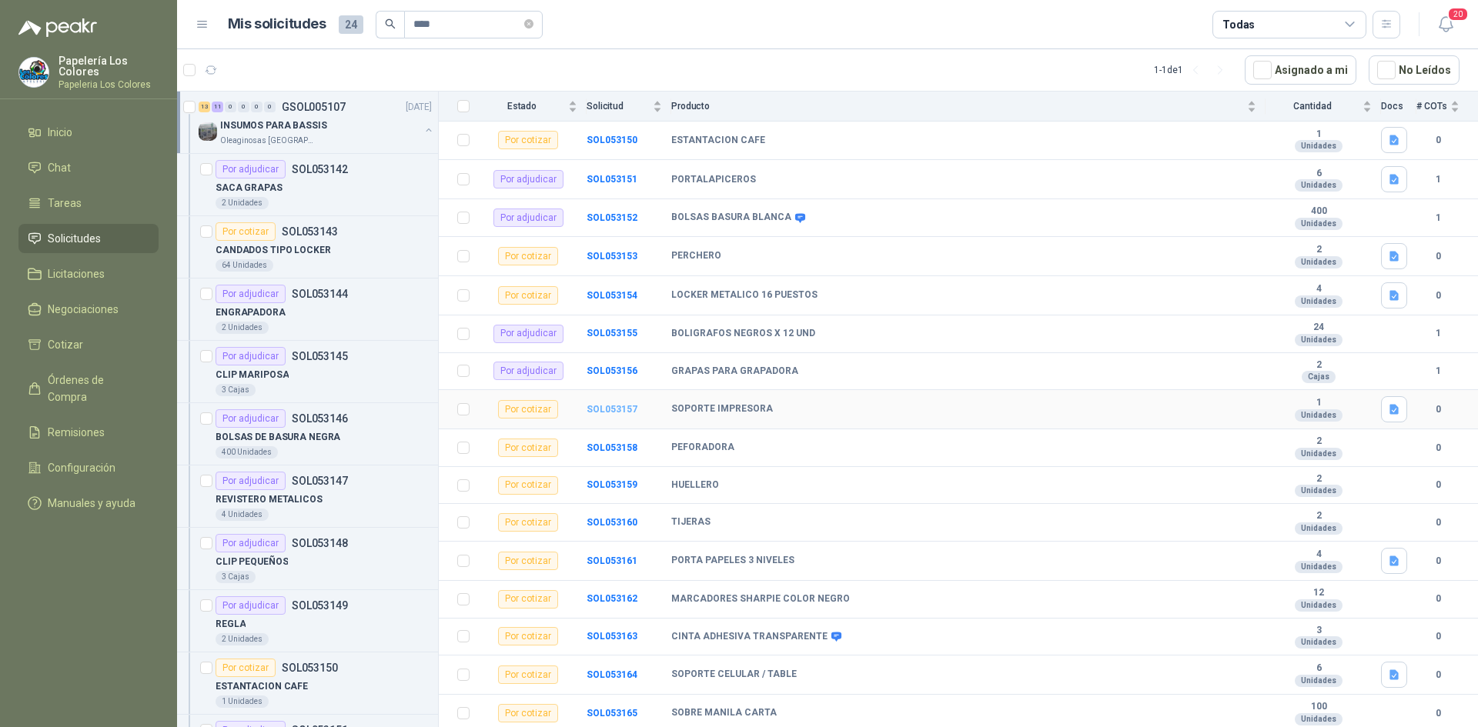
click at [608, 409] on b "SOL053157" at bounding box center [611, 409] width 51 height 11
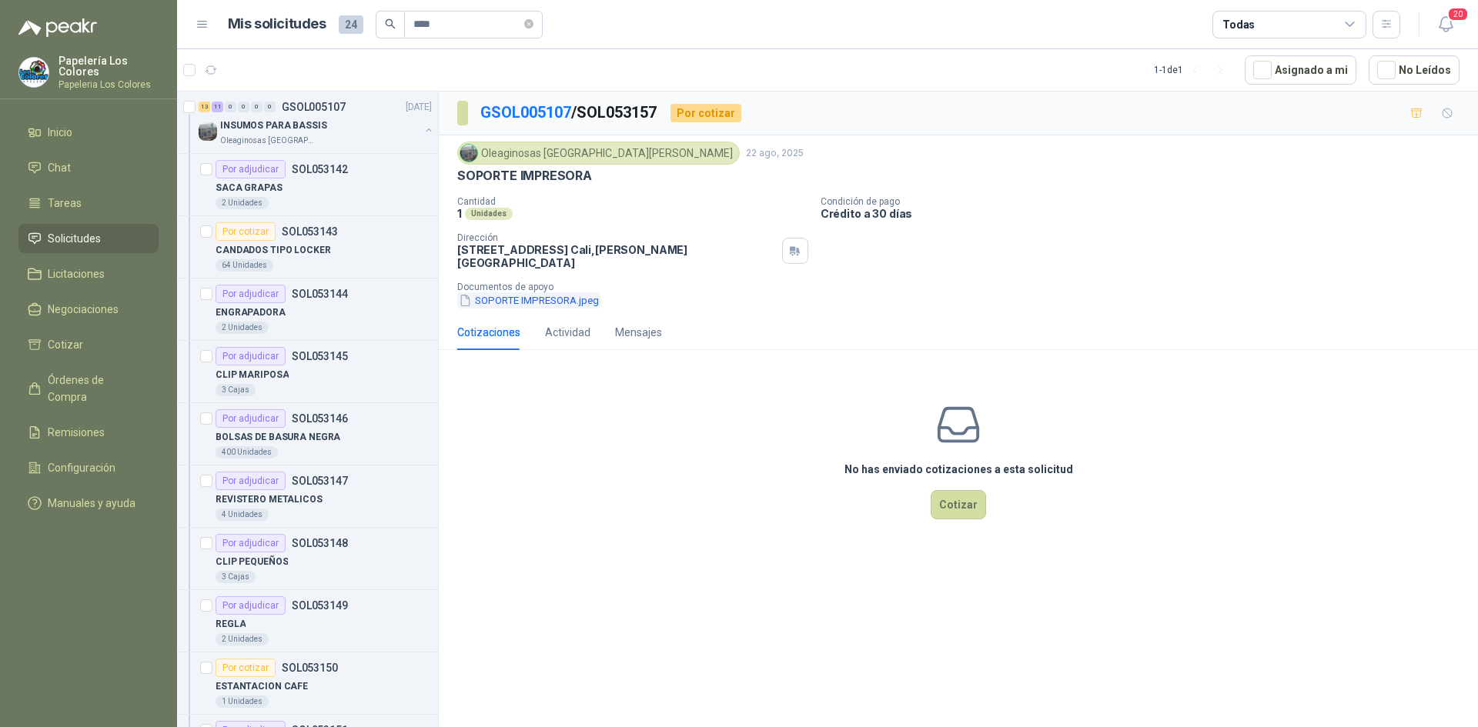
click at [560, 292] on button "SOPORTE IMPRESORA.jpeg" at bounding box center [528, 300] width 143 height 16
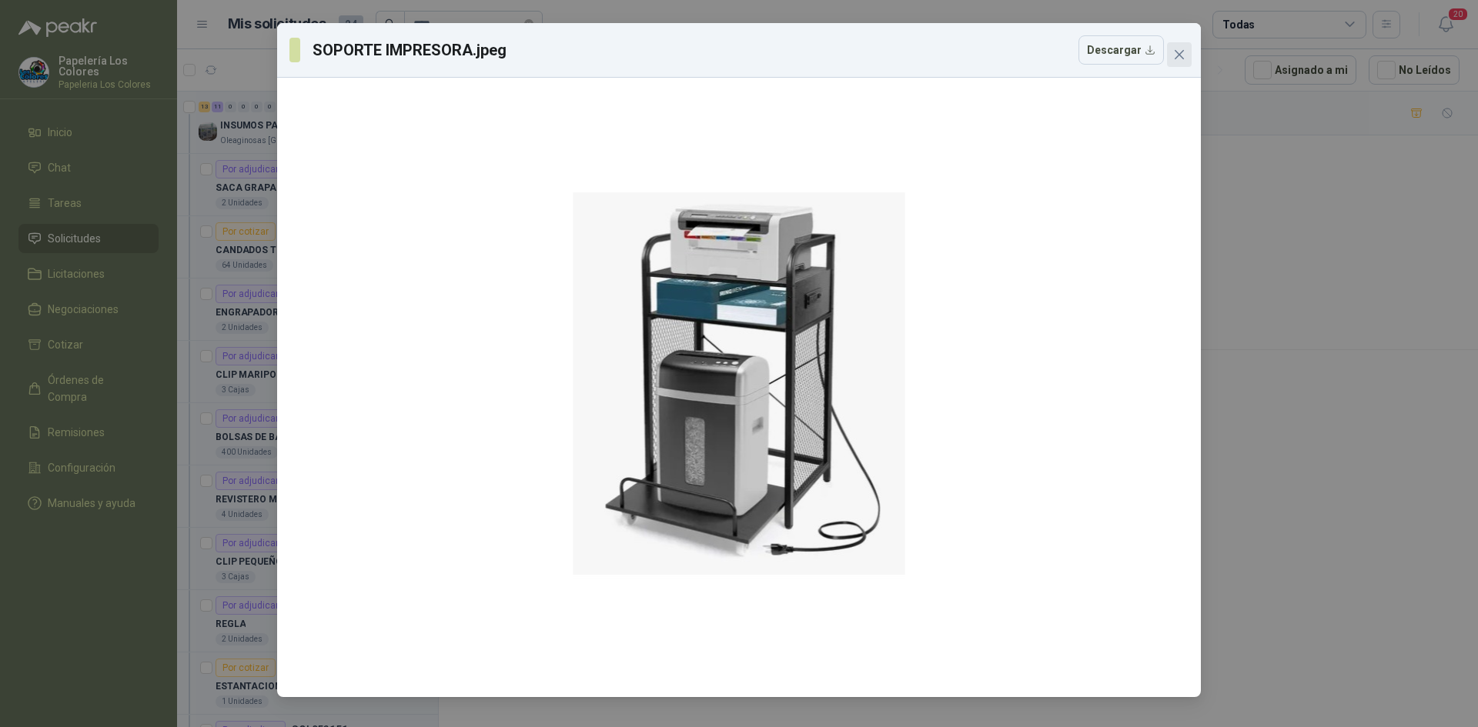
click at [1184, 58] on icon "close" at bounding box center [1178, 54] width 9 height 9
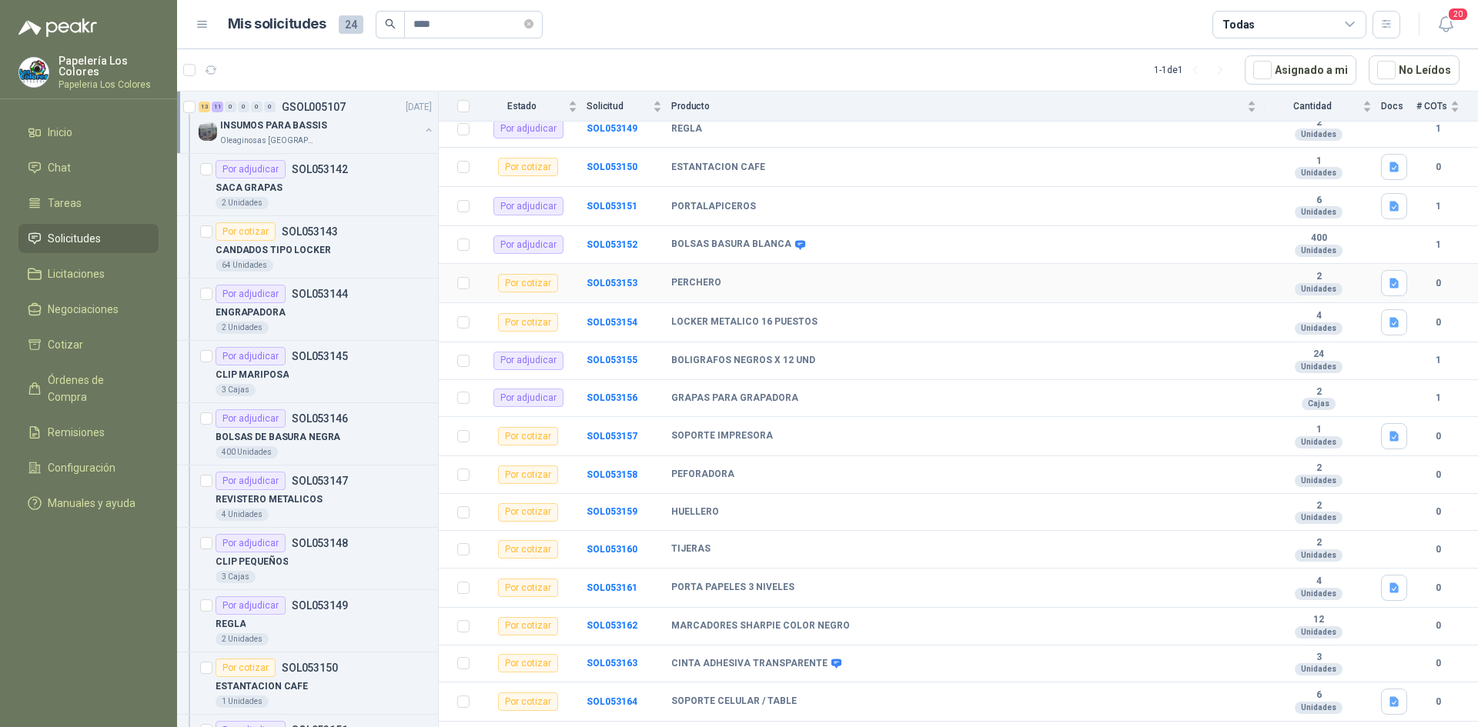
scroll to position [477, 0]
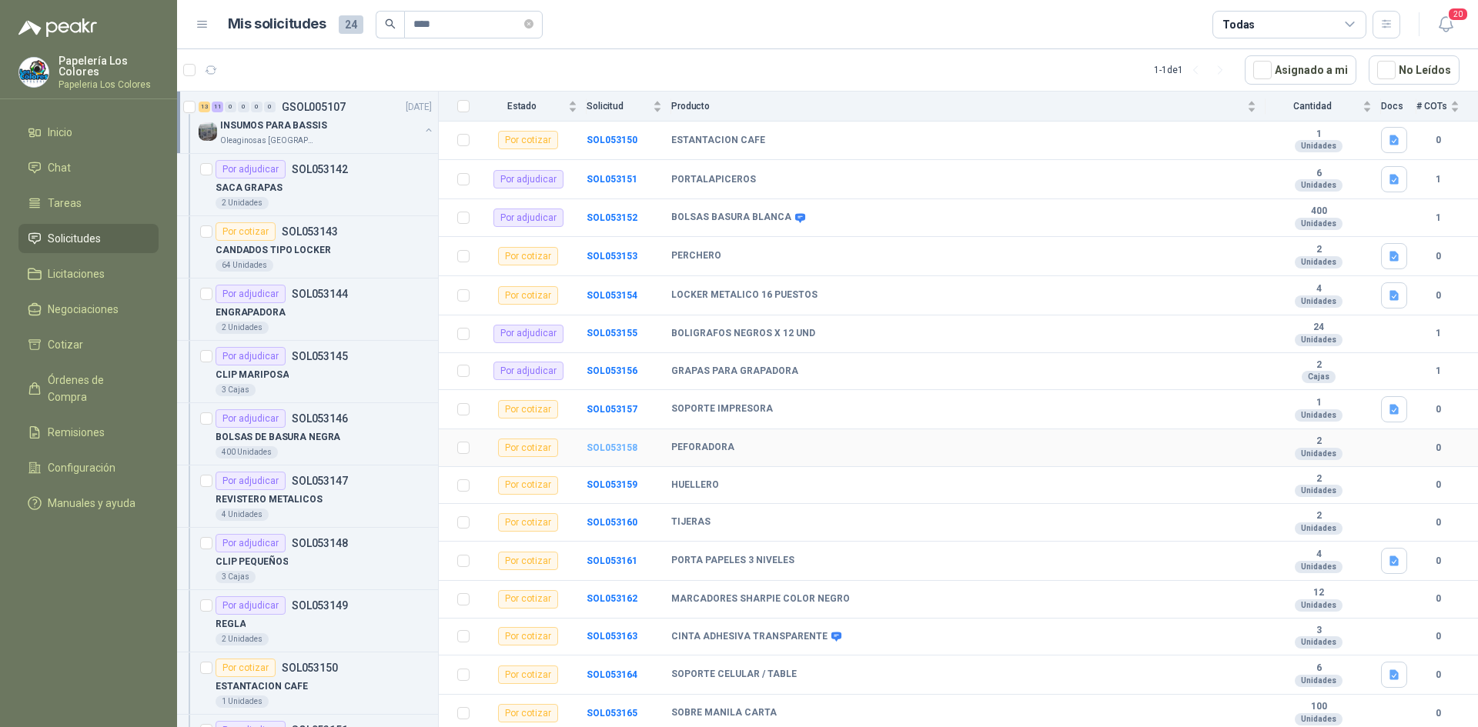
click at [615, 446] on b "SOL053158" at bounding box center [611, 448] width 51 height 11
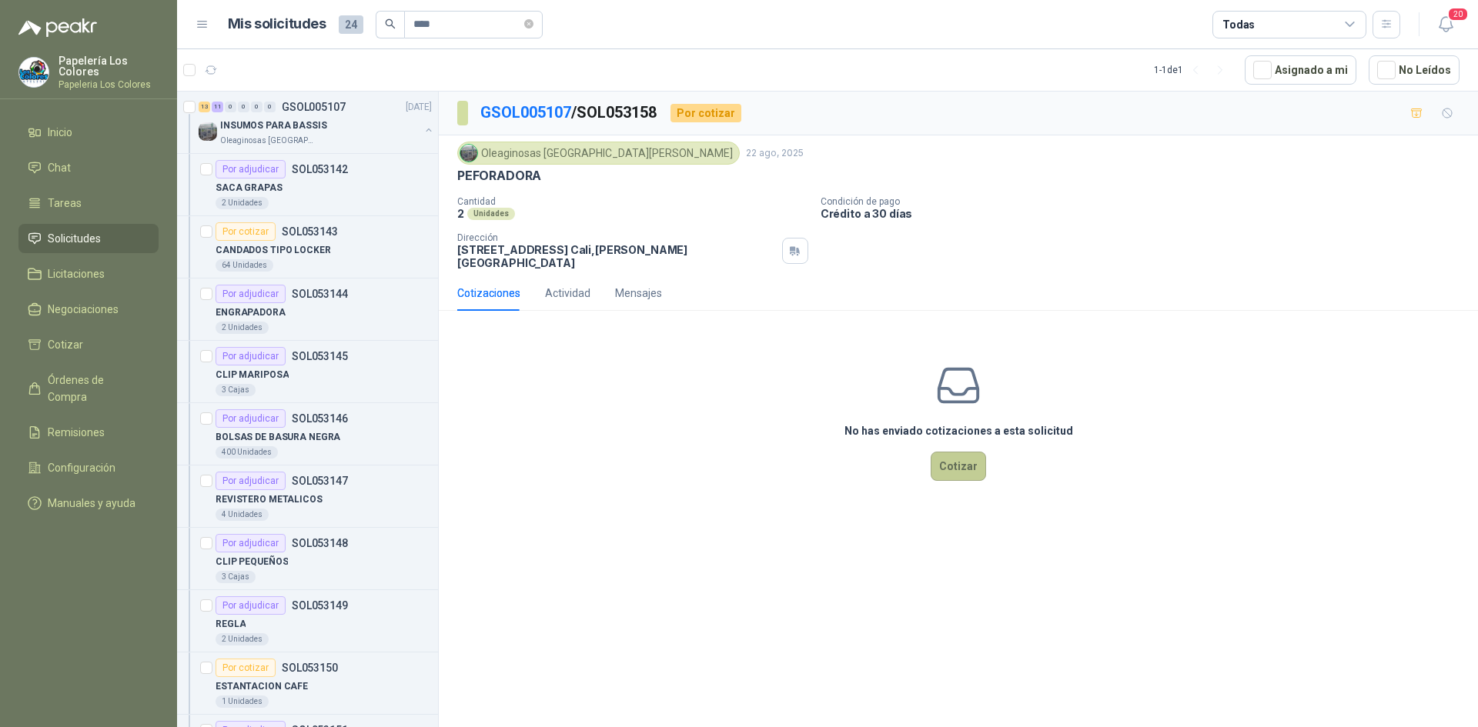
click at [968, 459] on button "Cotizar" at bounding box center [957, 466] width 55 height 29
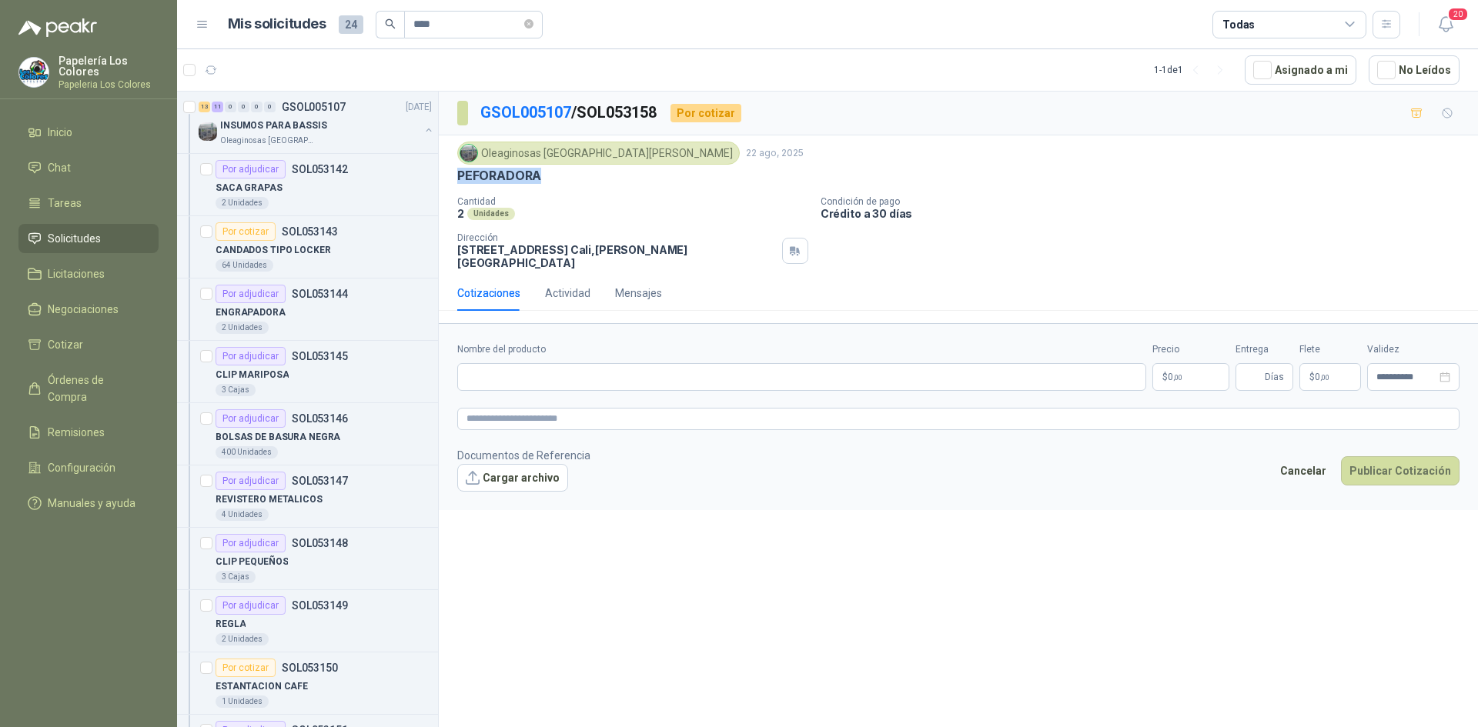
drag, startPoint x: 539, startPoint y: 178, endPoint x: 456, endPoint y: 180, distance: 83.9
click at [456, 180] on div "Oleaginosas [GEOGRAPHIC_DATA][PERSON_NAME] [DATE] PEFORADORA Cantidad 2 Unidade…" at bounding box center [958, 205] width 1039 height 140
click at [566, 363] on input "Nombre del producto" at bounding box center [801, 377] width 689 height 28
paste input "**********"
type input "**********"
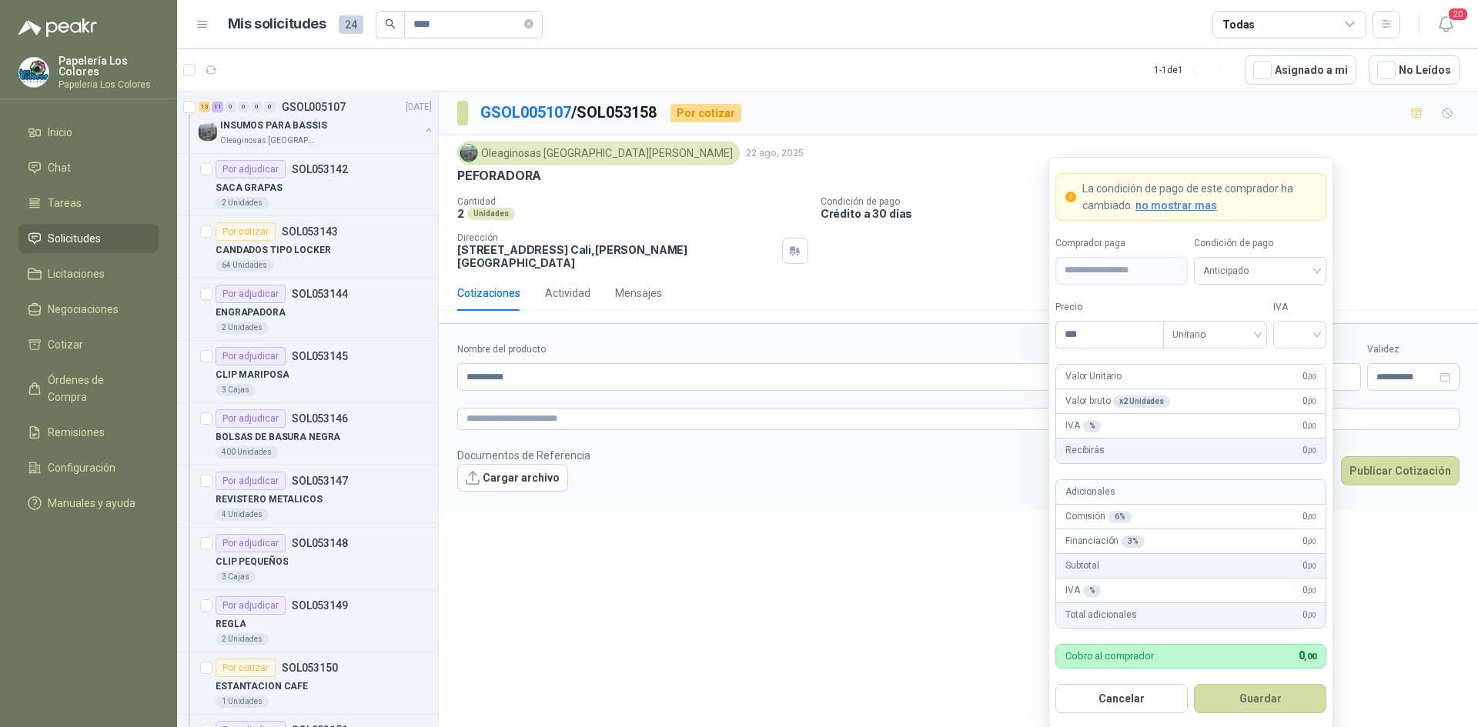
click at [1178, 365] on body "Papelería Los Colores Papeleria Los Colores Inicio Chat Tareas Solicitudes Lici…" at bounding box center [739, 363] width 1478 height 727
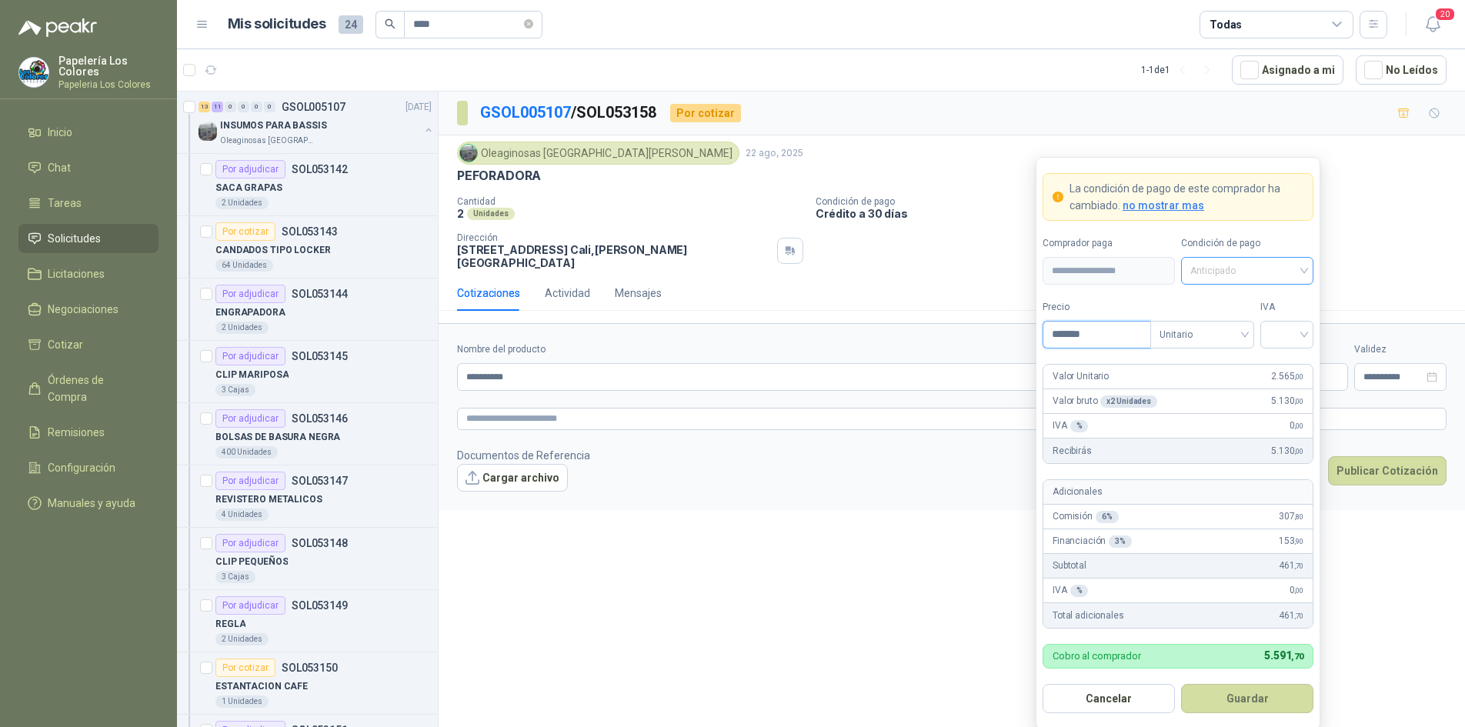
click at [1241, 259] on span "Anticipado" at bounding box center [1248, 270] width 114 height 23
type input "*******"
click at [1246, 320] on div "Crédito a 30 días" at bounding box center [1248, 327] width 108 height 17
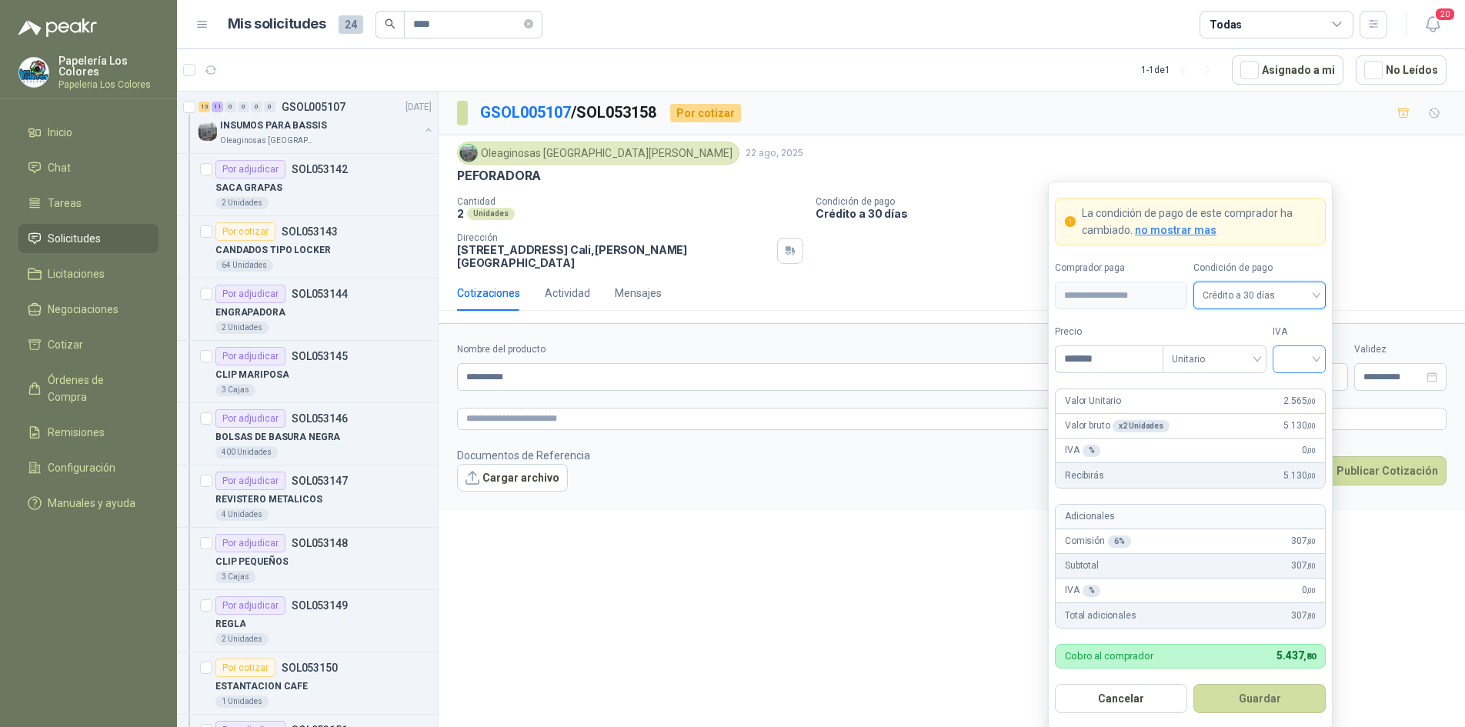
click at [1293, 350] on input "search" at bounding box center [1299, 357] width 35 height 23
click at [1298, 388] on div "19%" at bounding box center [1299, 391] width 28 height 17
click at [1241, 701] on button "Guardar" at bounding box center [1260, 698] width 132 height 29
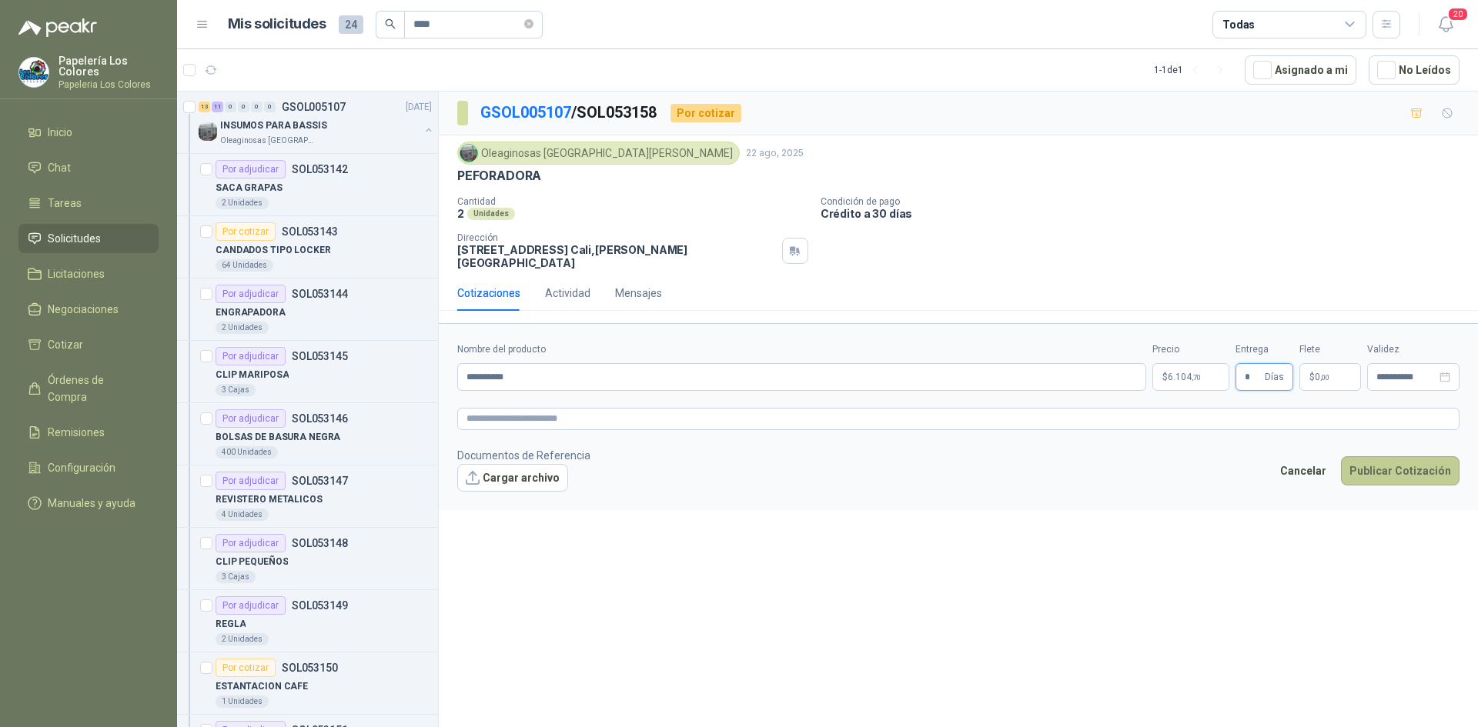
type input "*"
click at [1376, 461] on button "Publicar Cotización" at bounding box center [1400, 470] width 119 height 29
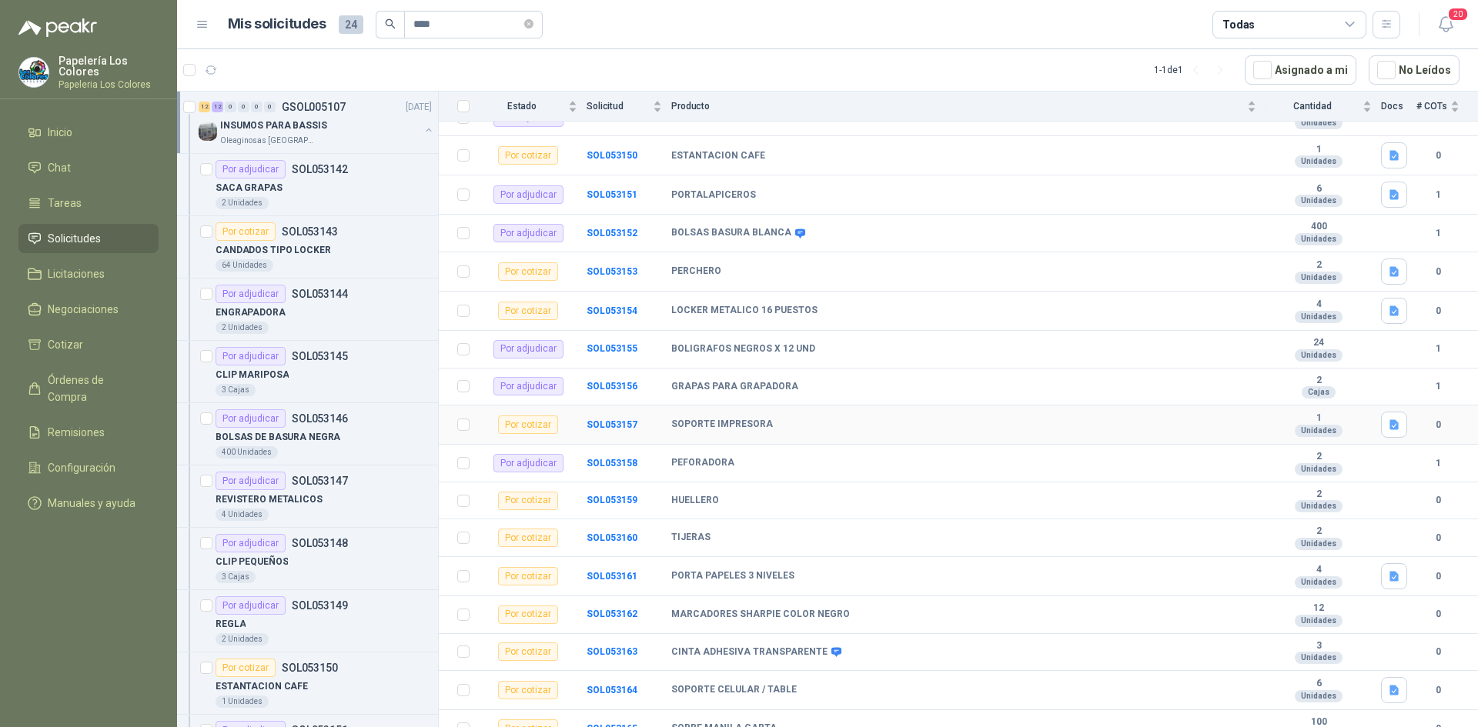
scroll to position [477, 0]
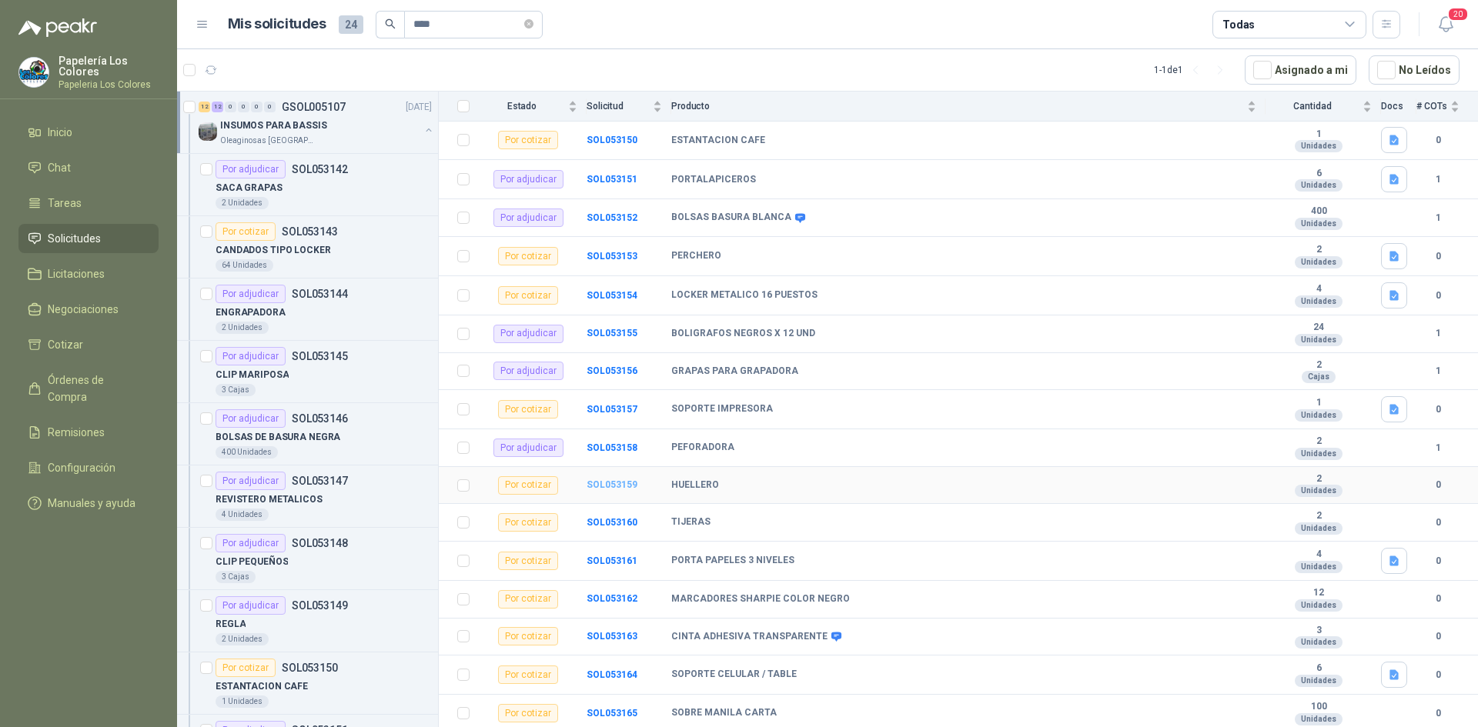
click at [616, 485] on b "SOL053159" at bounding box center [611, 484] width 51 height 11
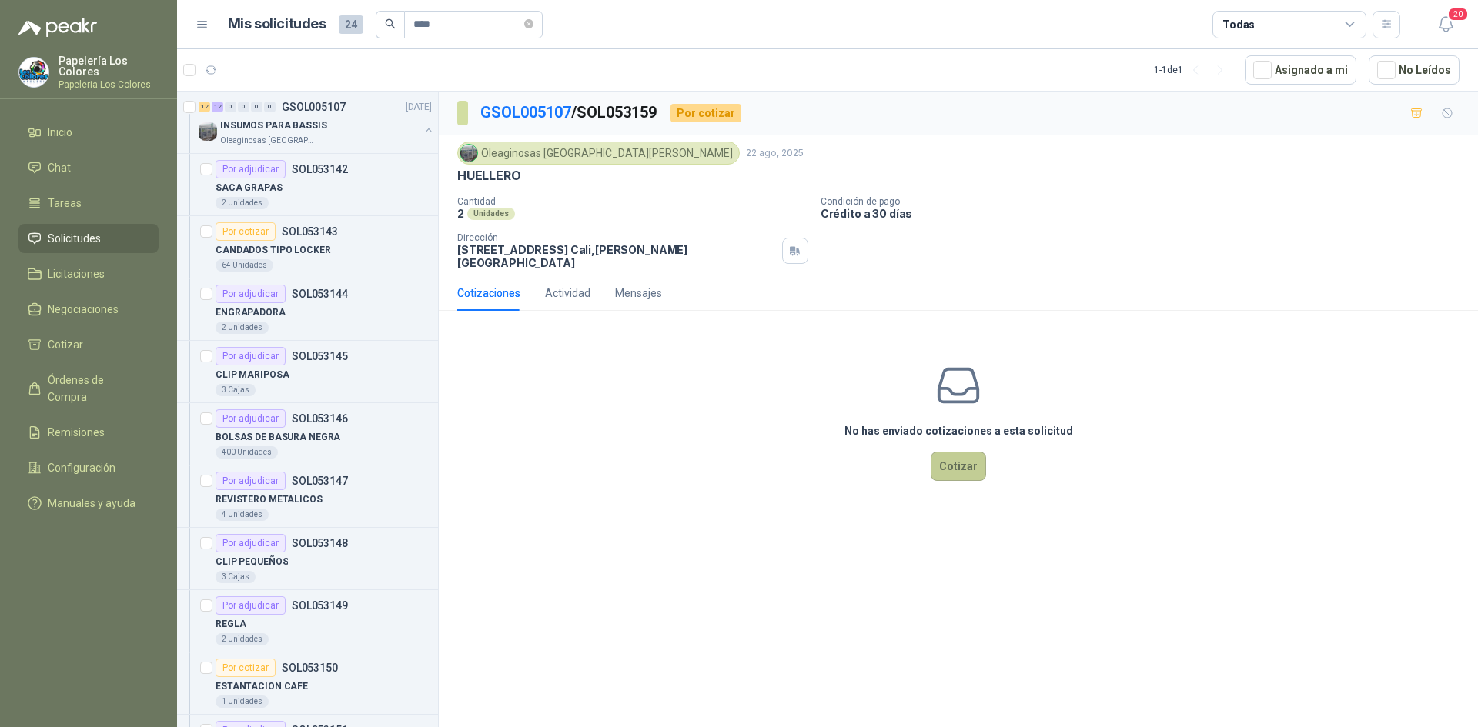
click at [965, 452] on button "Cotizar" at bounding box center [957, 466] width 55 height 29
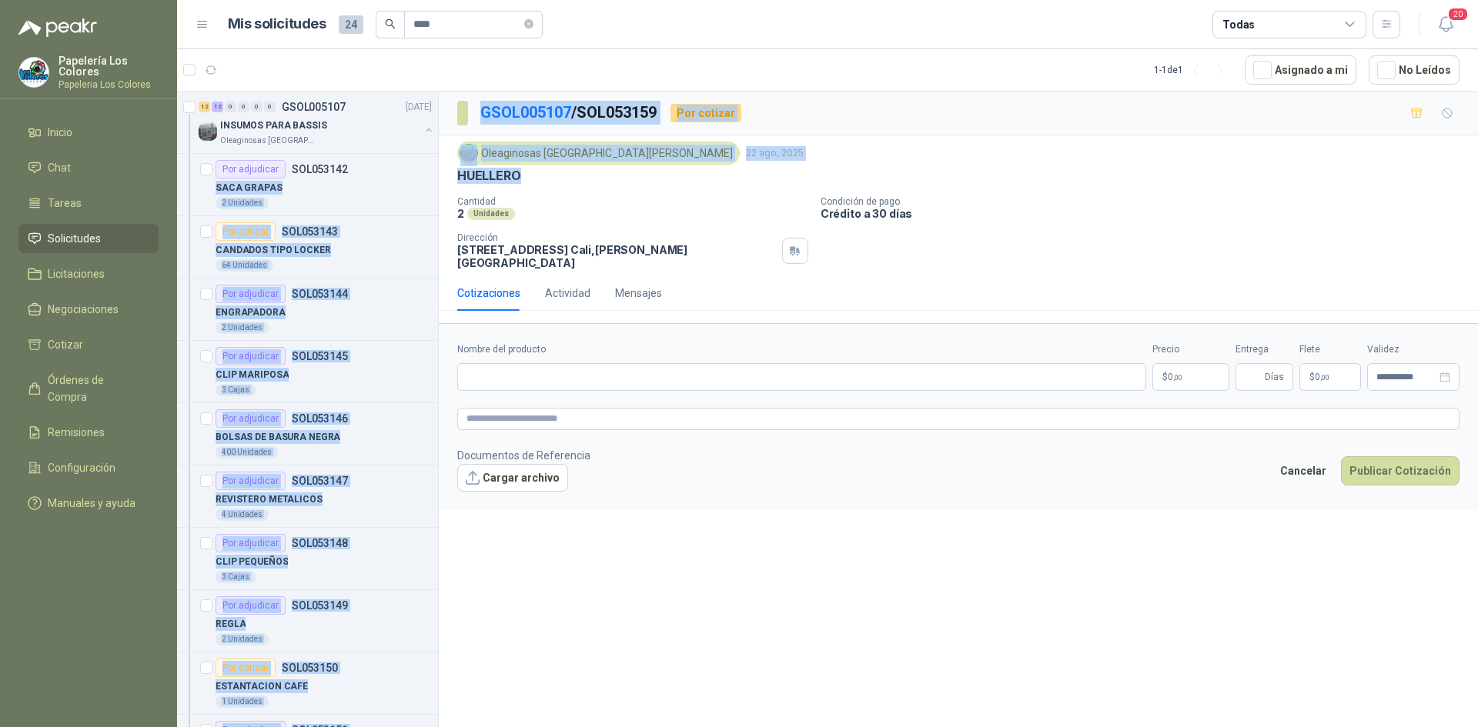
drag, startPoint x: 519, startPoint y: 176, endPoint x: 432, endPoint y: 176, distance: 87.0
click at [432, 176] on div "12 12 0 0 0 0 GSOL005107 [DATE] INSUMOS PARA BASSIS Oleaginosas San [PERSON_NAM…" at bounding box center [827, 412] width 1301 height 642
click at [544, 185] on div "Oleaginosas [GEOGRAPHIC_DATA][PERSON_NAME] [DATE] HUELLERO Cantidad 2 Unidades …" at bounding box center [958, 206] width 1002 height 128
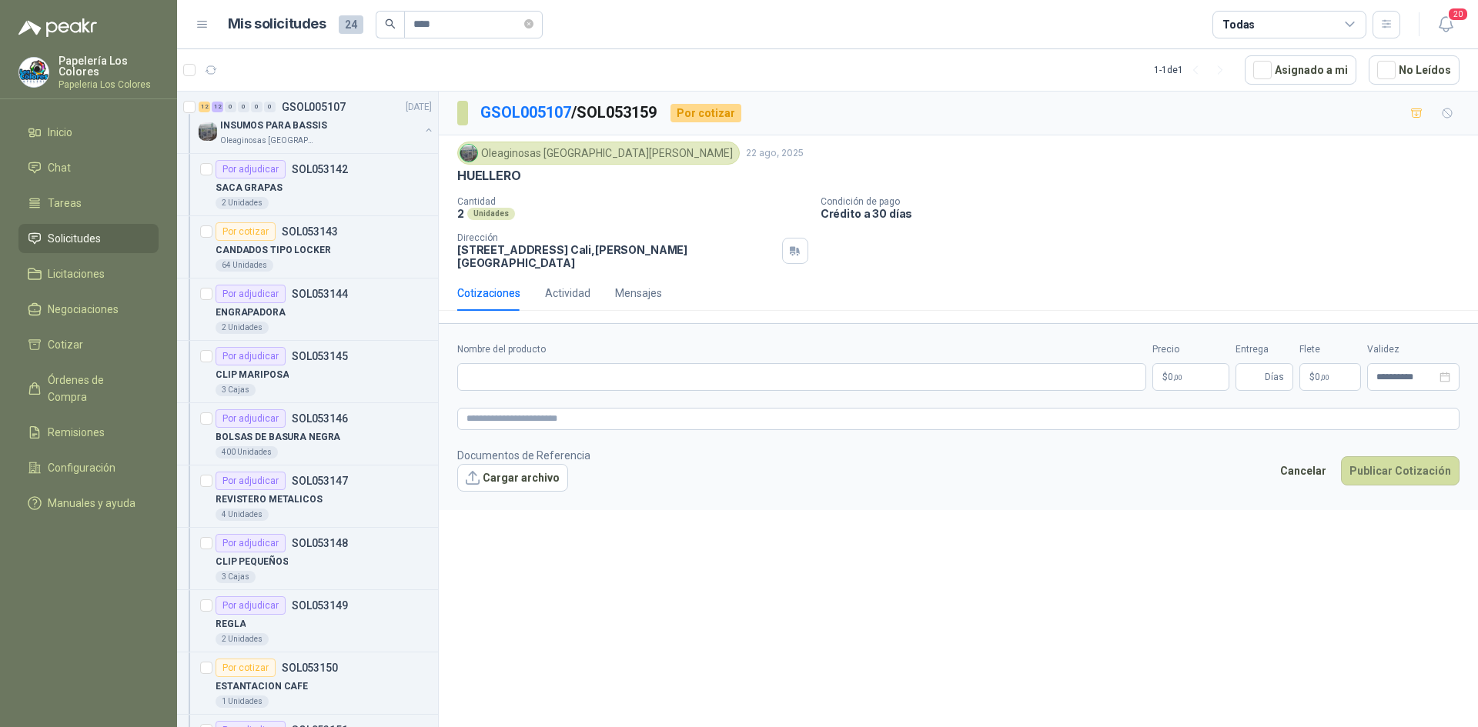
click at [523, 176] on div "HUELLERO" at bounding box center [958, 176] width 1002 height 16
drag, startPoint x: 520, startPoint y: 176, endPoint x: 461, endPoint y: 176, distance: 59.3
click at [461, 176] on p "HUELLERO" at bounding box center [489, 176] width 64 height 16
click at [550, 370] on input "Nombre del producto" at bounding box center [801, 377] width 689 height 28
paste input "********"
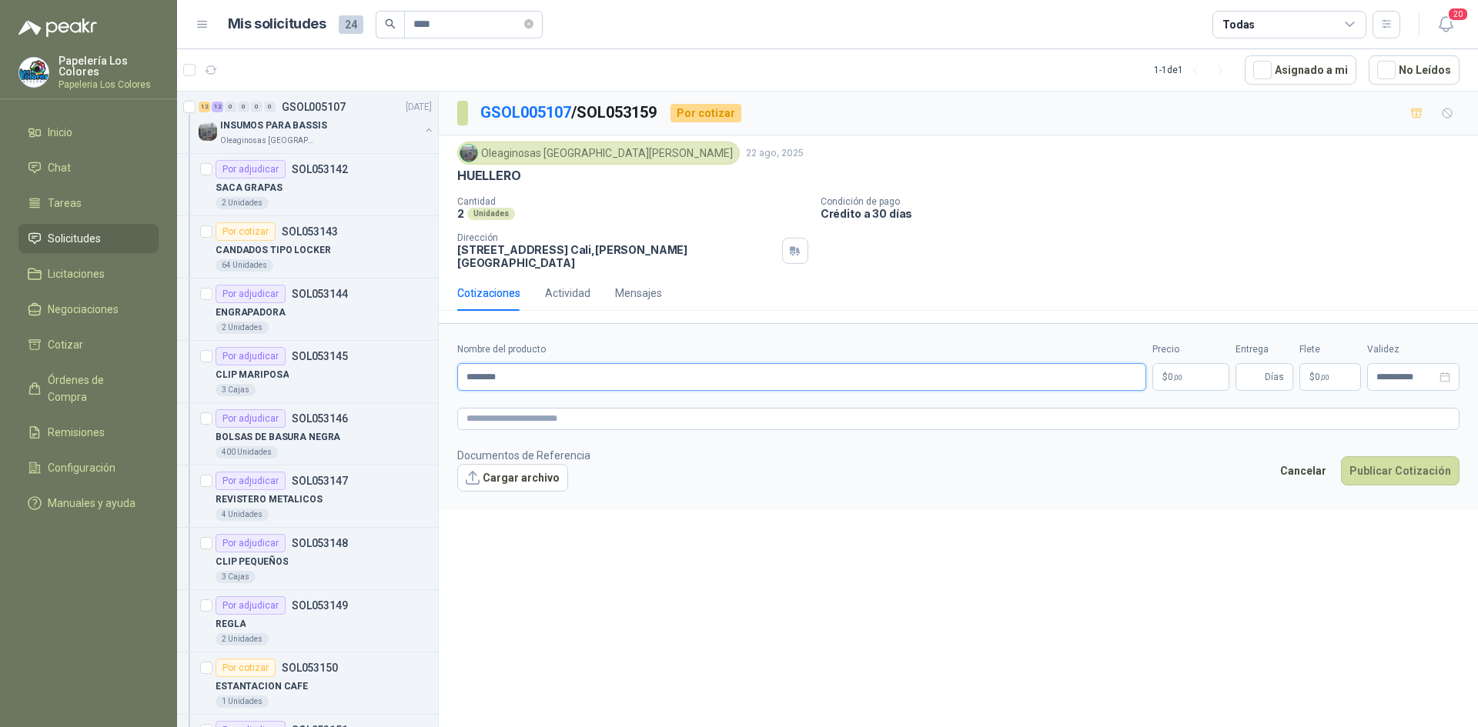
type input "********"
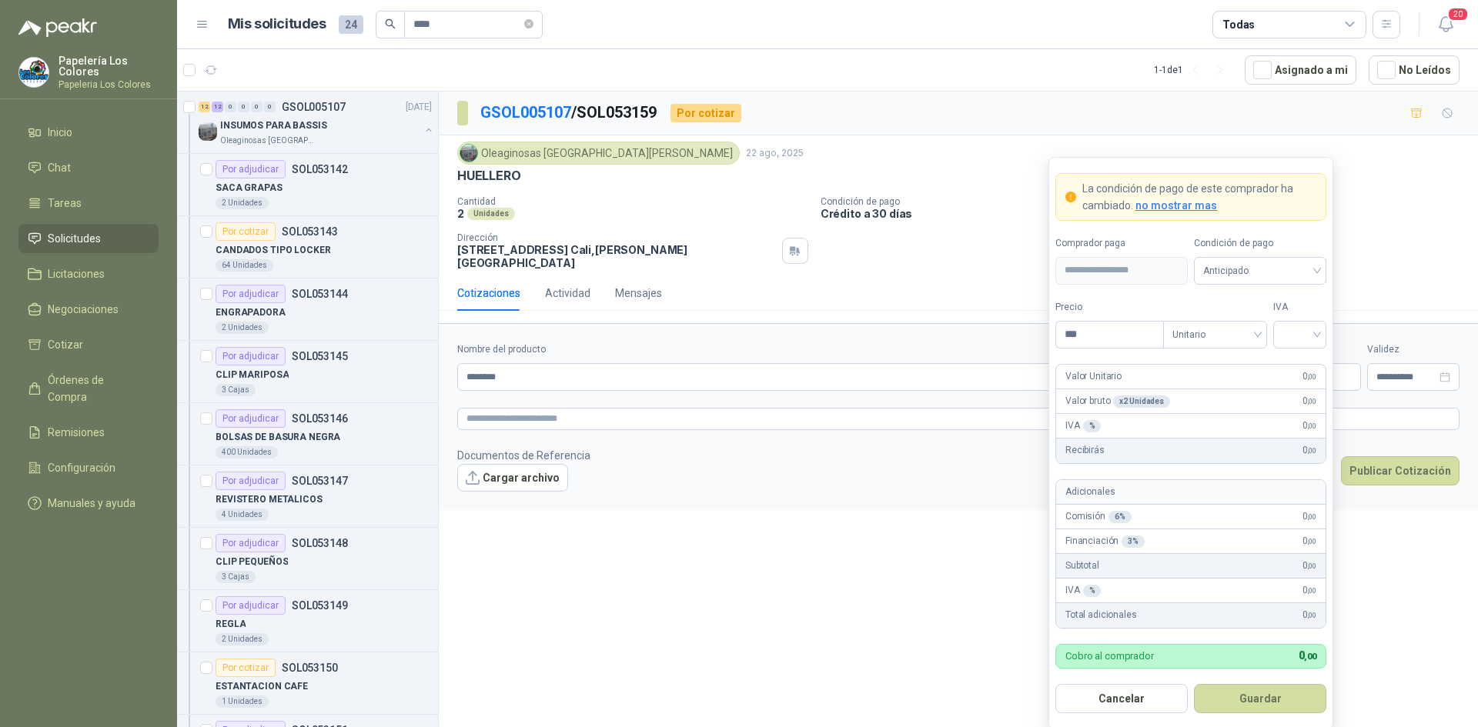
click at [1176, 360] on body "Papelería Los Colores Papeleria Los Colores Inicio Chat Tareas Solicitudes Lici…" at bounding box center [739, 363] width 1478 height 727
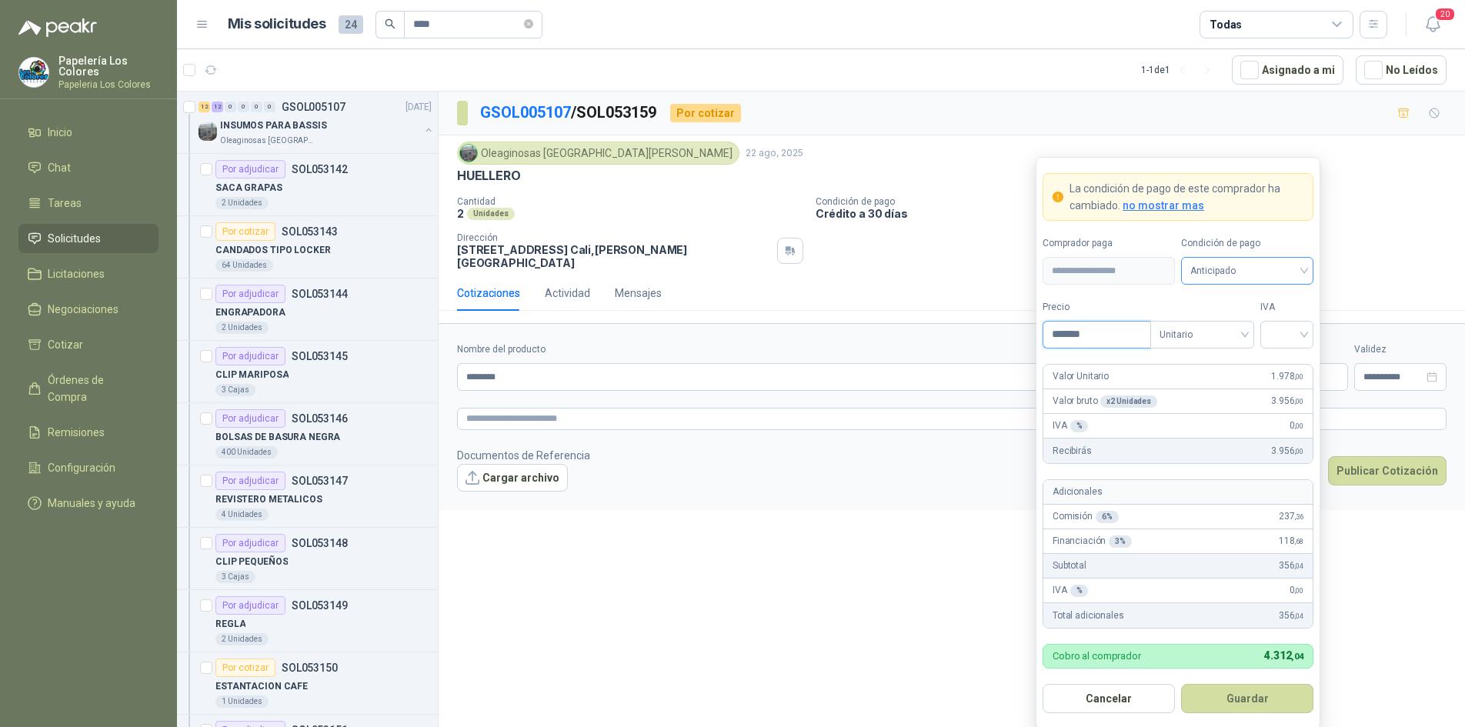
click at [1221, 269] on span "Anticipado" at bounding box center [1248, 270] width 114 height 23
type input "*******"
click at [1233, 324] on div "Crédito a 30 días" at bounding box center [1248, 327] width 108 height 17
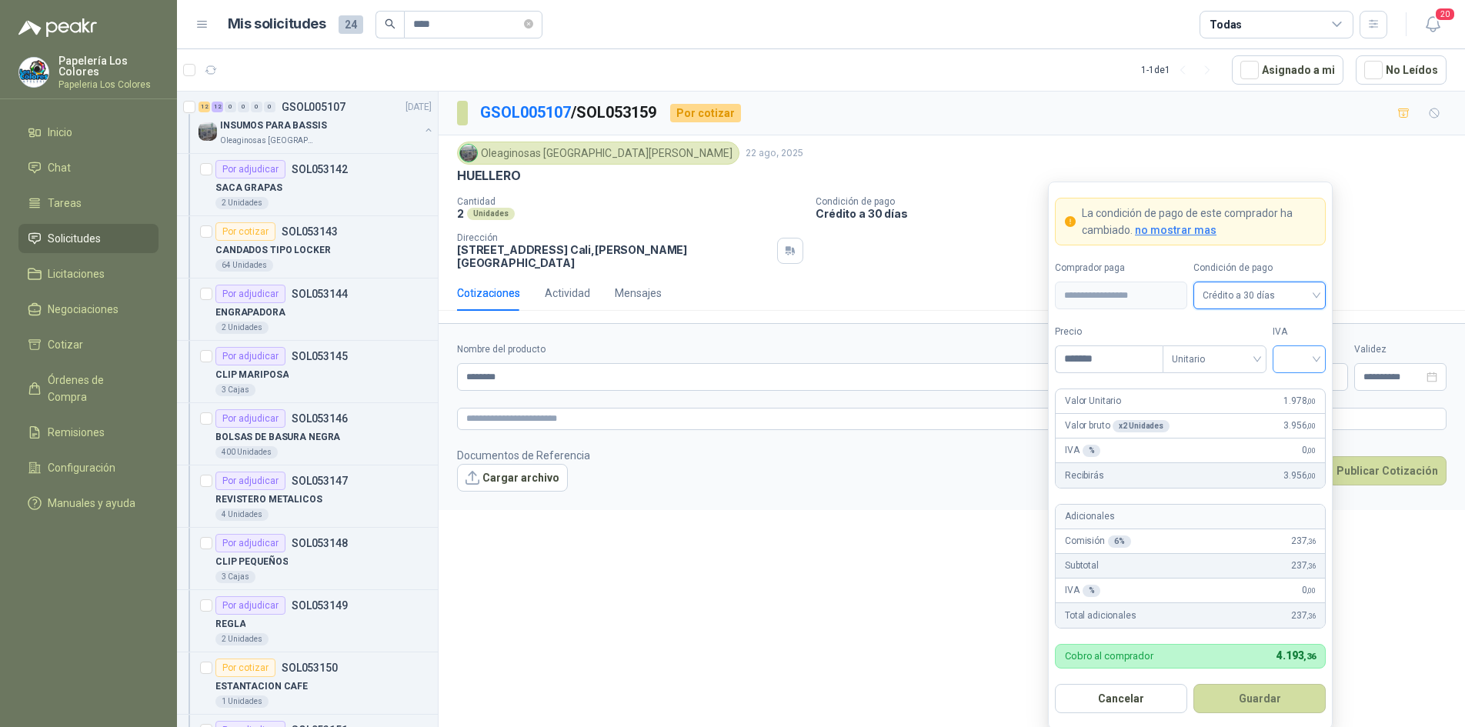
click at [1297, 352] on input "search" at bounding box center [1299, 357] width 35 height 23
click at [1299, 388] on div "19%" at bounding box center [1299, 391] width 28 height 17
click at [1234, 701] on button "Guardar" at bounding box center [1260, 698] width 132 height 29
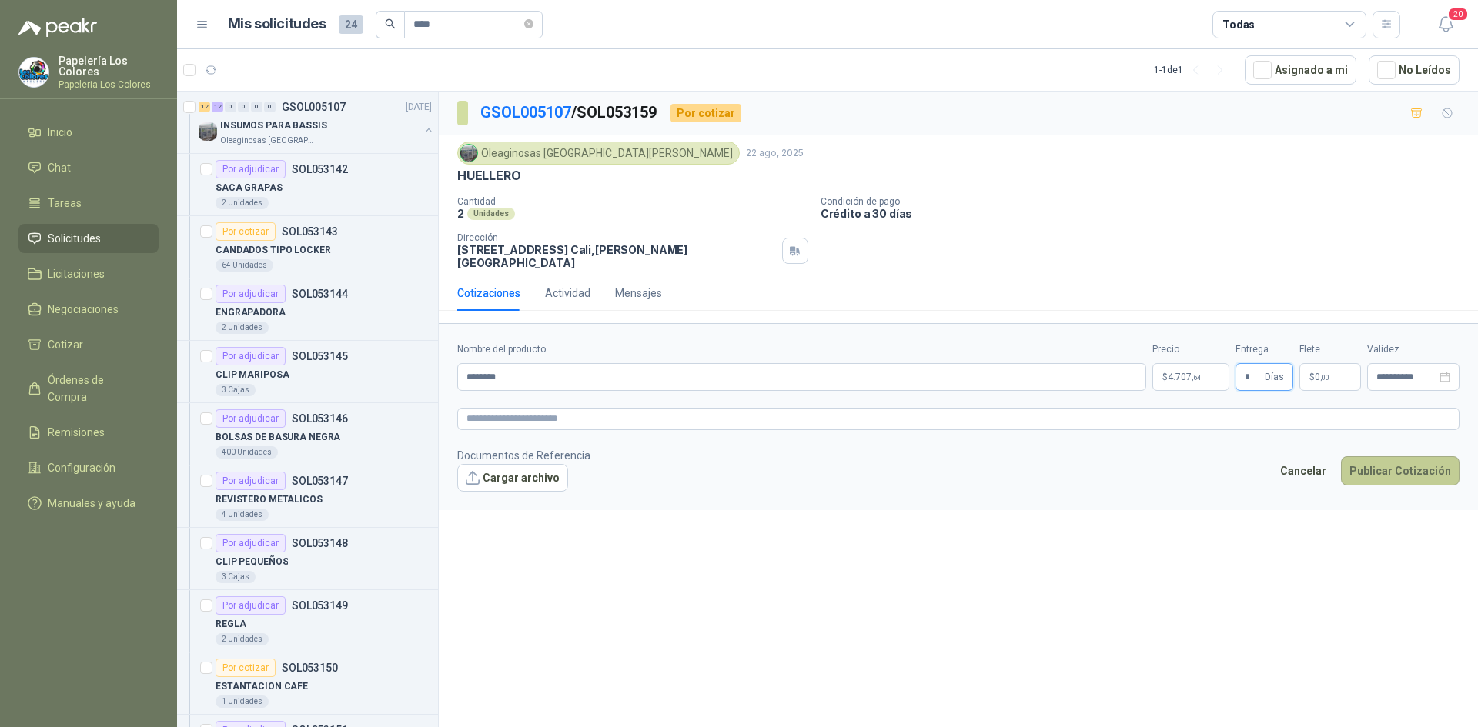
type input "*"
click at [1390, 456] on button "Publicar Cotización" at bounding box center [1400, 470] width 119 height 29
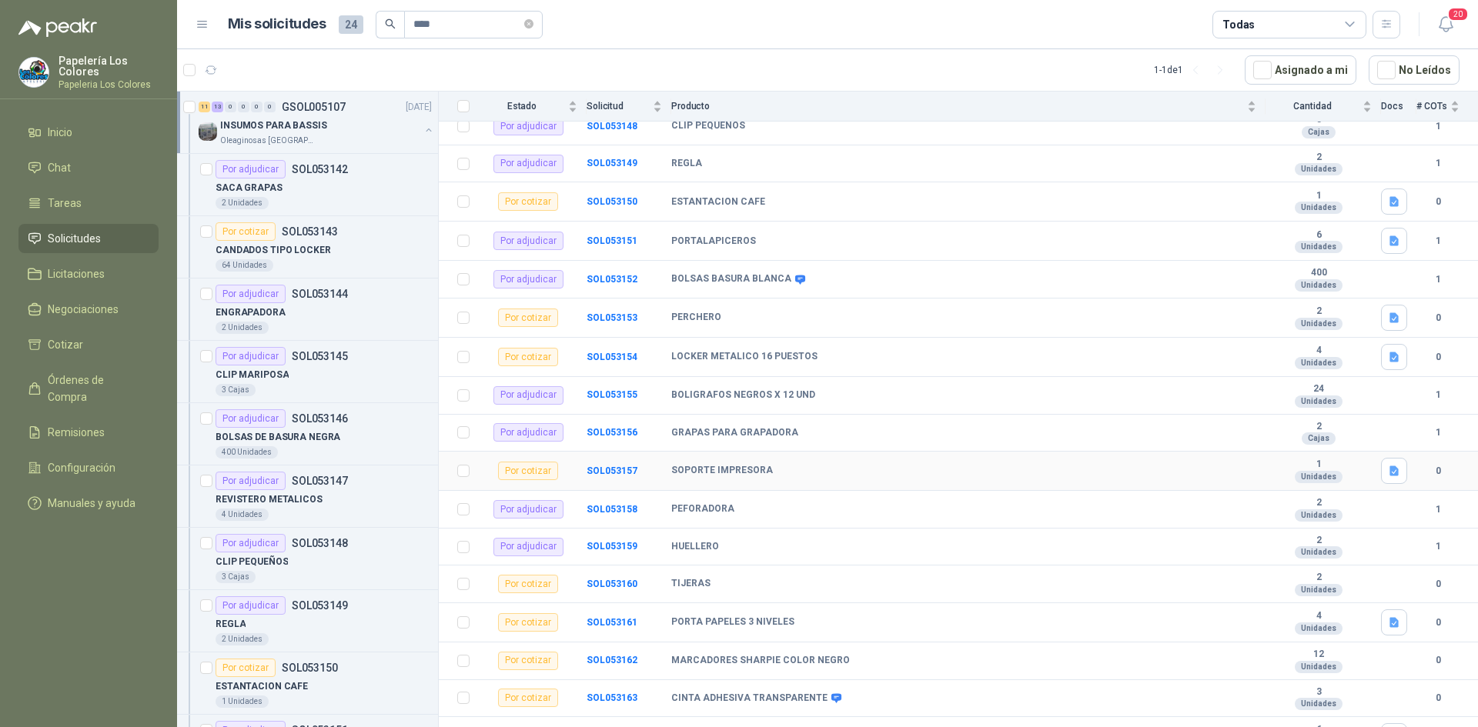
scroll to position [477, 0]
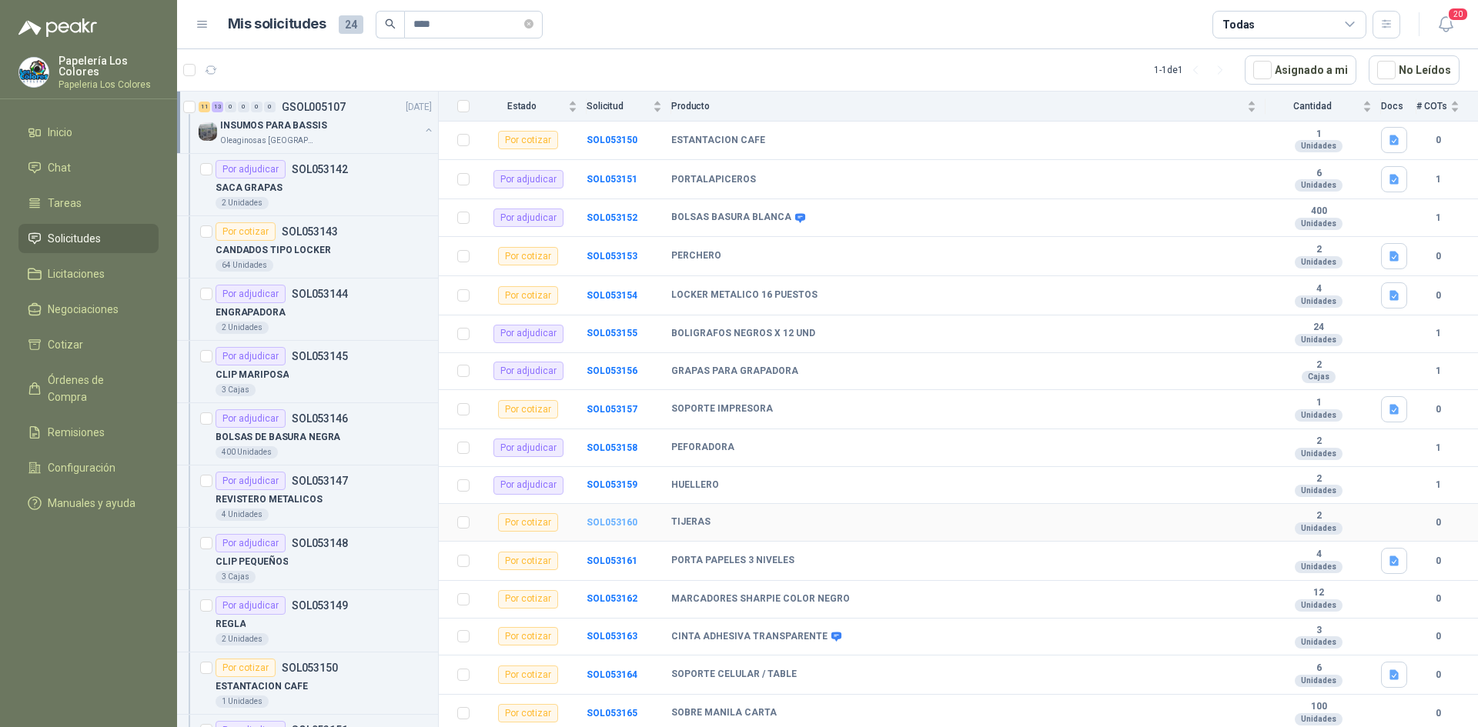
click at [623, 524] on b "SOL053160" at bounding box center [611, 522] width 51 height 11
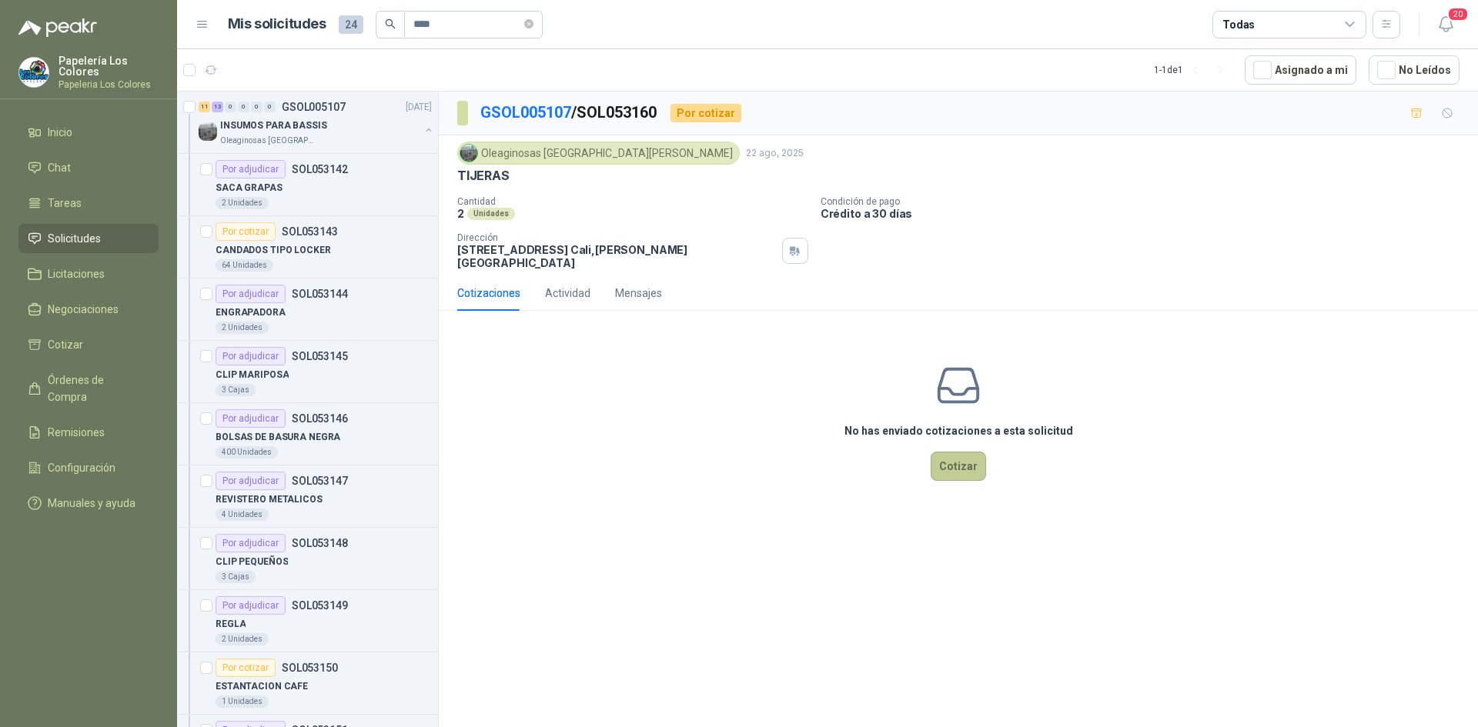
click at [964, 456] on button "Cotizar" at bounding box center [957, 466] width 55 height 29
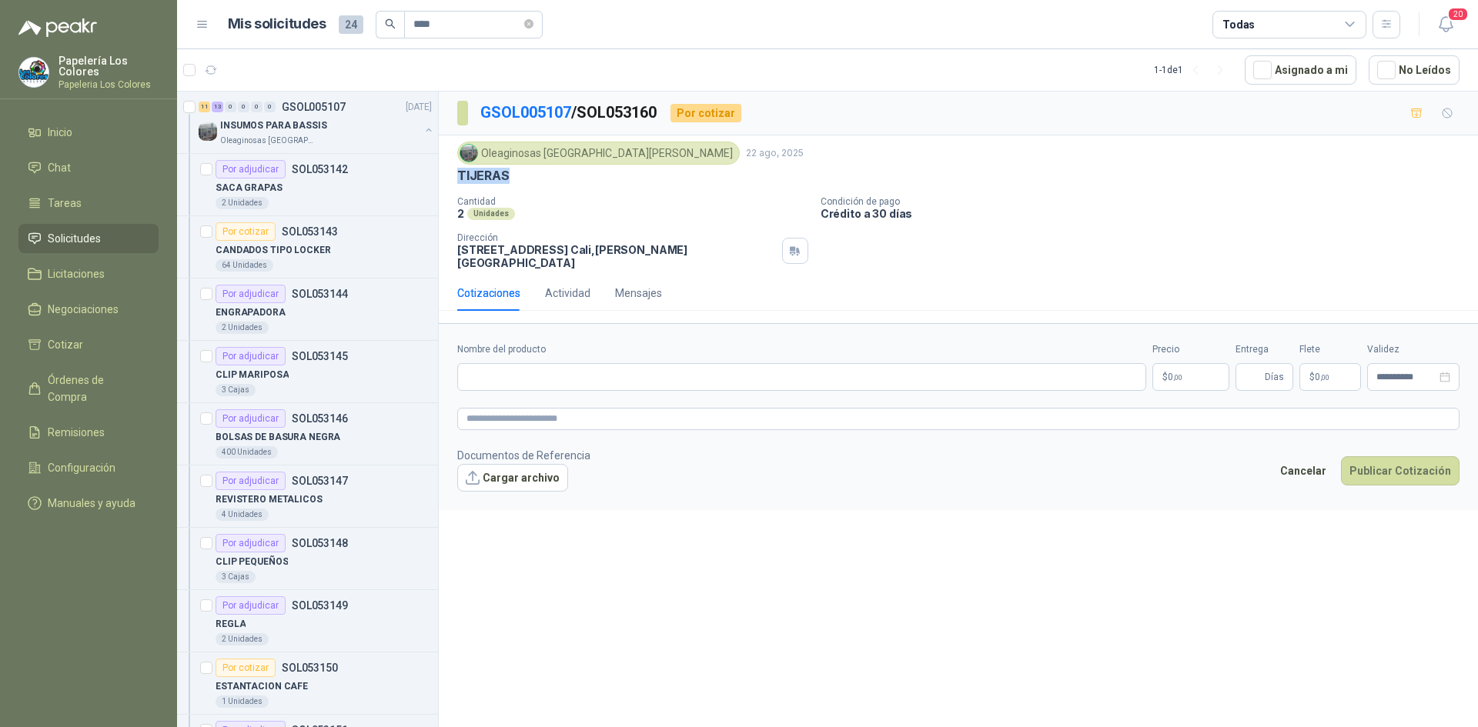
drag, startPoint x: 507, startPoint y: 175, endPoint x: 459, endPoint y: 185, distance: 49.7
click at [459, 185] on div "Oleaginosas [GEOGRAPHIC_DATA][PERSON_NAME] [DATE] TIJERAS Cantidad 2 Unidades C…" at bounding box center [958, 206] width 1002 height 128
click at [632, 365] on input "Nombre del producto" at bounding box center [801, 377] width 689 height 28
paste input "*******"
type input "*******"
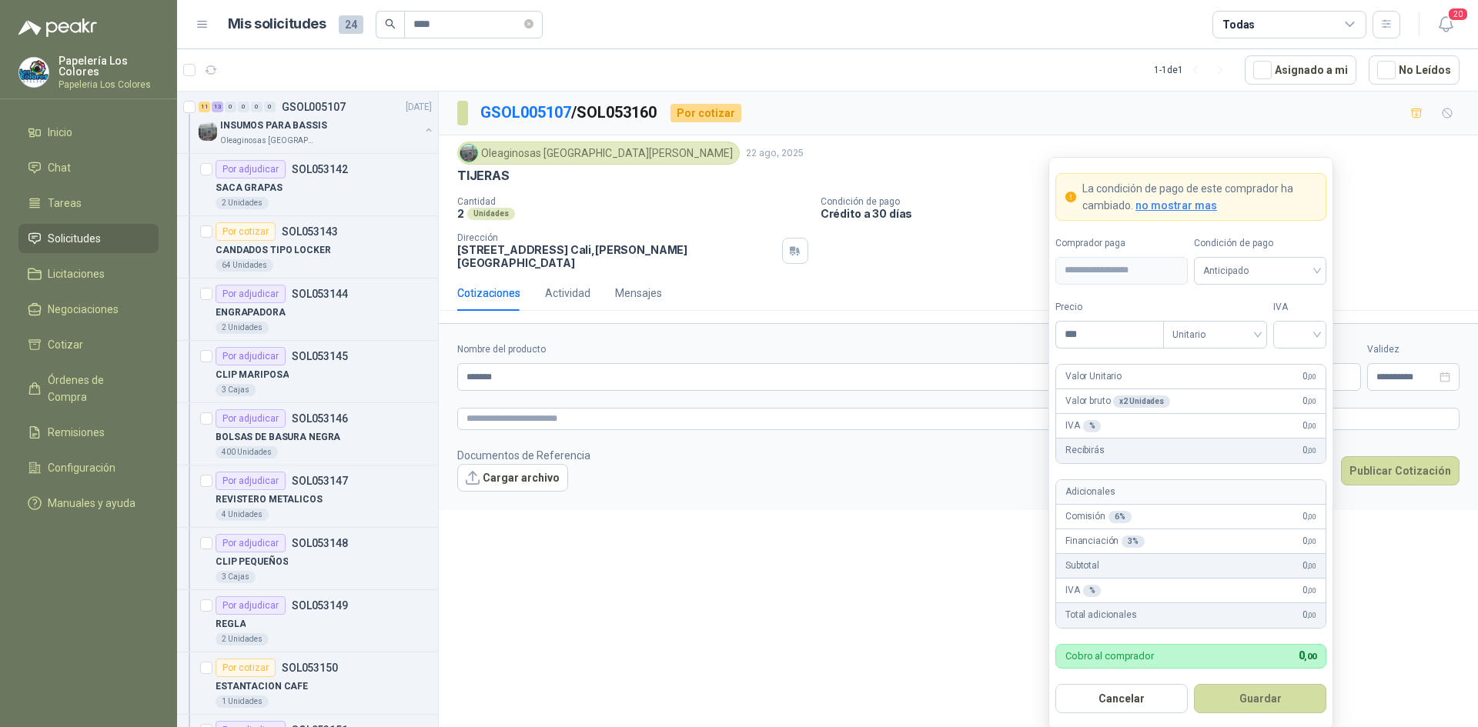
click at [1198, 370] on body "Papelería Los Colores Papeleria Los Colores Inicio Chat Tareas Solicitudes Lici…" at bounding box center [739, 363] width 1478 height 727
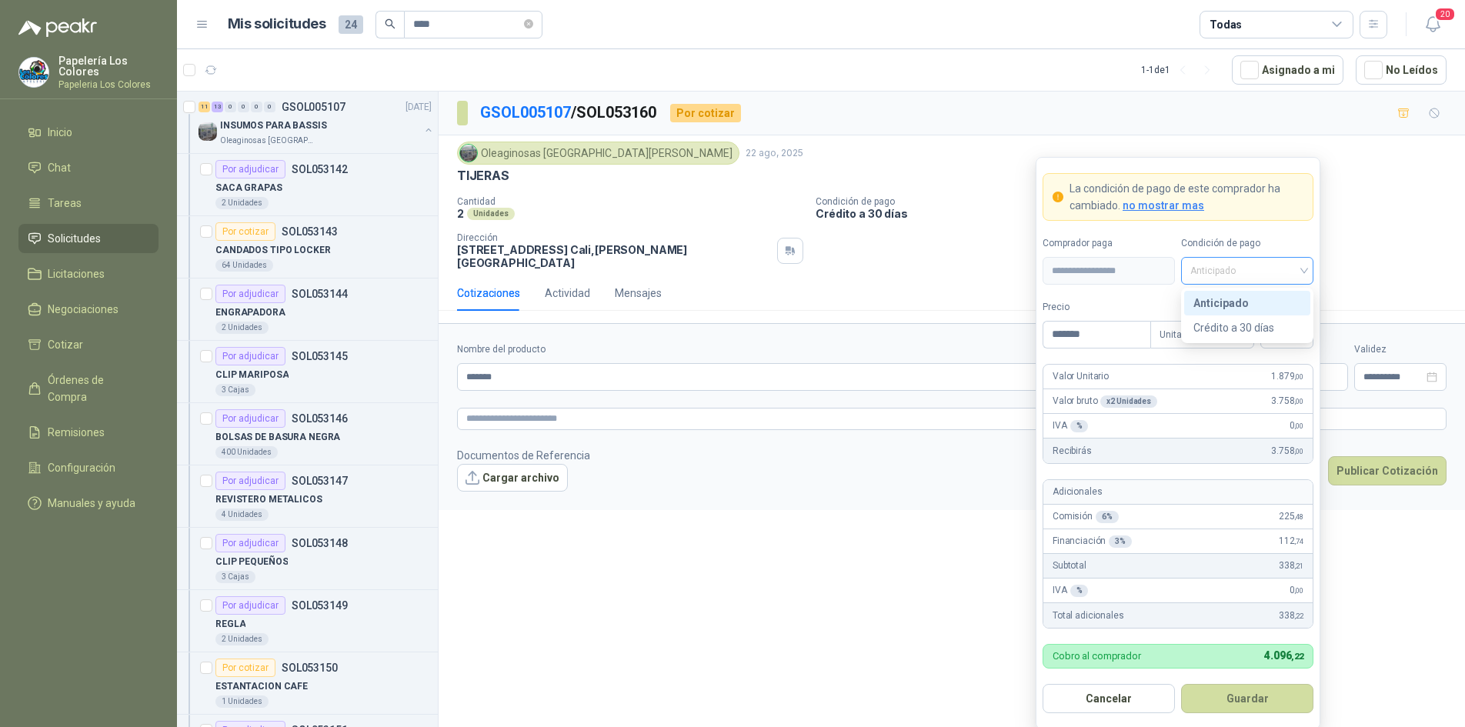
click at [1241, 267] on span "Anticipado" at bounding box center [1248, 270] width 114 height 23
type input "*******"
click at [1243, 324] on div "Crédito a 30 días" at bounding box center [1248, 327] width 108 height 17
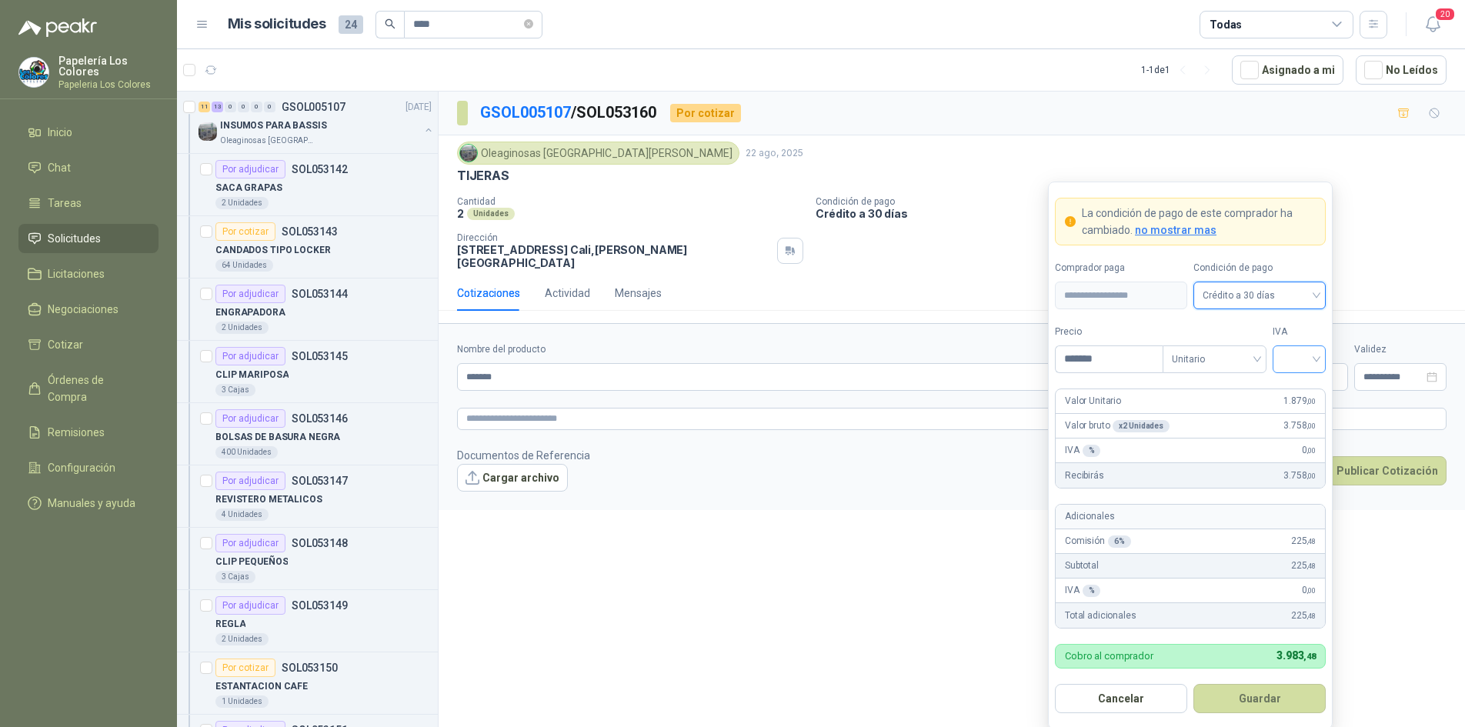
click at [1291, 356] on input "search" at bounding box center [1299, 357] width 35 height 23
click at [1291, 386] on div "19%" at bounding box center [1299, 391] width 28 height 17
click at [1256, 696] on button "Guardar" at bounding box center [1260, 698] width 132 height 29
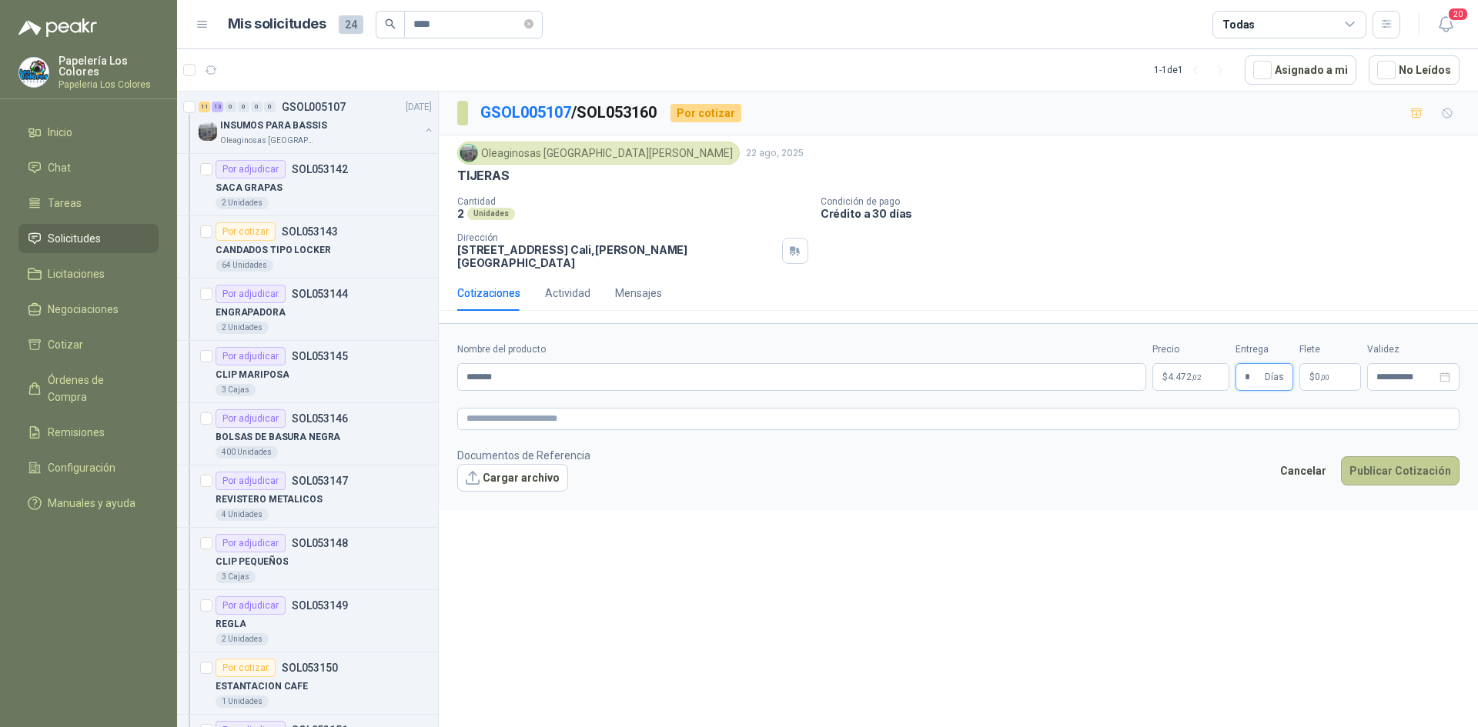
type input "*"
click at [1393, 459] on button "Publicar Cotización" at bounding box center [1400, 470] width 119 height 29
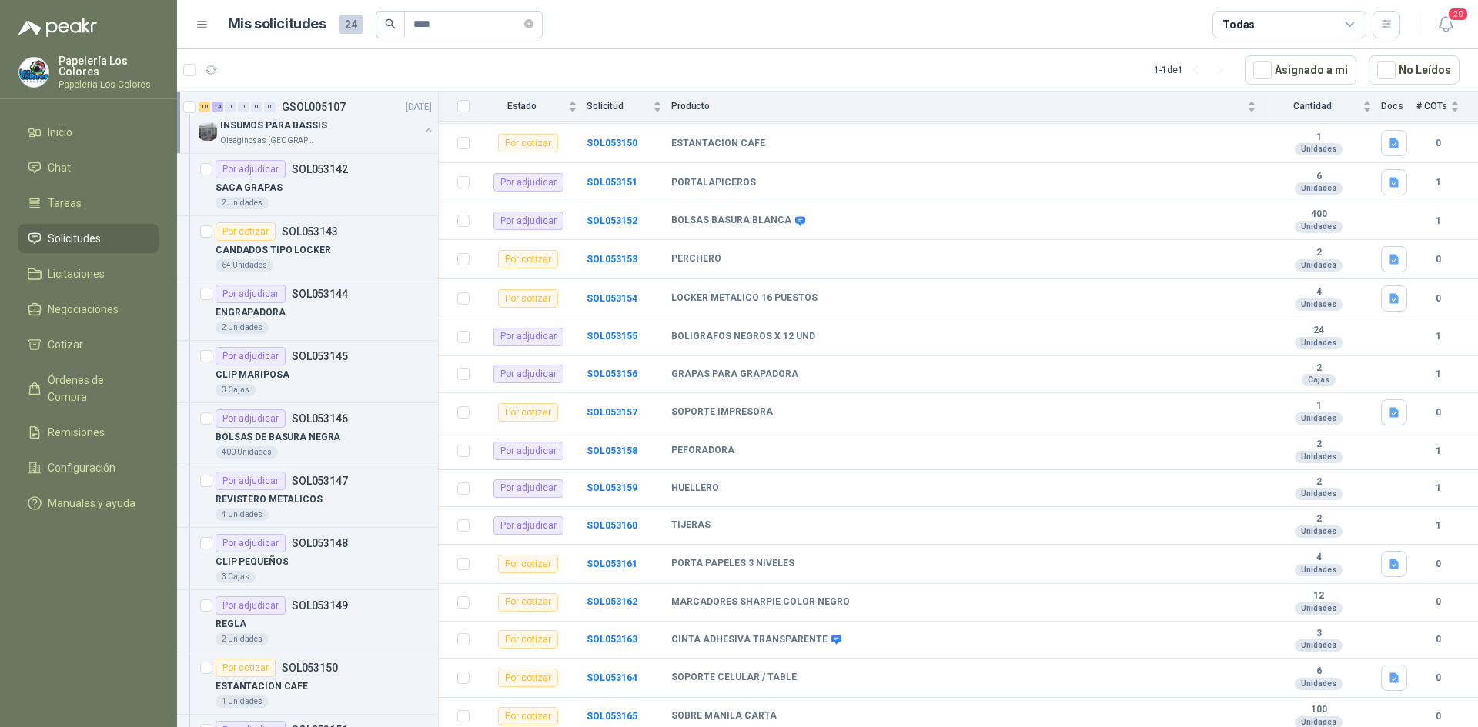
scroll to position [477, 0]
click at [607, 557] on b "SOL053161" at bounding box center [611, 561] width 51 height 11
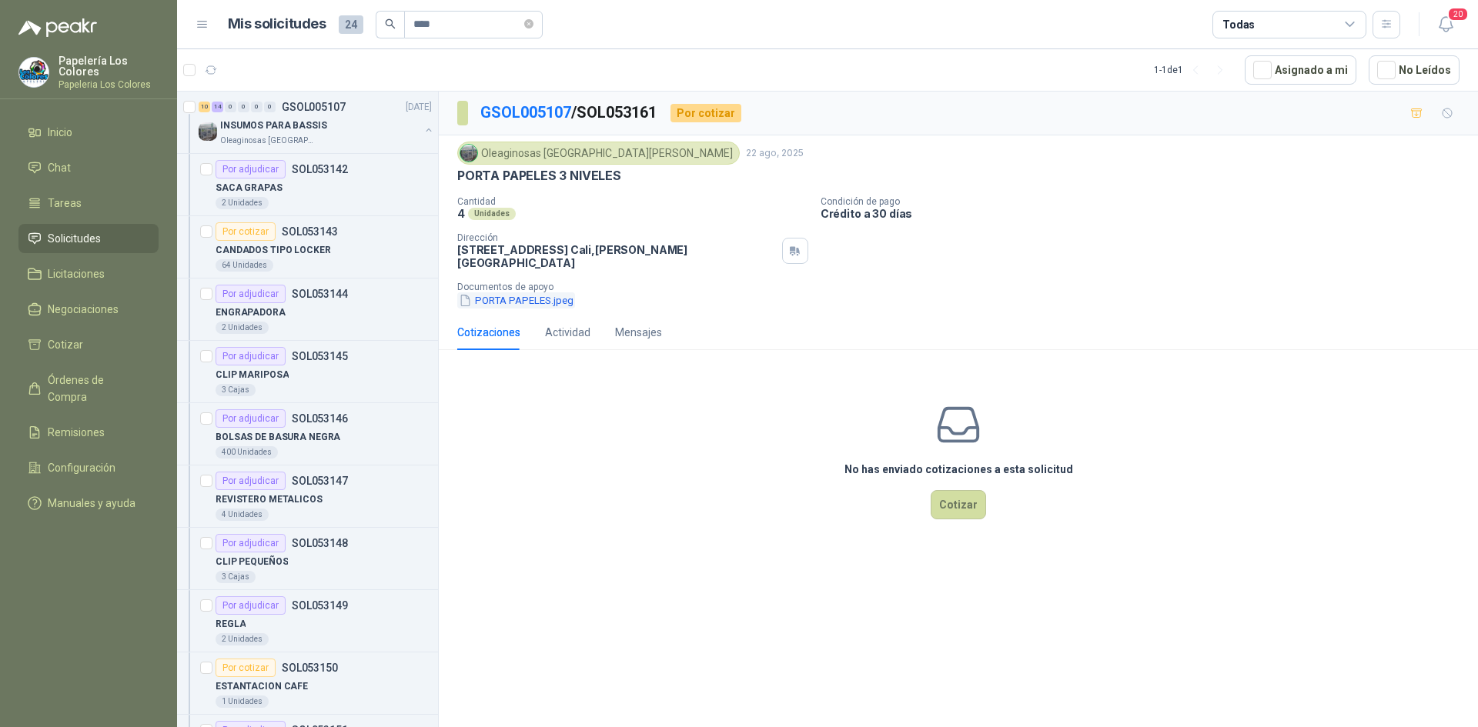
click at [520, 292] on button "PORTA PAPELES.jpeg" at bounding box center [516, 300] width 118 height 16
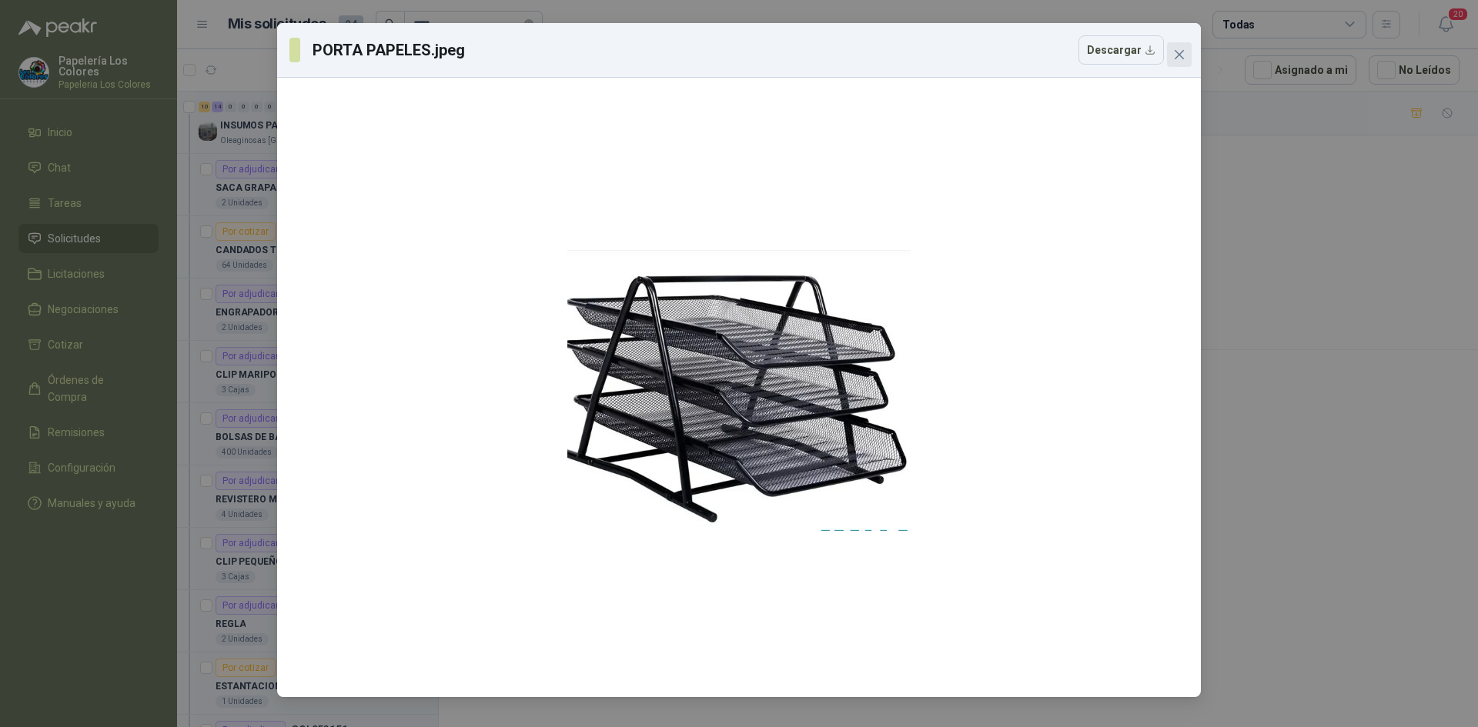
click at [1175, 58] on icon "close" at bounding box center [1178, 54] width 9 height 9
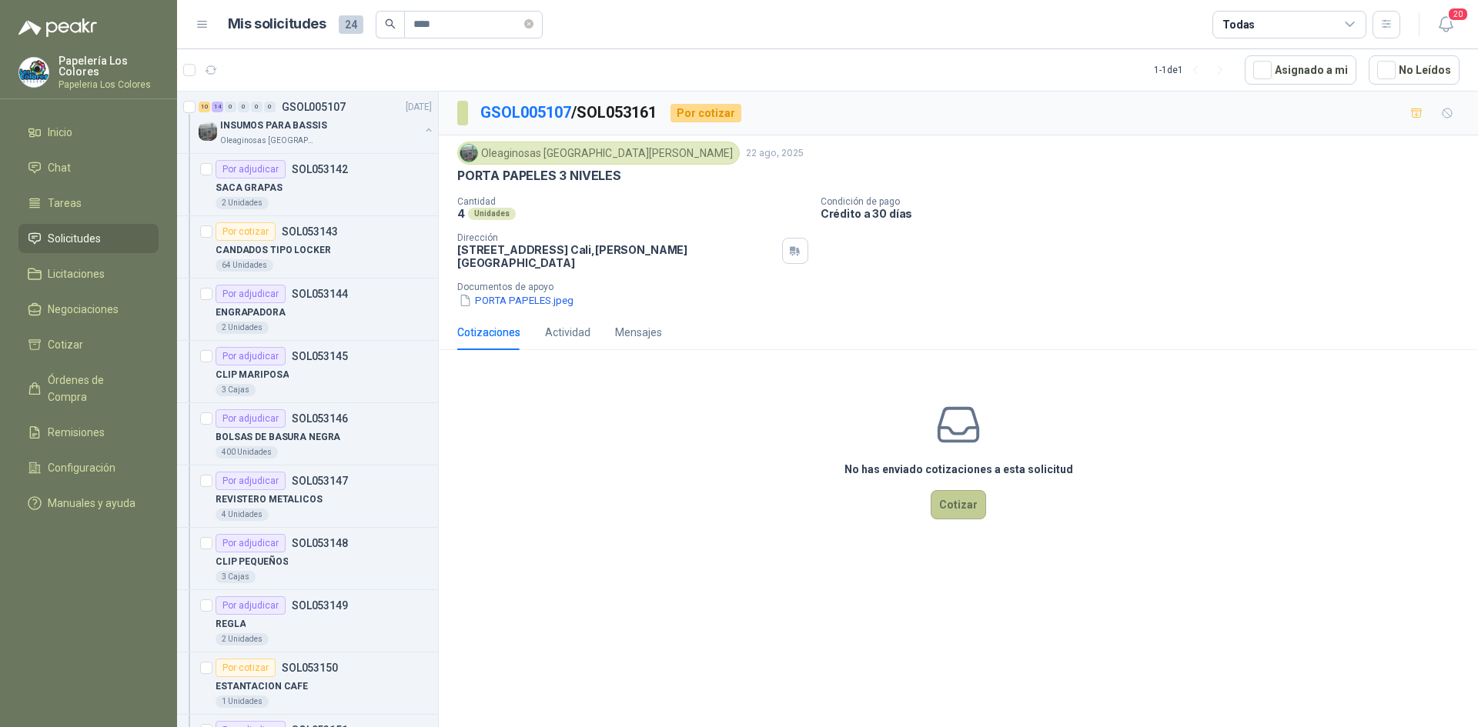
click at [957, 498] on button "Cotizar" at bounding box center [957, 504] width 55 height 29
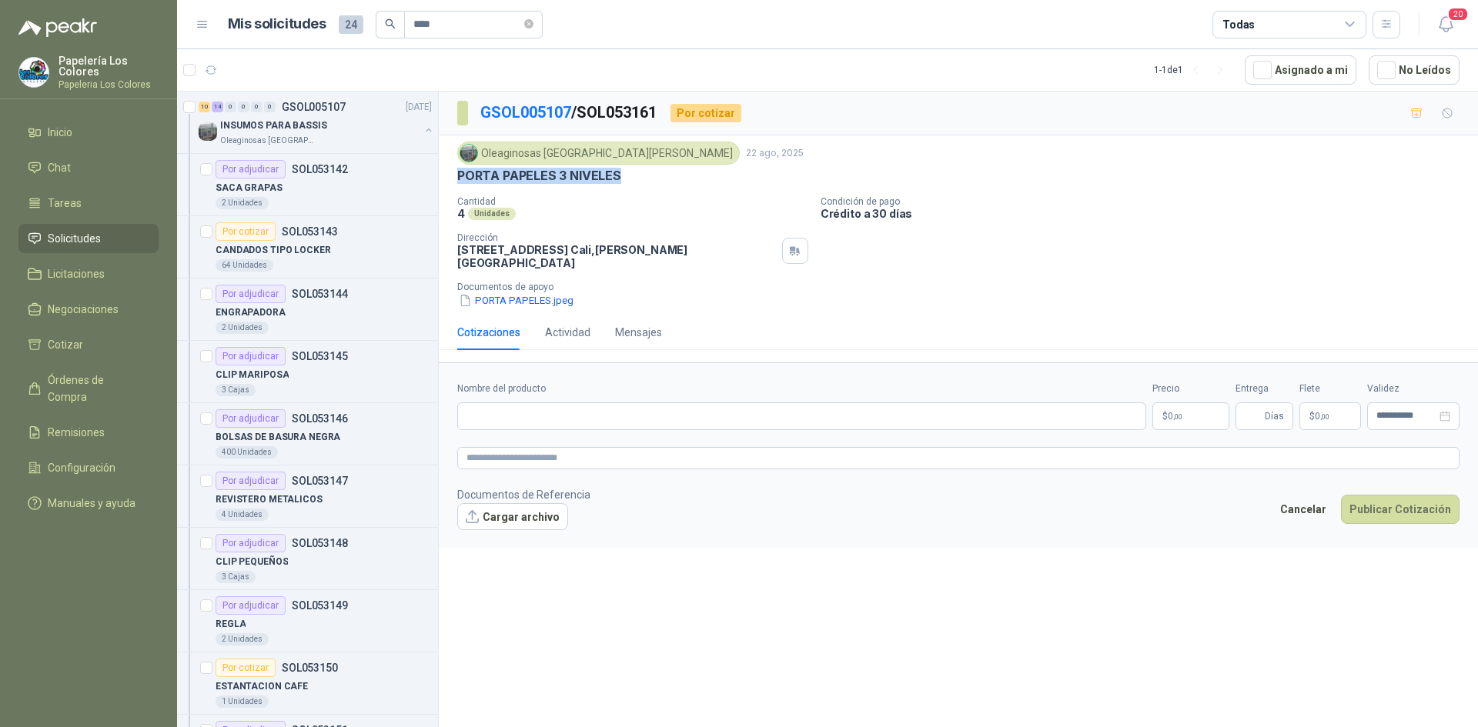
drag, startPoint x: 616, startPoint y: 176, endPoint x: 456, endPoint y: 183, distance: 161.0
click at [456, 183] on div "Oleaginosas San [PERSON_NAME] [DATE] PORTA PAPELES 3 NIVELES Cantidad 4 Unidade…" at bounding box center [958, 224] width 1039 height 179
click at [553, 406] on input "Nombre del producto" at bounding box center [801, 416] width 689 height 28
paste input "**********"
type input "**********"
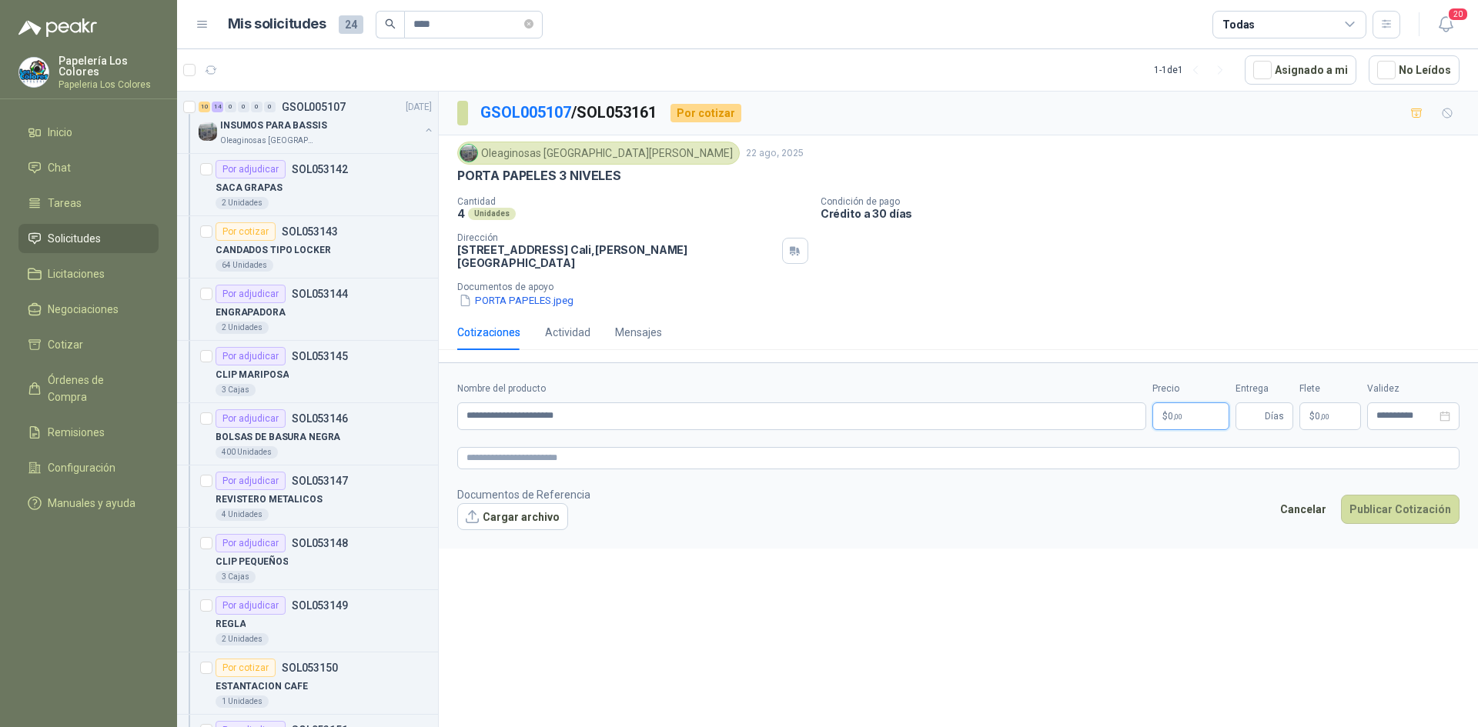
click at [1184, 407] on body "Papelería Los Colores Papeleria Los Colores Inicio Chat Tareas Solicitudes Lici…" at bounding box center [739, 363] width 1478 height 727
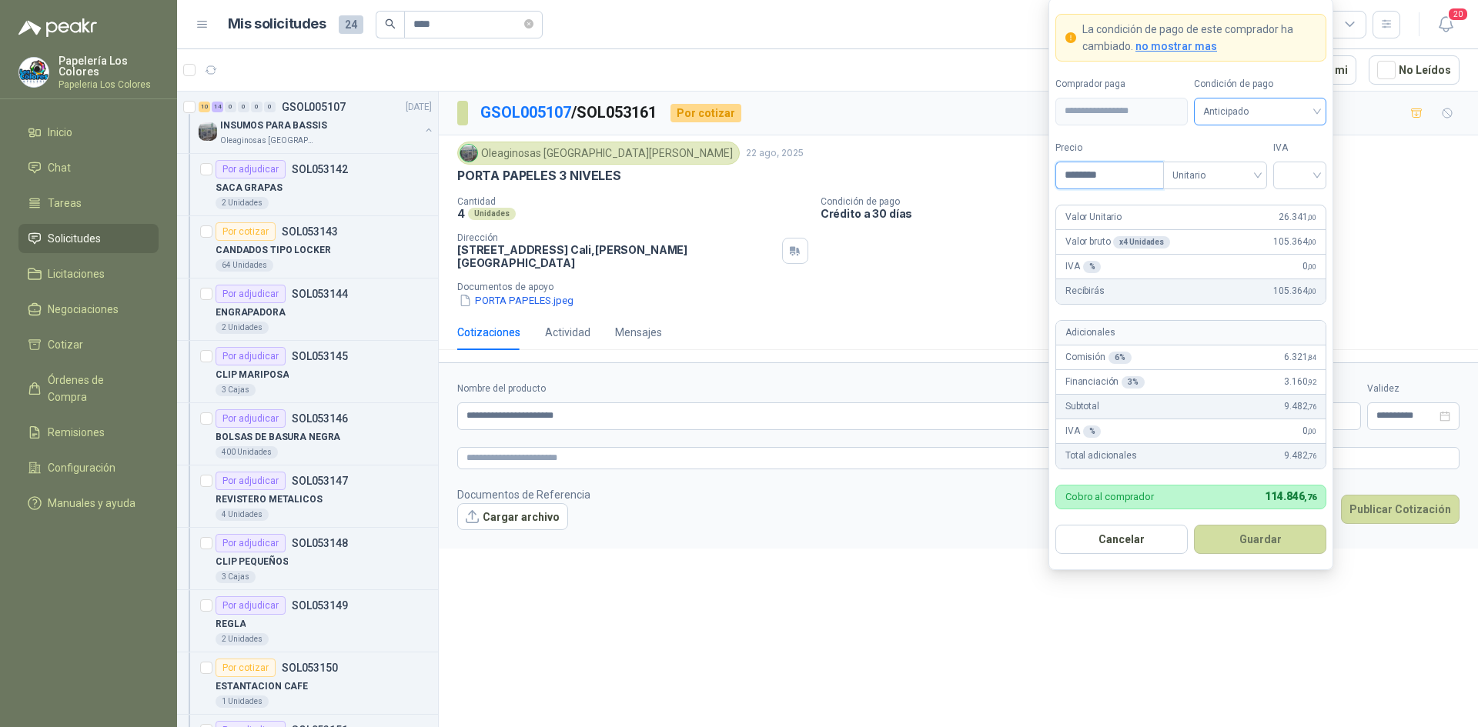
click at [1270, 112] on span "Anticipado" at bounding box center [1260, 111] width 114 height 23
type input "********"
click at [1247, 160] on div "Crédito a 30 días" at bounding box center [1260, 167] width 108 height 17
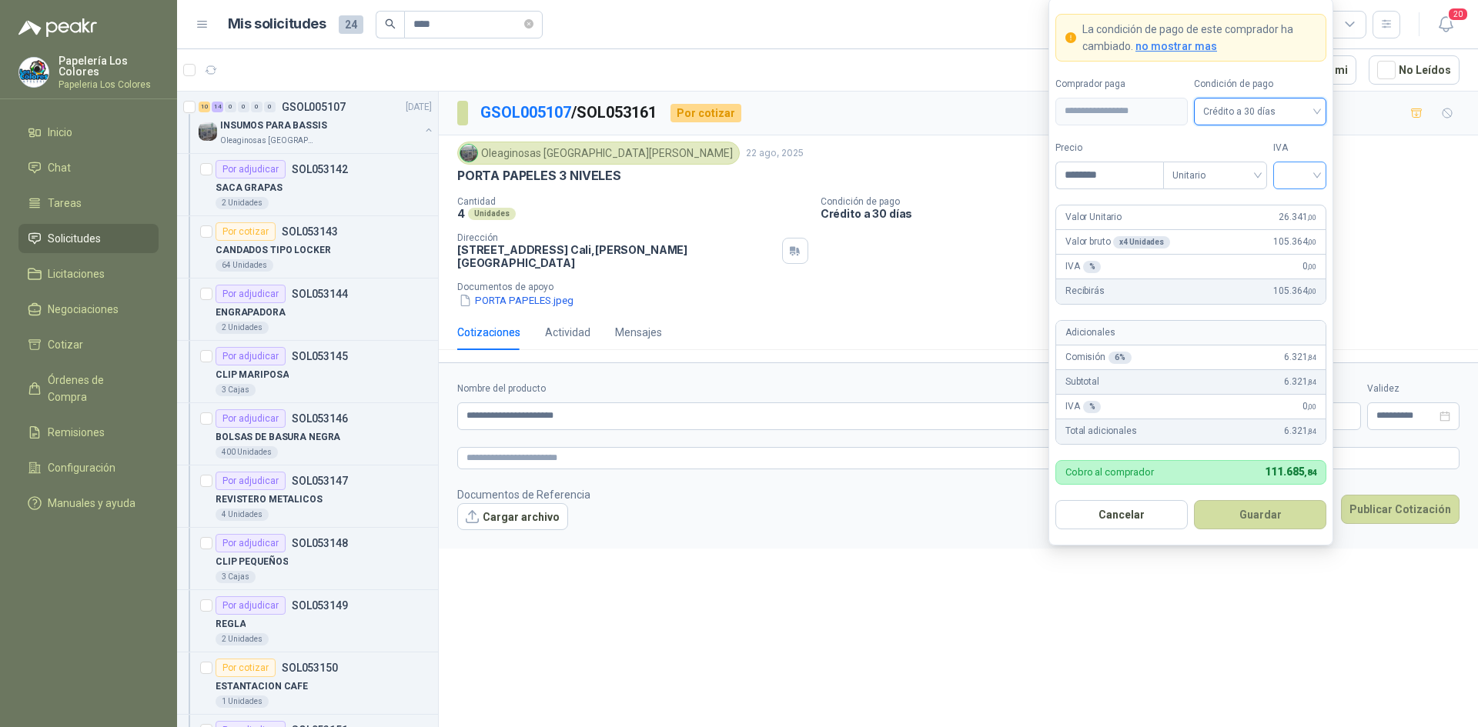
click at [1287, 174] on input "search" at bounding box center [1299, 173] width 35 height 23
click at [1287, 200] on div "19%" at bounding box center [1299, 207] width 28 height 17
click at [1241, 515] on button "Guardar" at bounding box center [1260, 514] width 132 height 29
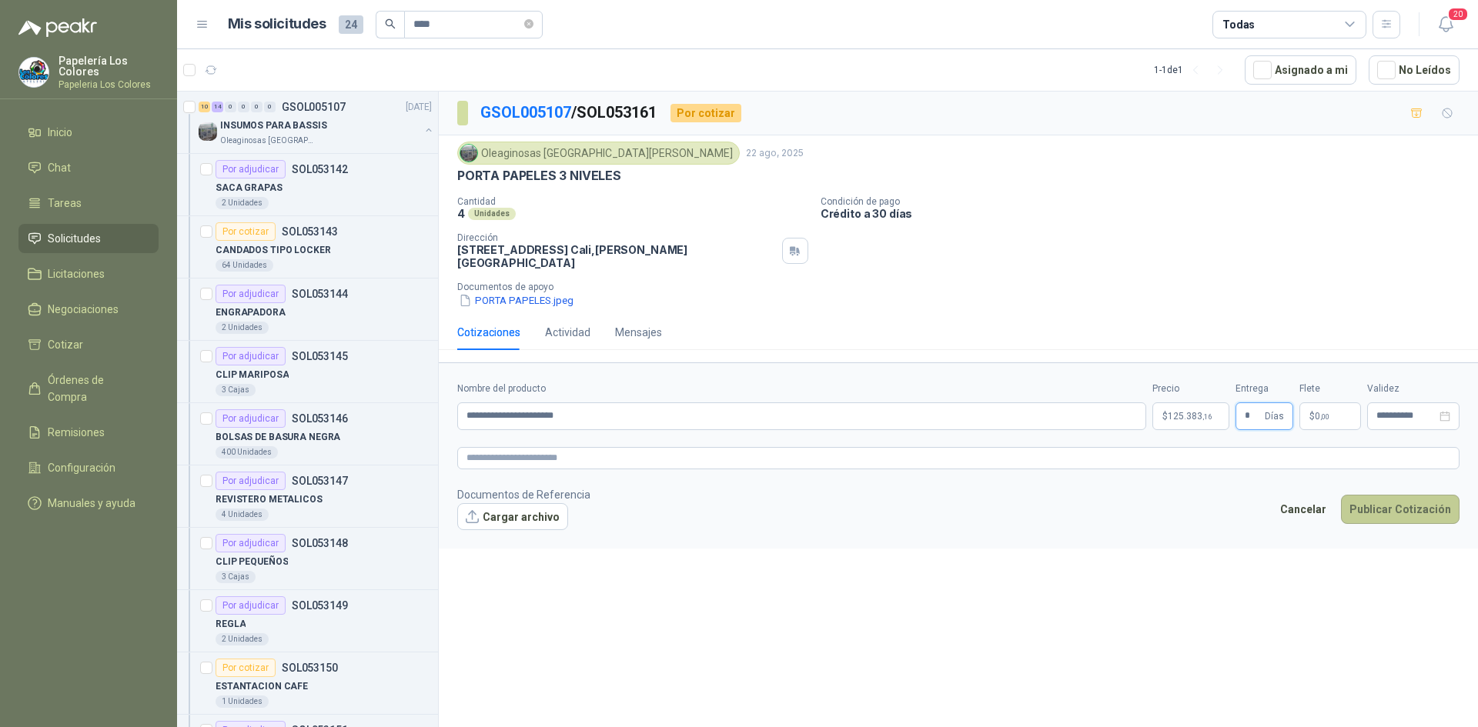
type input "*"
click at [1386, 497] on button "Publicar Cotización" at bounding box center [1400, 509] width 119 height 29
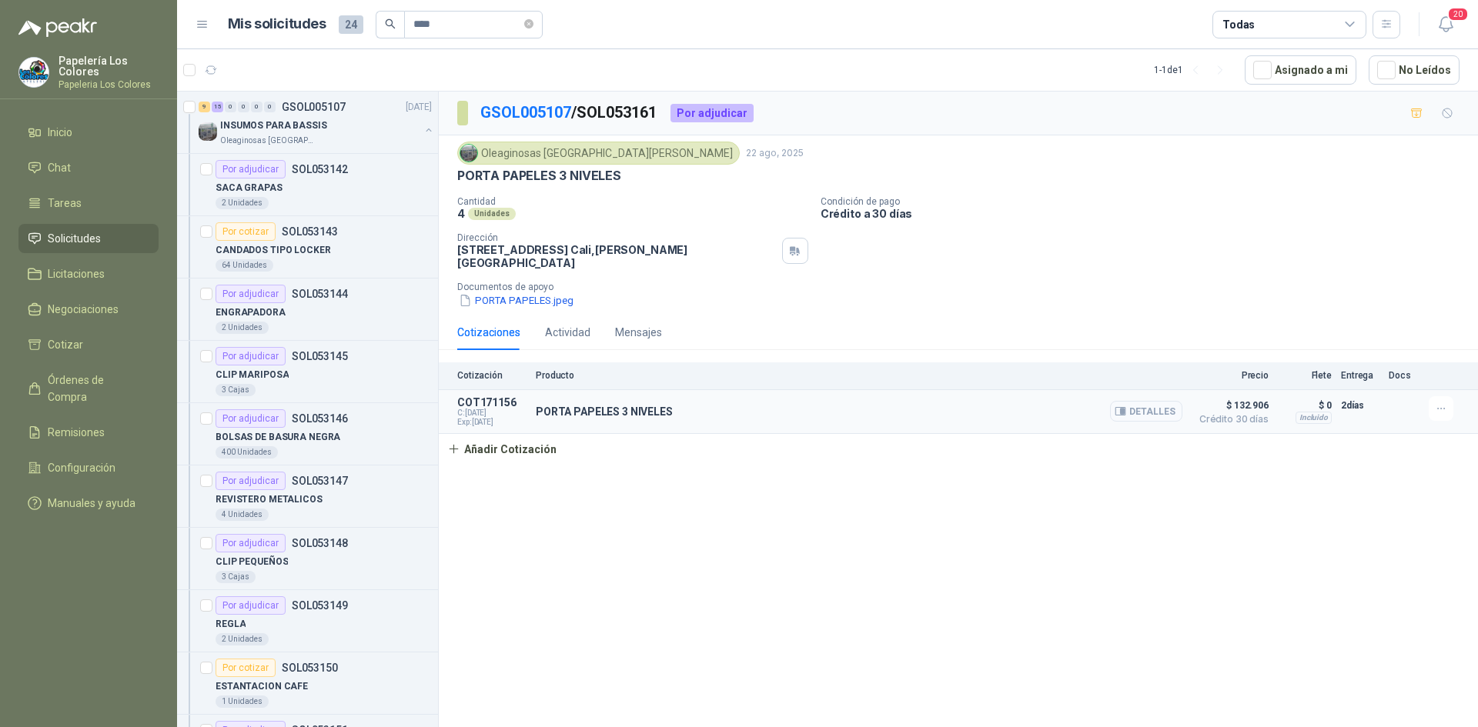
click at [1145, 401] on button "Detalles" at bounding box center [1146, 411] width 72 height 21
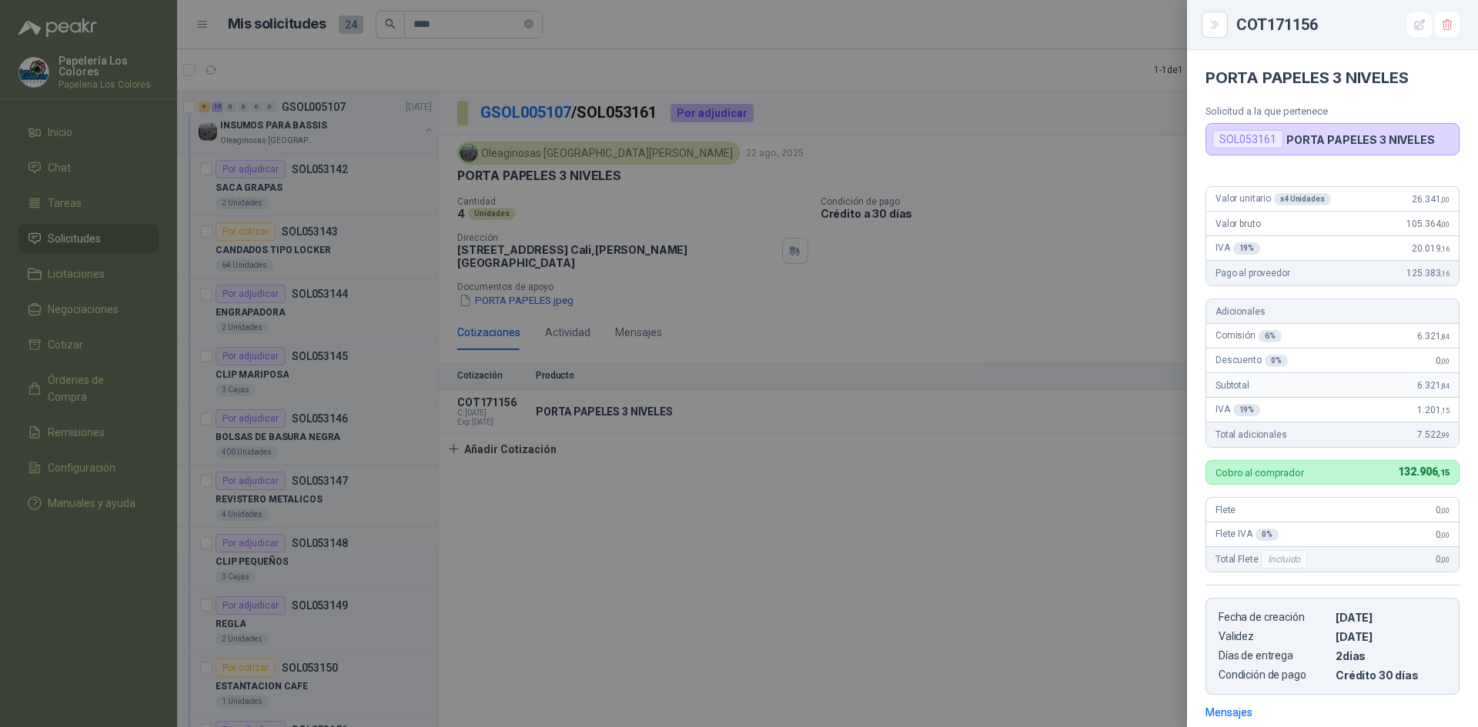
click at [863, 545] on div at bounding box center [739, 363] width 1478 height 727
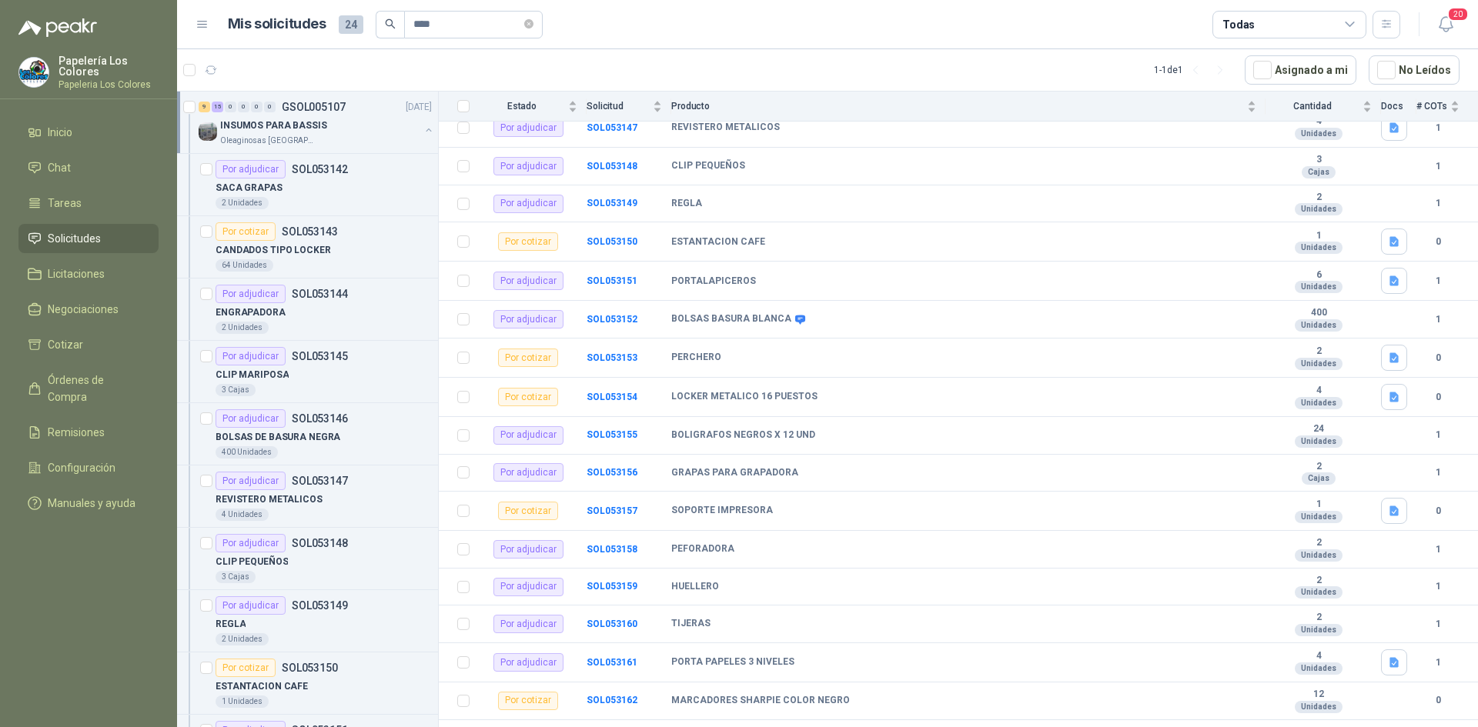
scroll to position [477, 0]
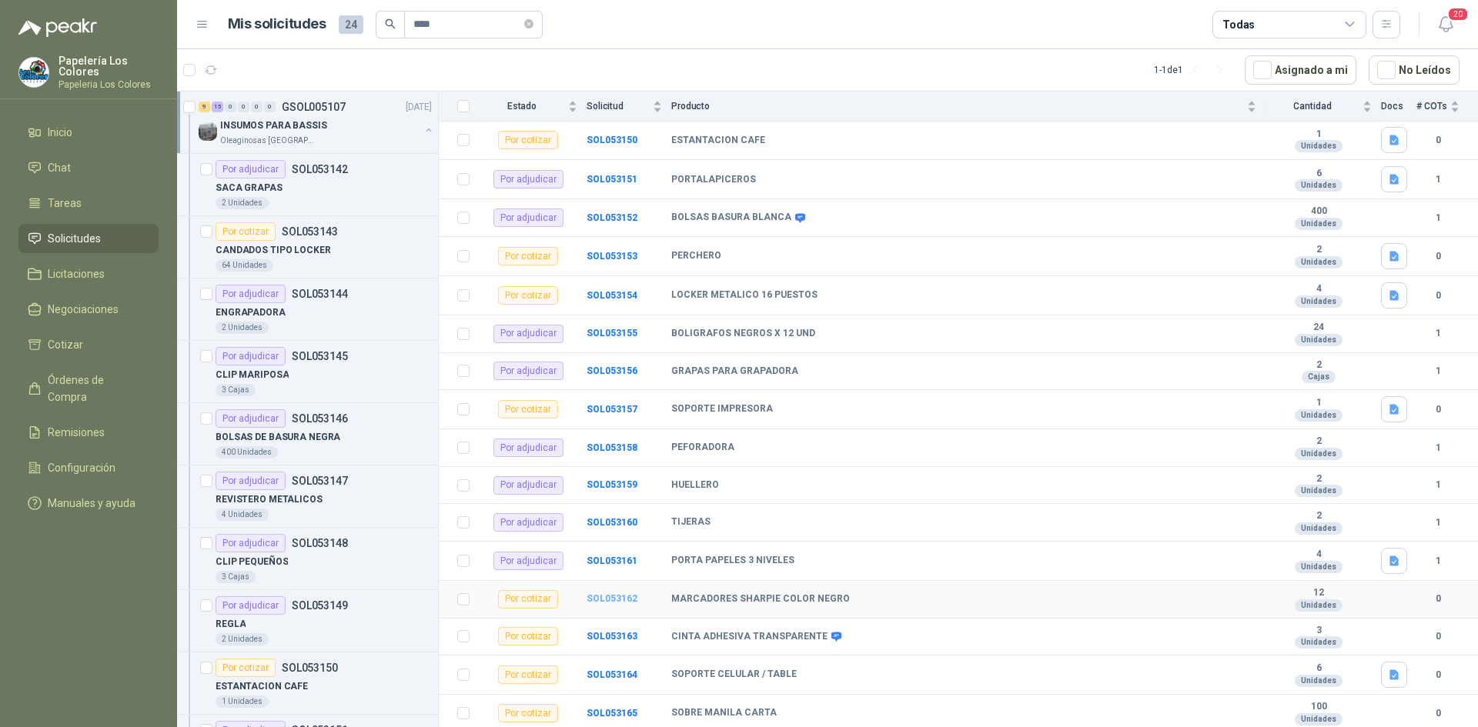
click at [608, 594] on b "SOL053162" at bounding box center [611, 598] width 51 height 11
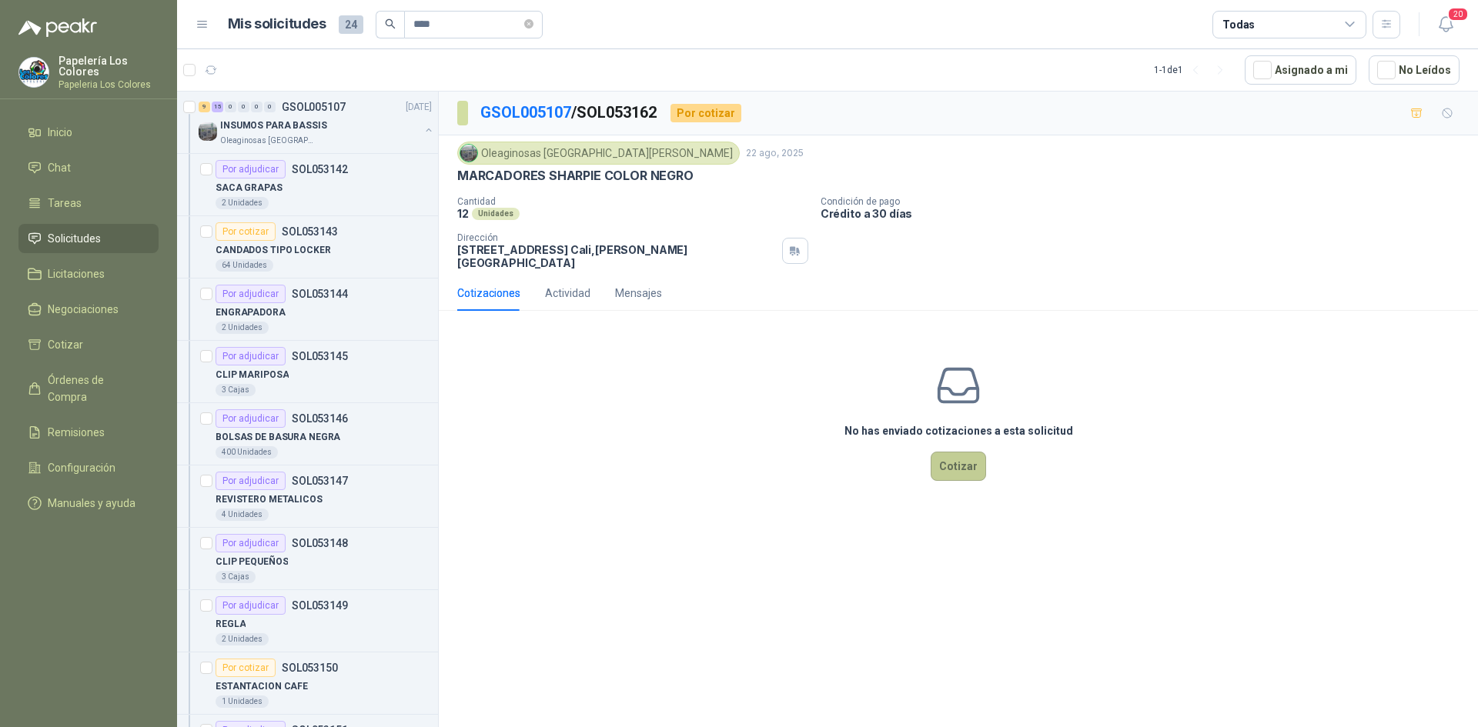
click at [962, 452] on button "Cotizar" at bounding box center [957, 466] width 55 height 29
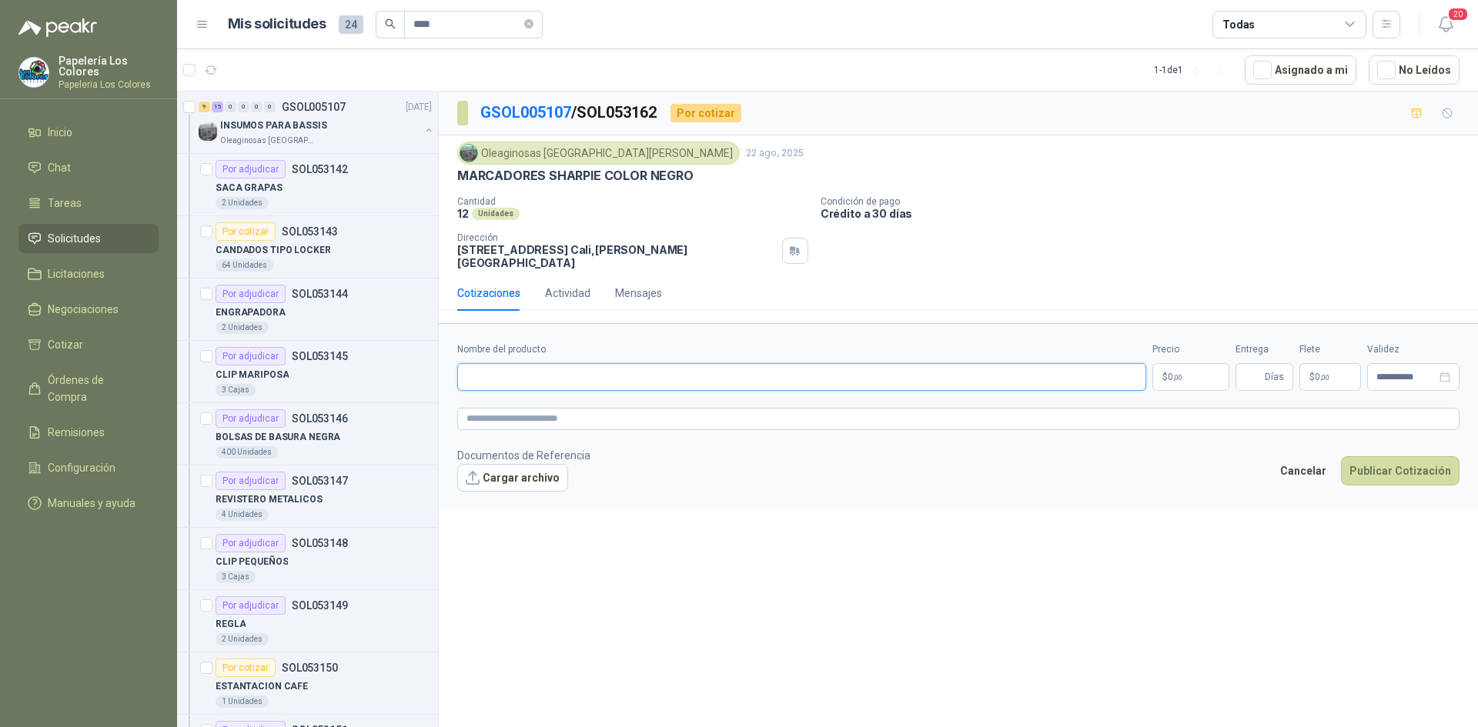
click at [556, 369] on input "Nombre del producto" at bounding box center [801, 377] width 689 height 28
drag, startPoint x: 687, startPoint y: 175, endPoint x: 455, endPoint y: 189, distance: 232.8
click at [455, 189] on div "Oleaginosas San [PERSON_NAME] [DATE] MARCADORES SHARPIE COLOR NEGRO Cantidad 12…" at bounding box center [958, 205] width 1039 height 140
click at [686, 366] on input "Nombre del producto" at bounding box center [801, 377] width 689 height 28
paste input "**********"
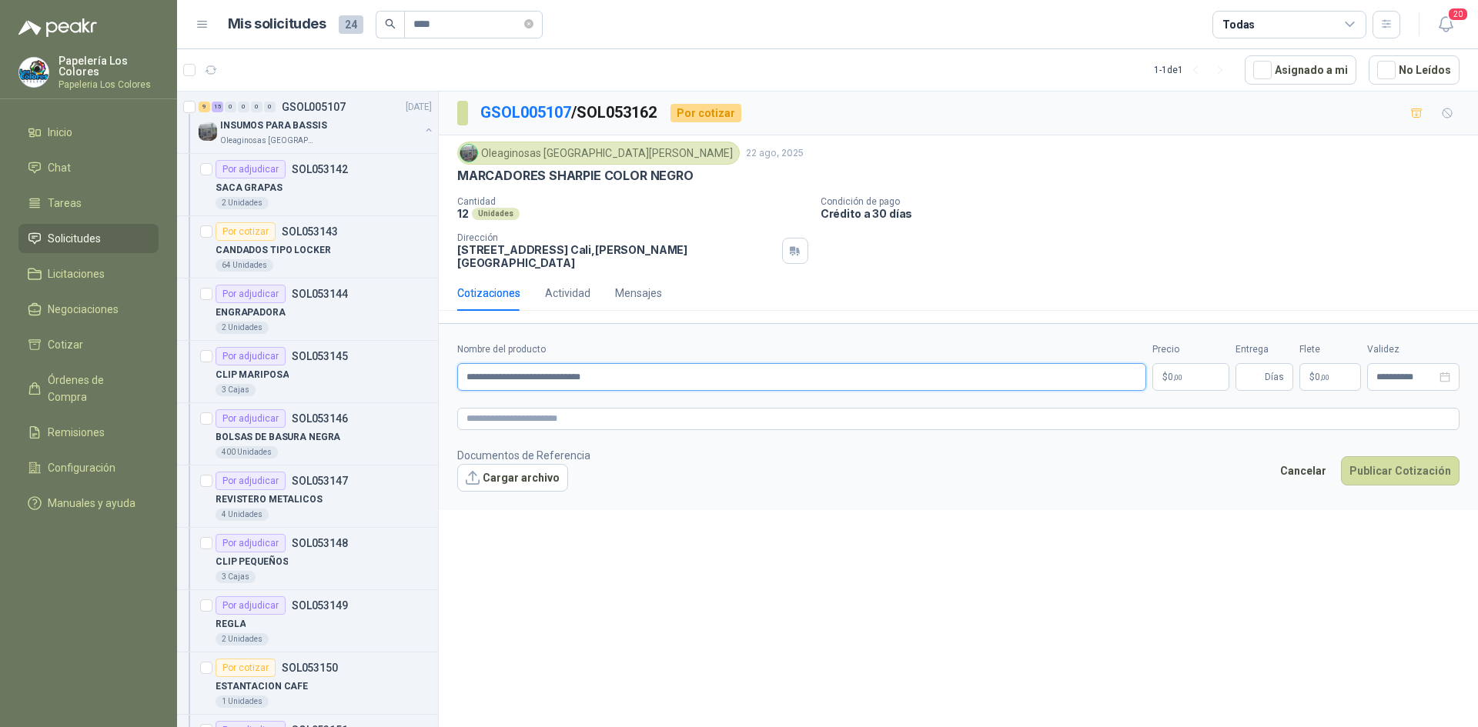
type input "**********"
click at [1177, 365] on body "Papelería Los Colores Papeleria Los Colores Inicio Chat Tareas Solicitudes Lici…" at bounding box center [739, 363] width 1478 height 727
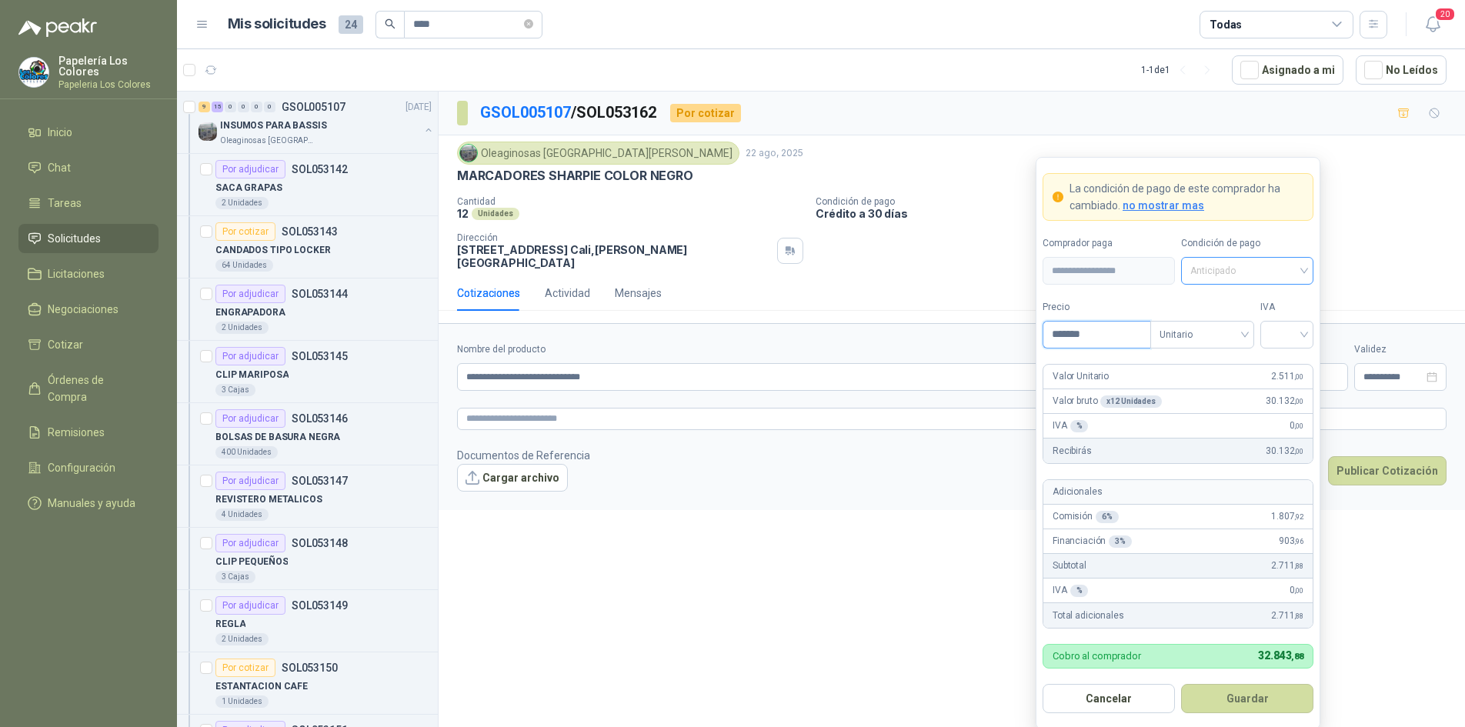
click at [1244, 269] on span "Anticipado" at bounding box center [1248, 270] width 114 height 23
type input "*******"
click at [1254, 324] on div "Crédito a 30 días" at bounding box center [1248, 327] width 108 height 17
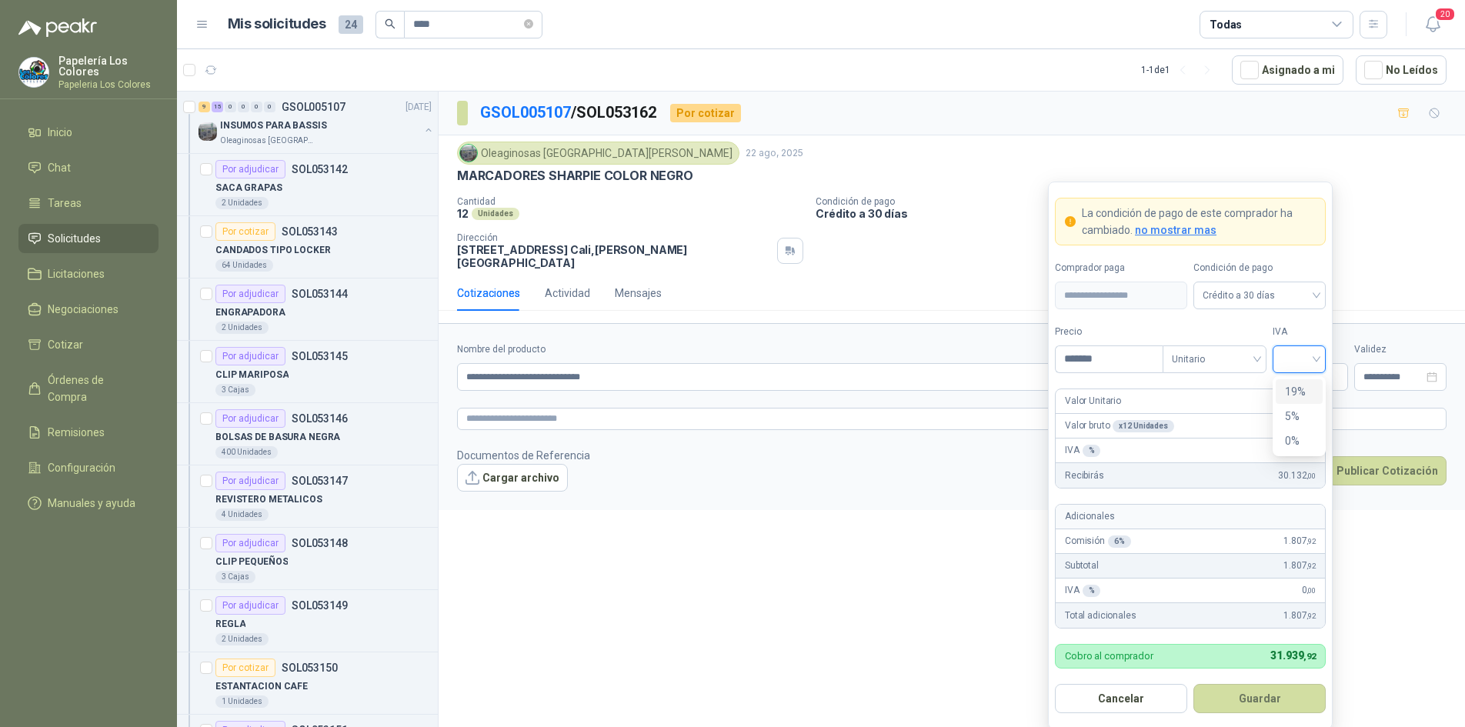
click at [1294, 352] on input "search" at bounding box center [1299, 357] width 35 height 23
click at [1297, 394] on div "19%" at bounding box center [1299, 391] width 28 height 17
click at [1256, 700] on button "Guardar" at bounding box center [1260, 698] width 132 height 29
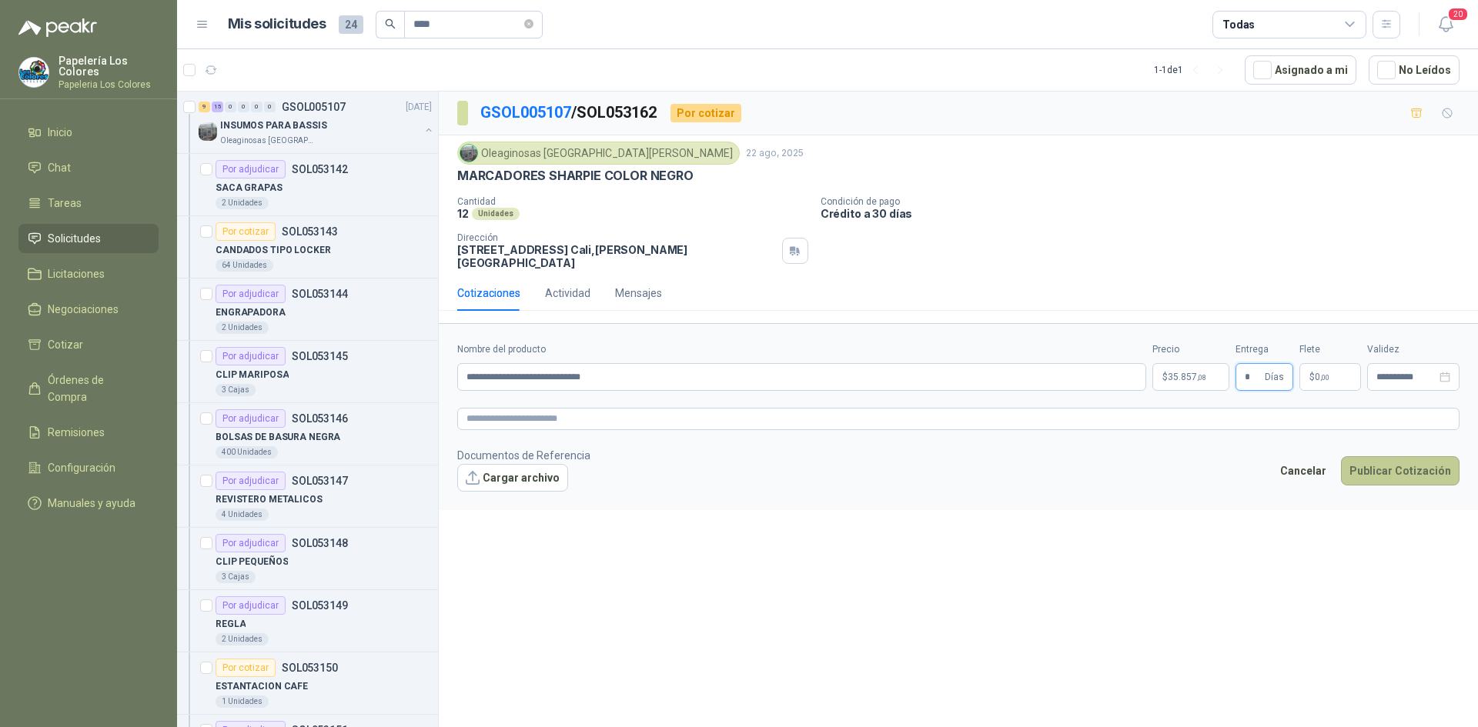
type input "*"
click at [1385, 459] on button "Publicar Cotización" at bounding box center [1400, 470] width 119 height 29
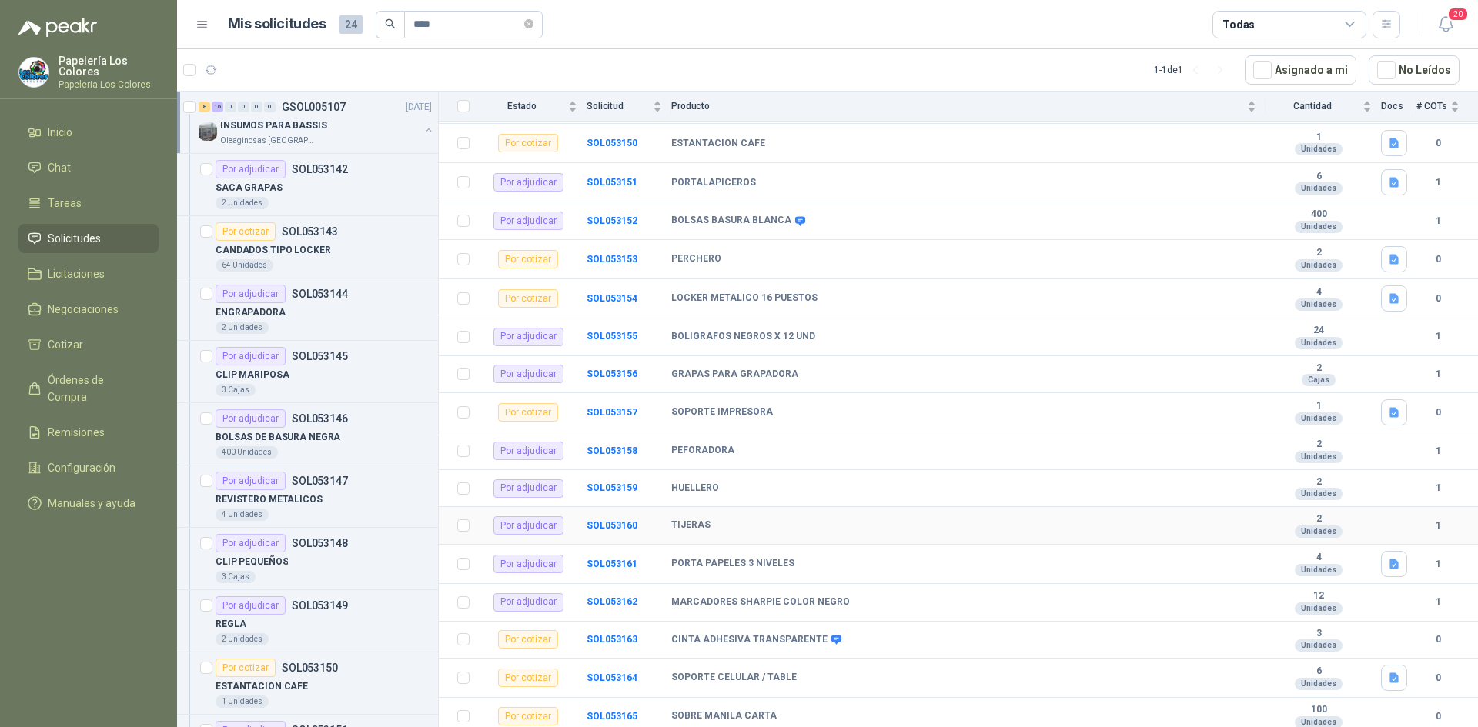
scroll to position [477, 0]
click at [616, 633] on b "SOL053163" at bounding box center [611, 636] width 51 height 11
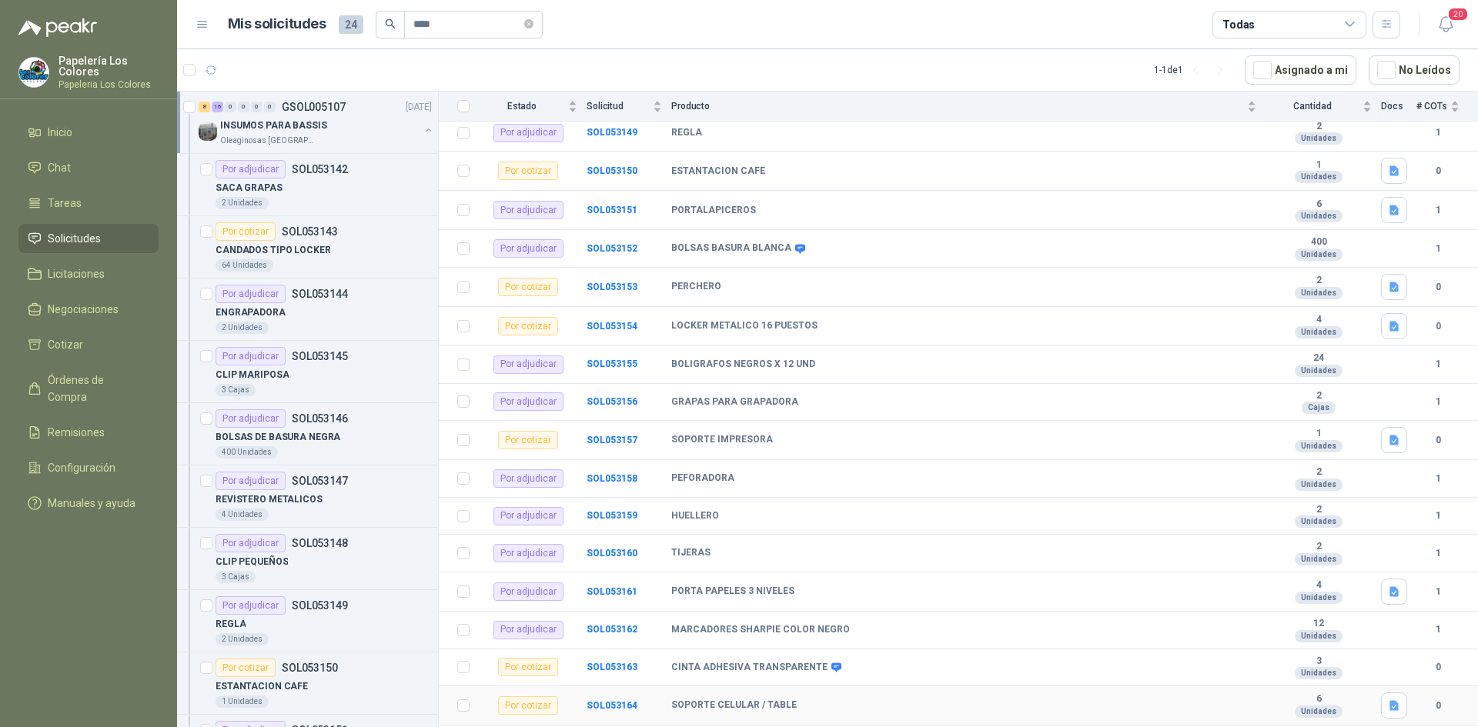
scroll to position [477, 0]
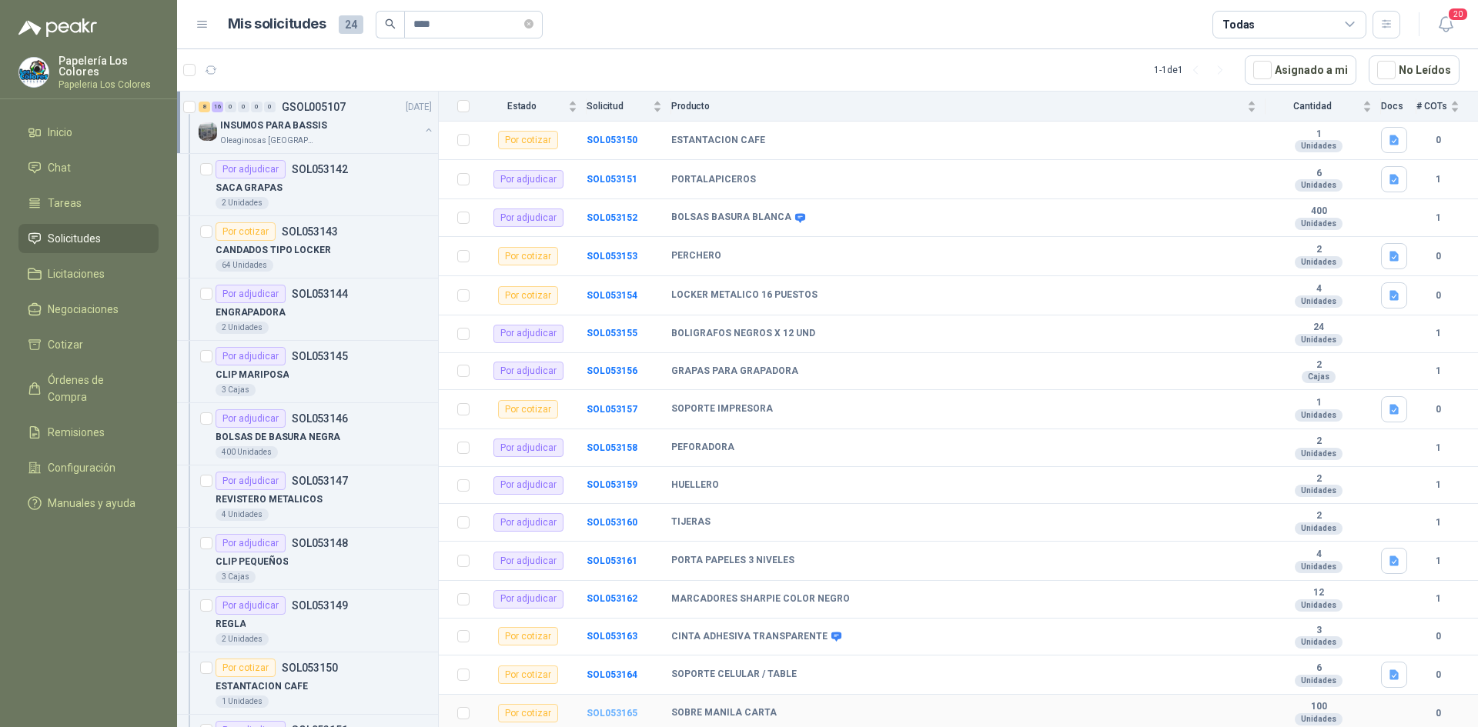
click at [625, 708] on b "SOL053165" at bounding box center [611, 713] width 51 height 11
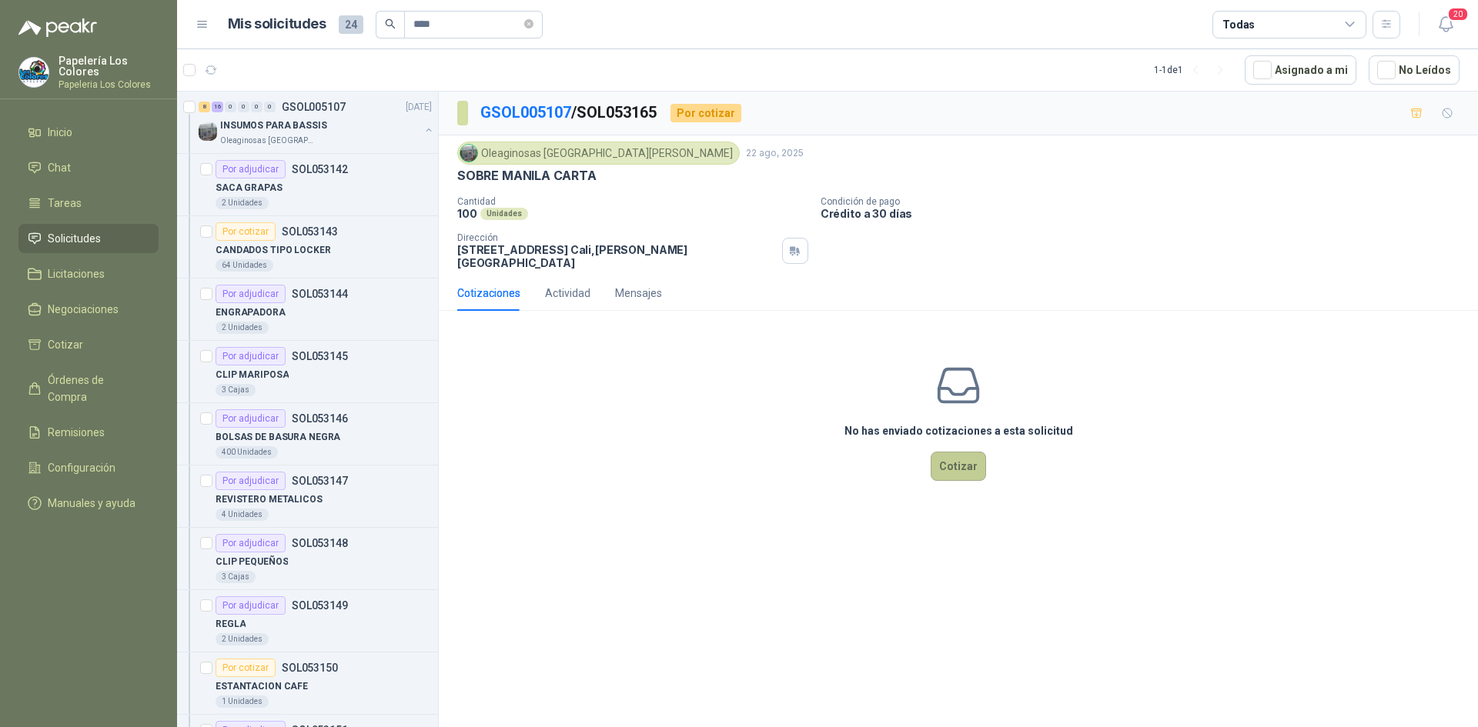
click at [945, 459] on button "Cotizar" at bounding box center [957, 466] width 55 height 29
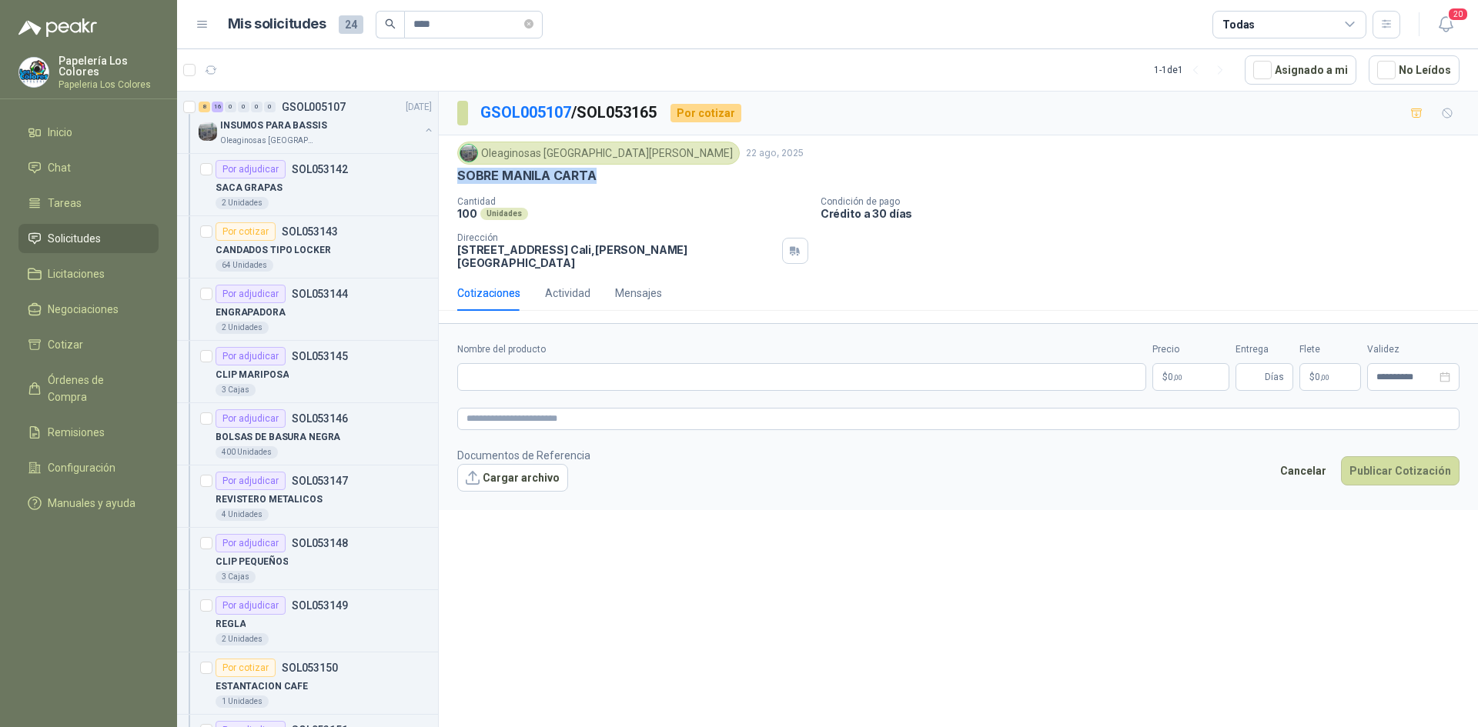
drag, startPoint x: 596, startPoint y: 175, endPoint x: 449, endPoint y: 183, distance: 147.2
click at [449, 183] on div "Oleaginosas [GEOGRAPHIC_DATA][PERSON_NAME] [DATE] SOBRE MANILA CARTA Cantidad 1…" at bounding box center [958, 205] width 1039 height 140
click at [557, 376] on input "Nombre del producto" at bounding box center [801, 377] width 689 height 28
paste input "**********"
type input "**********"
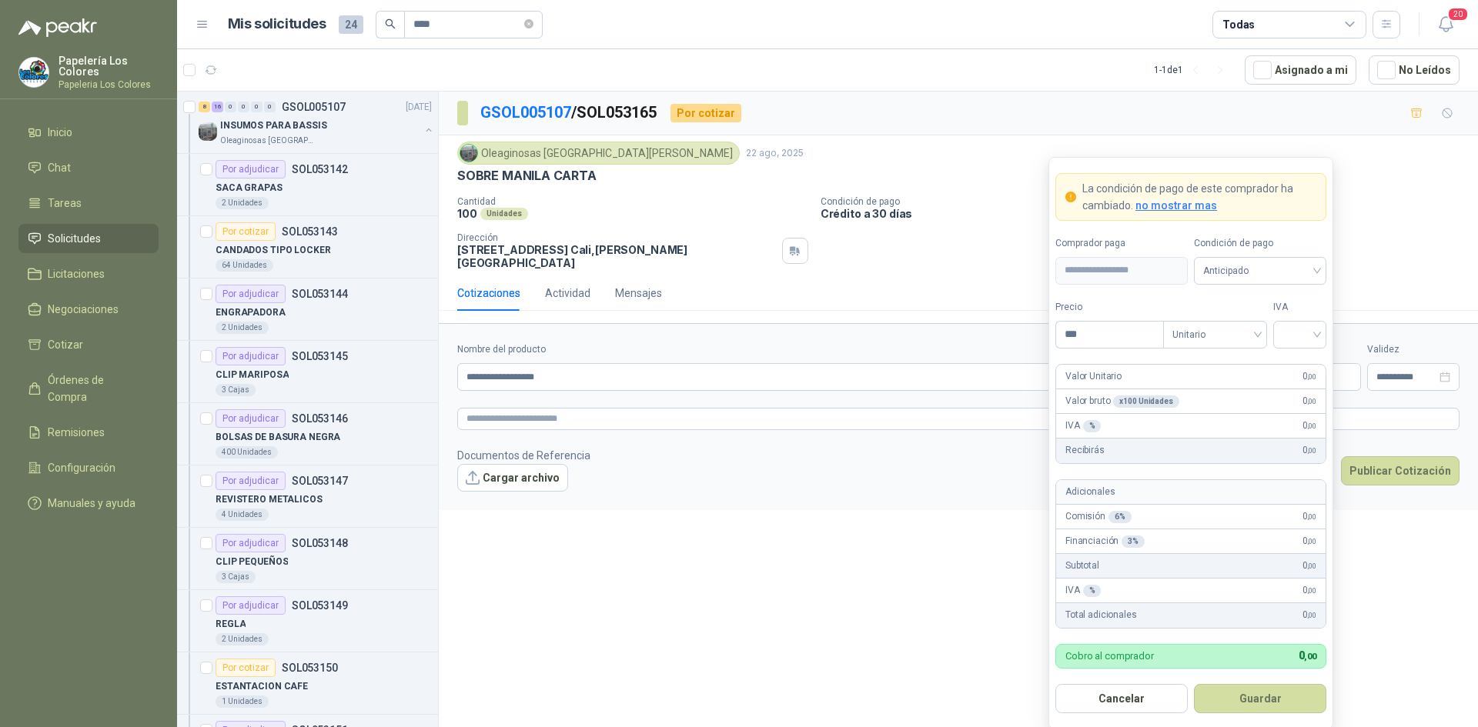
click at [1177, 352] on body "Papelería Los Colores Papeleria Los Colores Inicio Chat Tareas Solicitudes Lici…" at bounding box center [739, 363] width 1478 height 727
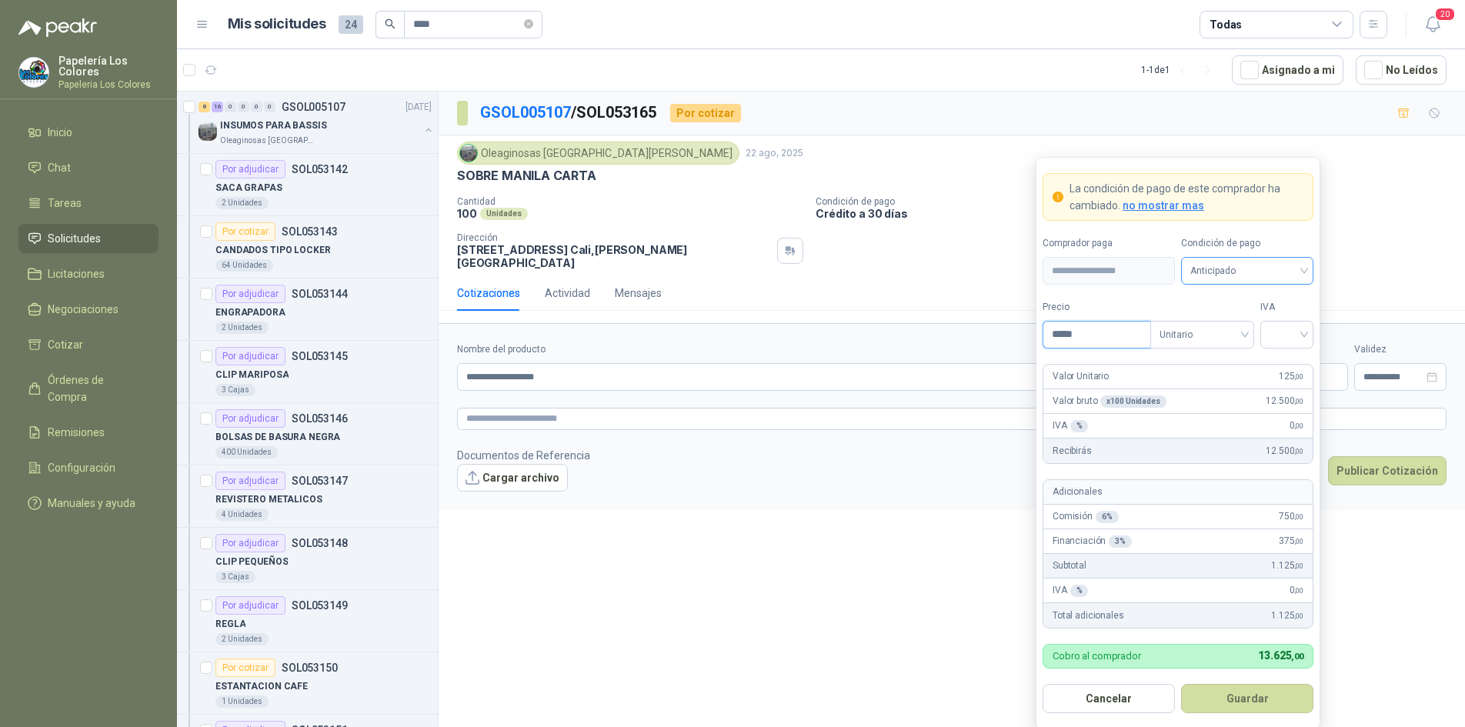
click at [1251, 280] on span "Anticipado" at bounding box center [1248, 270] width 114 height 23
type input "*****"
click at [1252, 329] on div "Crédito a 30 días" at bounding box center [1248, 327] width 108 height 17
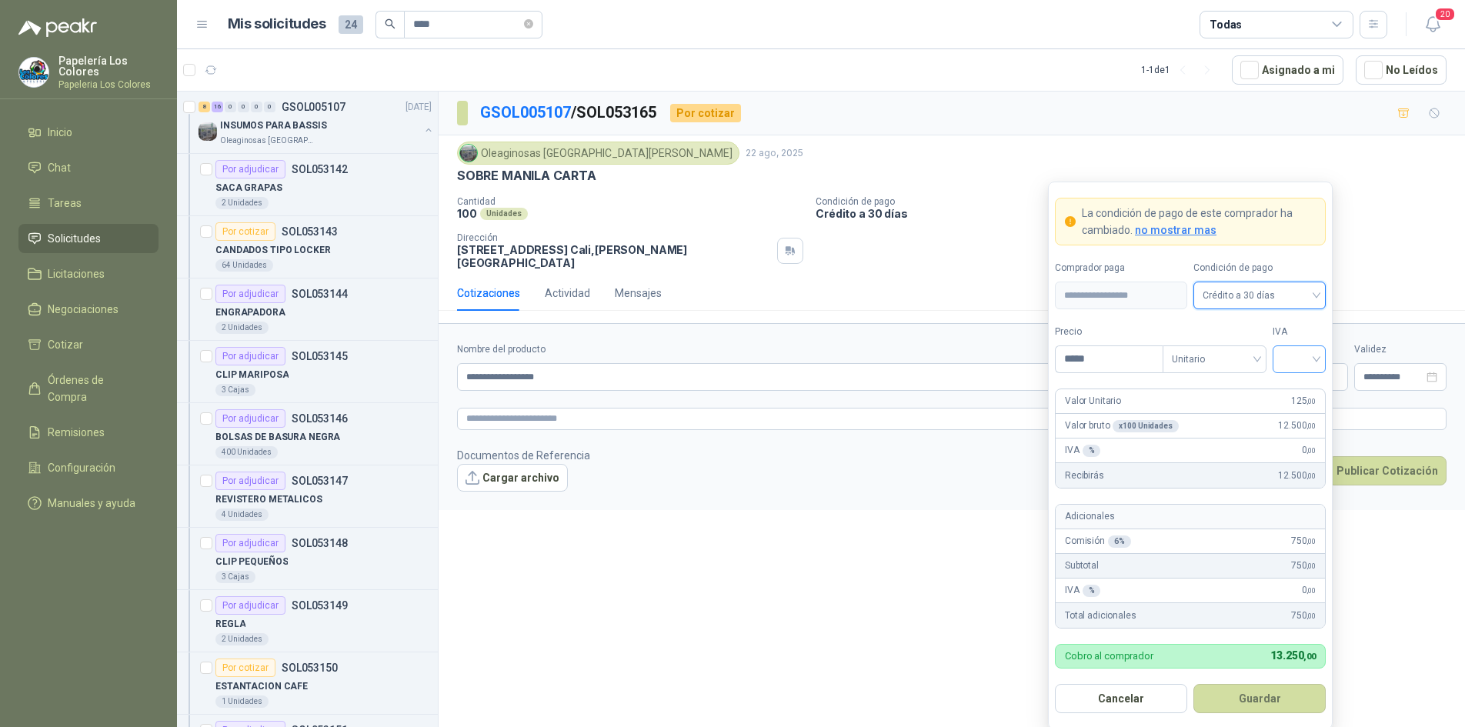
click at [1294, 355] on input "search" at bounding box center [1299, 357] width 35 height 23
click at [1297, 389] on div "19%" at bounding box center [1299, 391] width 28 height 17
click at [1303, 704] on button "Guardar" at bounding box center [1260, 698] width 132 height 29
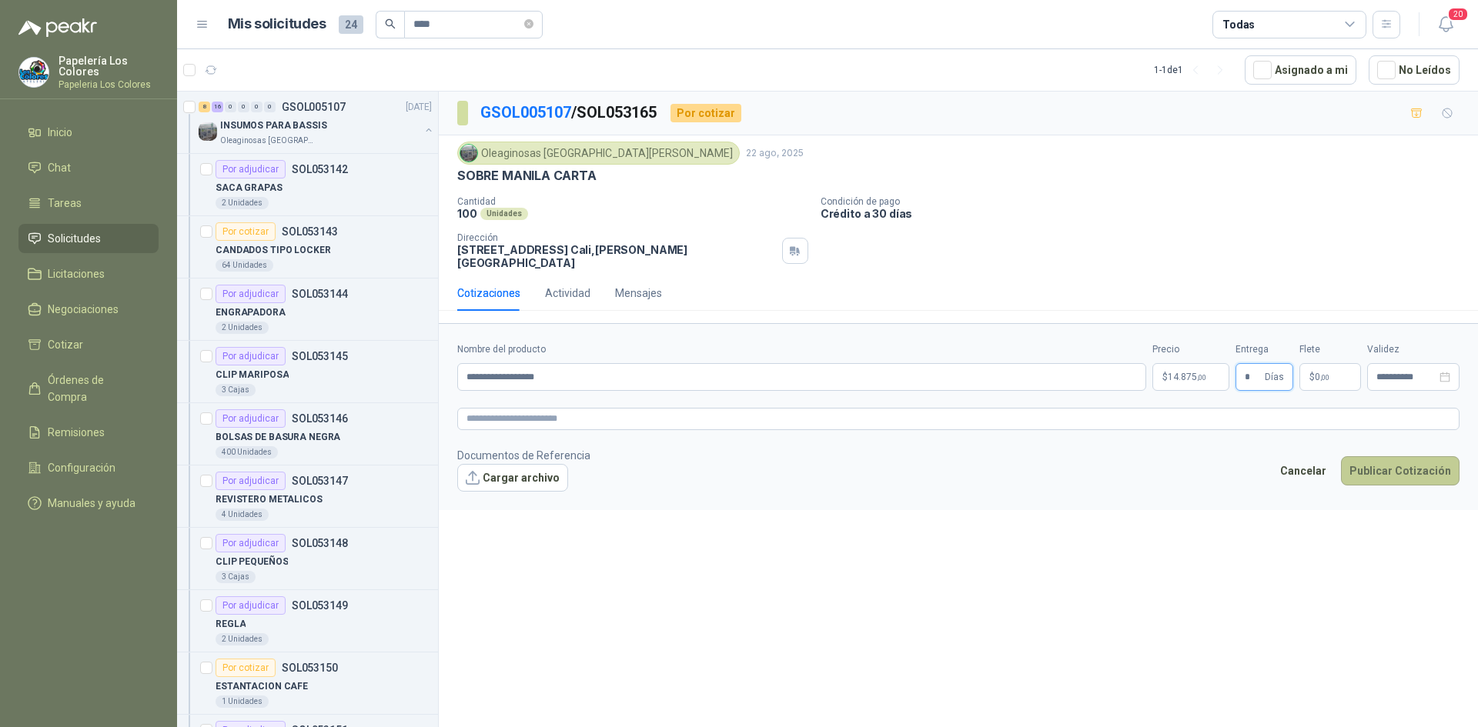
type input "*"
click at [1394, 456] on button "Publicar Cotización" at bounding box center [1400, 470] width 119 height 29
